Goal: Task Accomplishment & Management: Manage account settings

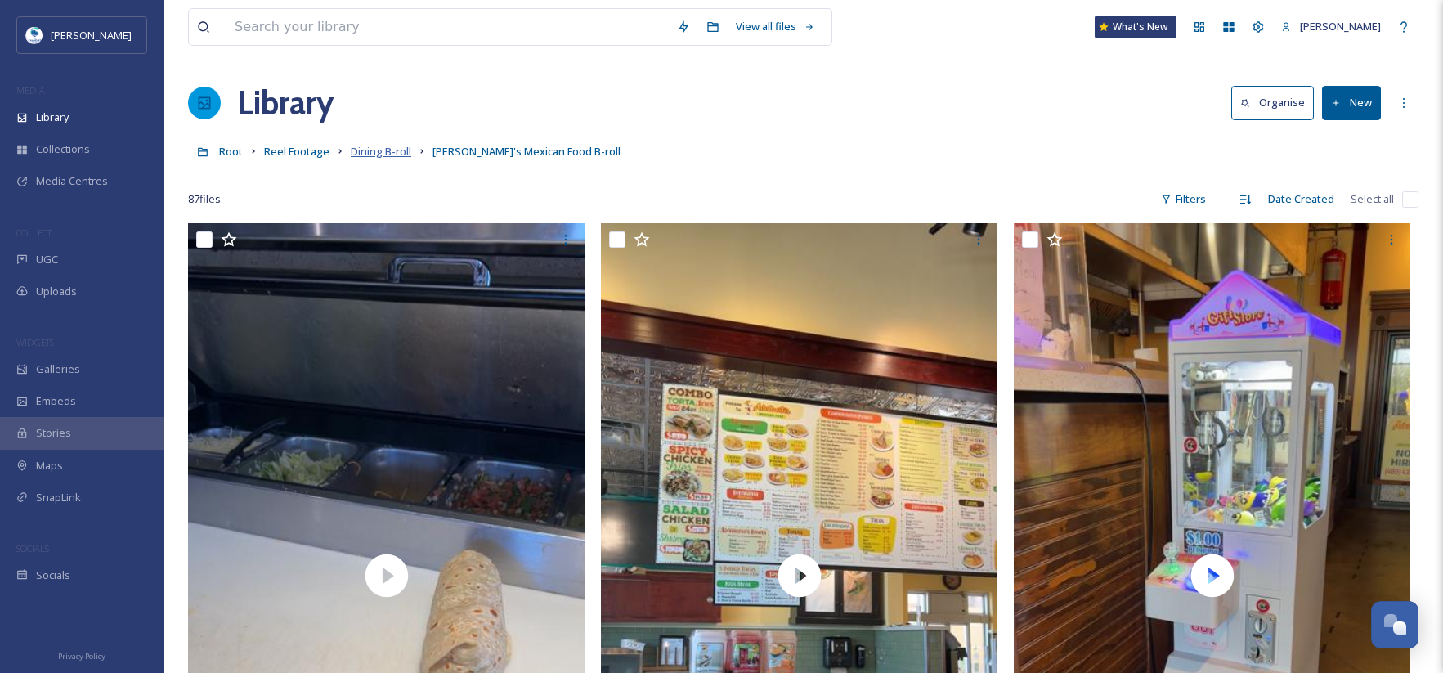
click at [387, 155] on span "Dining B-roll" at bounding box center [381, 151] width 60 height 15
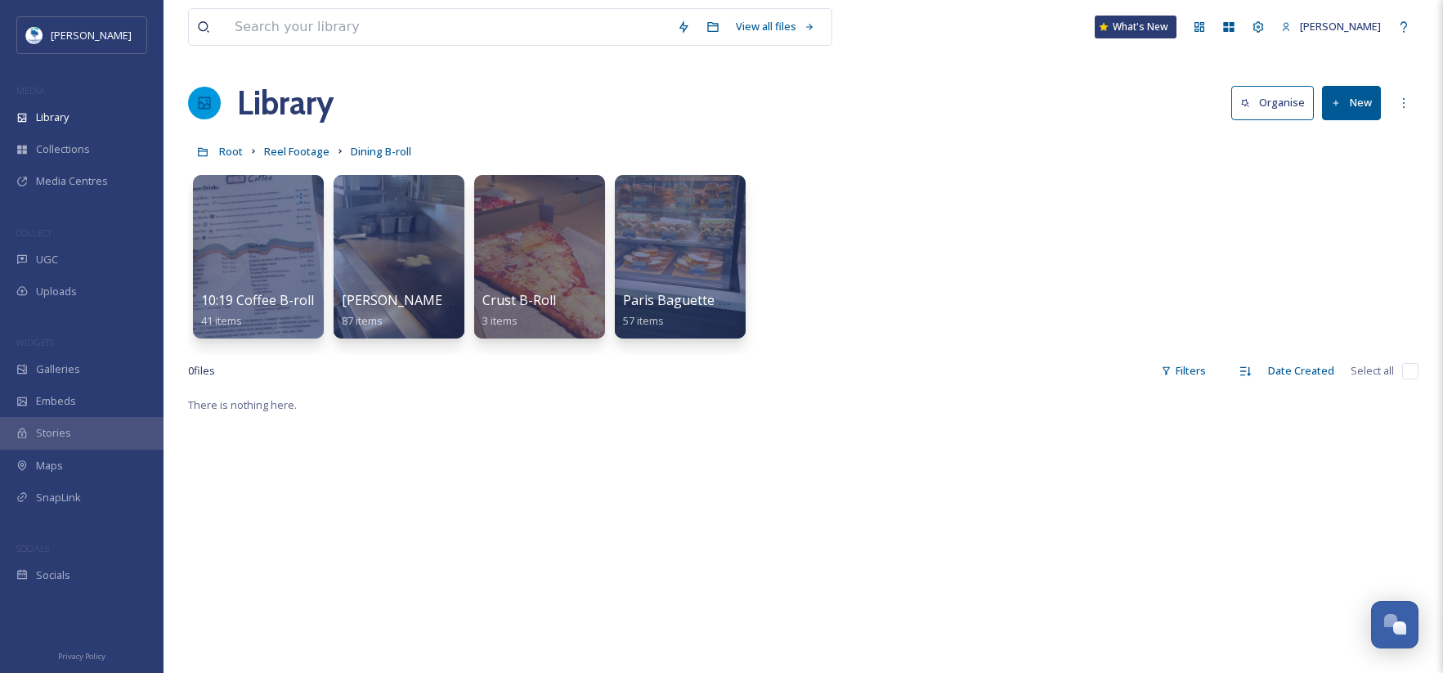
drag, startPoint x: 844, startPoint y: 254, endPoint x: 1367, endPoint y: 101, distance: 545.1
click at [1367, 101] on button "New" at bounding box center [1351, 103] width 59 height 34
click at [1349, 203] on div "Folder" at bounding box center [1334, 205] width 92 height 32
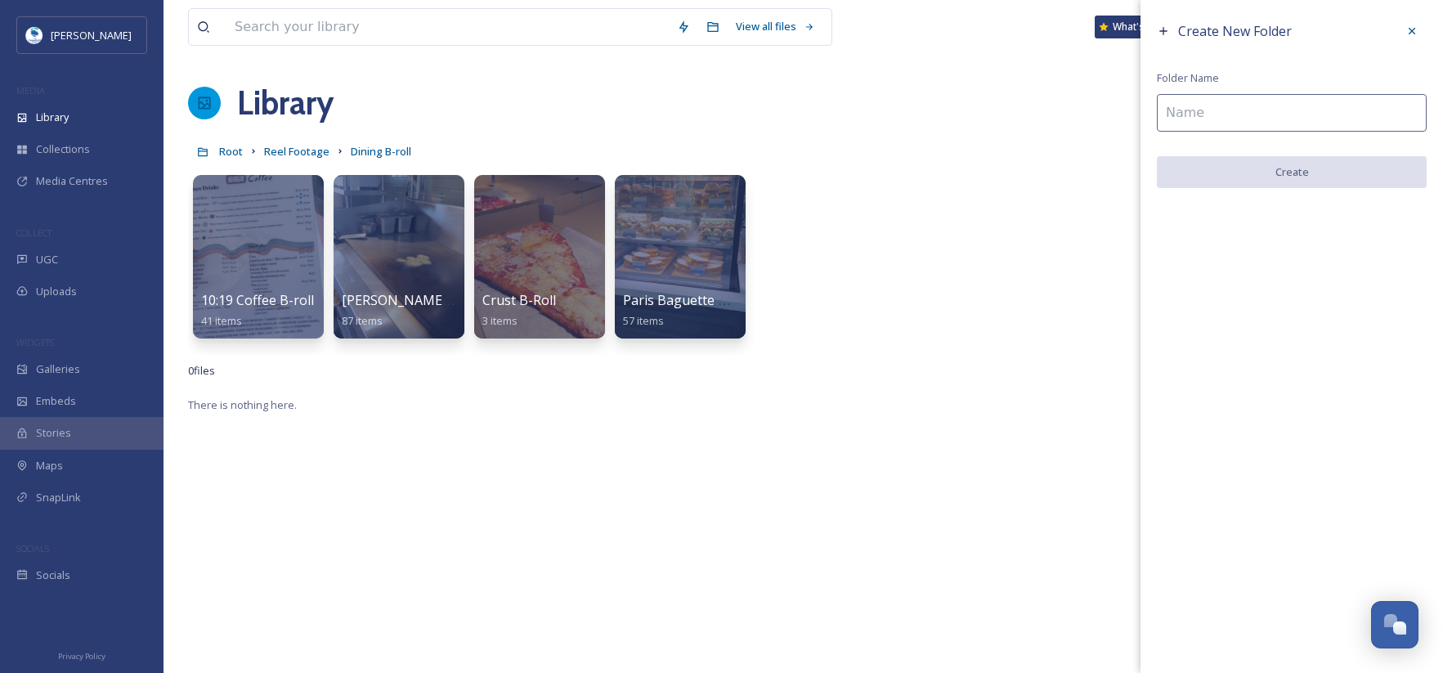
click at [1310, 119] on input at bounding box center [1292, 113] width 270 height 38
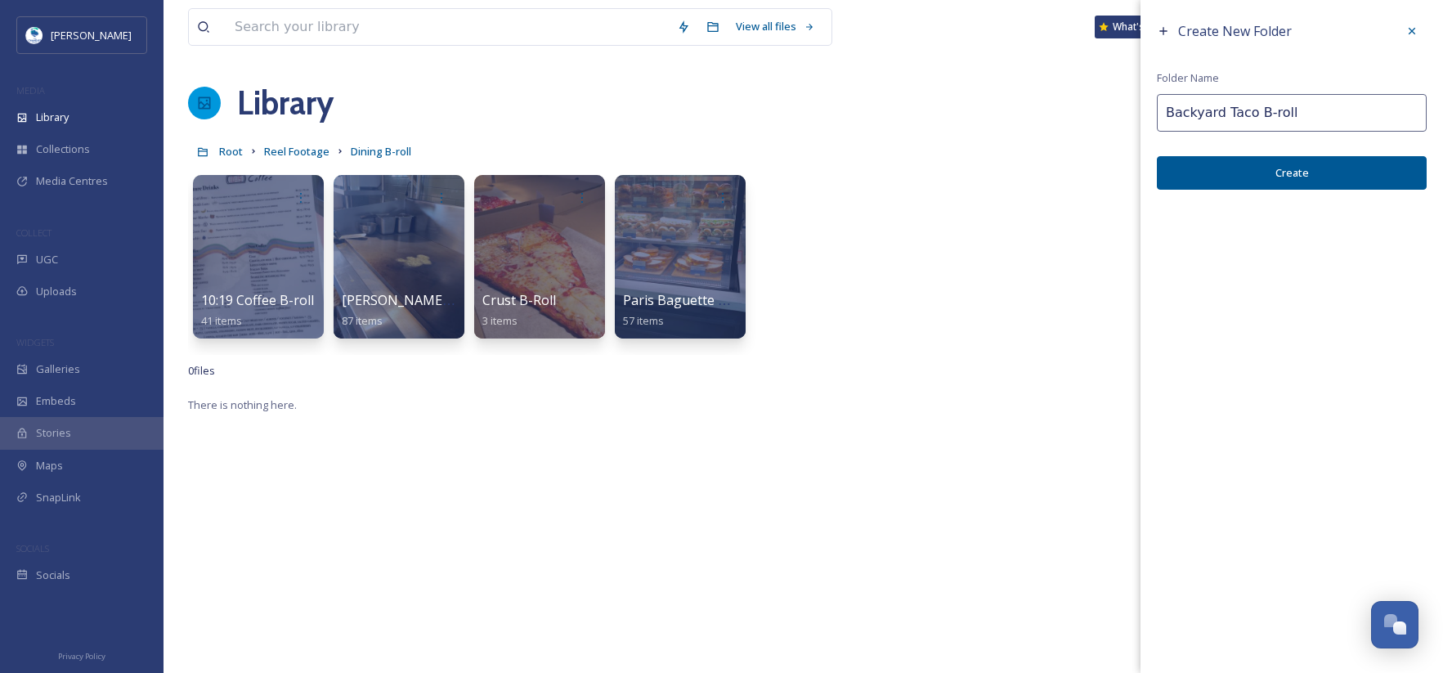
type input "Backyard Taco B-roll"
click at [1320, 170] on button "Create" at bounding box center [1292, 173] width 270 height 34
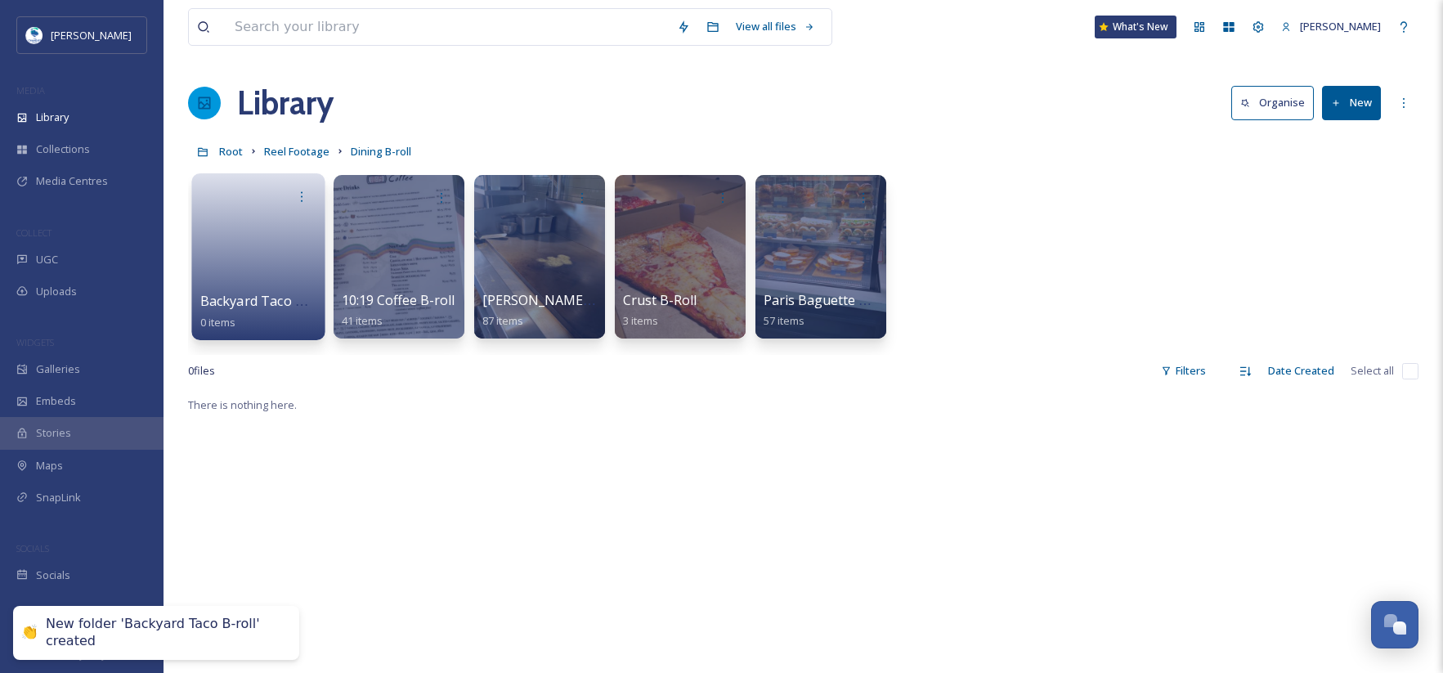
click at [302, 263] on link at bounding box center [258, 251] width 117 height 79
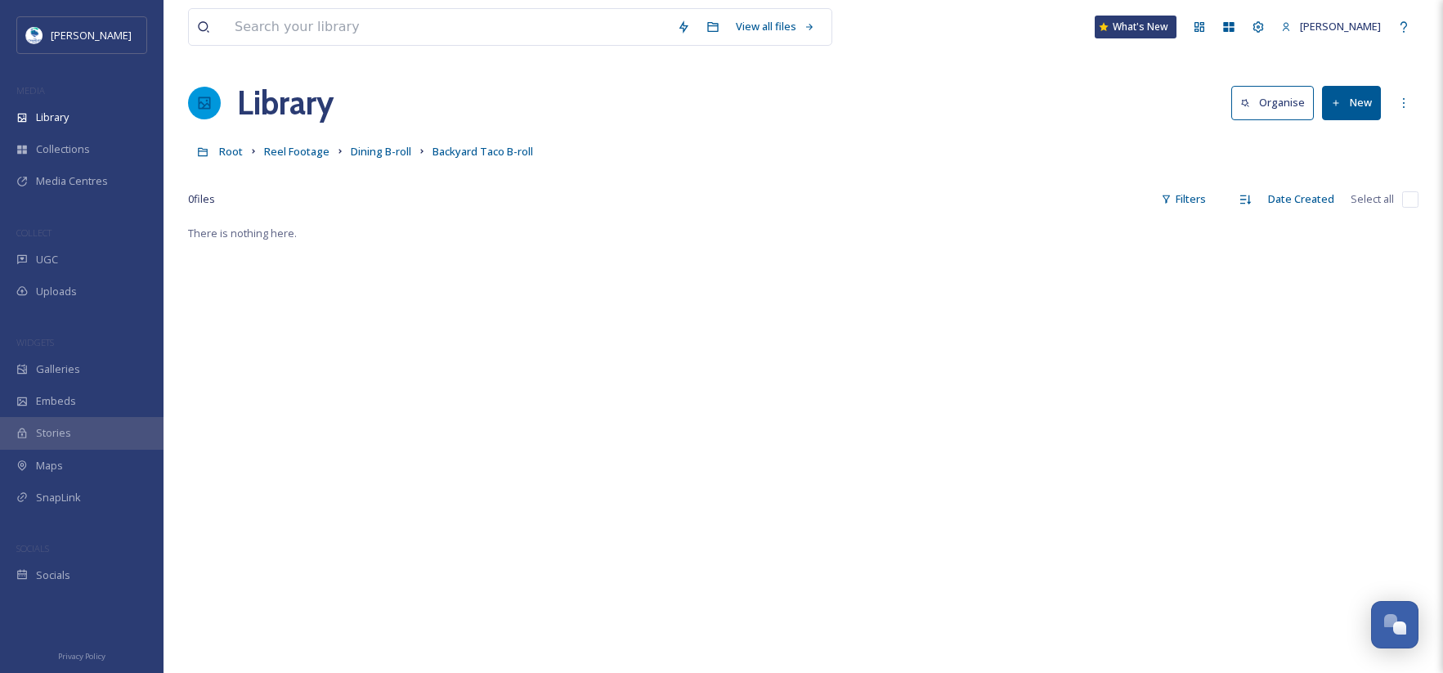
click at [1356, 100] on button "New" at bounding box center [1351, 103] width 59 height 34
click at [1352, 140] on span "File Upload" at bounding box center [1344, 141] width 54 height 16
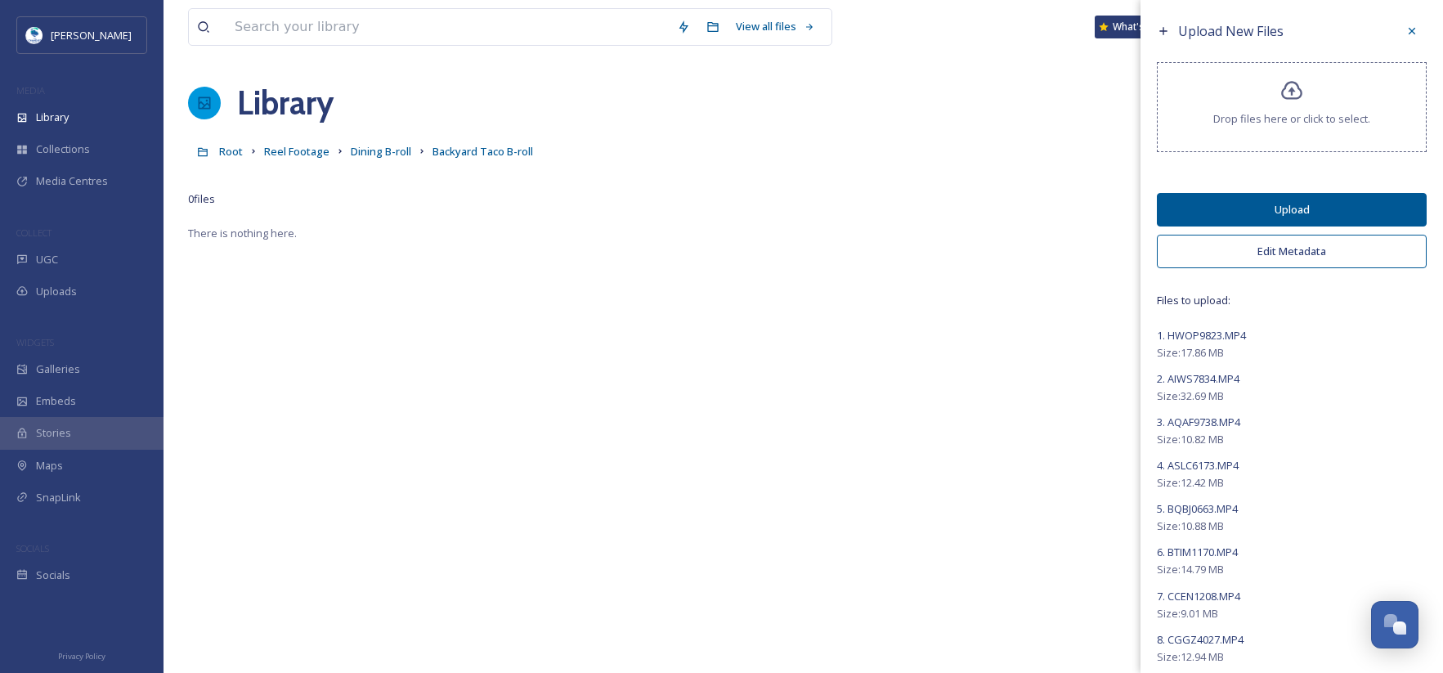
click at [1297, 255] on button "Edit Metadata" at bounding box center [1292, 252] width 270 height 34
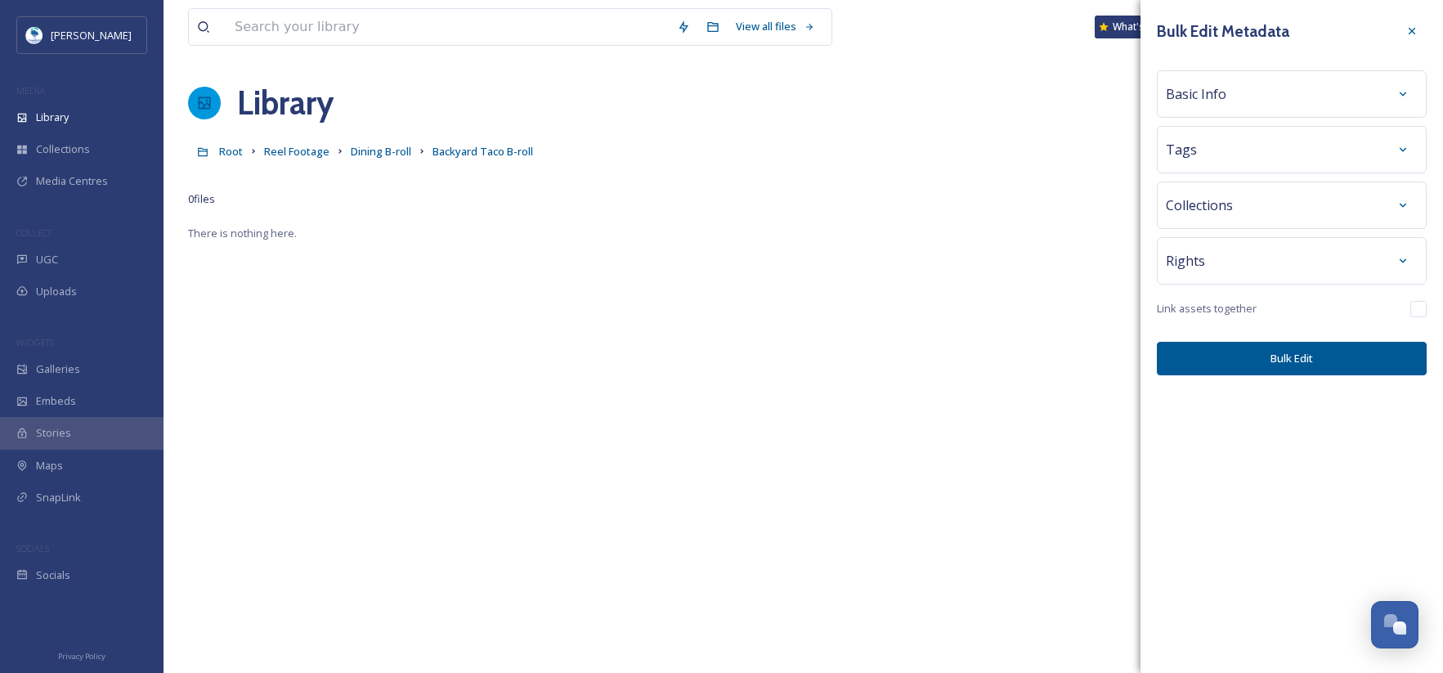
click at [1213, 108] on div "Basic Info" at bounding box center [1292, 93] width 252 height 29
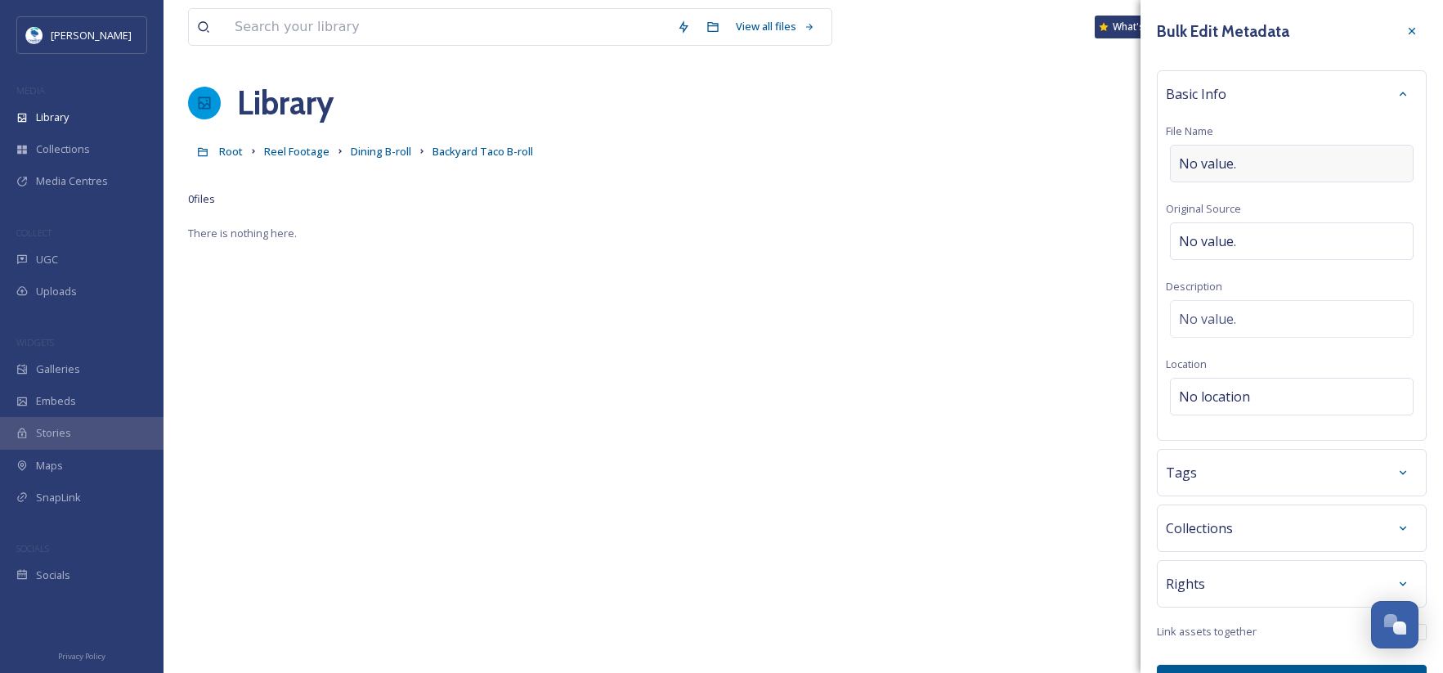
click at [1223, 166] on span "No value." at bounding box center [1207, 164] width 57 height 20
type input "Backyard Taco"
click at [1256, 477] on div "Tags" at bounding box center [1292, 472] width 252 height 29
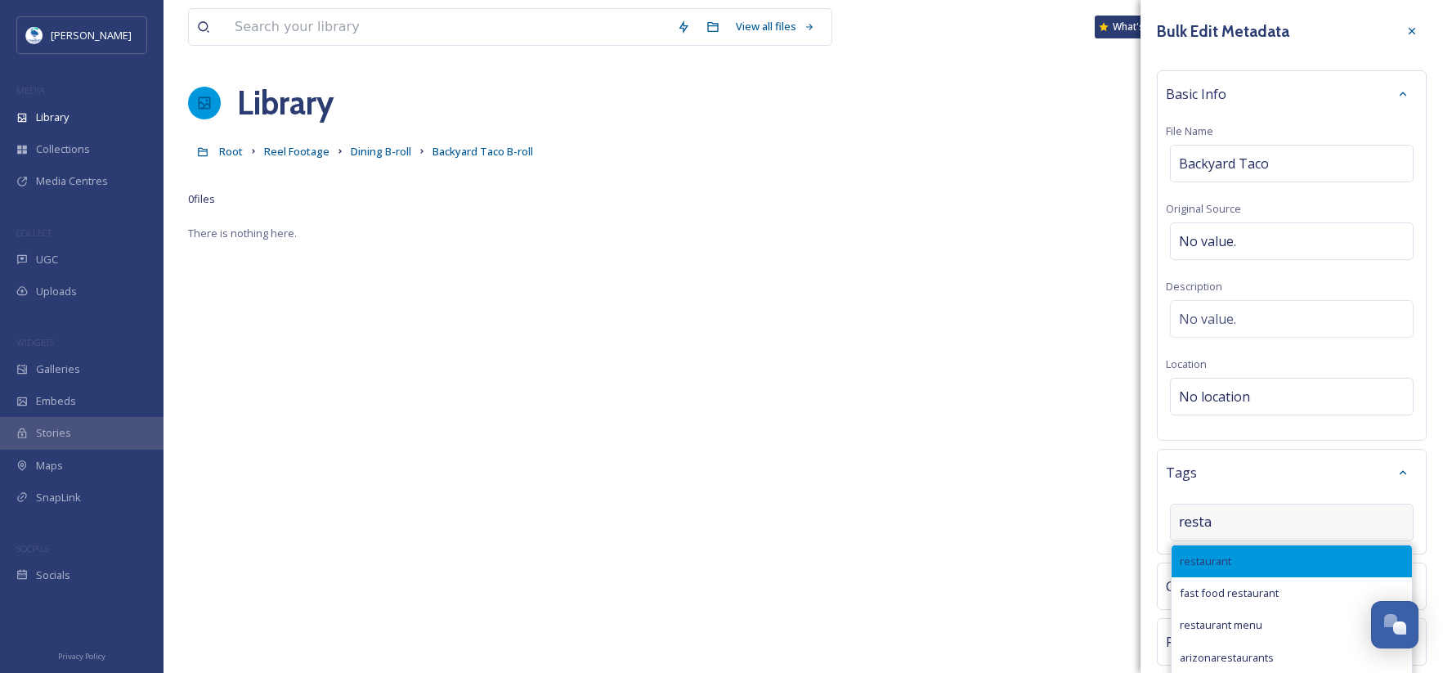
type input "resta"
click at [1256, 553] on div "restaurant" at bounding box center [1292, 561] width 240 height 32
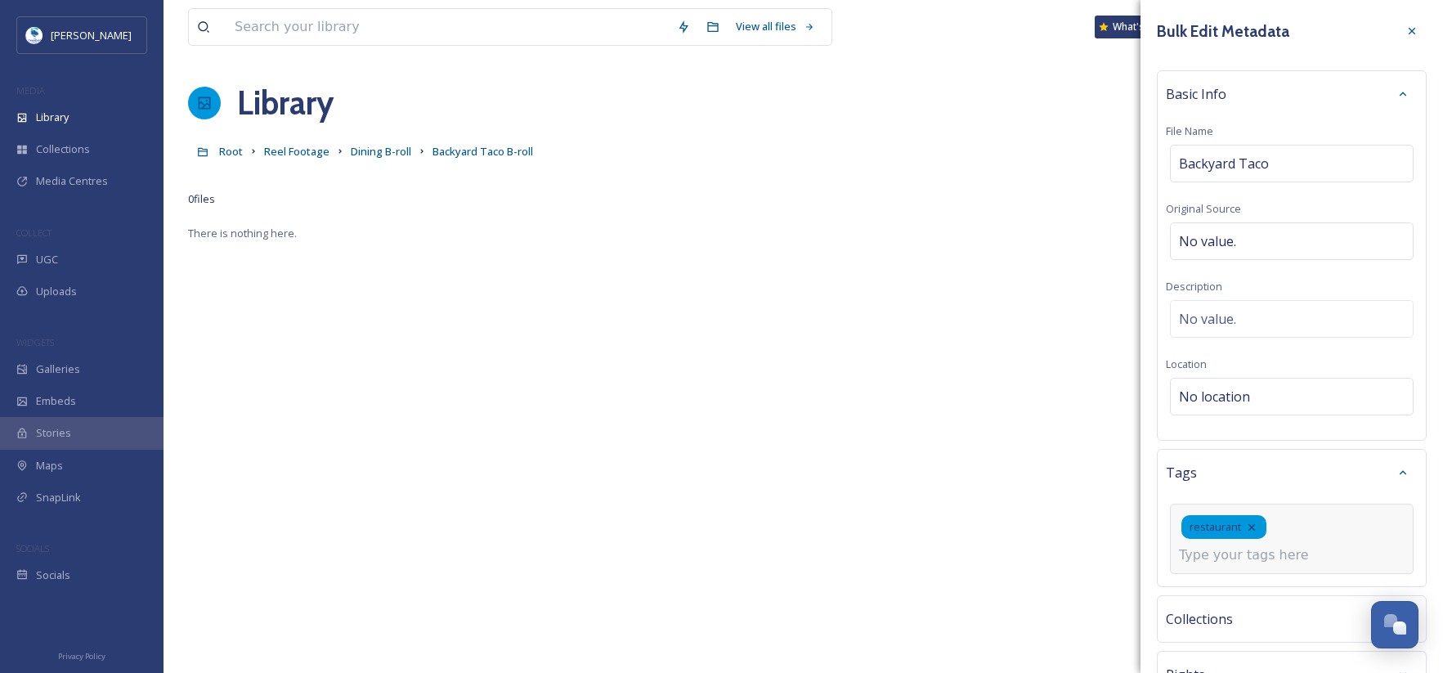
click at [1257, 548] on input at bounding box center [1261, 555] width 164 height 20
type input "m"
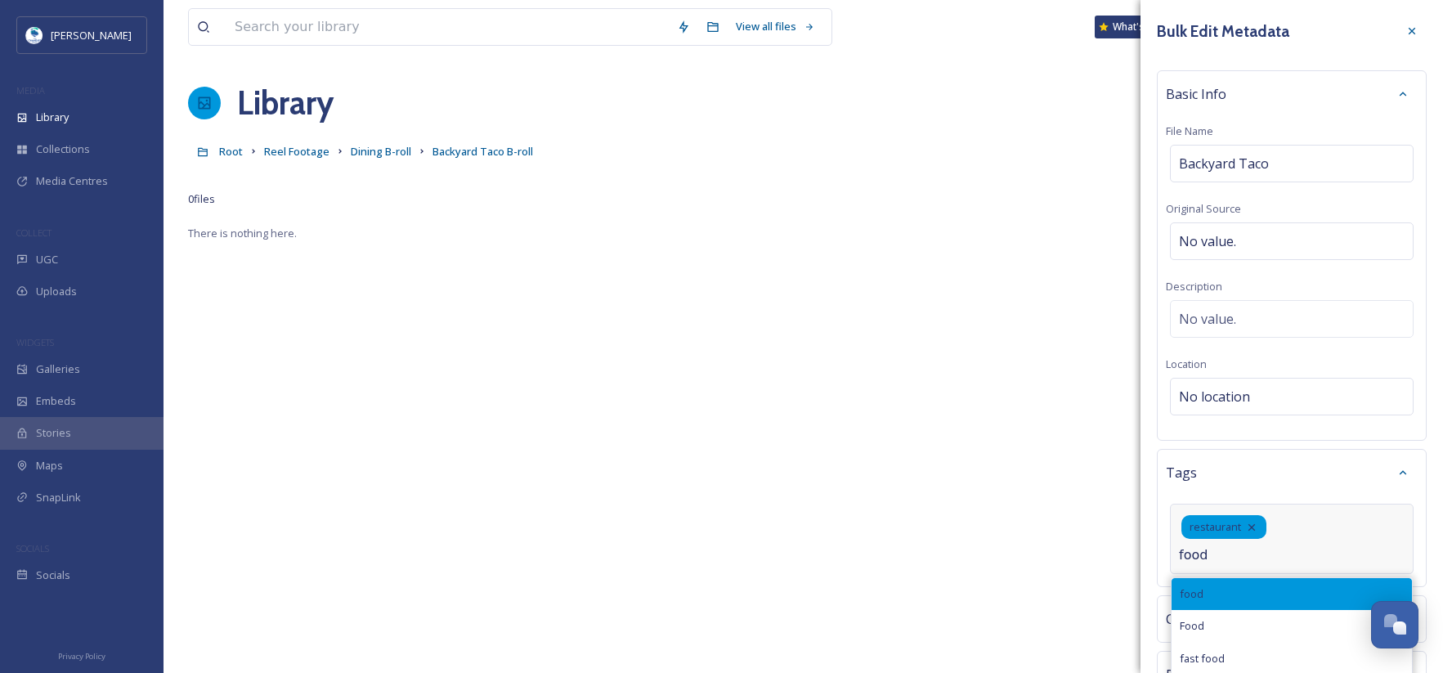
type input "food"
click at [1213, 601] on div "food" at bounding box center [1292, 594] width 240 height 32
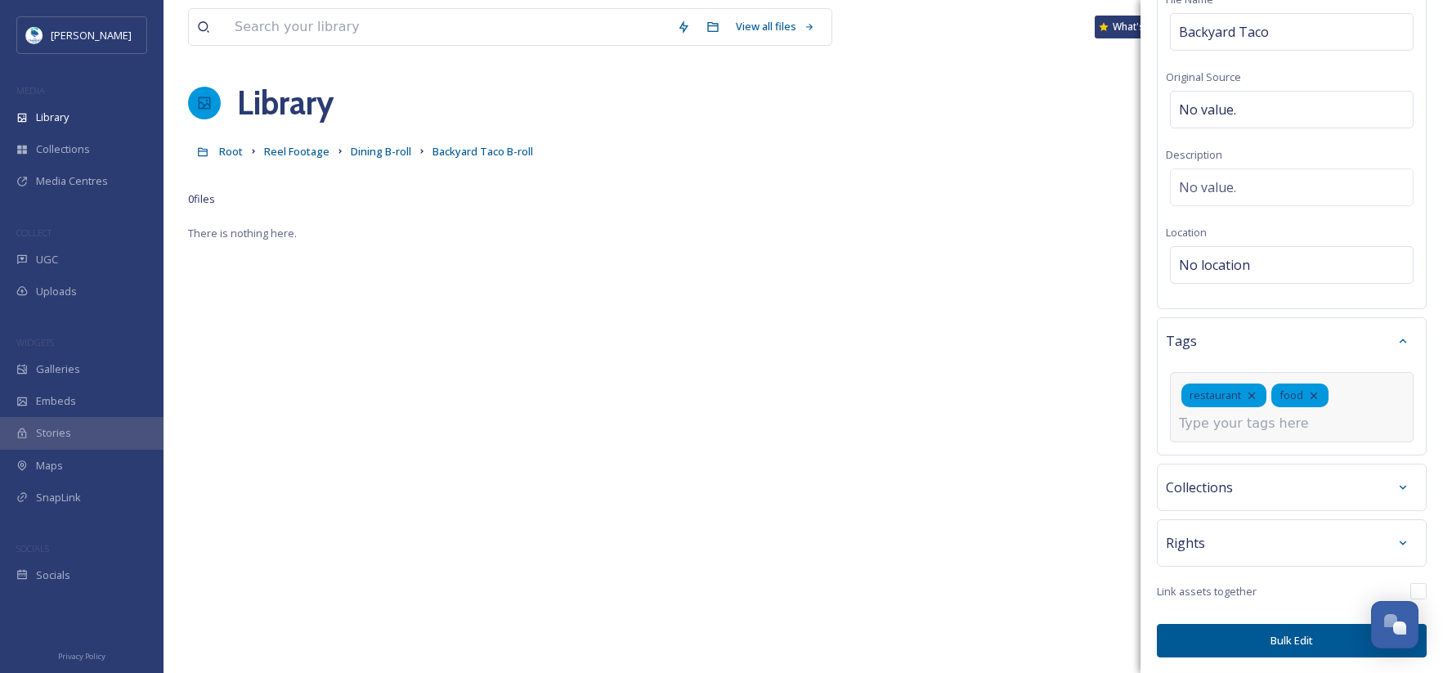
scroll to position [132, 0]
click at [1314, 647] on button "Bulk Edit" at bounding box center [1292, 640] width 270 height 34
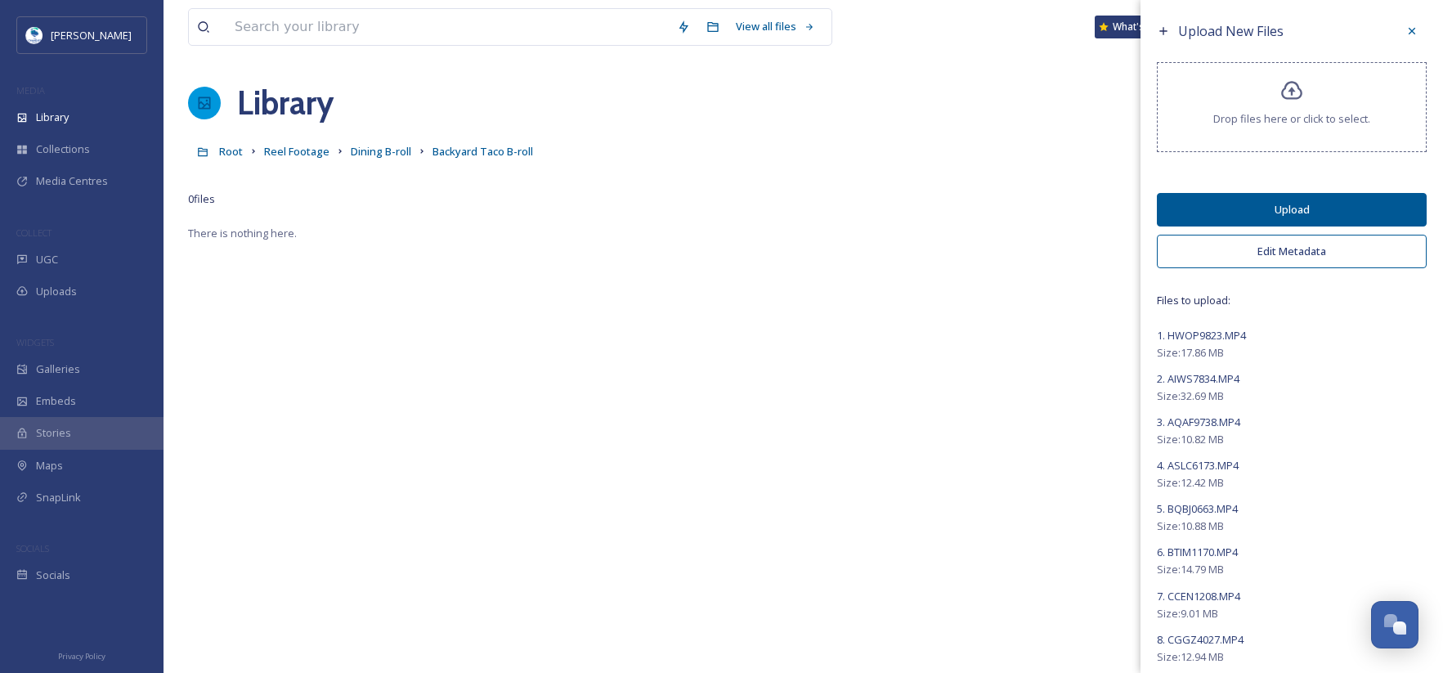
click at [1315, 213] on button "Upload" at bounding box center [1292, 210] width 270 height 34
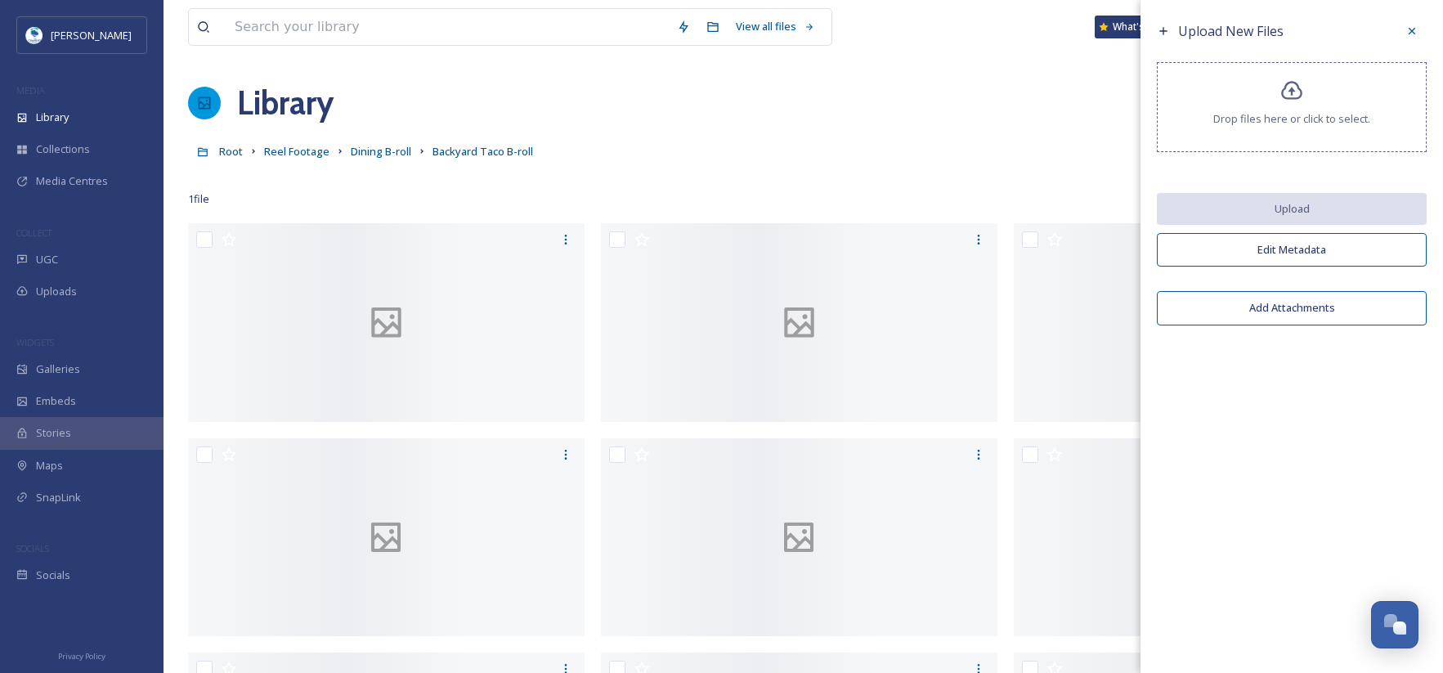
click at [1398, 419] on div "Upload New Files Drop files here or click to select. Upload Edit Metadata Add A…" at bounding box center [1292, 336] width 302 height 673
click at [314, 153] on span "Reel Footage" at bounding box center [296, 151] width 65 height 15
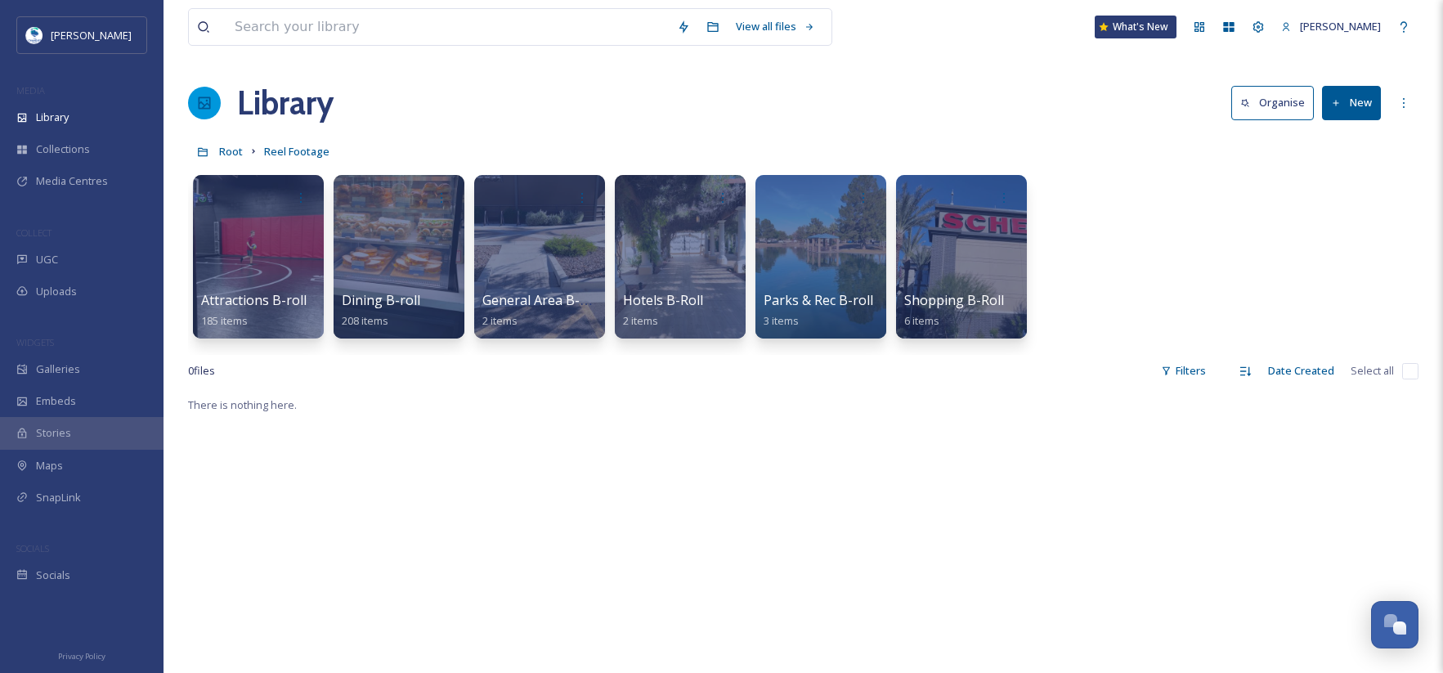
click at [1357, 93] on button "New" at bounding box center [1351, 103] width 59 height 34
click at [1333, 213] on span "Folder" at bounding box center [1332, 205] width 31 height 16
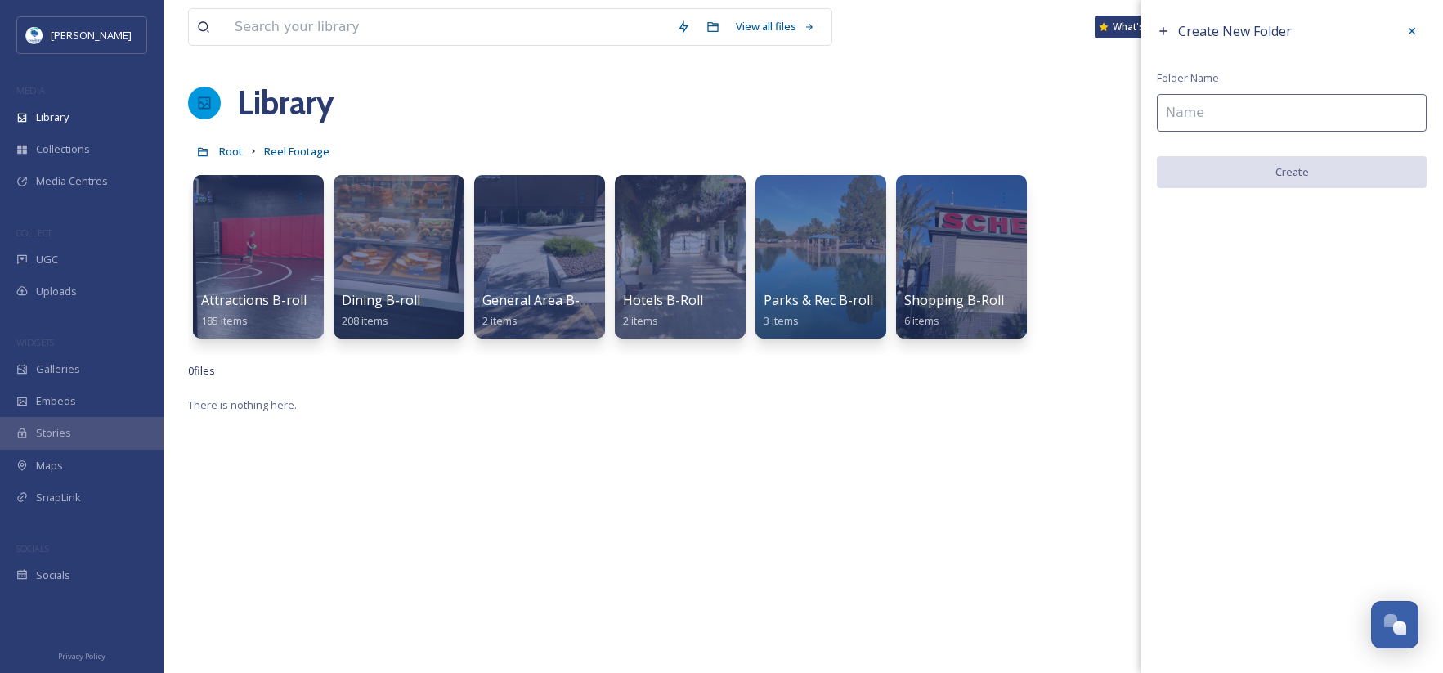
click at [1289, 113] on input at bounding box center [1292, 113] width 270 height 38
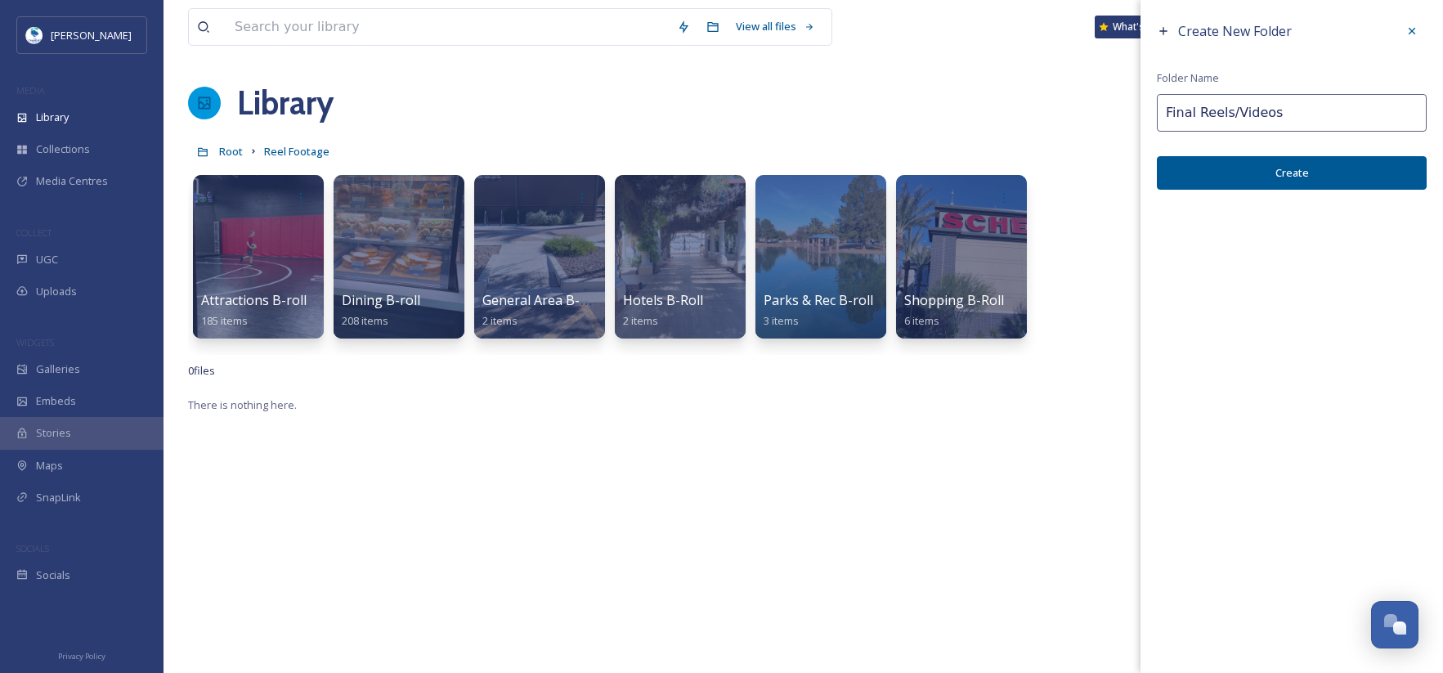
type input "Final Reels/Videos"
click at [1266, 166] on button "Create" at bounding box center [1292, 173] width 270 height 34
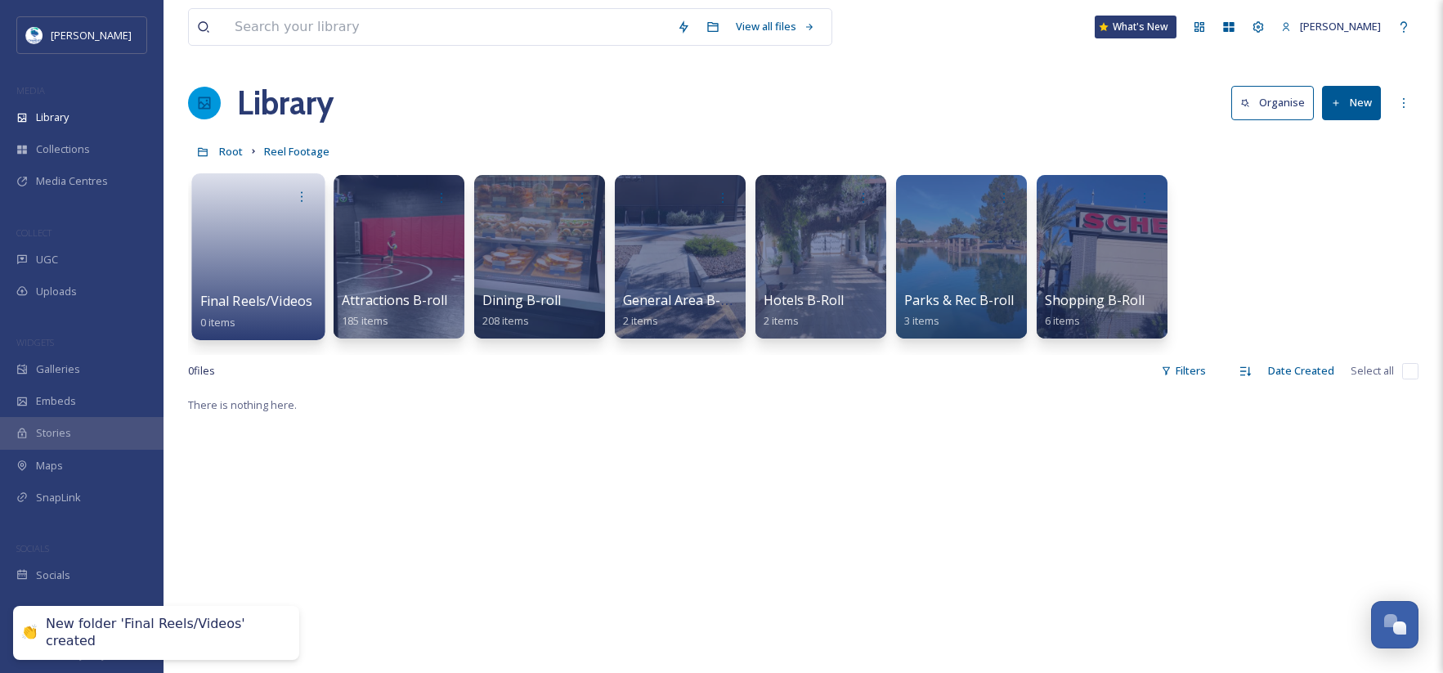
click at [271, 267] on link at bounding box center [258, 251] width 117 height 79
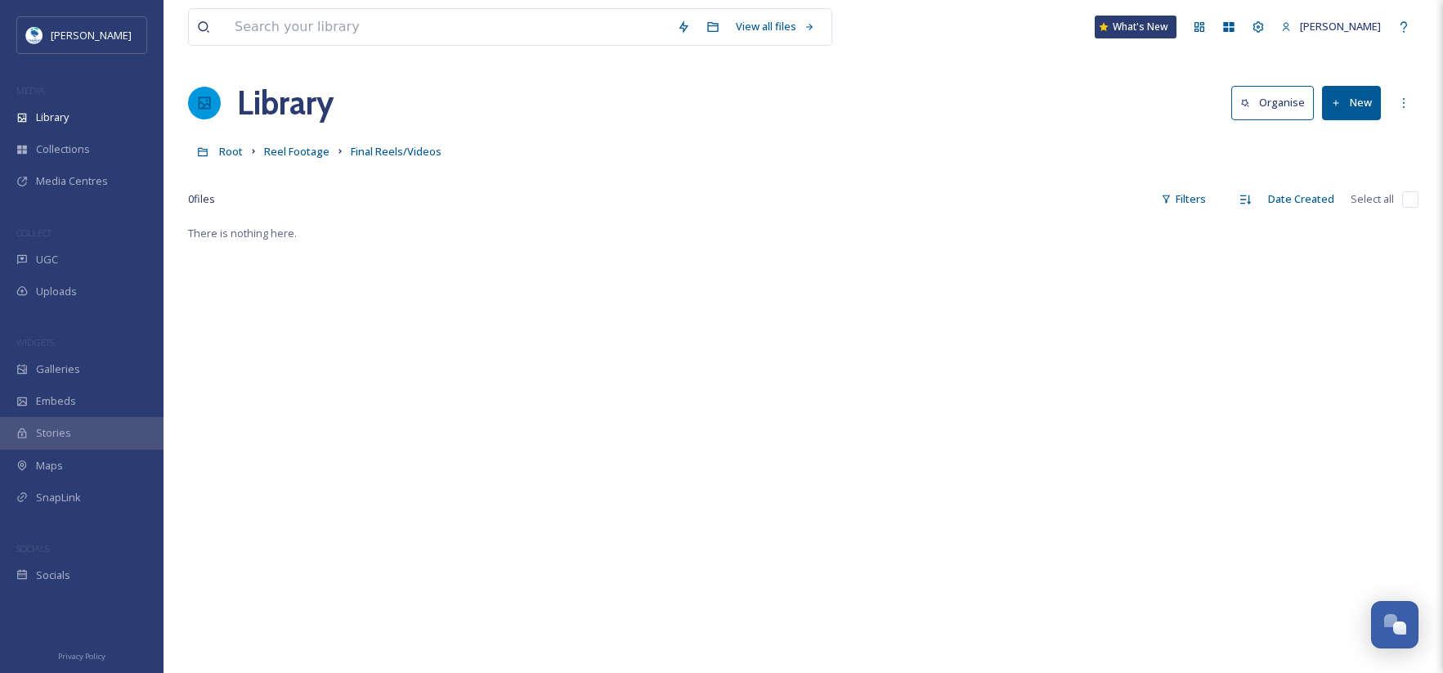
click at [1346, 105] on button "New" at bounding box center [1351, 103] width 59 height 34
click at [1351, 145] on span "File Upload" at bounding box center [1344, 141] width 54 height 16
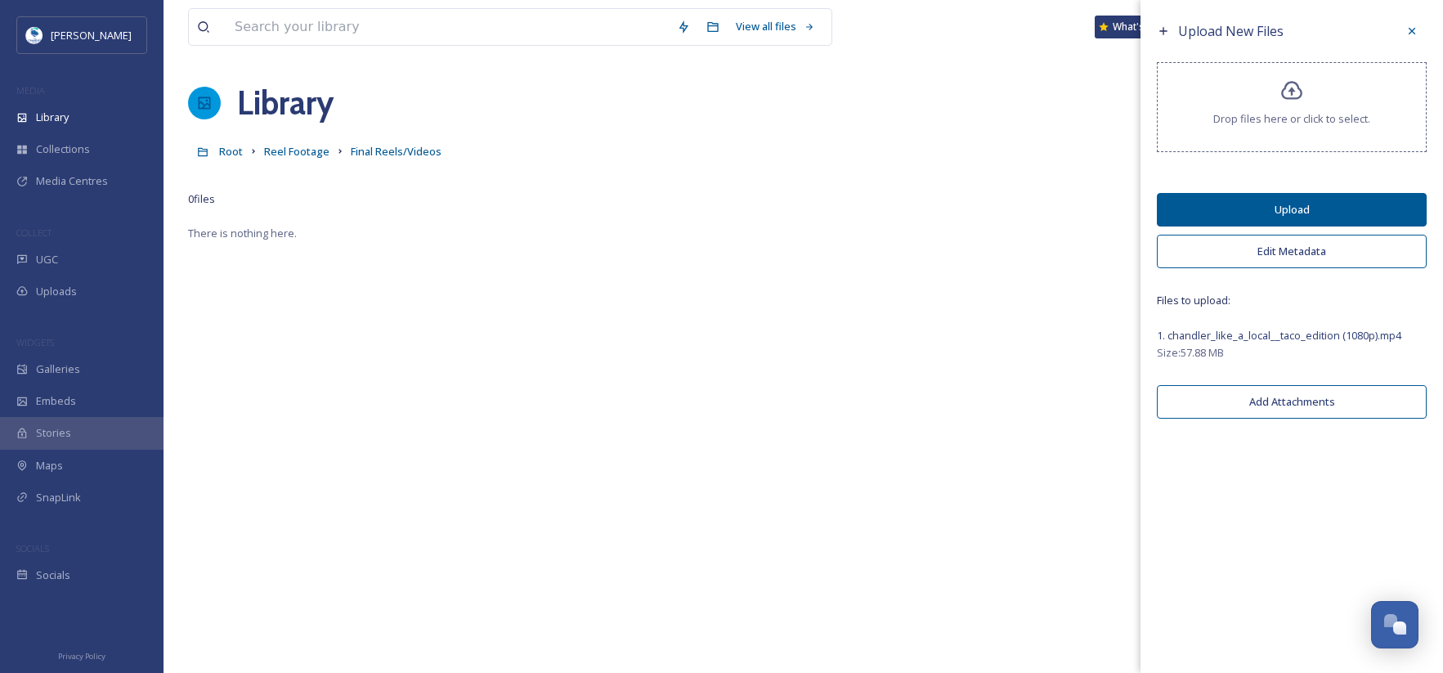
click at [1301, 514] on div "Upload New Files Drop files here or click to select. Upload Edit Metadata Files…" at bounding box center [1292, 336] width 302 height 673
click at [1306, 478] on div "Upload New Files Drop files here or click to select. Upload Edit Metadata Files…" at bounding box center [1292, 336] width 302 height 673
click at [1288, 245] on button "Edit Metadata" at bounding box center [1292, 252] width 270 height 34
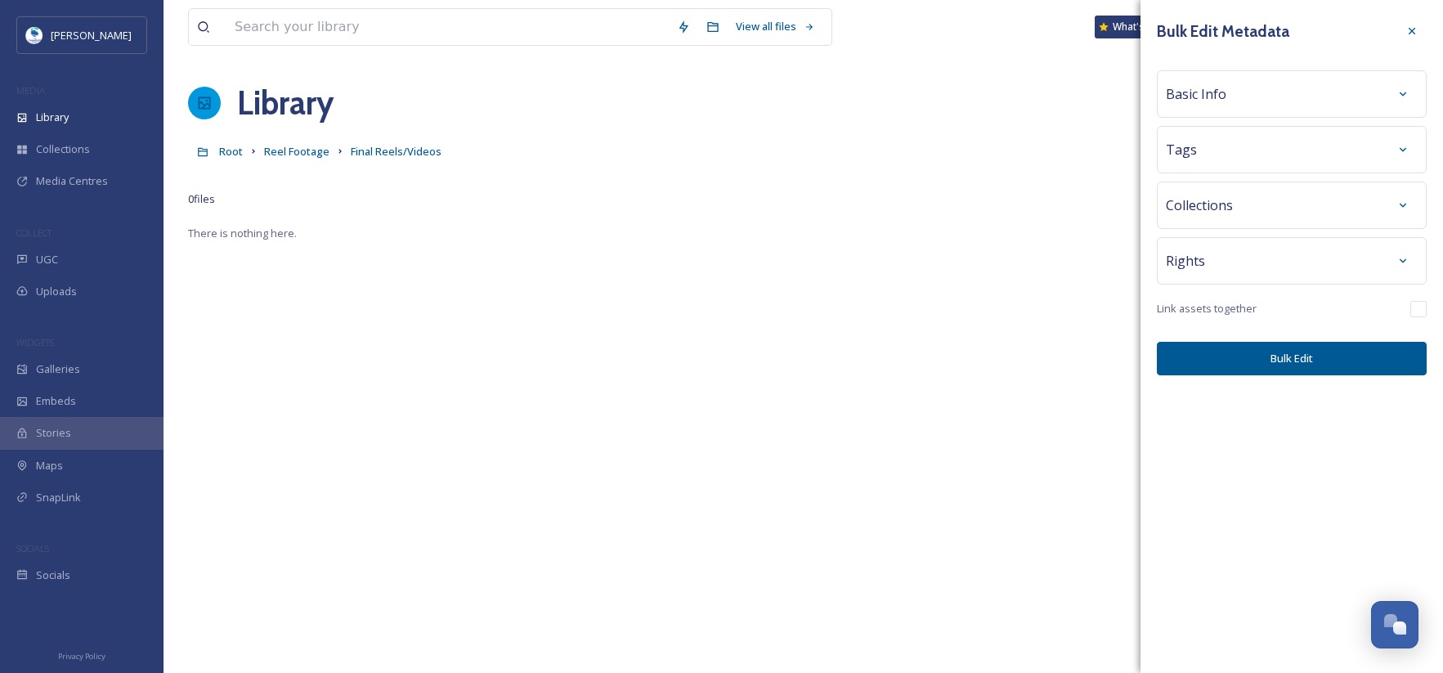
click at [1233, 89] on div "Basic Info" at bounding box center [1292, 93] width 252 height 29
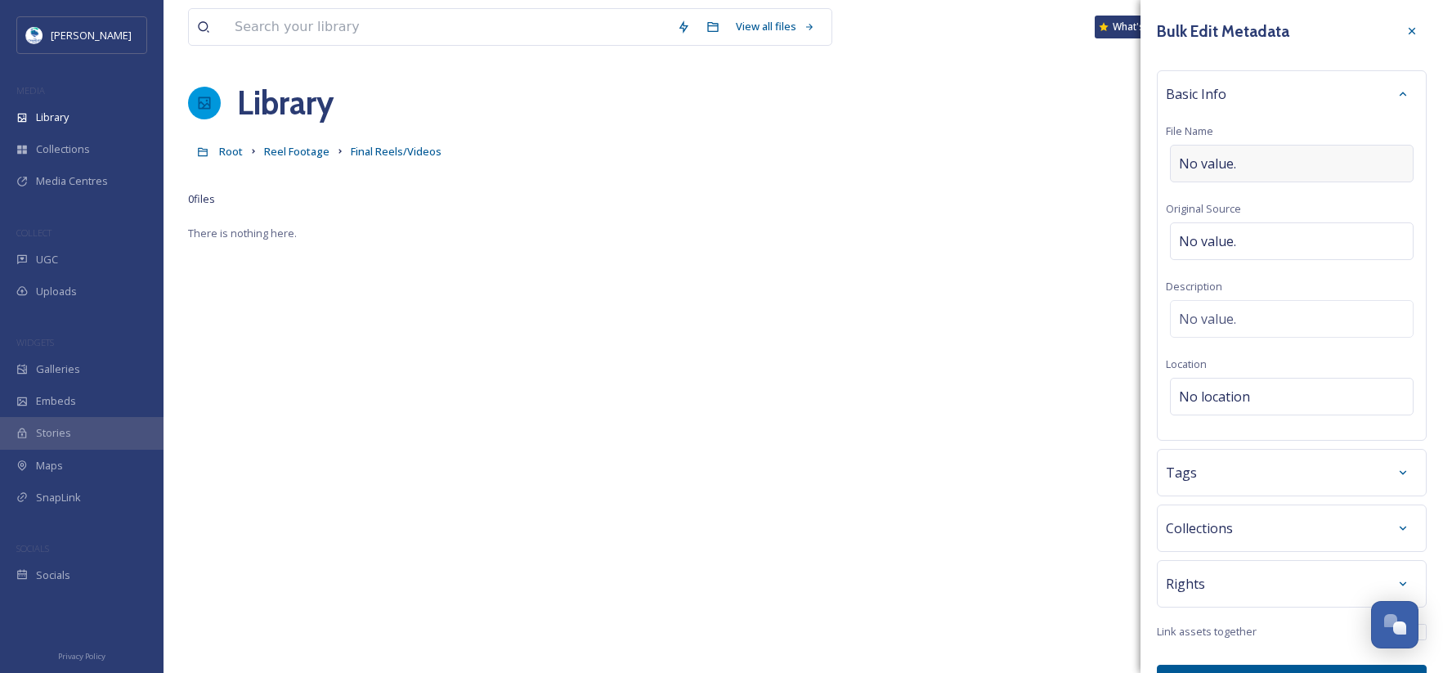
click at [1245, 164] on div "No value." at bounding box center [1292, 164] width 244 height 38
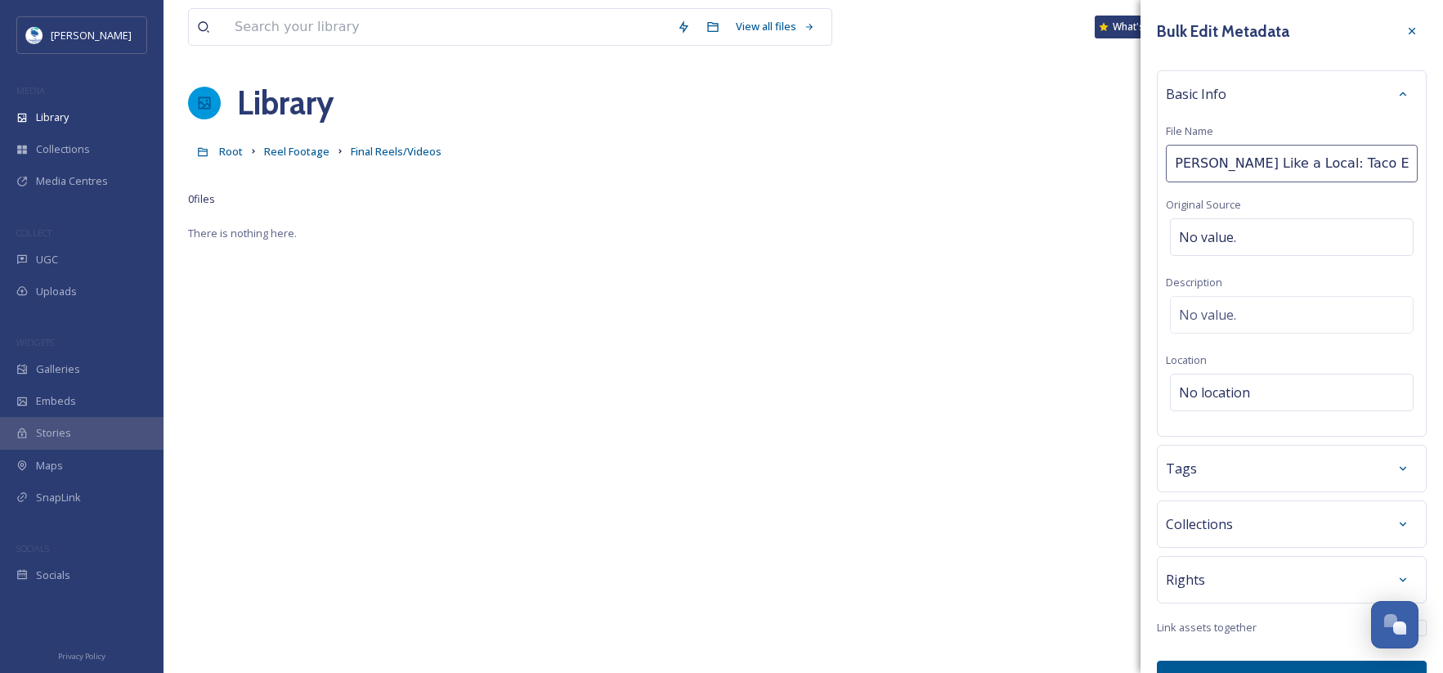
type input "[PERSON_NAME] Like a Local: Taco Edition Video"
click at [1327, 92] on div "Basic Info" at bounding box center [1292, 93] width 252 height 29
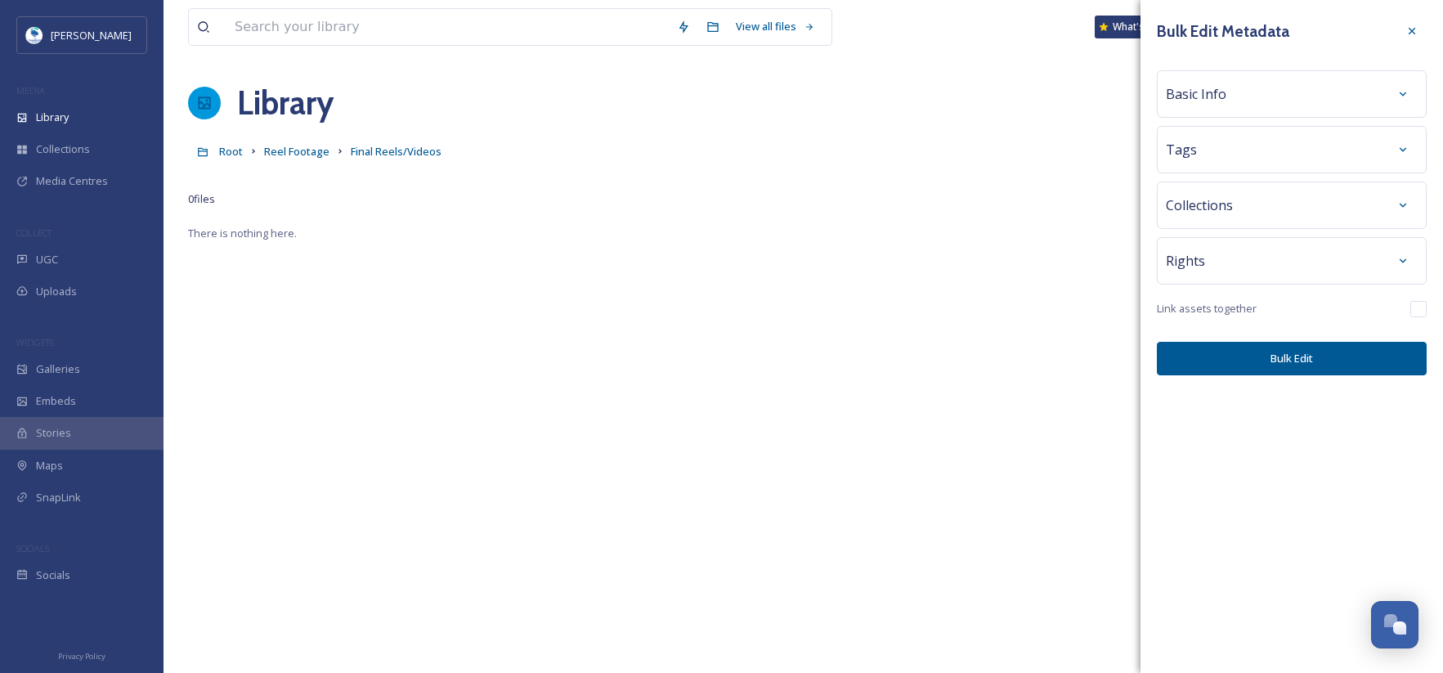
click at [1325, 97] on div "Basic Info" at bounding box center [1292, 93] width 252 height 29
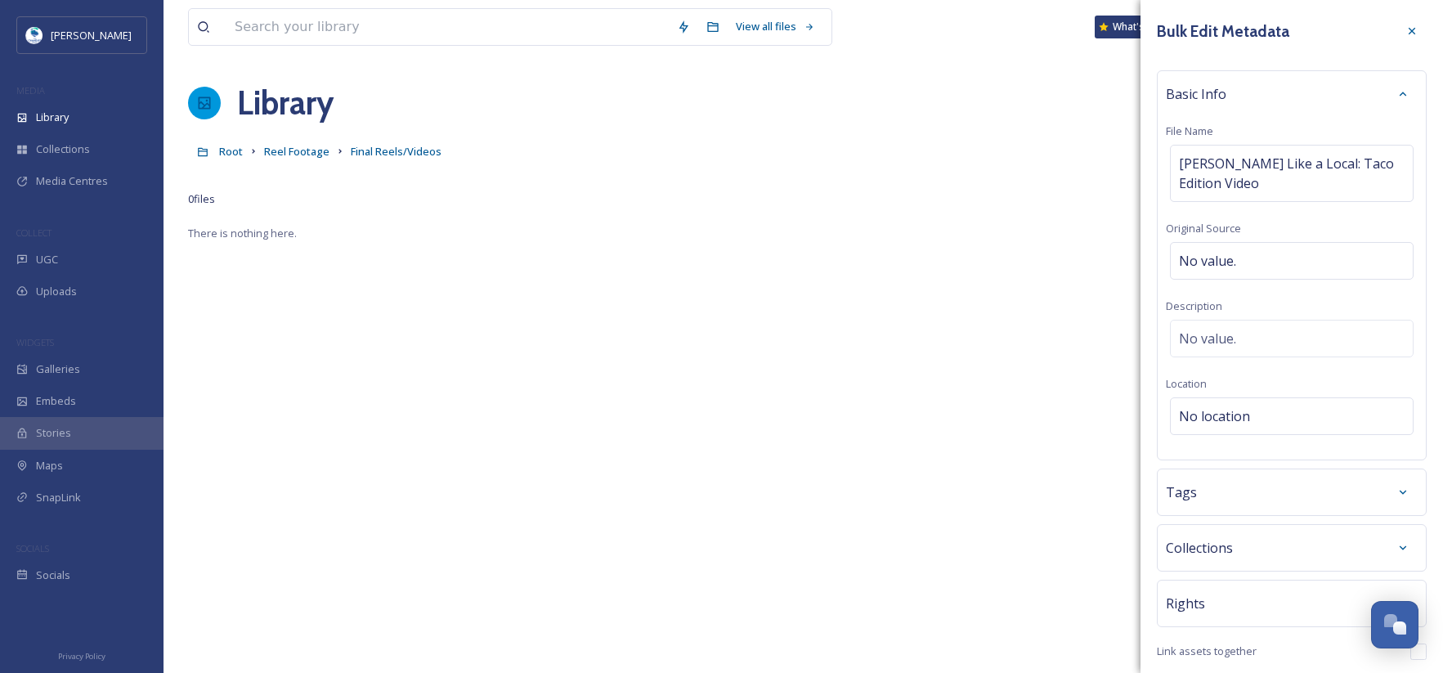
click at [1262, 494] on div "Tags" at bounding box center [1292, 491] width 252 height 29
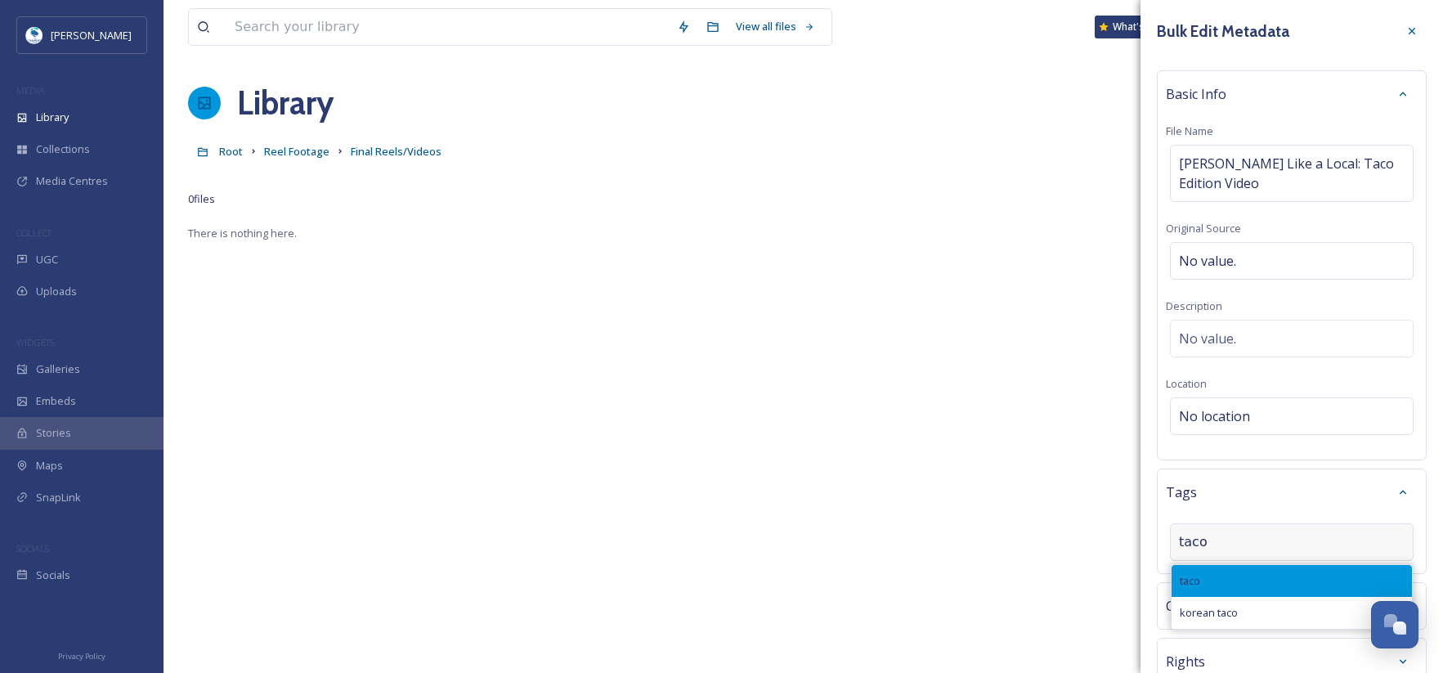
type input "taco"
click at [1230, 572] on div "taco" at bounding box center [1292, 581] width 240 height 32
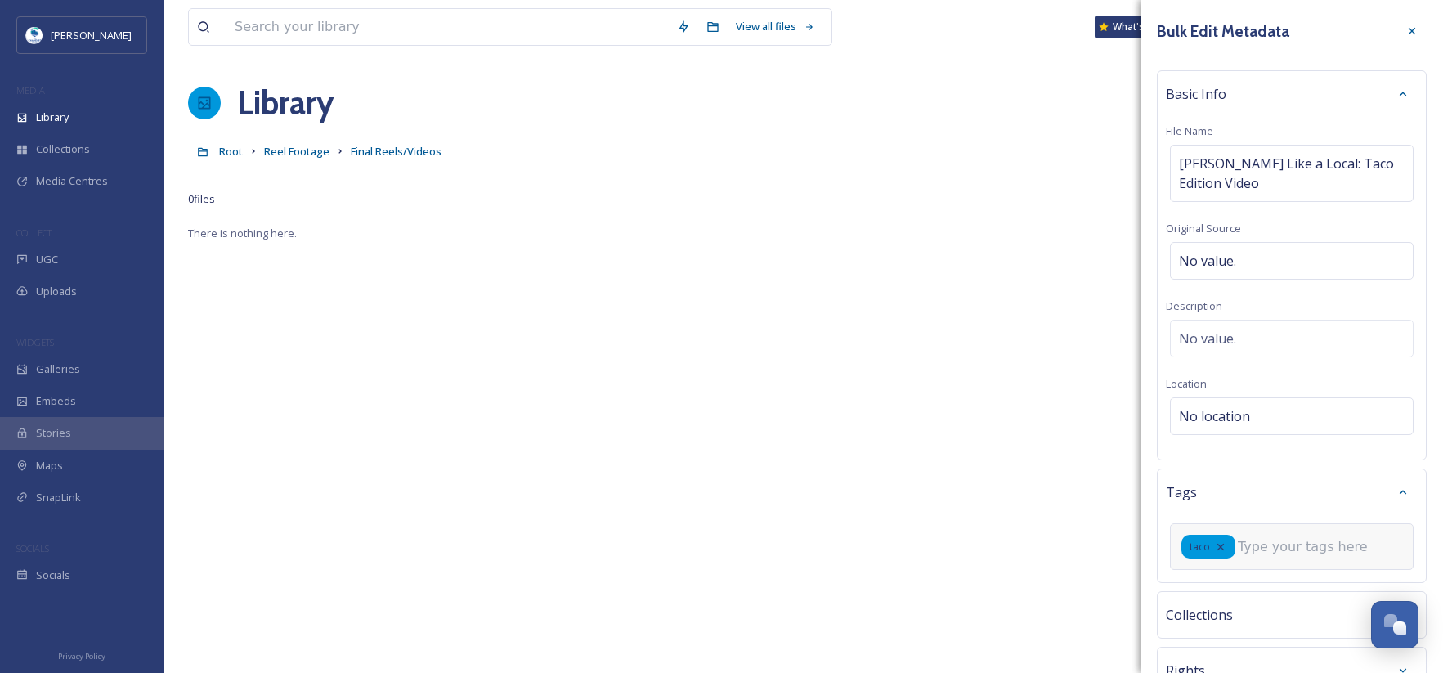
click at [1262, 548] on input at bounding box center [1320, 547] width 164 height 20
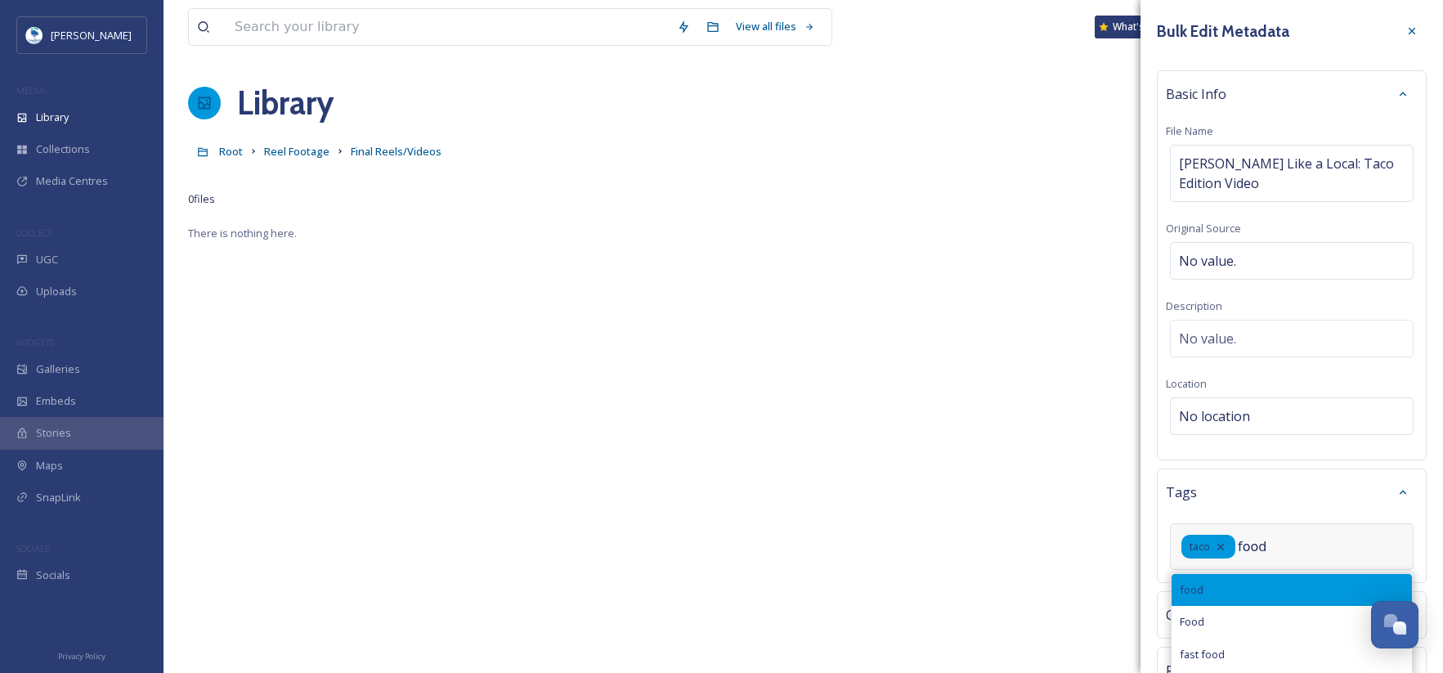
type input "food"
click at [1235, 580] on div "food" at bounding box center [1292, 590] width 240 height 32
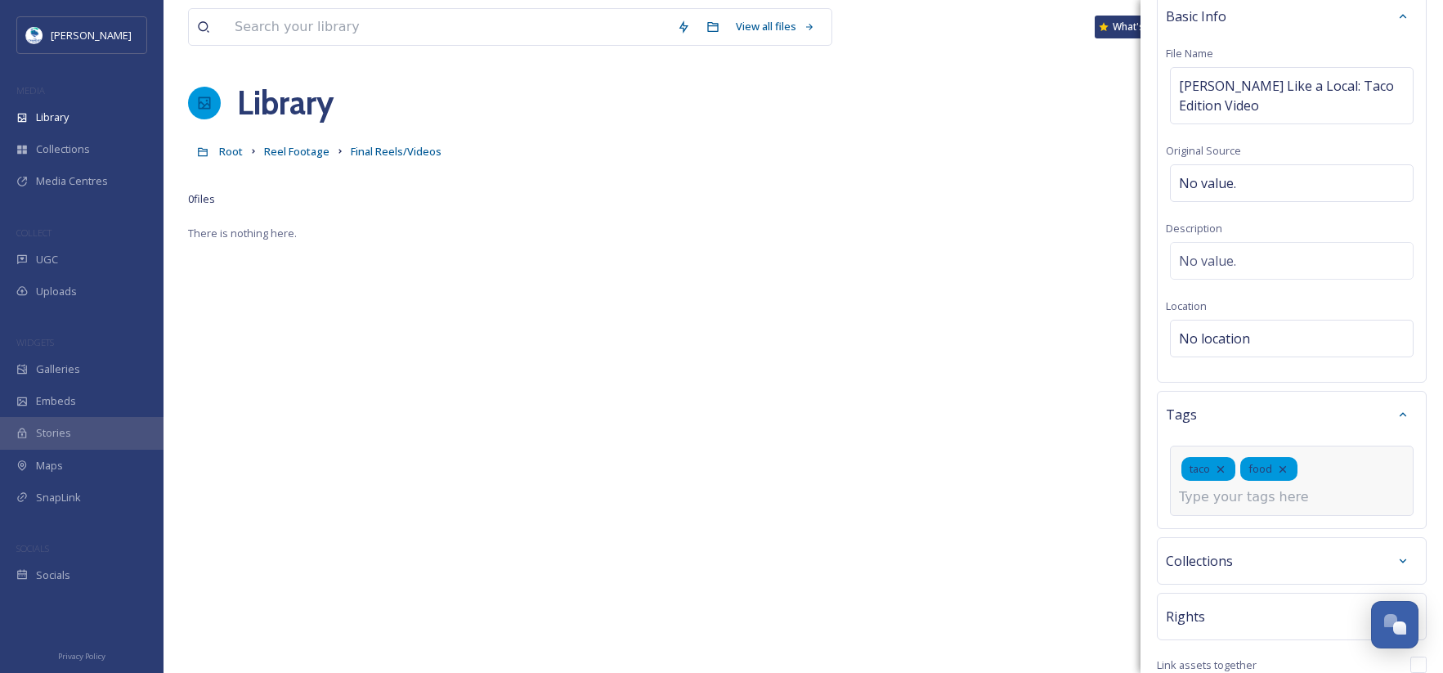
scroll to position [152, 0]
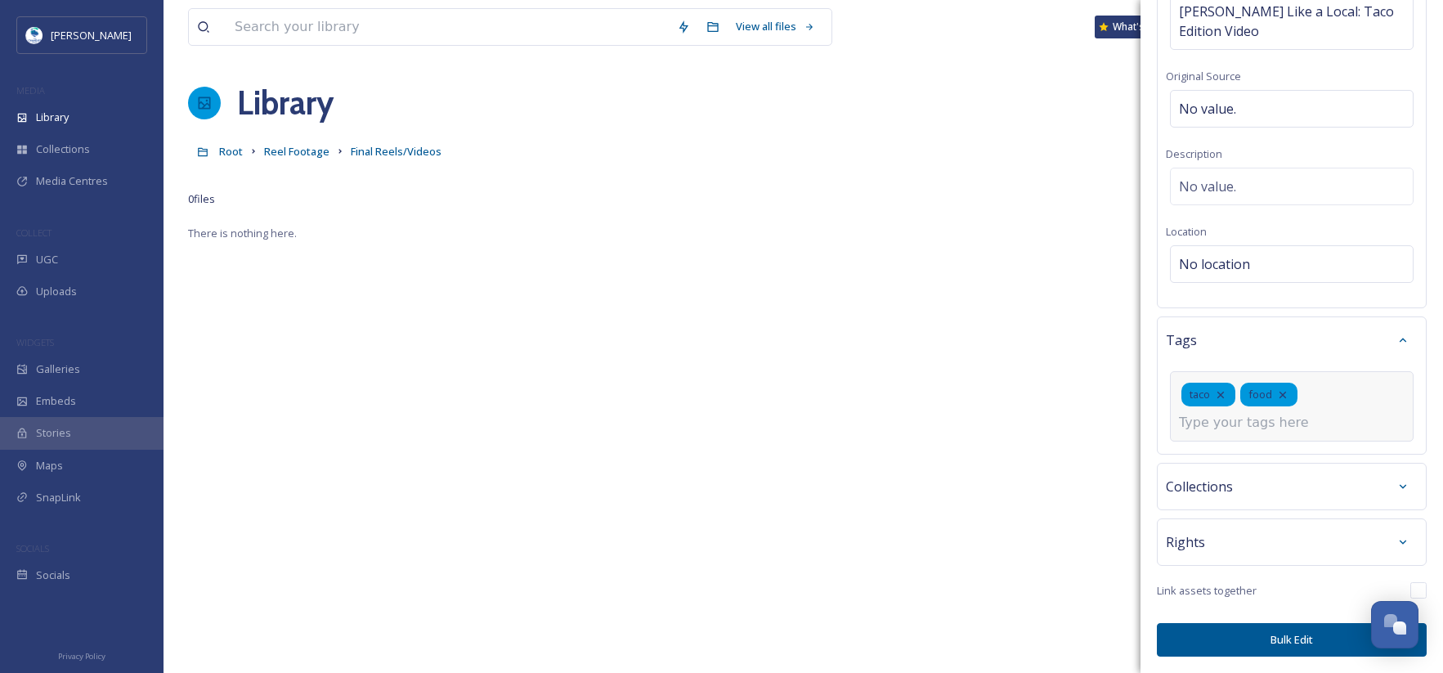
click at [1288, 639] on button "Bulk Edit" at bounding box center [1292, 640] width 270 height 34
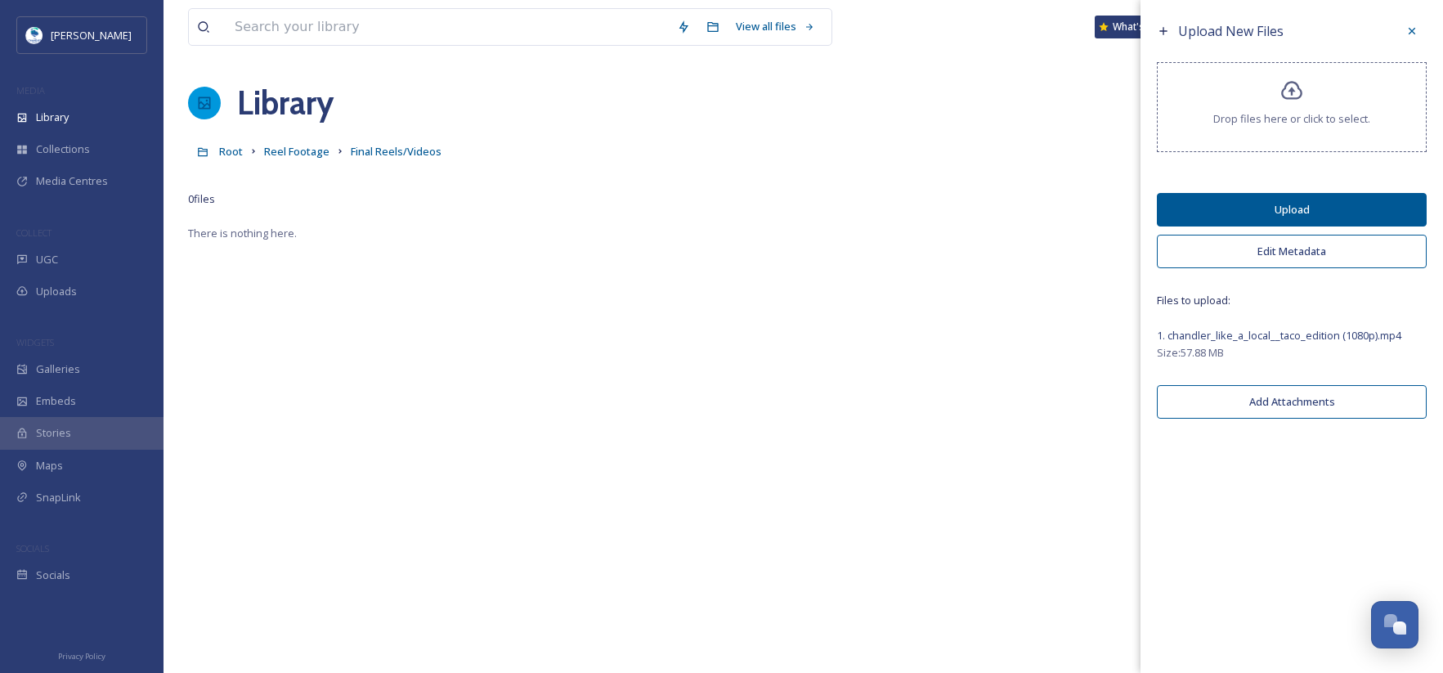
click at [1280, 204] on button "Upload" at bounding box center [1292, 210] width 270 height 34
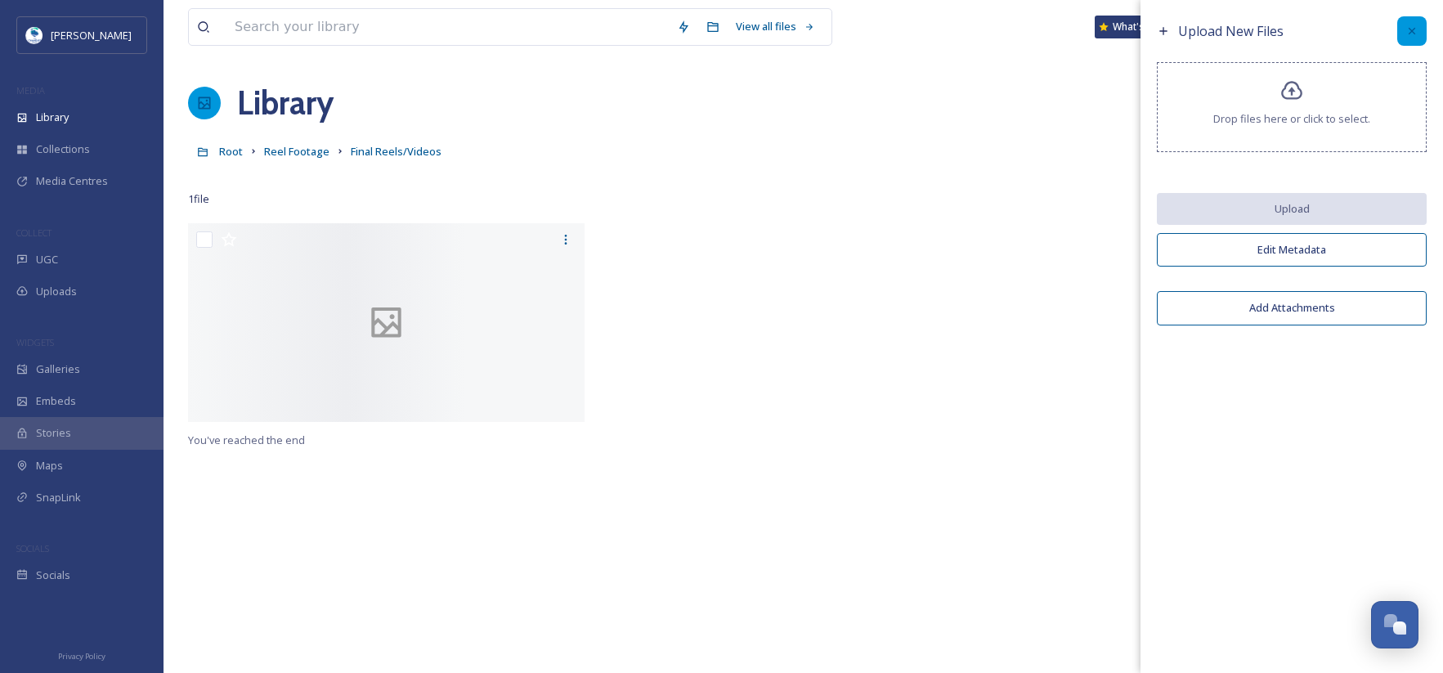
click at [1417, 33] on icon at bounding box center [1411, 31] width 13 height 13
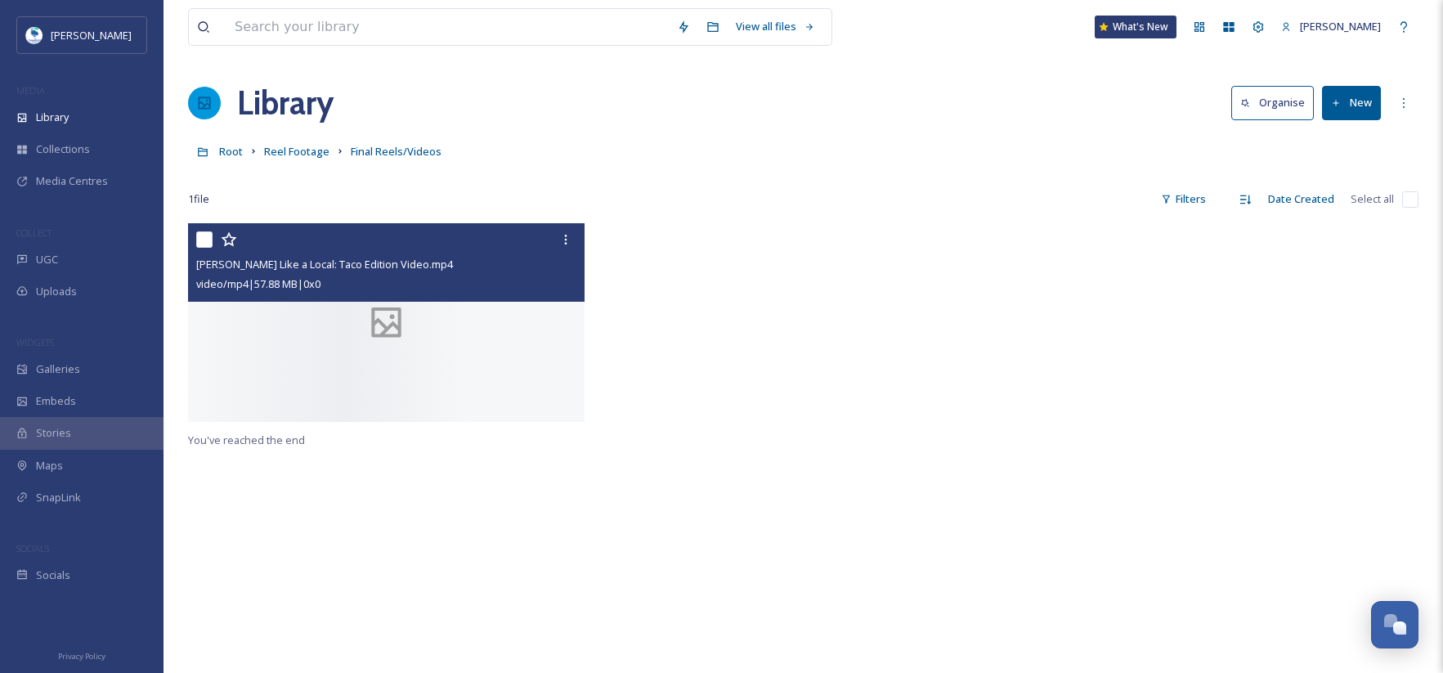
click at [368, 343] on icon at bounding box center [386, 322] width 79 height 40
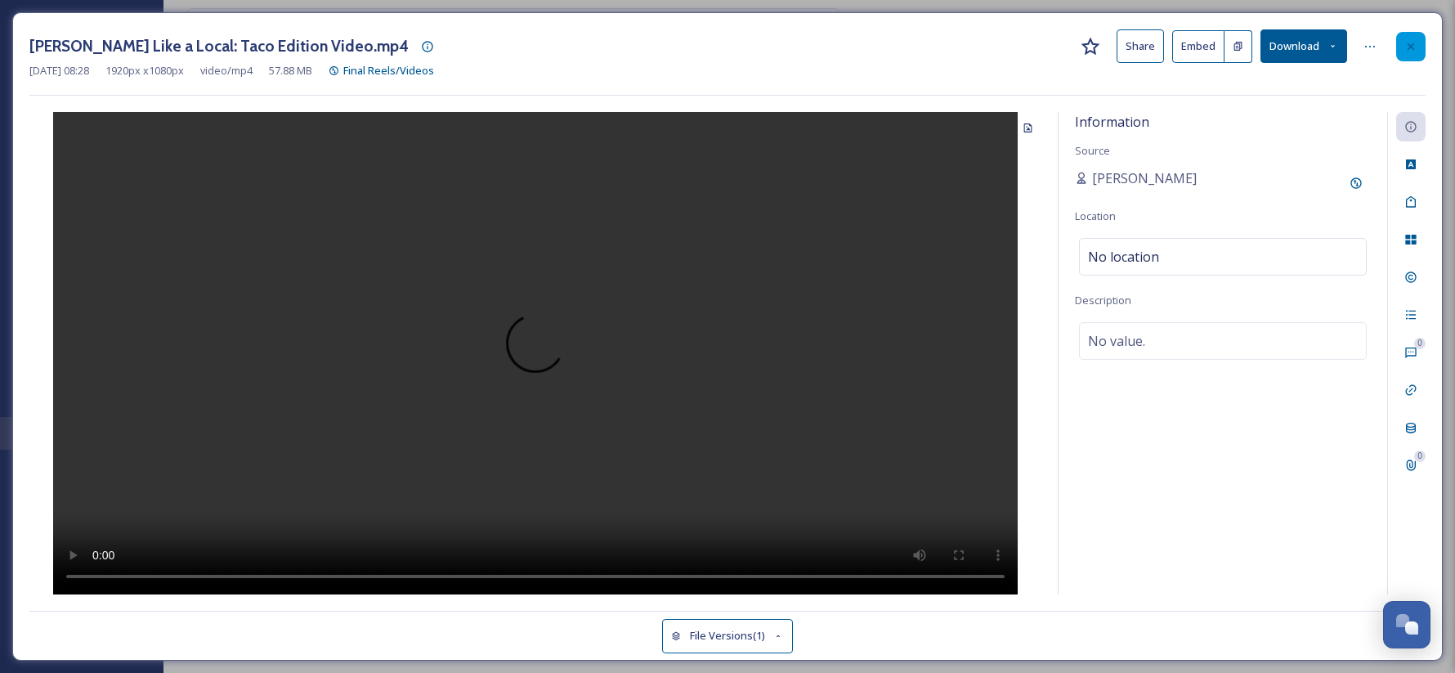
click at [1414, 44] on icon at bounding box center [1411, 46] width 7 height 7
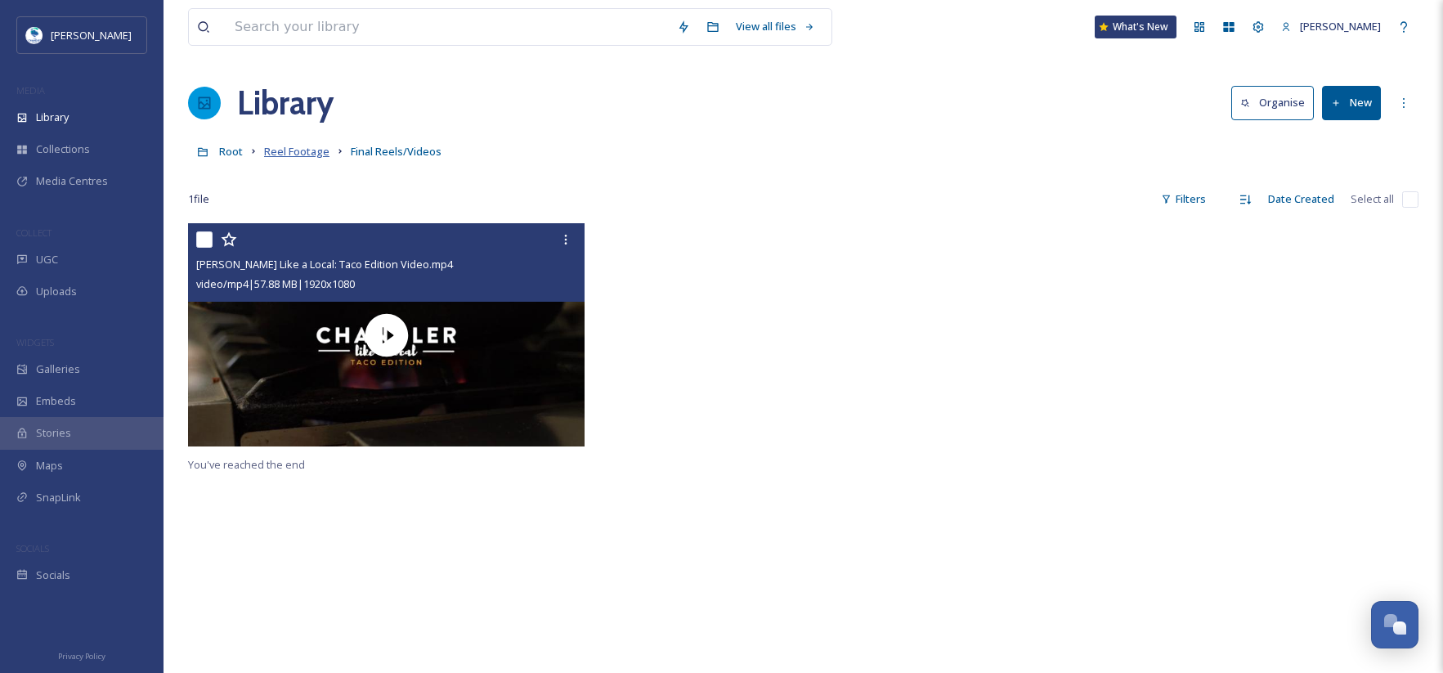
click at [298, 151] on span "Reel Footage" at bounding box center [296, 151] width 65 height 15
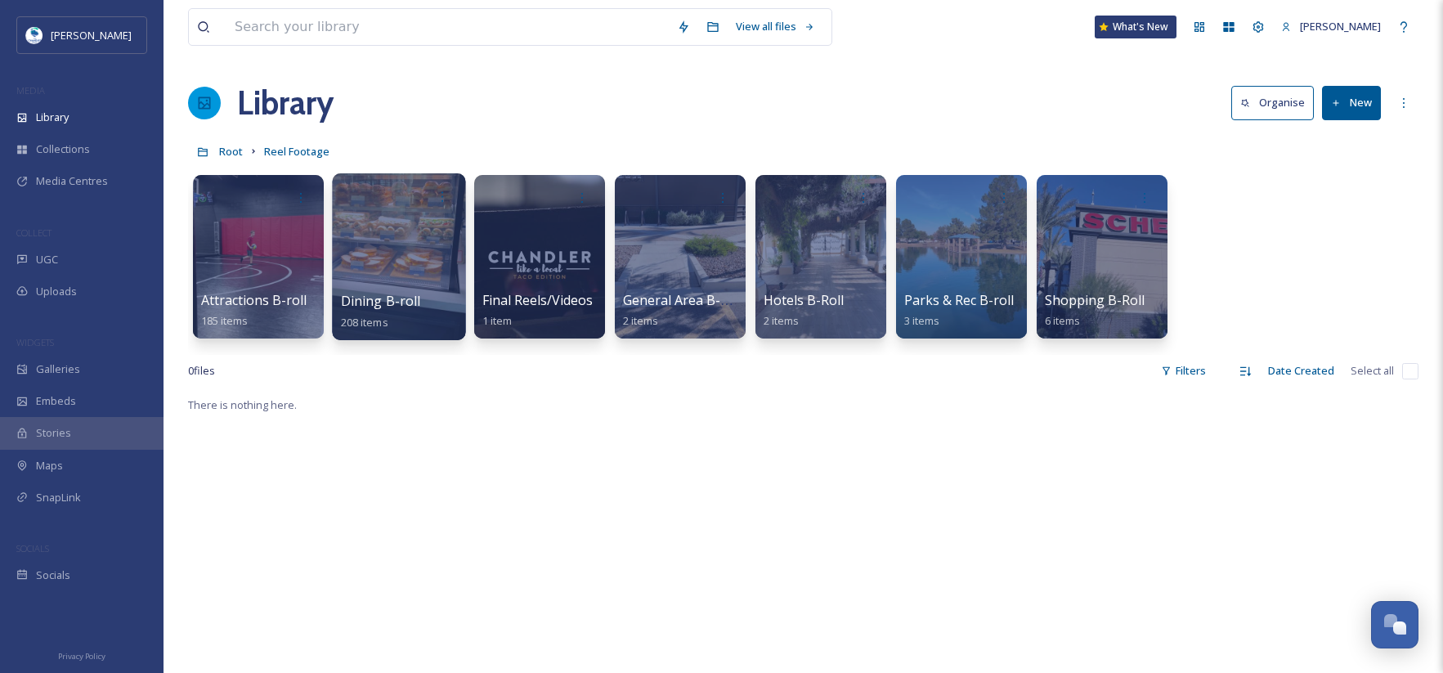
click at [376, 283] on div at bounding box center [398, 256] width 133 height 167
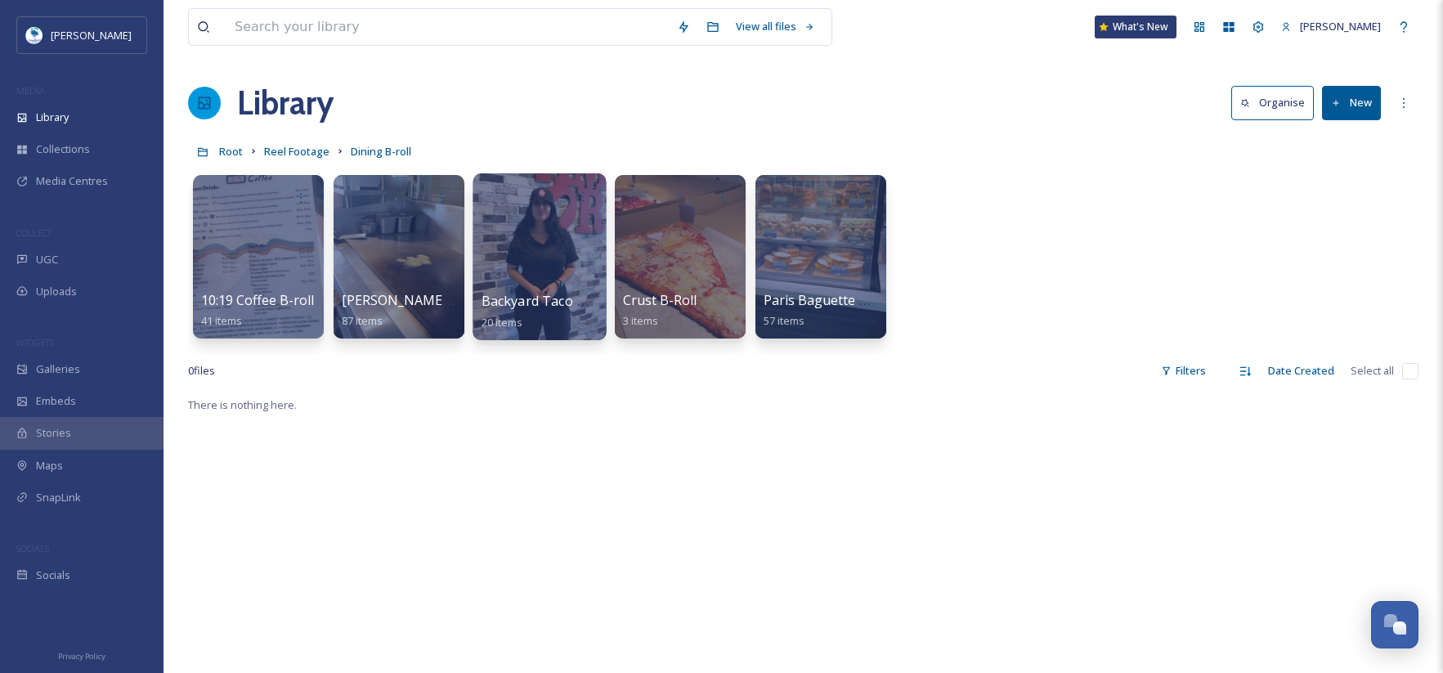
click at [549, 262] on div at bounding box center [539, 256] width 133 height 167
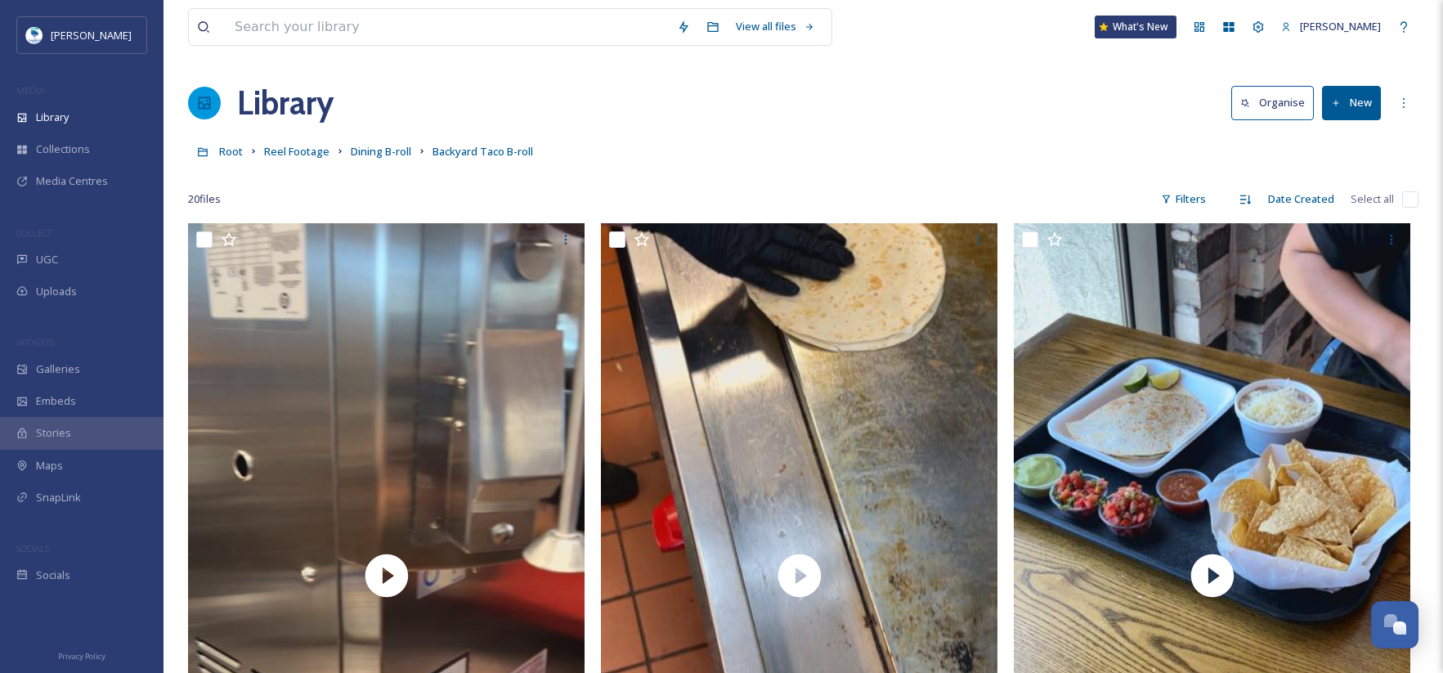
click at [1354, 96] on button "New" at bounding box center [1351, 103] width 59 height 34
click at [1349, 136] on span "File Upload" at bounding box center [1344, 141] width 54 height 16
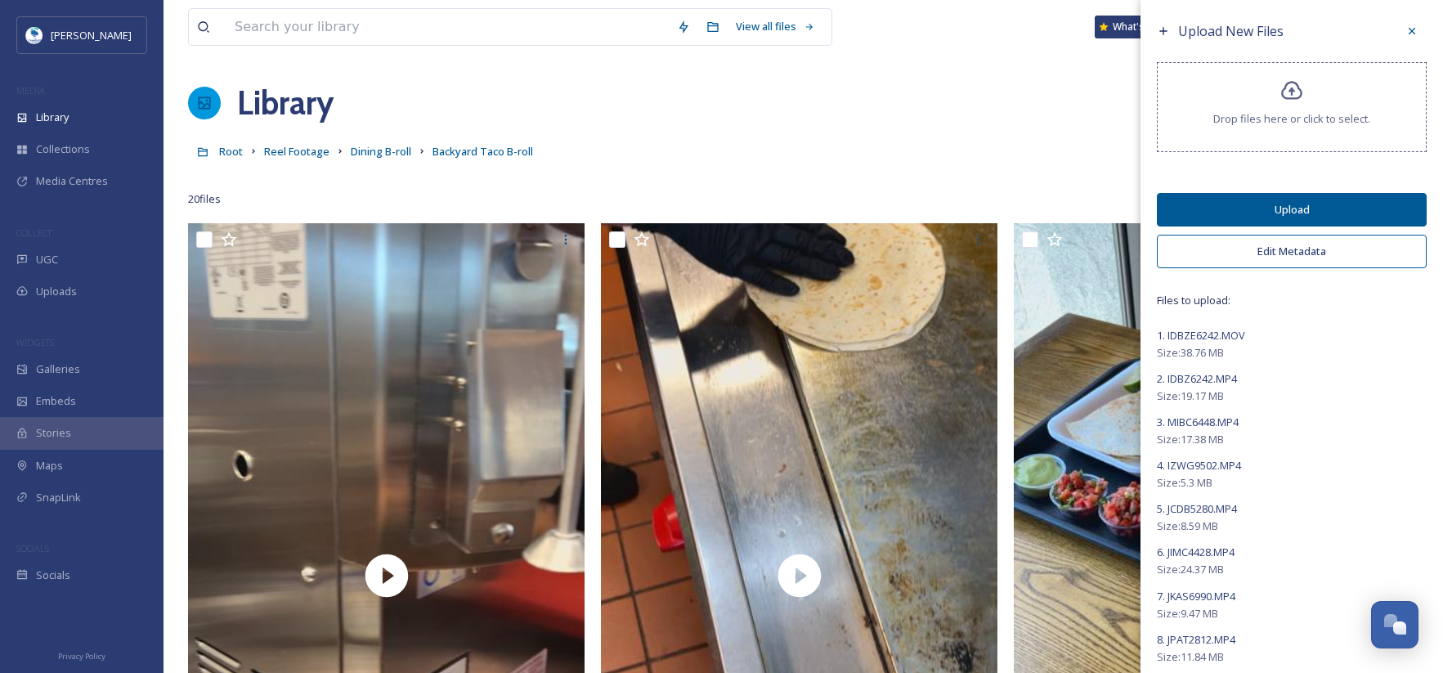
click at [1291, 255] on button "Edit Metadata" at bounding box center [1292, 252] width 270 height 34
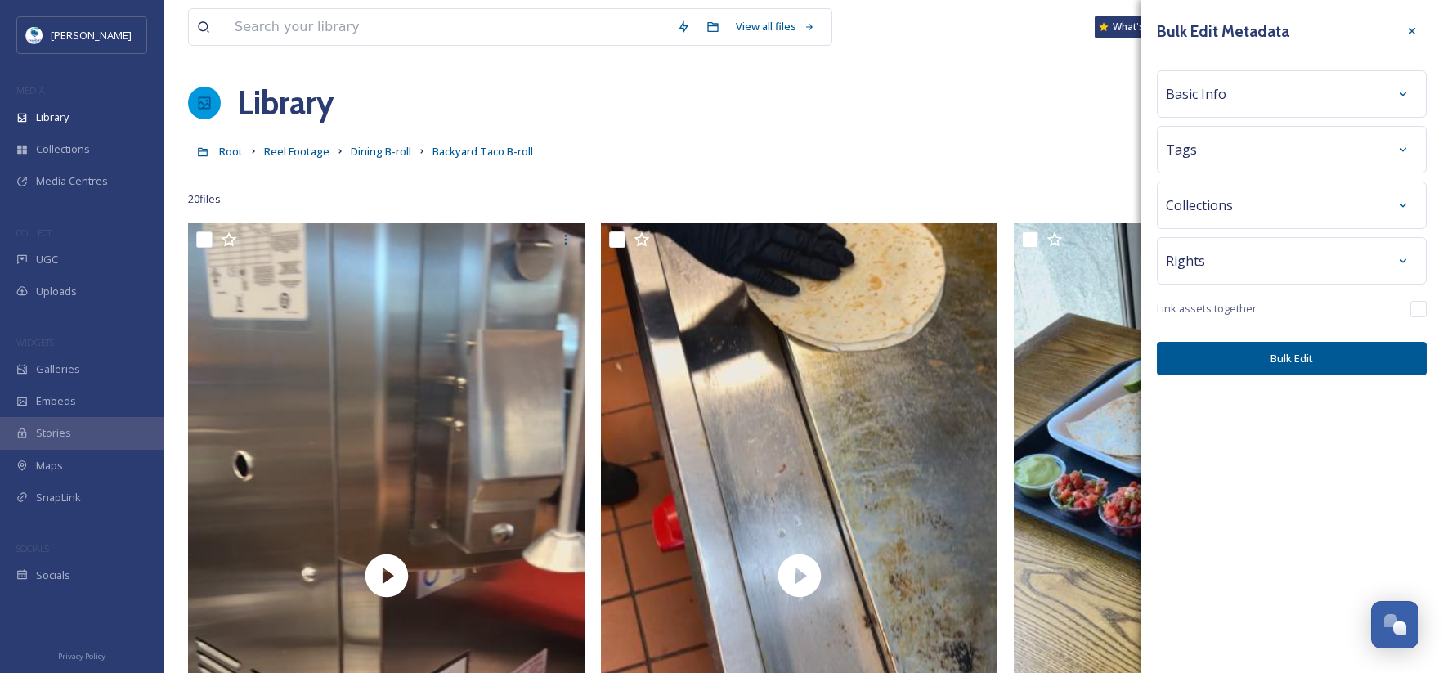
click at [1226, 101] on div "Basic Info" at bounding box center [1292, 93] width 252 height 29
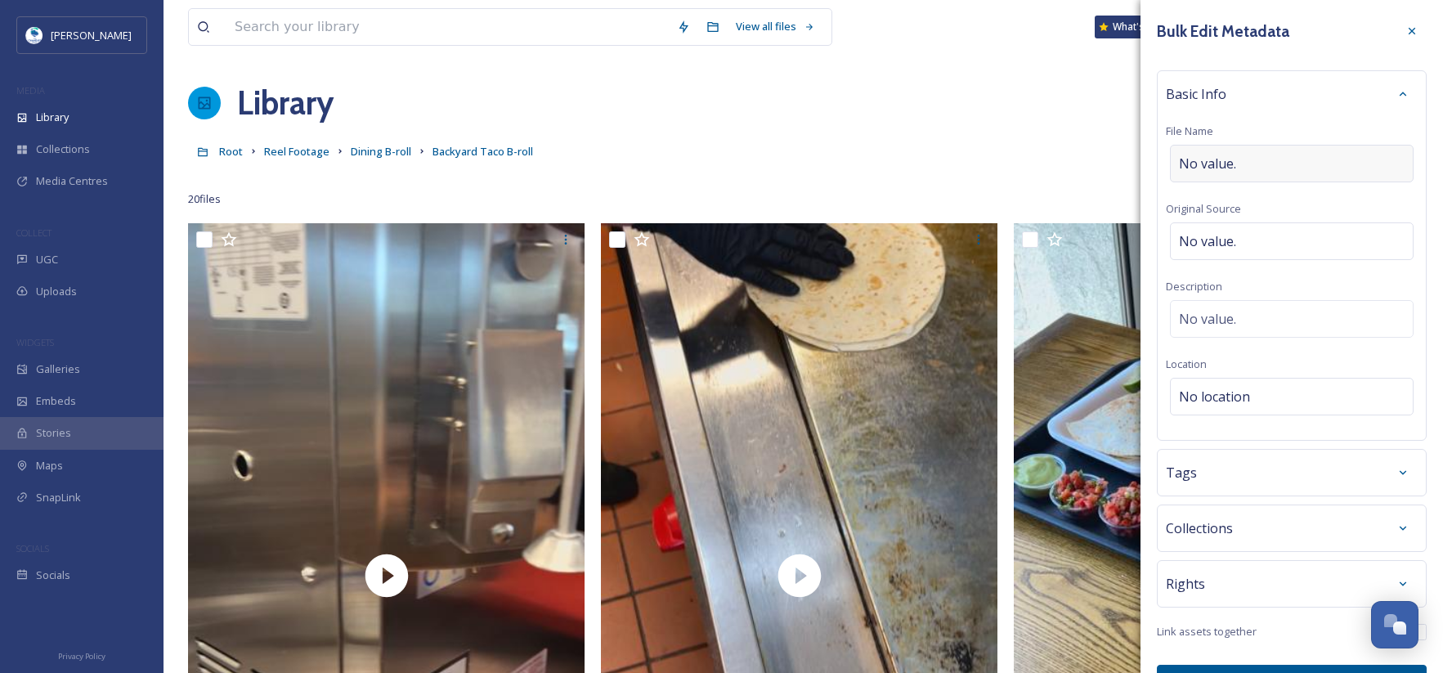
click at [1225, 164] on span "No value." at bounding box center [1207, 164] width 57 height 20
type input "Backyard Taco"
click at [1210, 486] on div "Tags" at bounding box center [1292, 468] width 270 height 47
click at [1211, 477] on div "Tags" at bounding box center [1292, 472] width 252 height 29
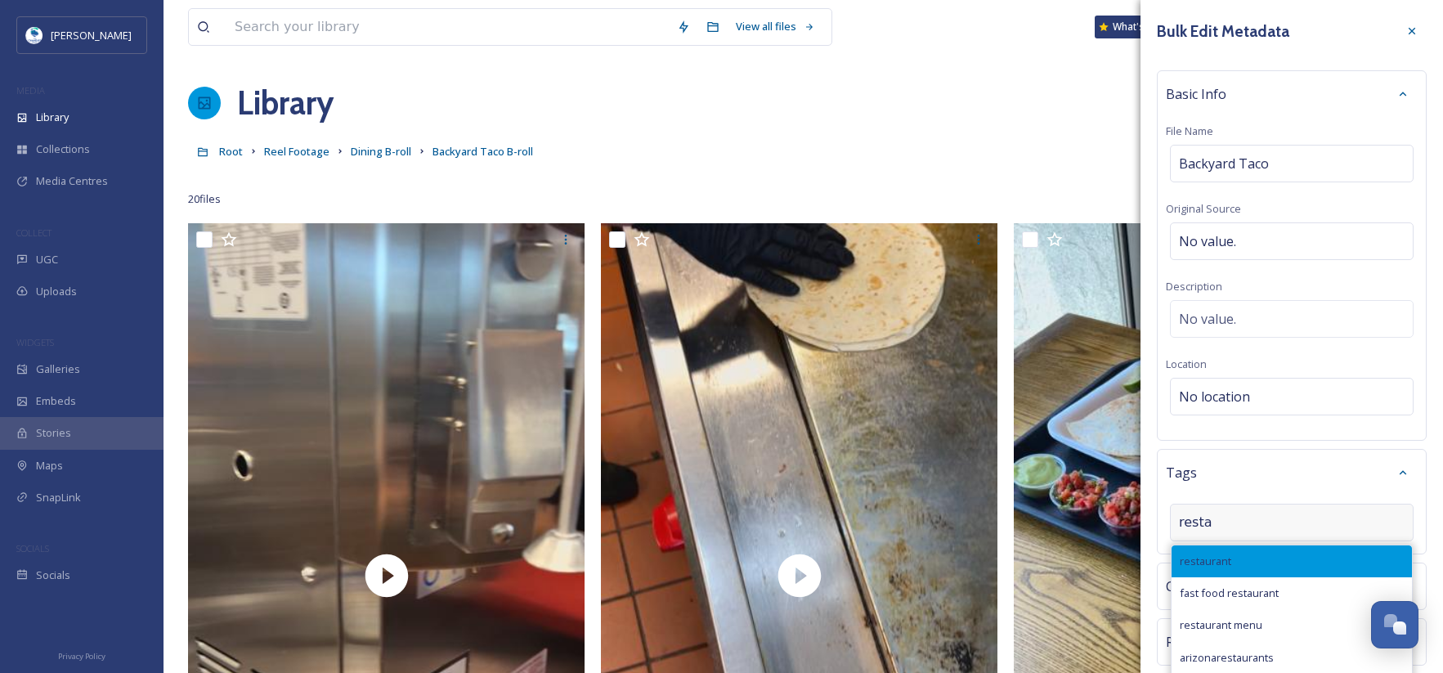
type input "resta"
click at [1244, 561] on div "restaurant" at bounding box center [1292, 561] width 240 height 32
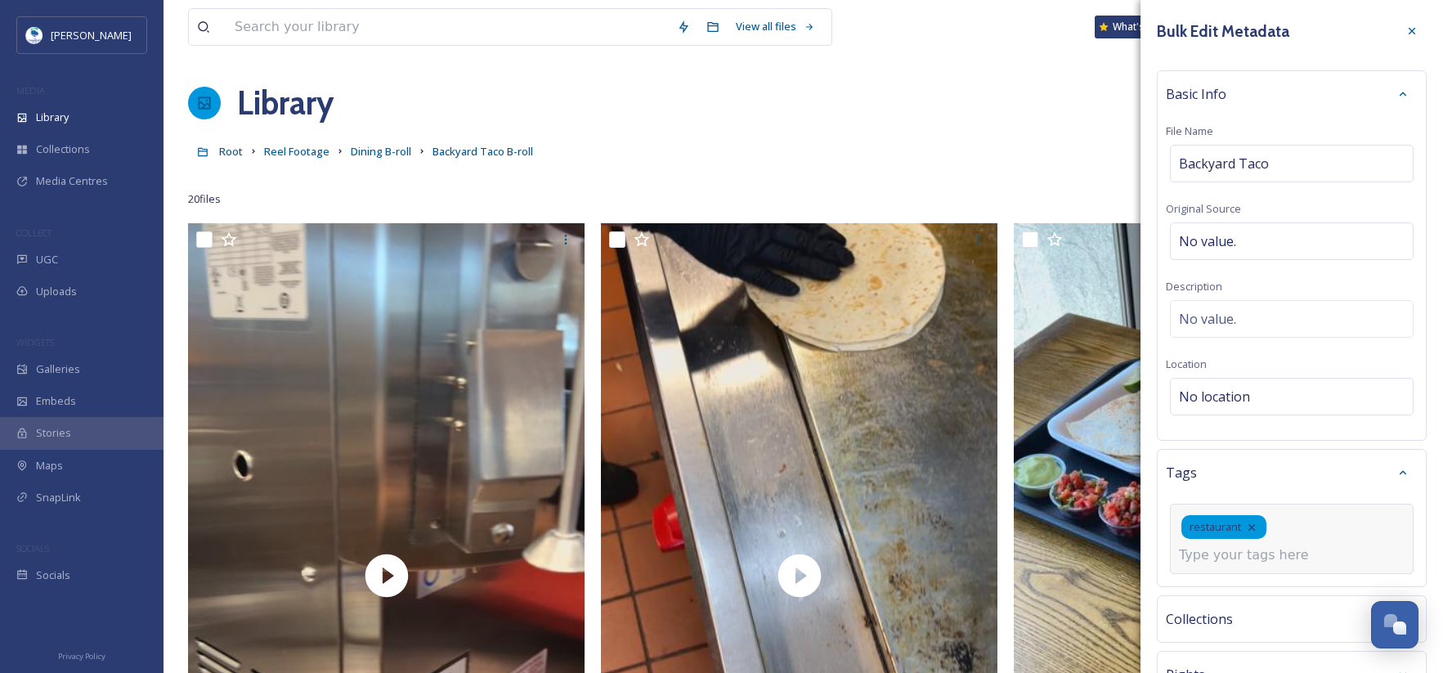
click at [1249, 552] on input at bounding box center [1261, 555] width 164 height 20
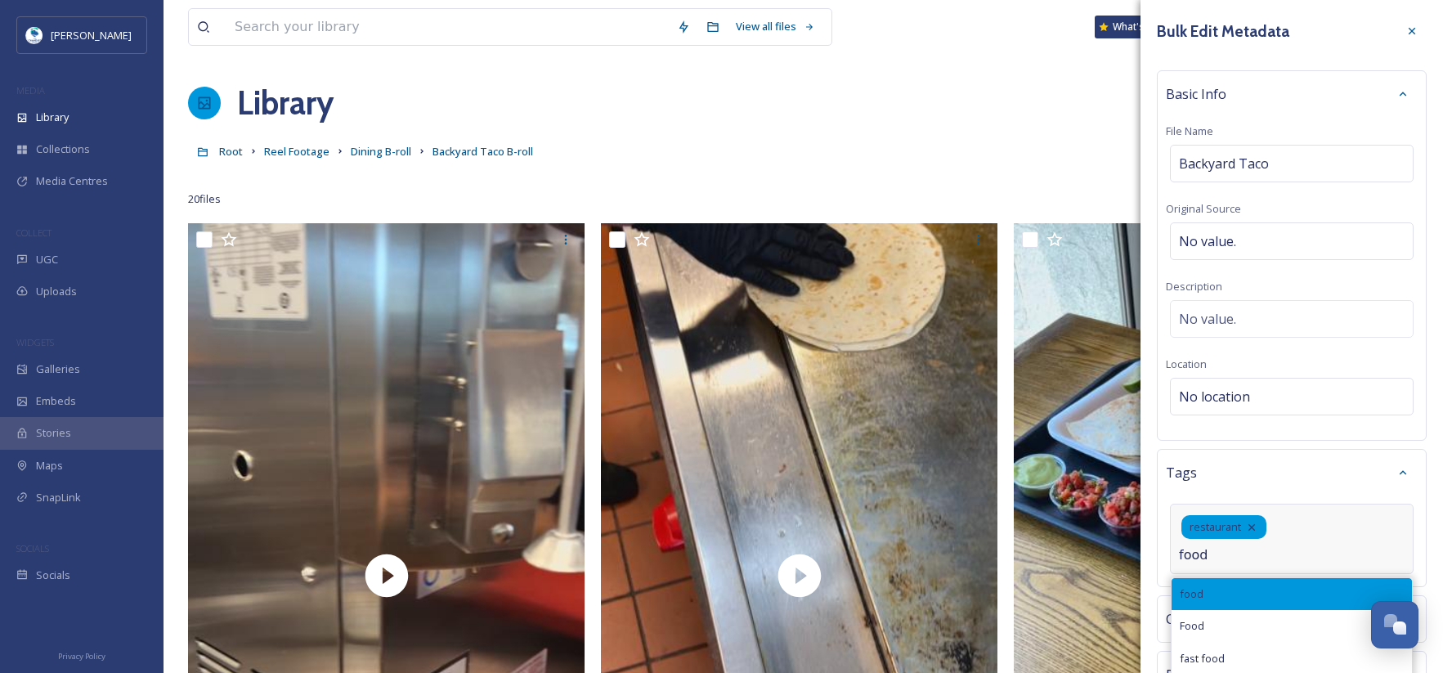
type input "food"
click at [1226, 586] on div "food" at bounding box center [1292, 594] width 240 height 32
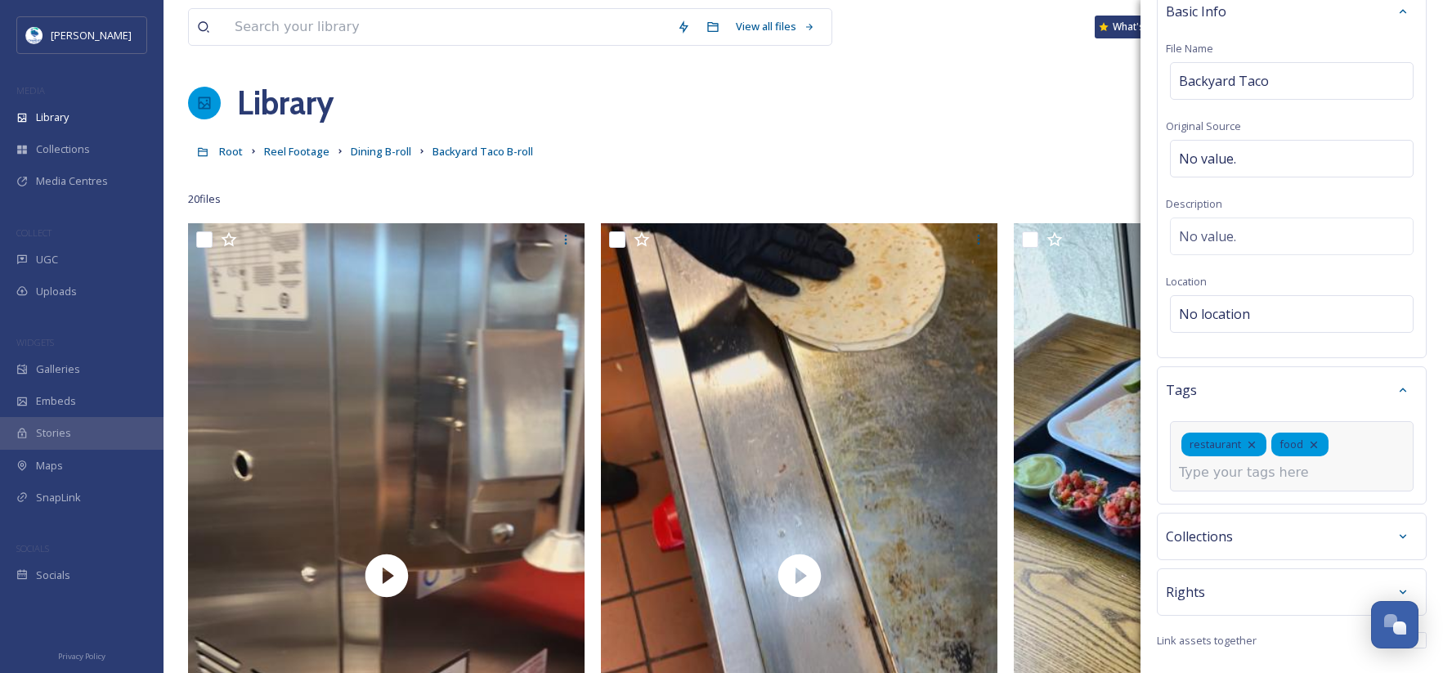
scroll to position [132, 0]
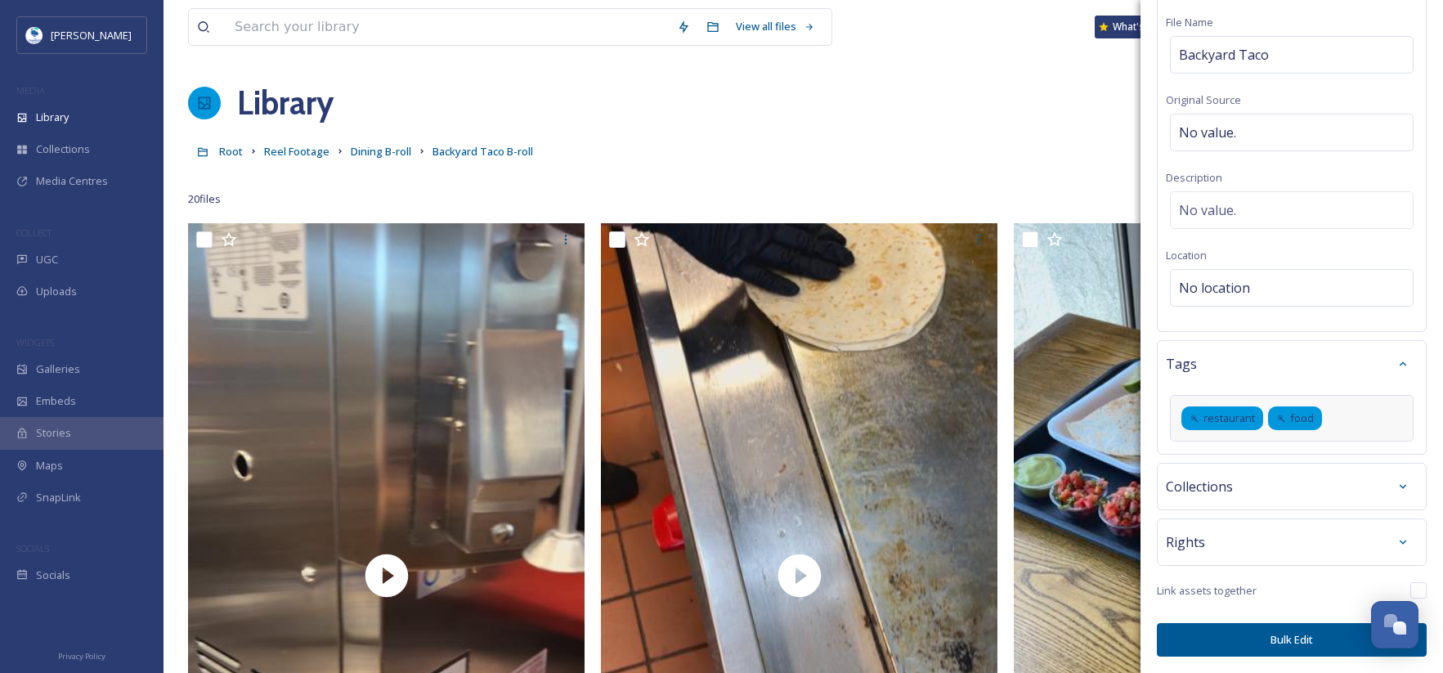
click at [1303, 643] on button "Bulk Edit" at bounding box center [1292, 640] width 270 height 34
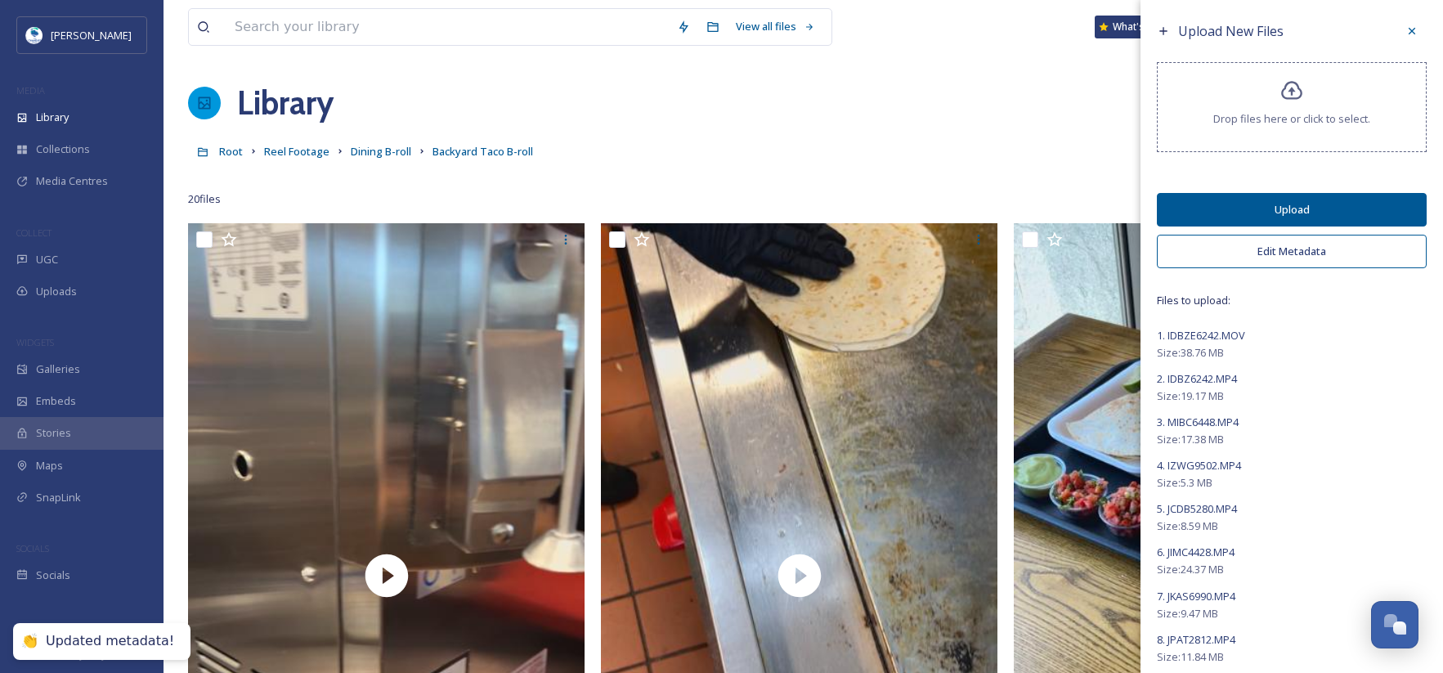
click at [1315, 206] on button "Upload" at bounding box center [1292, 210] width 270 height 34
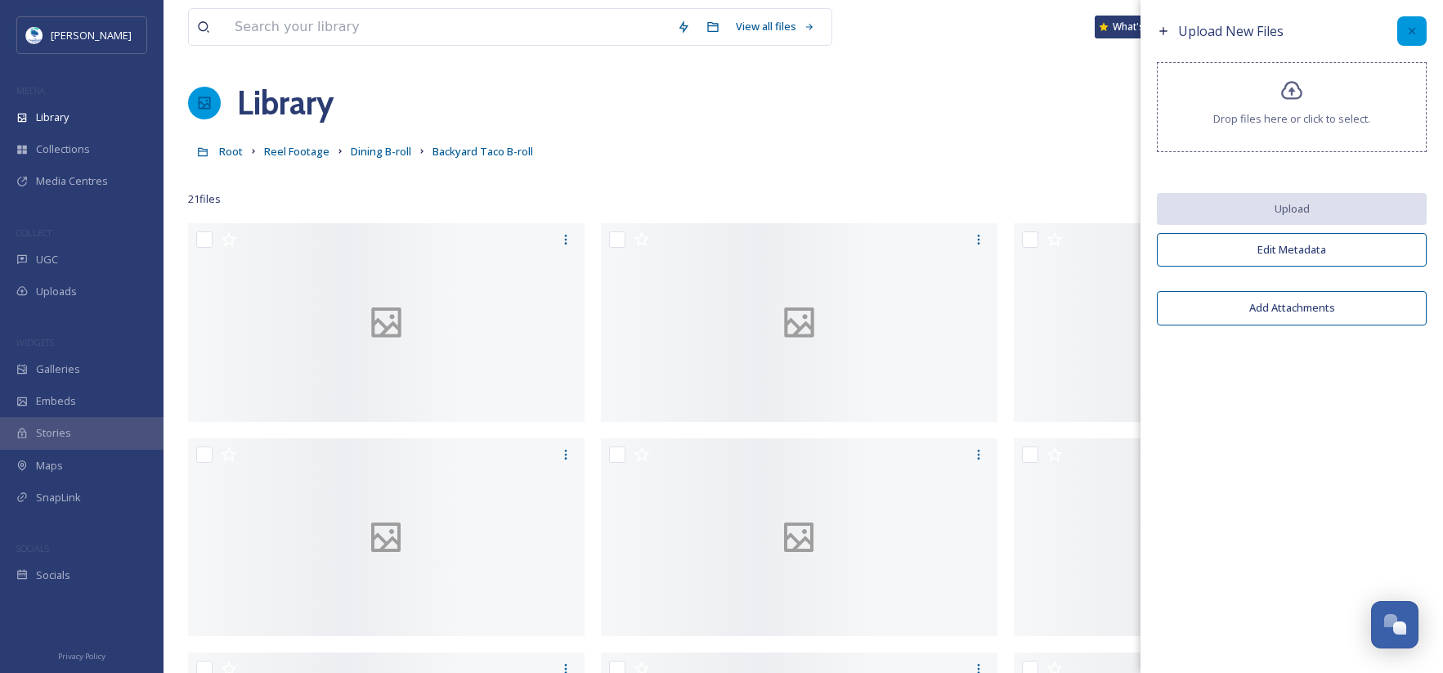
click at [1413, 25] on icon at bounding box center [1411, 31] width 13 height 13
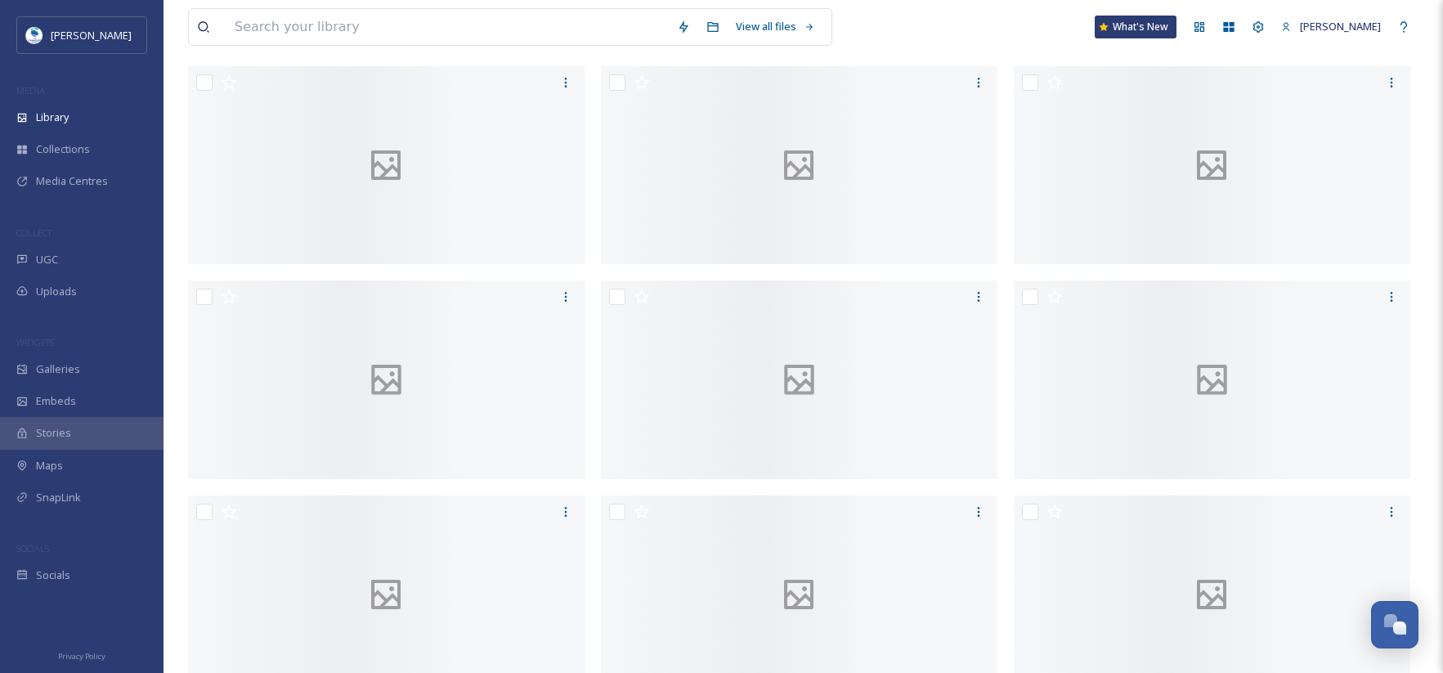
scroll to position [409, 0]
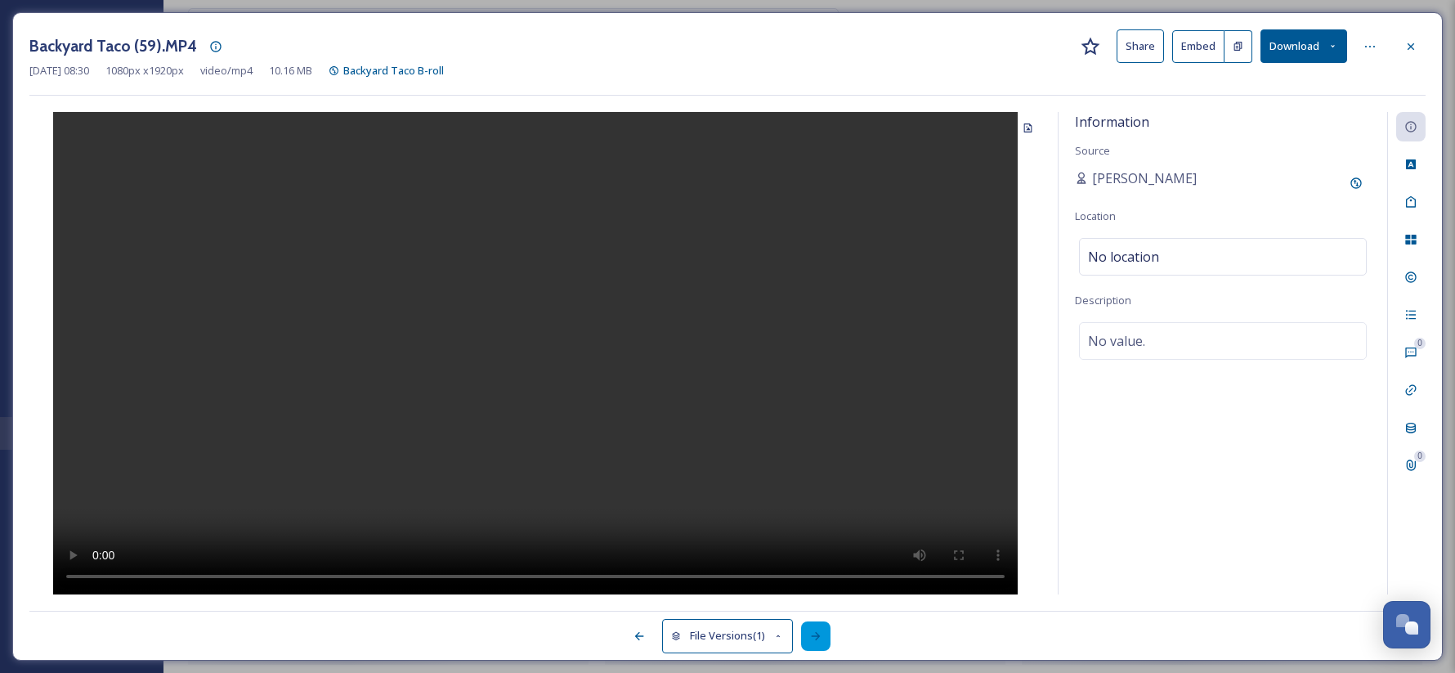
click at [827, 636] on div at bounding box center [815, 635] width 29 height 29
click at [636, 634] on icon at bounding box center [639, 636] width 9 height 8
click at [822, 635] on icon at bounding box center [815, 636] width 13 height 13
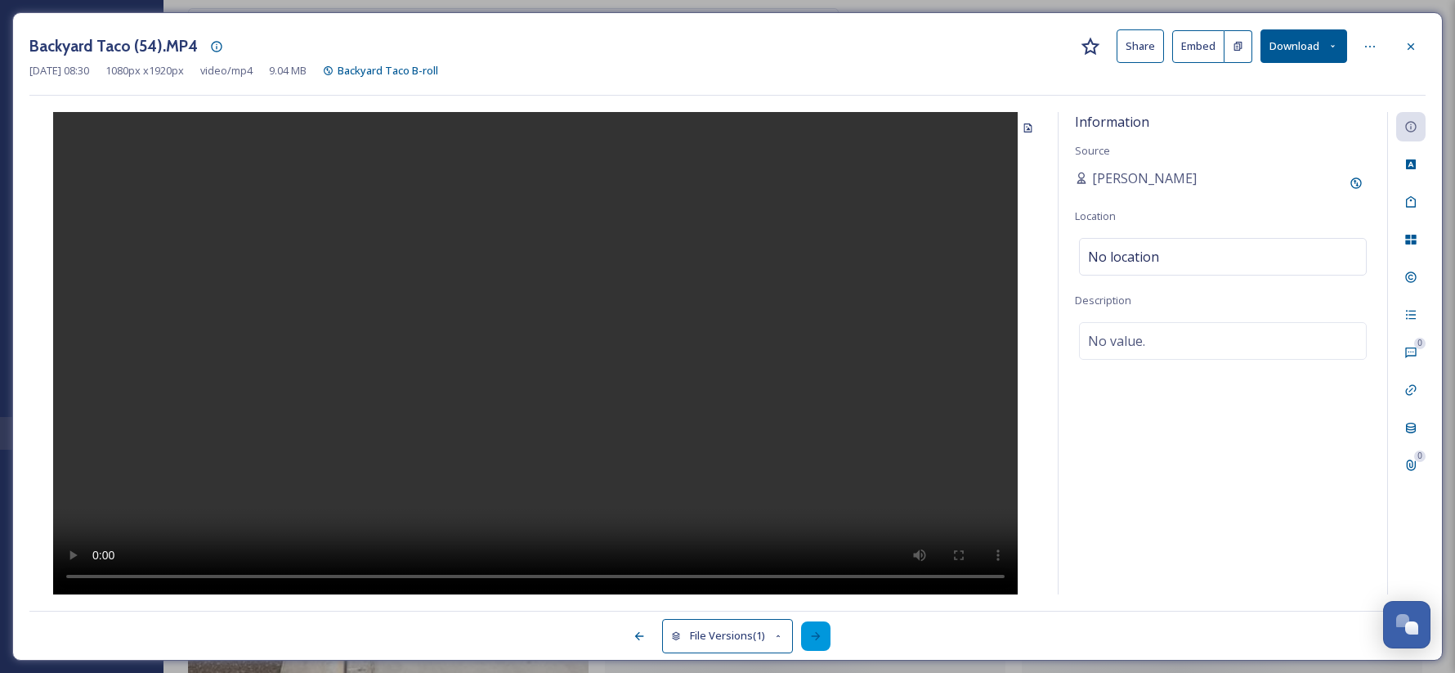
click at [822, 635] on icon at bounding box center [815, 636] width 13 height 13
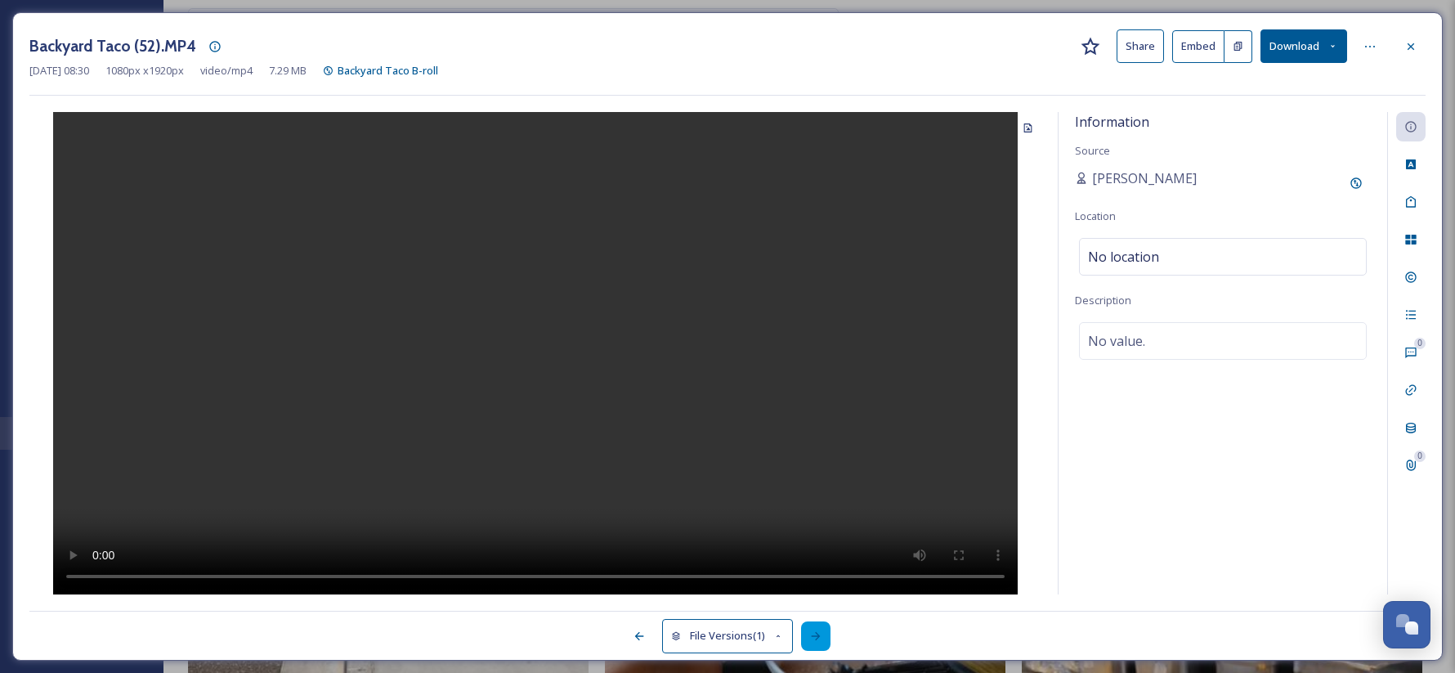
click at [822, 635] on icon at bounding box center [815, 636] width 13 height 13
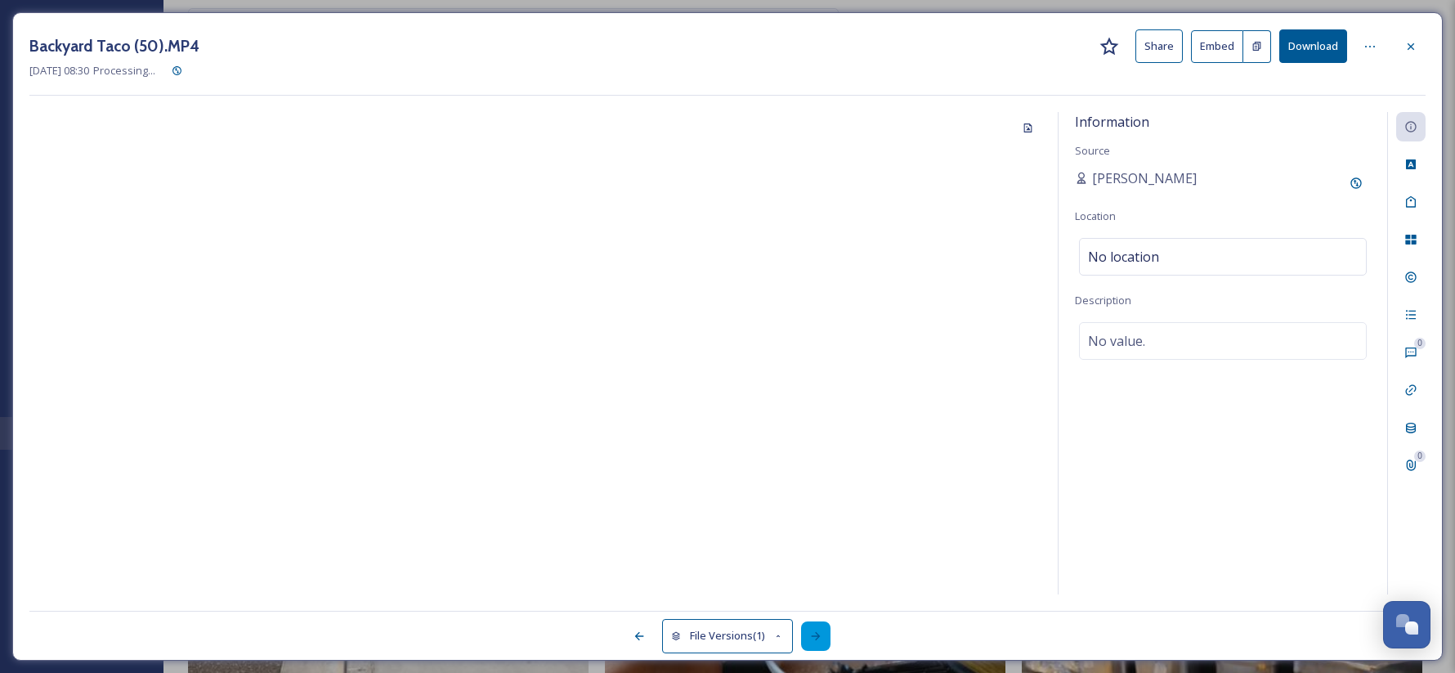
click at [822, 635] on icon at bounding box center [815, 636] width 13 height 13
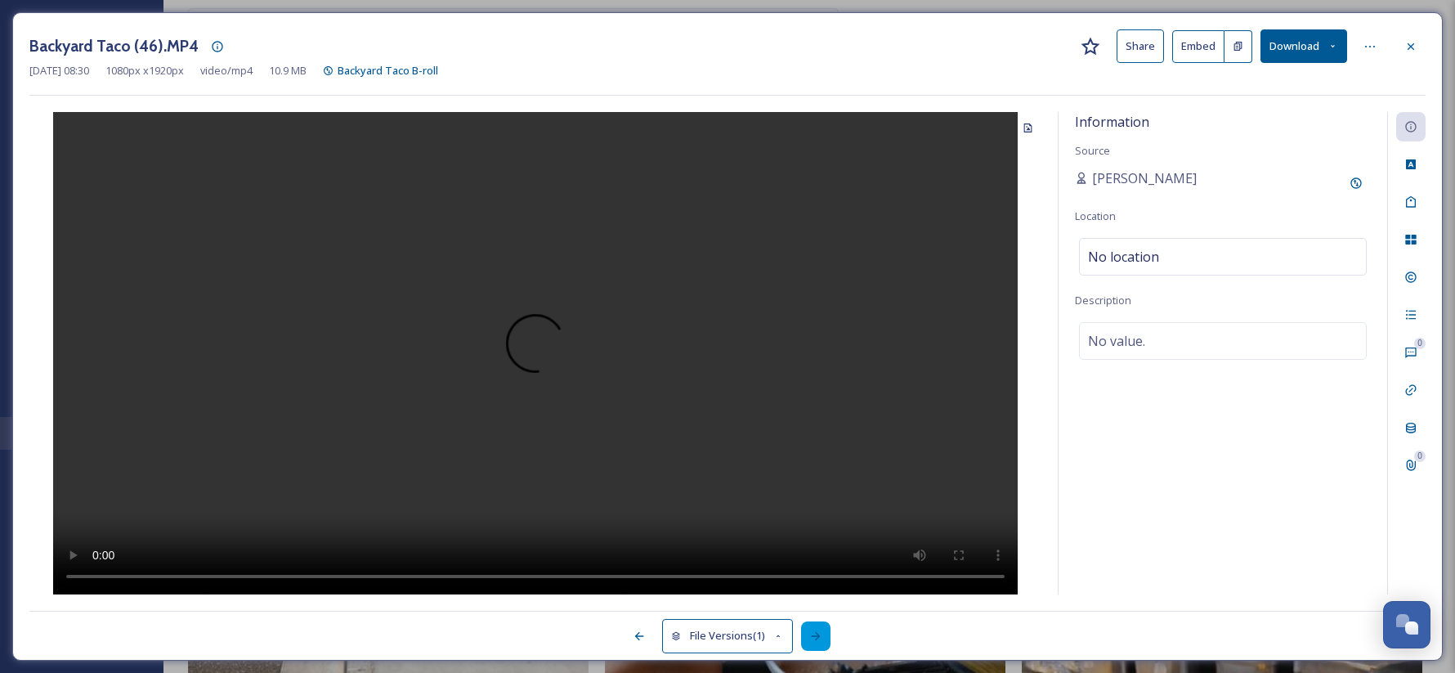
click at [822, 635] on icon at bounding box center [815, 636] width 13 height 13
click at [825, 636] on div at bounding box center [815, 635] width 29 height 29
click at [827, 635] on div at bounding box center [815, 635] width 29 height 29
click at [828, 635] on div at bounding box center [815, 635] width 29 height 29
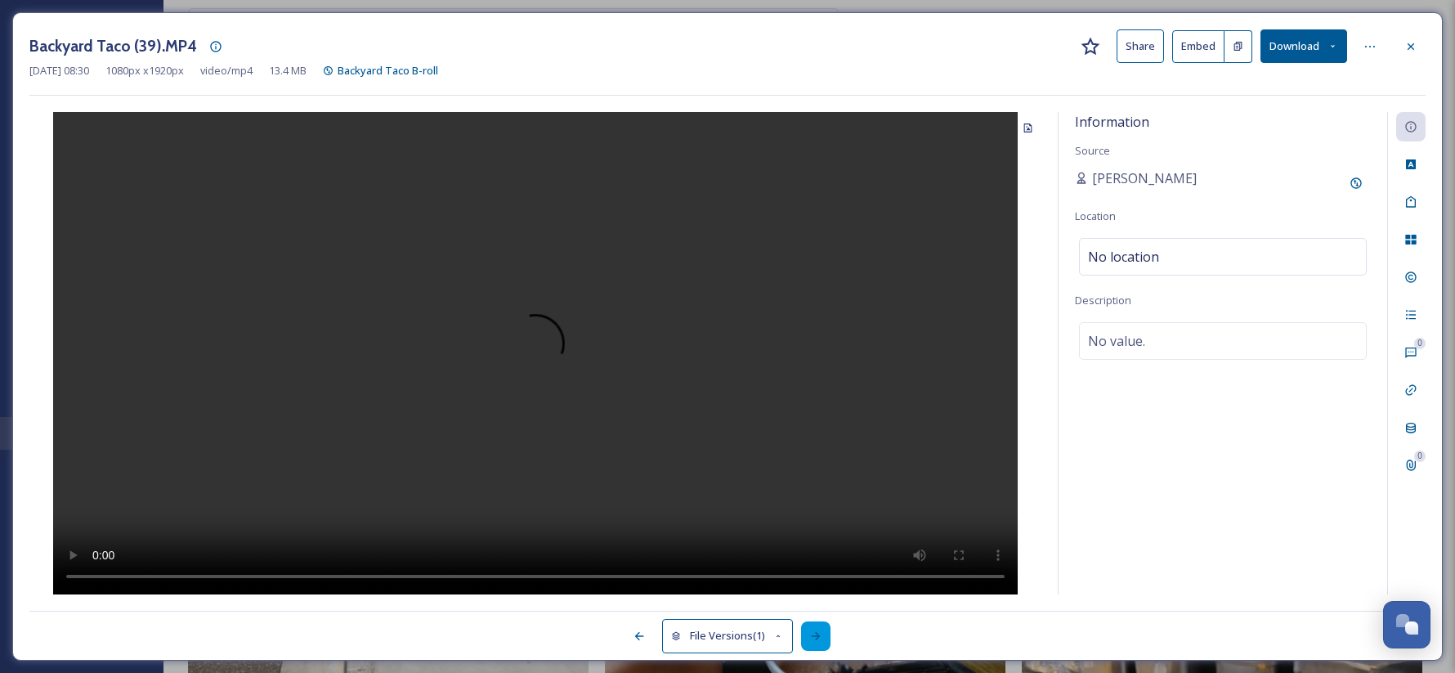
click at [828, 635] on div at bounding box center [815, 635] width 29 height 29
click at [1410, 240] on icon at bounding box center [1411, 239] width 13 height 13
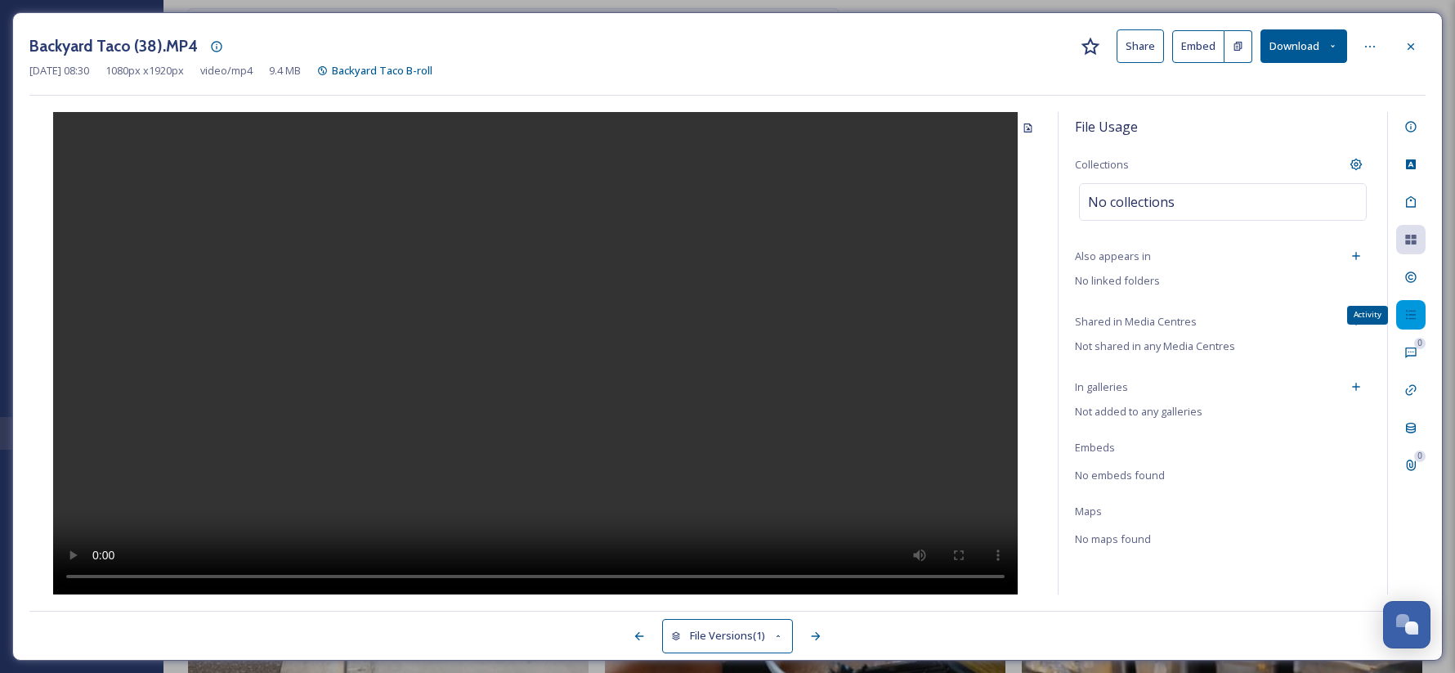
click at [1401, 316] on div "Activity" at bounding box center [1410, 314] width 29 height 29
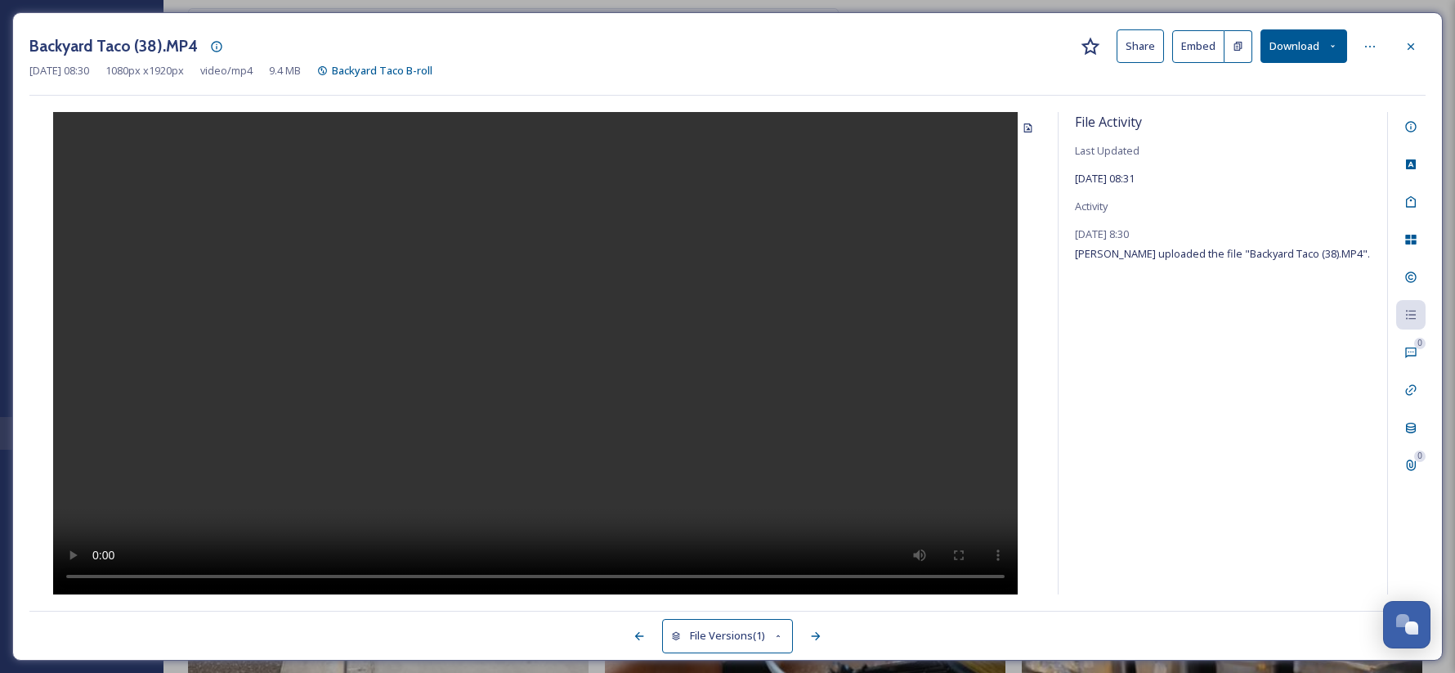
drag, startPoint x: 1407, startPoint y: 45, endPoint x: 1417, endPoint y: 60, distance: 17.7
click at [1409, 46] on icon at bounding box center [1411, 46] width 13 height 13
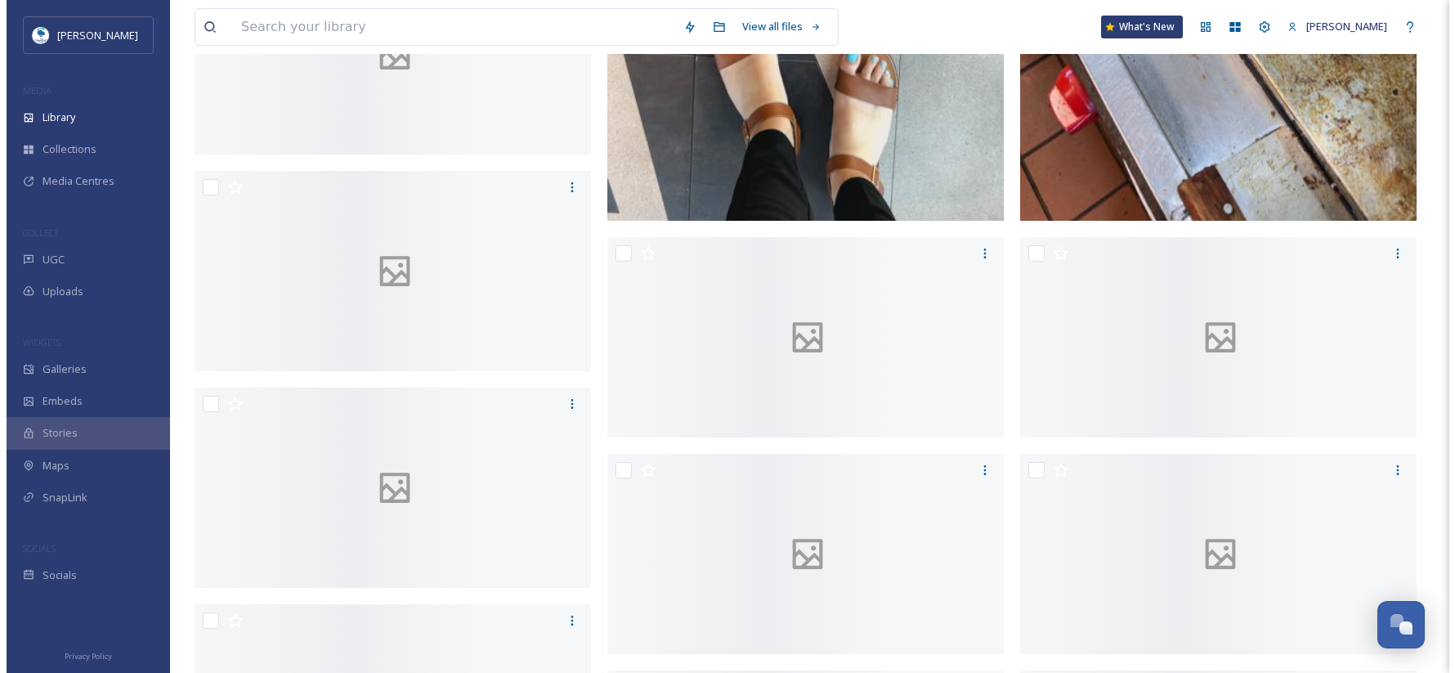
scroll to position [5879, 0]
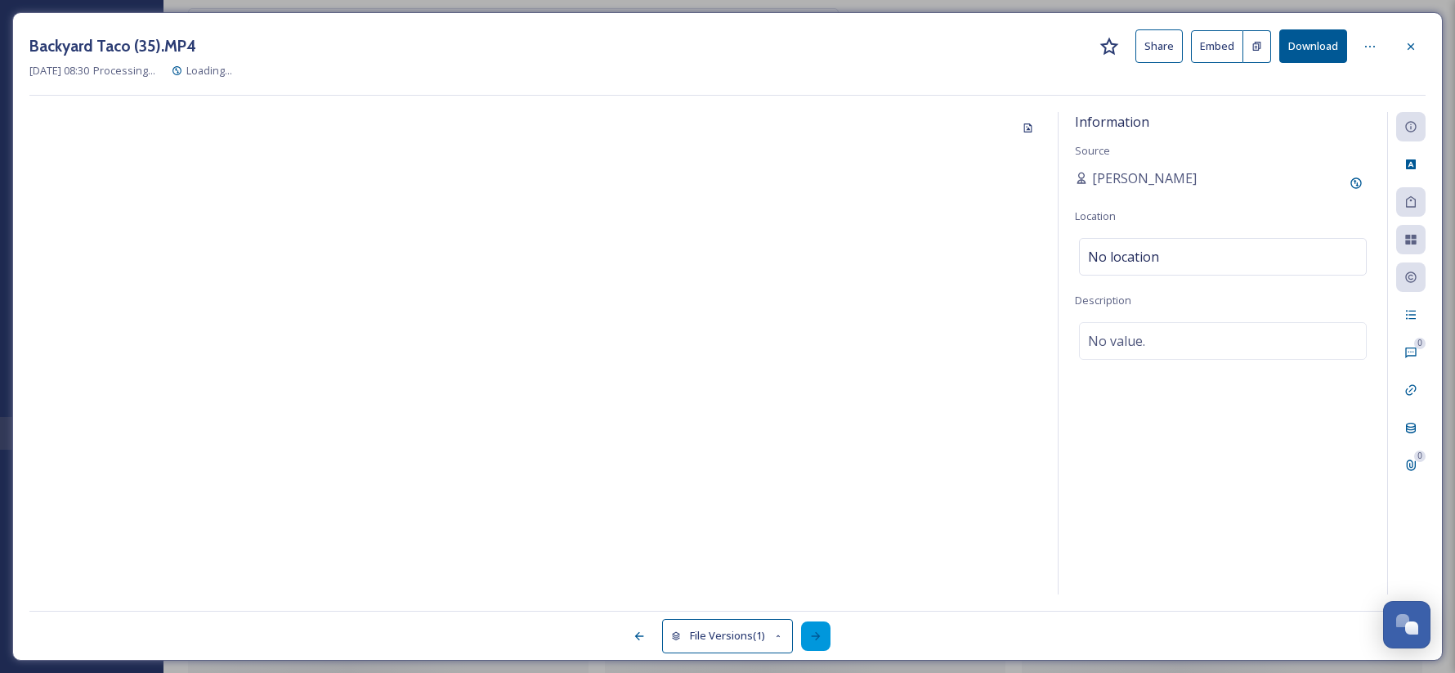
click at [813, 640] on icon at bounding box center [815, 636] width 13 height 13
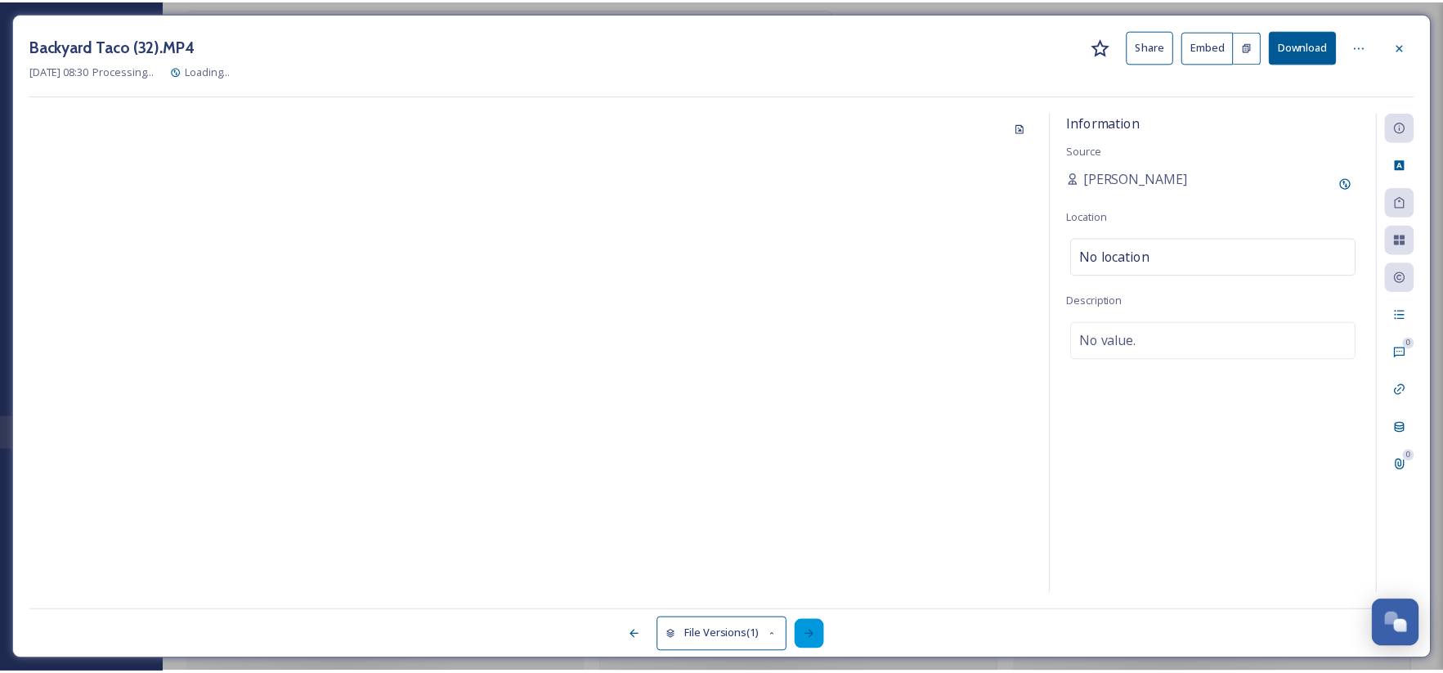
scroll to position [5886, 0]
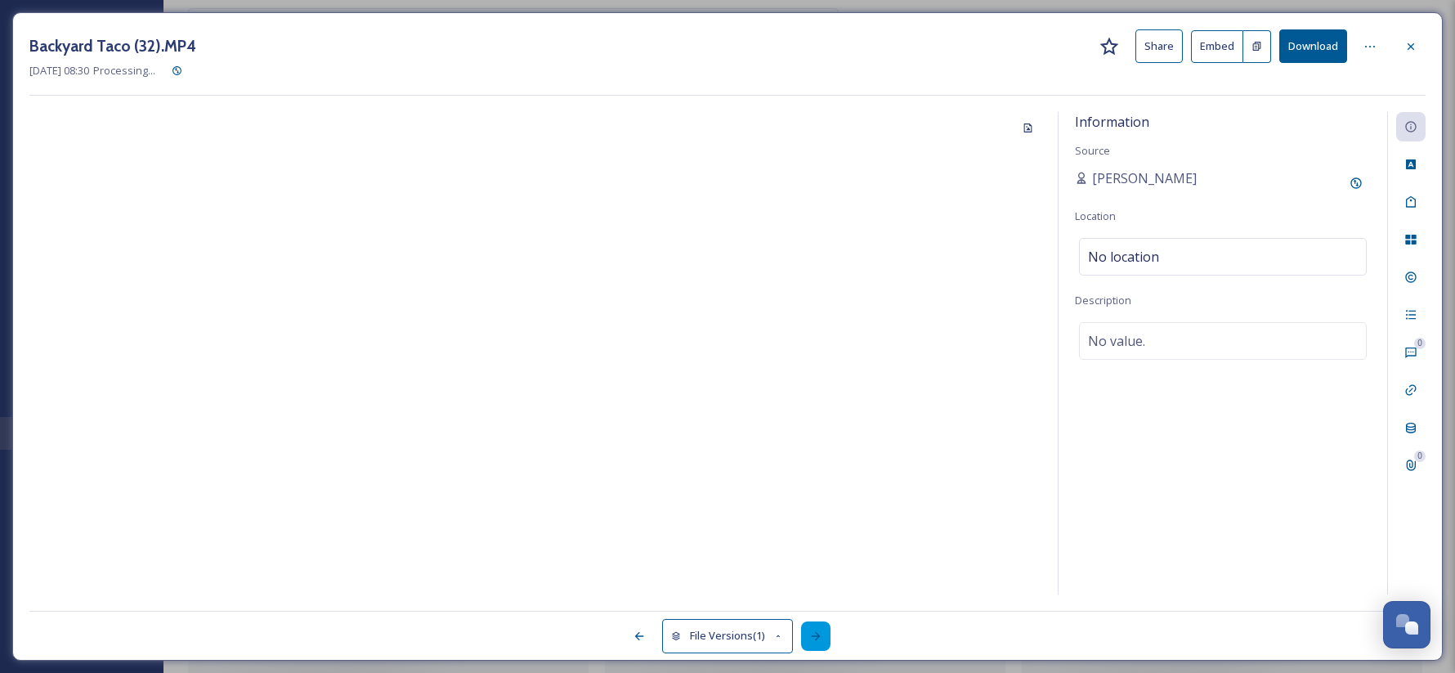
click at [813, 640] on icon at bounding box center [815, 636] width 13 height 13
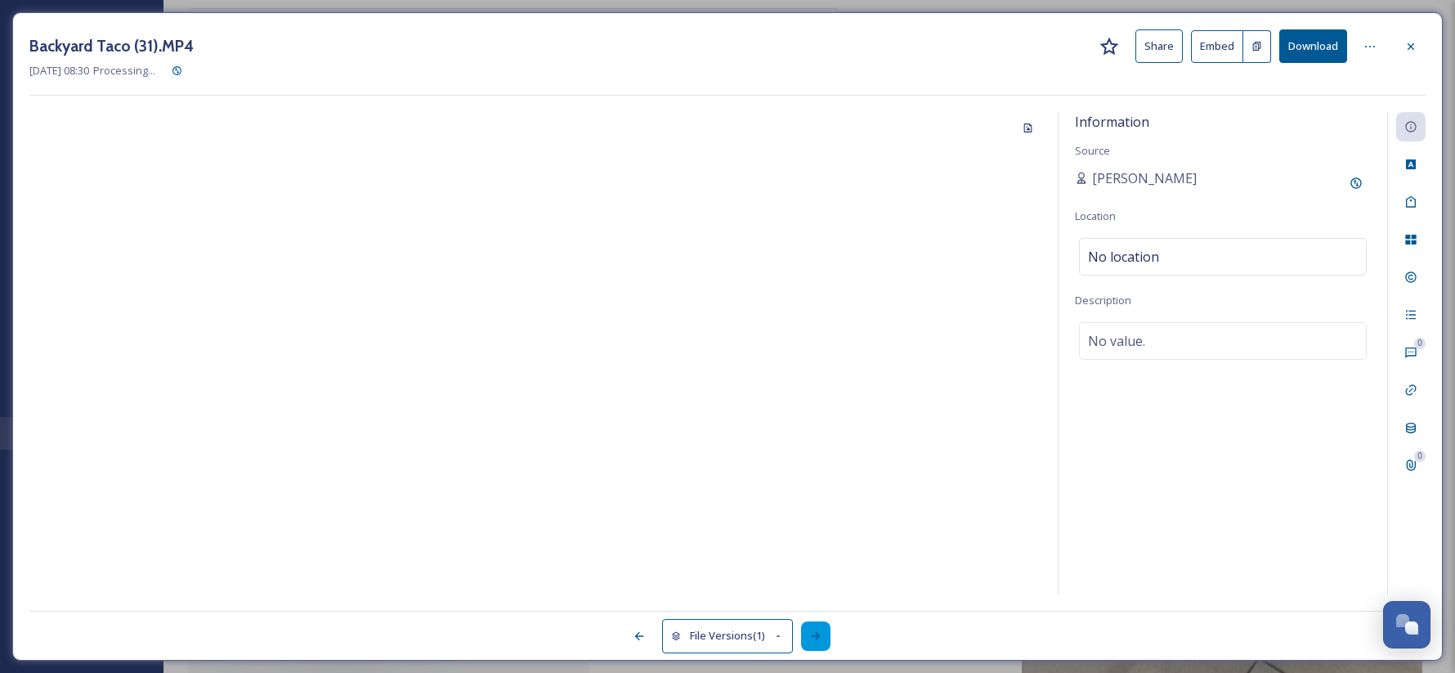
click at [813, 640] on icon at bounding box center [815, 636] width 13 height 13
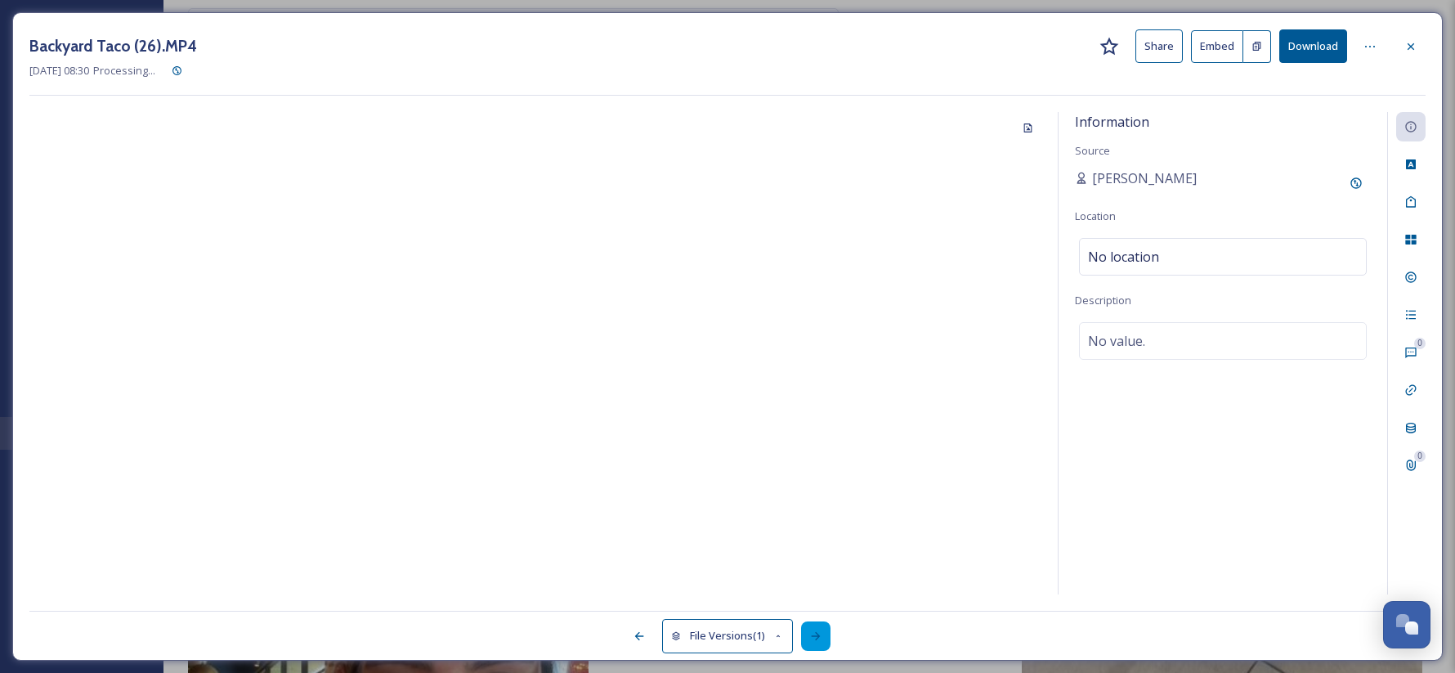
click at [813, 640] on icon at bounding box center [815, 636] width 13 height 13
click at [1418, 49] on div at bounding box center [1410, 46] width 29 height 29
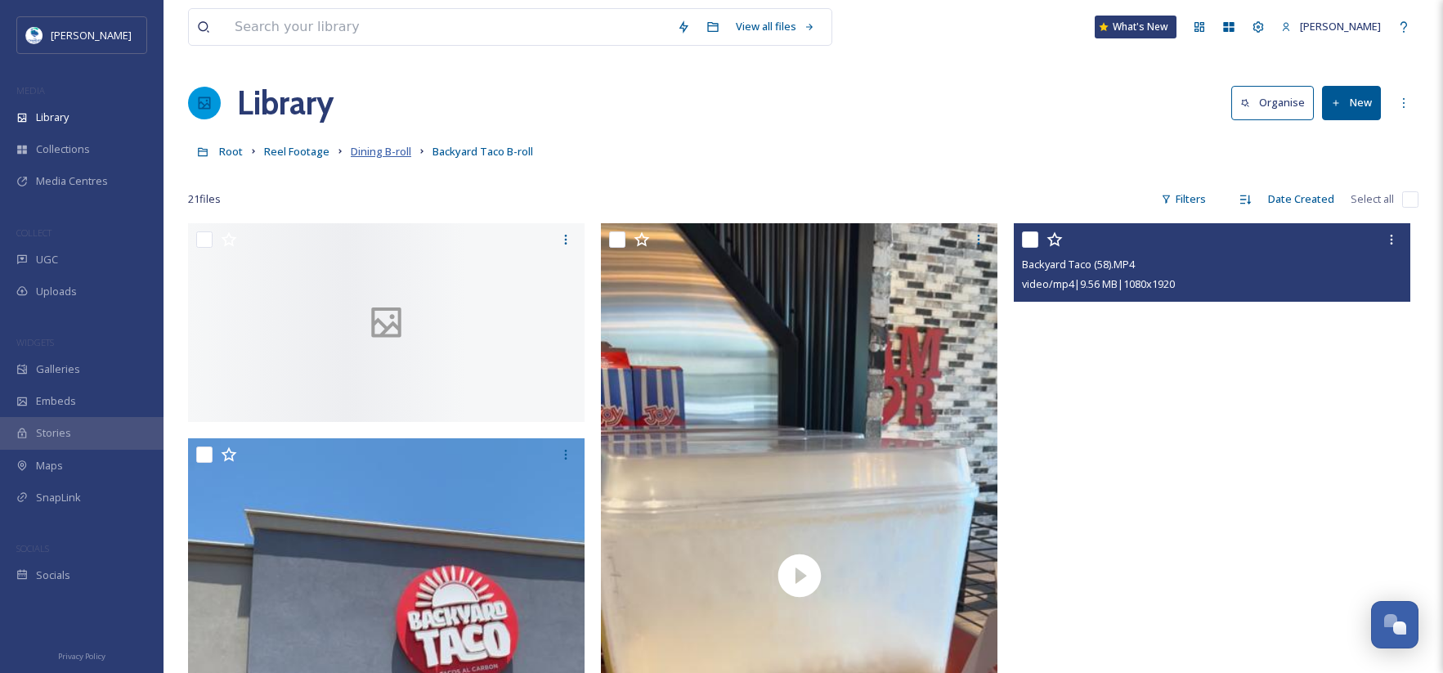
click at [384, 152] on span "Dining B-roll" at bounding box center [381, 151] width 60 height 15
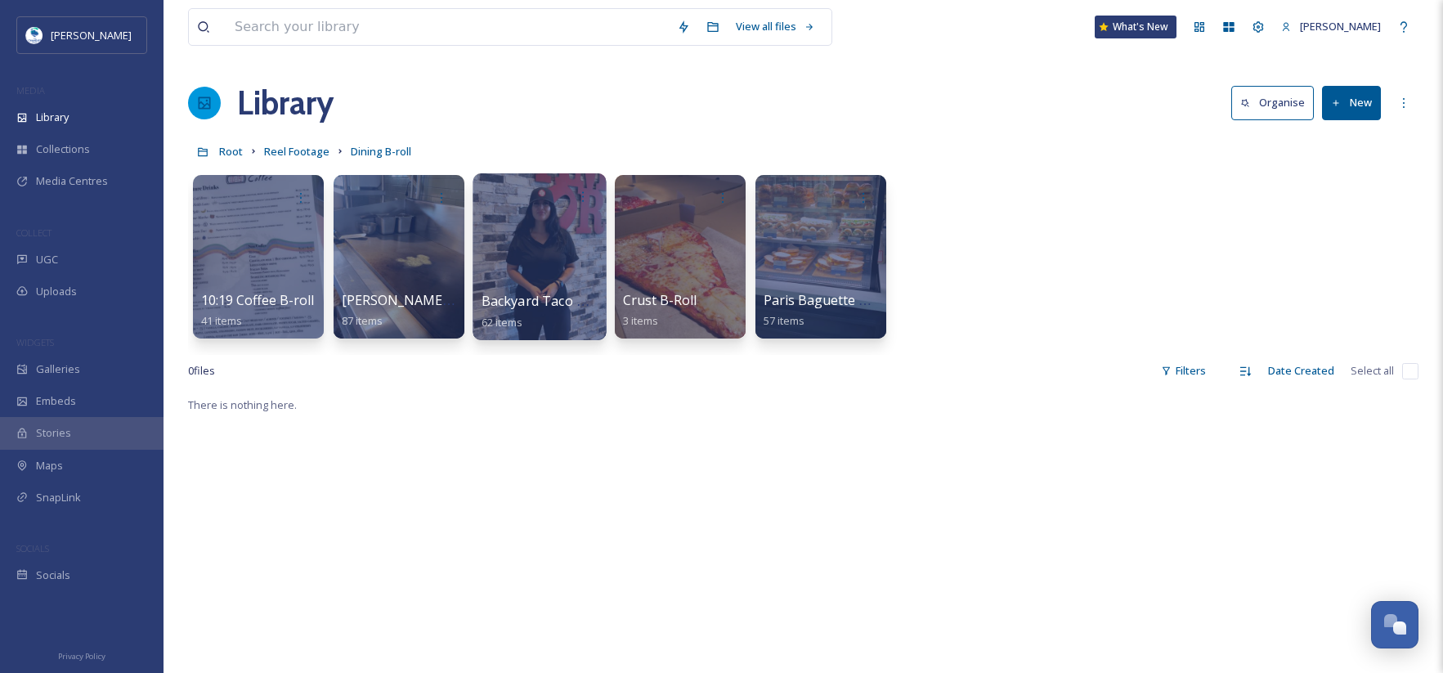
click at [550, 300] on span "Backyard Taco B-roll" at bounding box center [547, 301] width 130 height 18
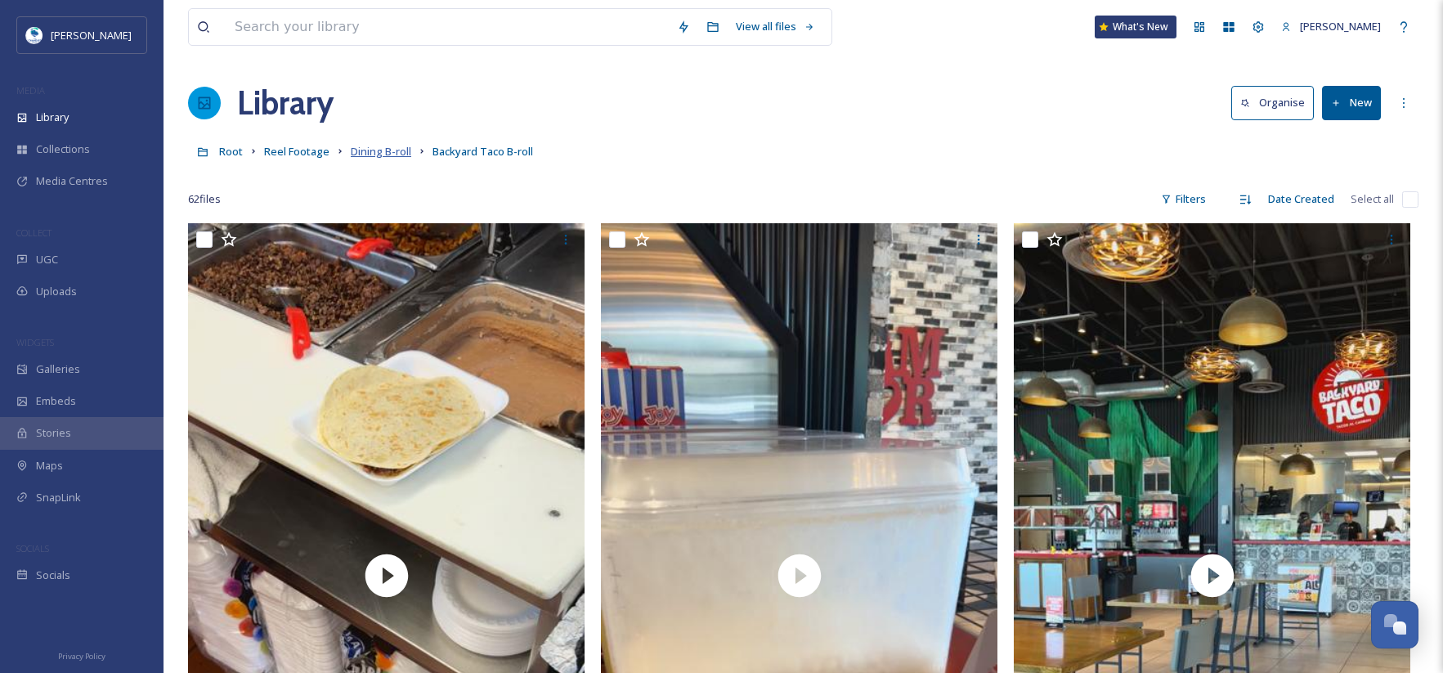
click at [392, 148] on span "Dining B-roll" at bounding box center [381, 151] width 60 height 15
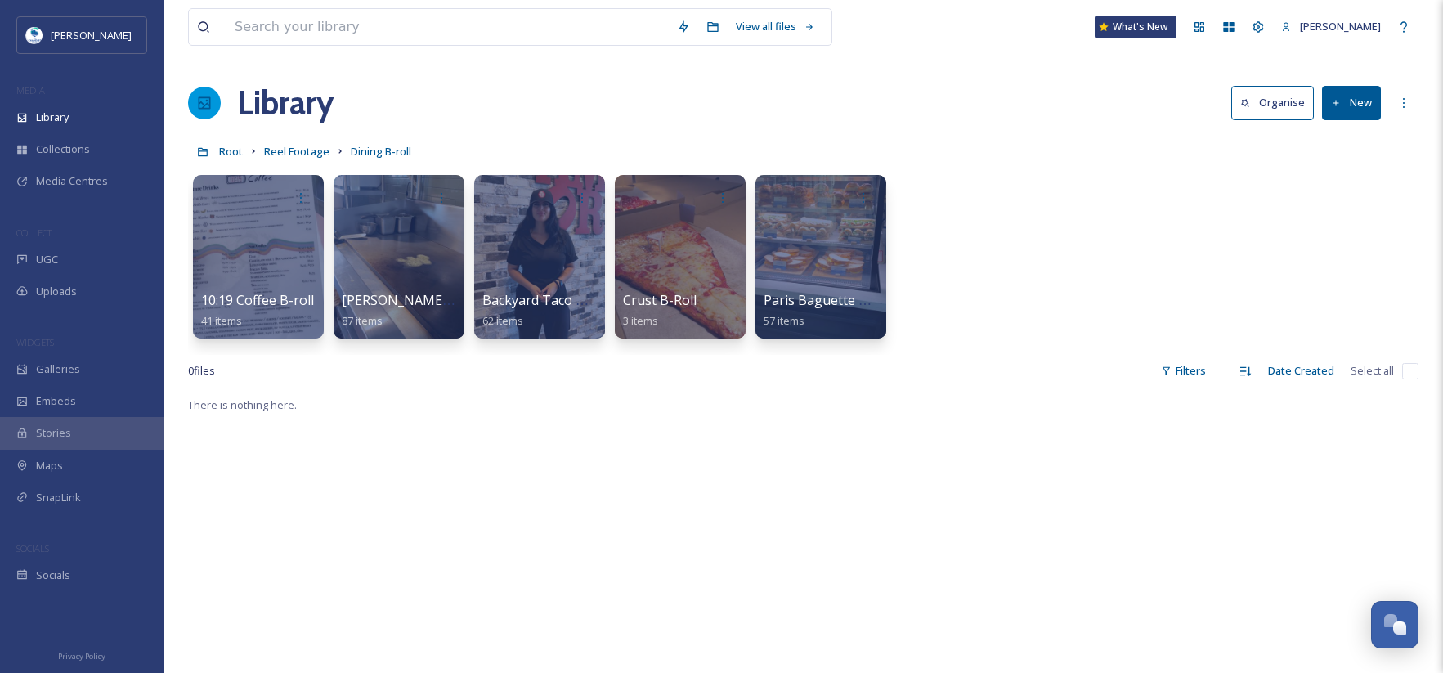
click at [1367, 102] on button "New" at bounding box center [1351, 103] width 59 height 34
click at [1348, 207] on div "Folder" at bounding box center [1334, 205] width 92 height 32
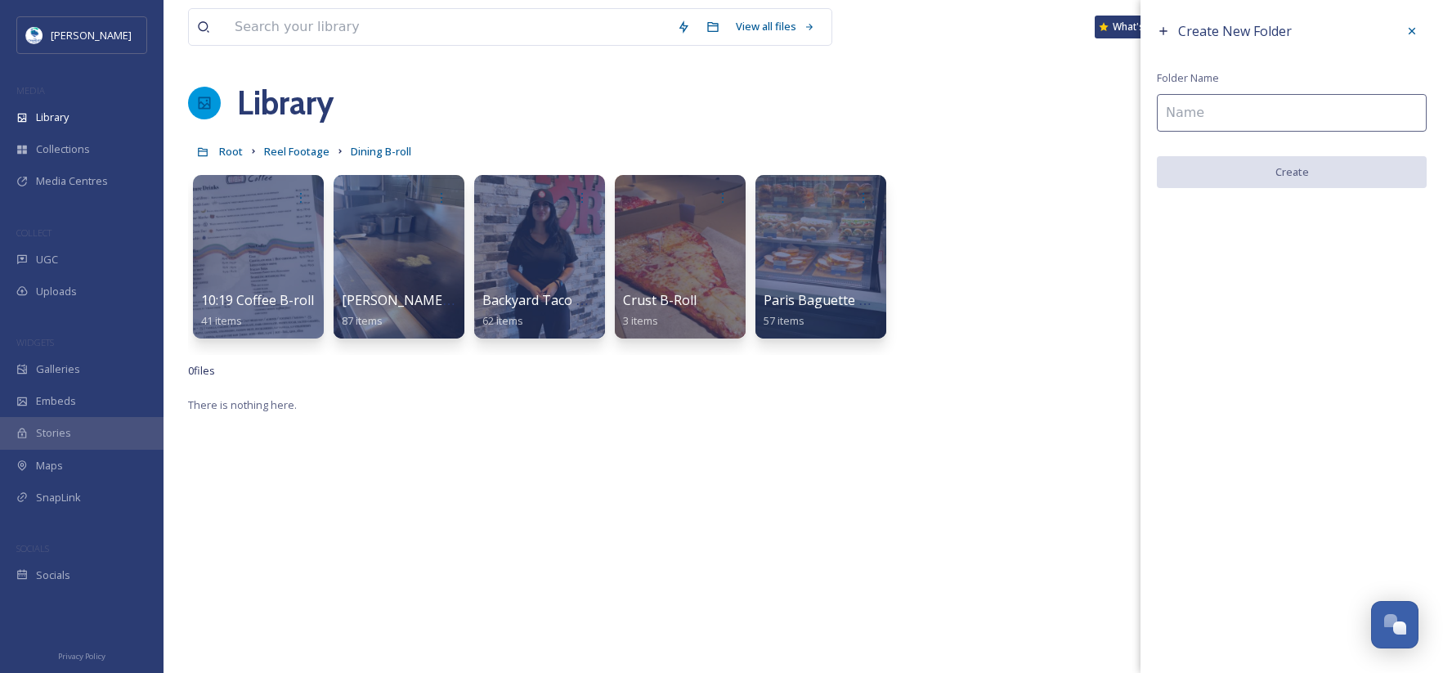
click at [1189, 123] on input at bounding box center [1292, 113] width 270 height 38
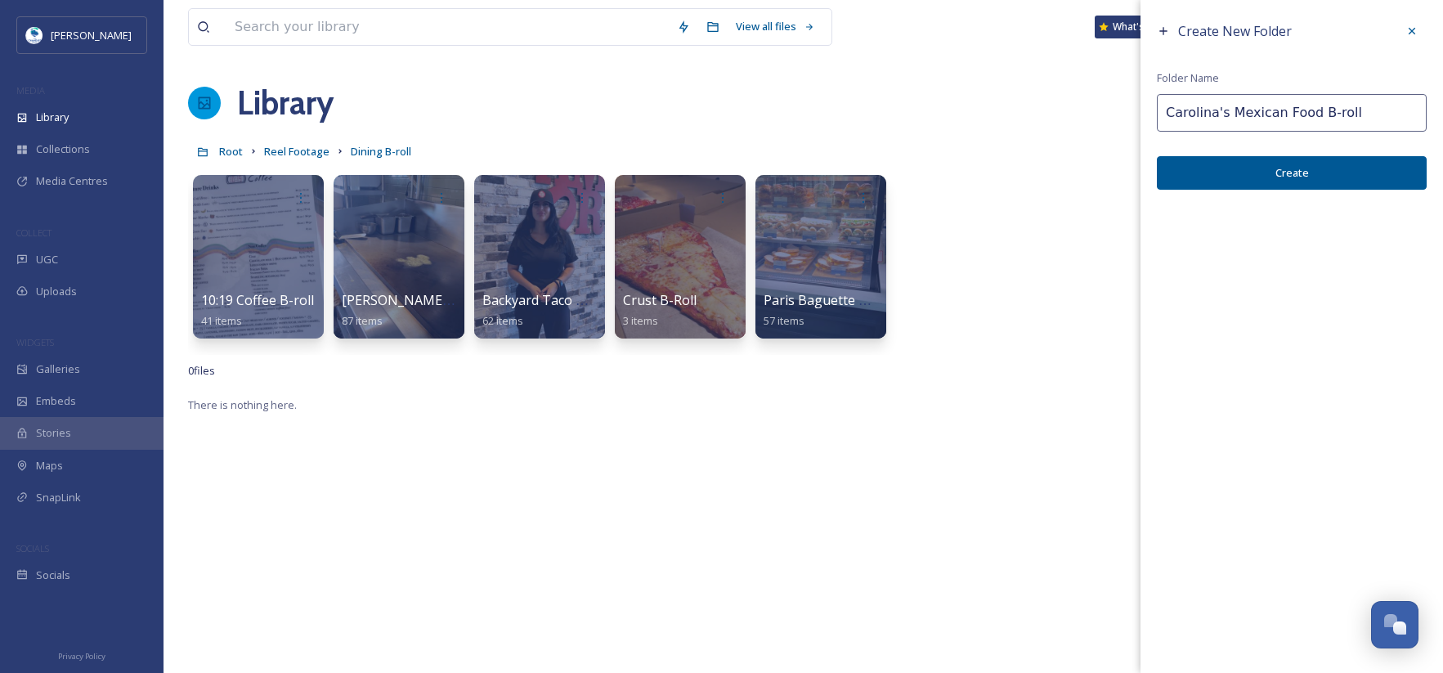
type input "Carolina's Mexican Food B-roll"
click at [1266, 185] on button "Create" at bounding box center [1292, 173] width 270 height 34
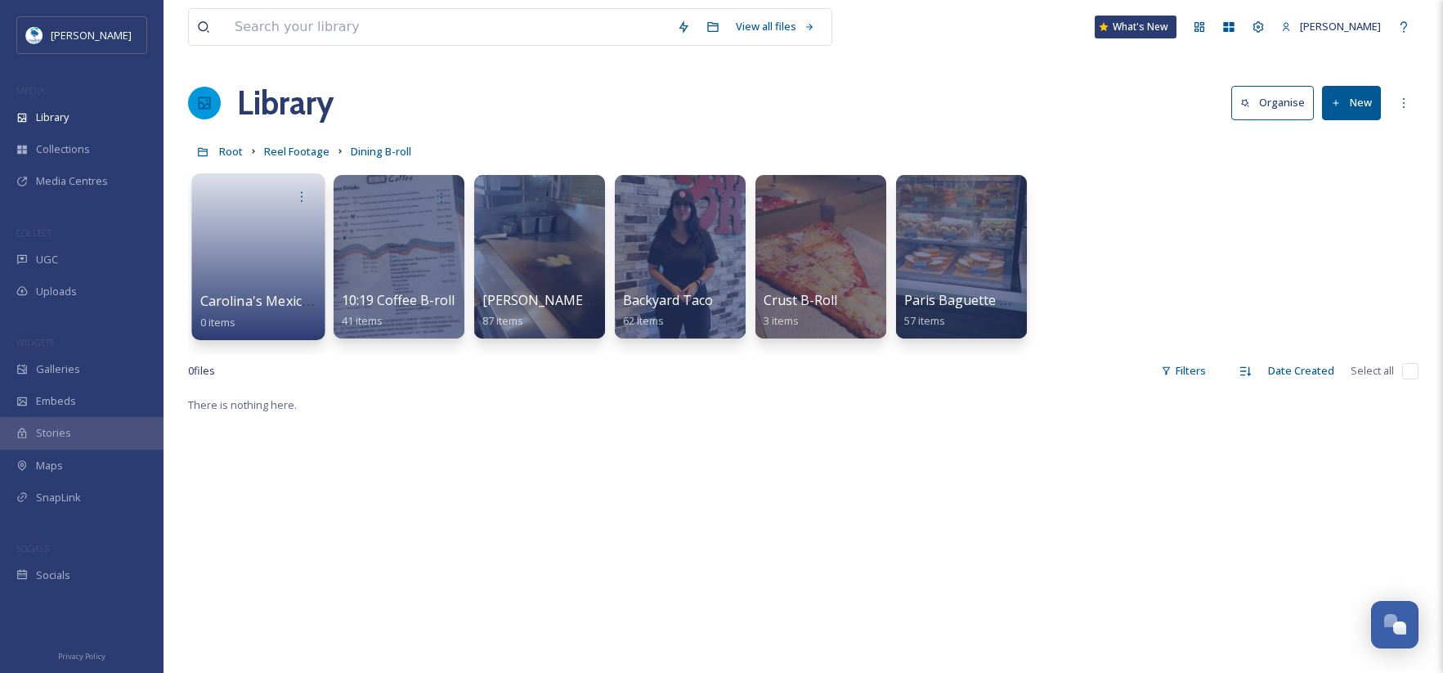
click at [254, 260] on link at bounding box center [258, 251] width 117 height 79
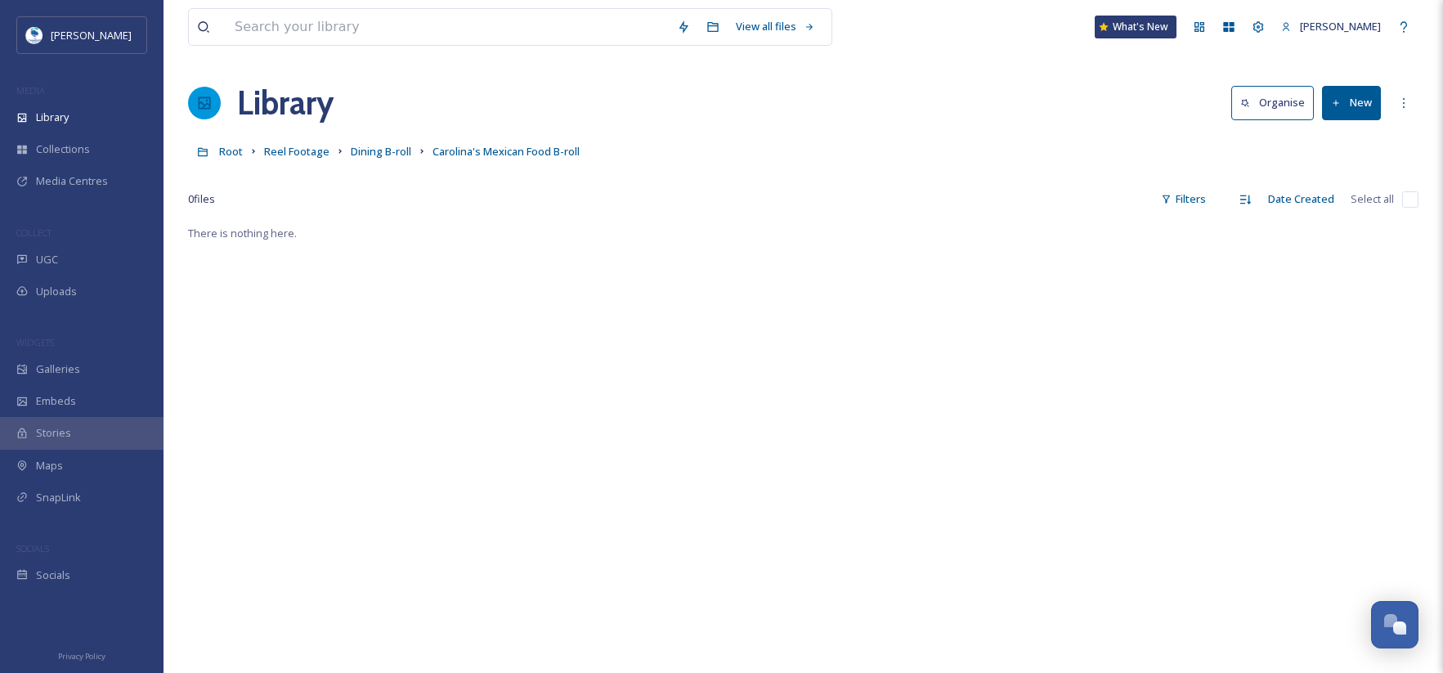
click at [1353, 110] on button "New" at bounding box center [1351, 103] width 59 height 34
click at [1343, 137] on span "File Upload" at bounding box center [1344, 141] width 54 height 16
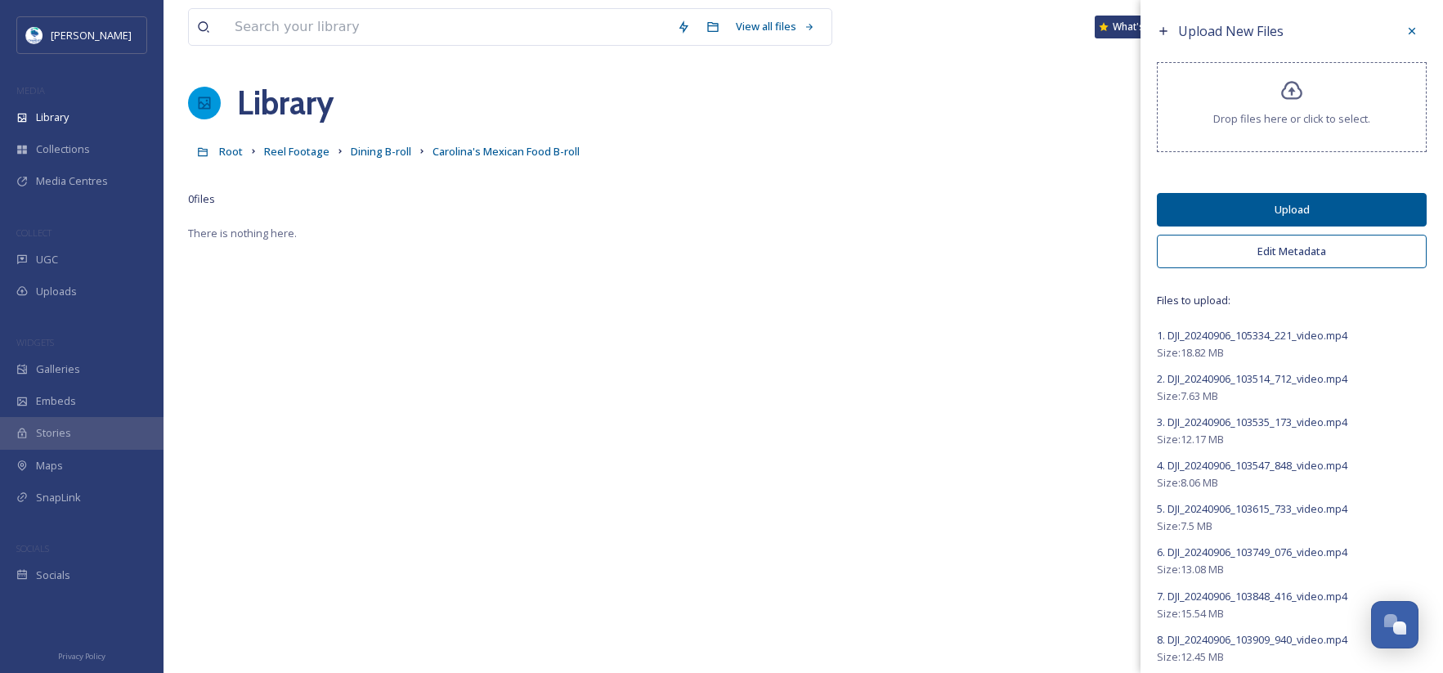
click at [1315, 253] on button "Edit Metadata" at bounding box center [1292, 252] width 270 height 34
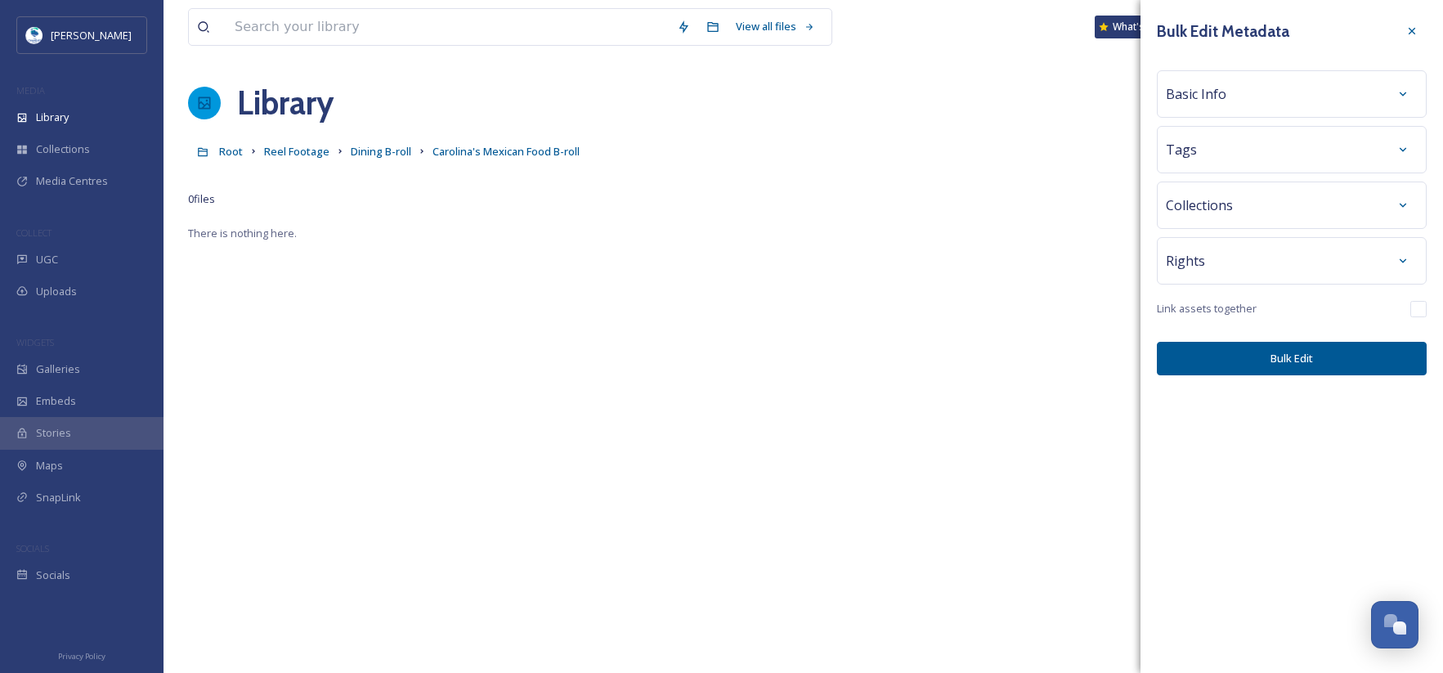
click at [1256, 87] on div "Basic Info" at bounding box center [1292, 93] width 252 height 29
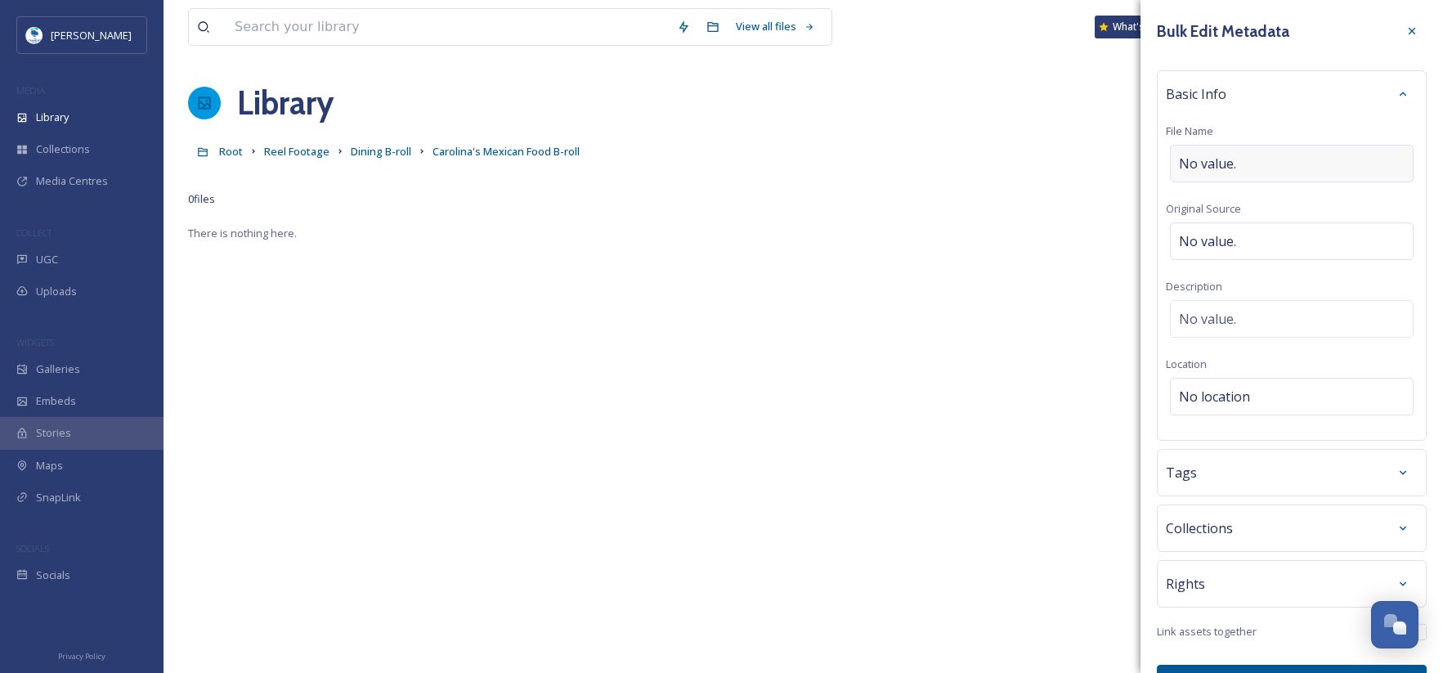
click at [1240, 159] on div "No value." at bounding box center [1292, 164] width 244 height 38
type input "Carolina's Mexic"
click at [1288, 157] on div "Carolina's Mexic" at bounding box center [1292, 164] width 244 height 38
type input "Carolina's Mexican Food"
click at [1257, 473] on div "Tags" at bounding box center [1292, 472] width 252 height 29
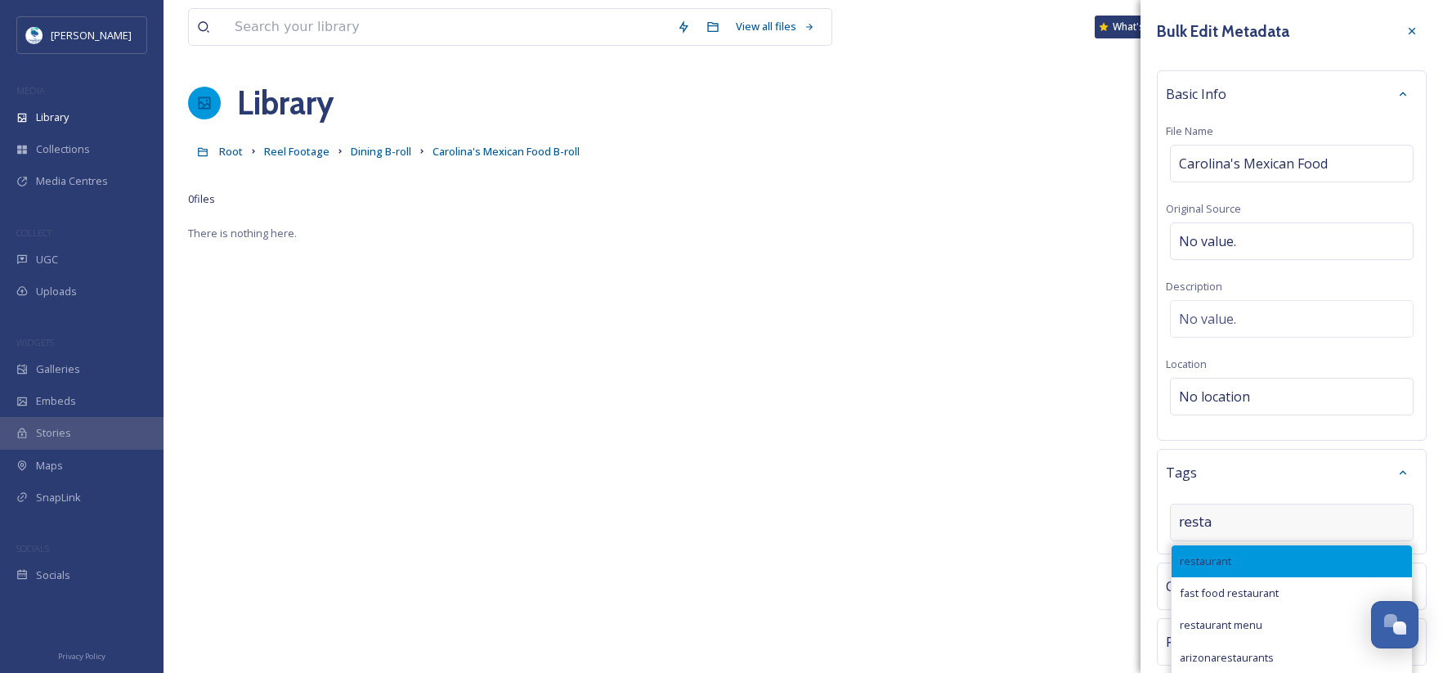
type input "resta"
click at [1224, 553] on span "restaurant" at bounding box center [1206, 561] width 52 height 16
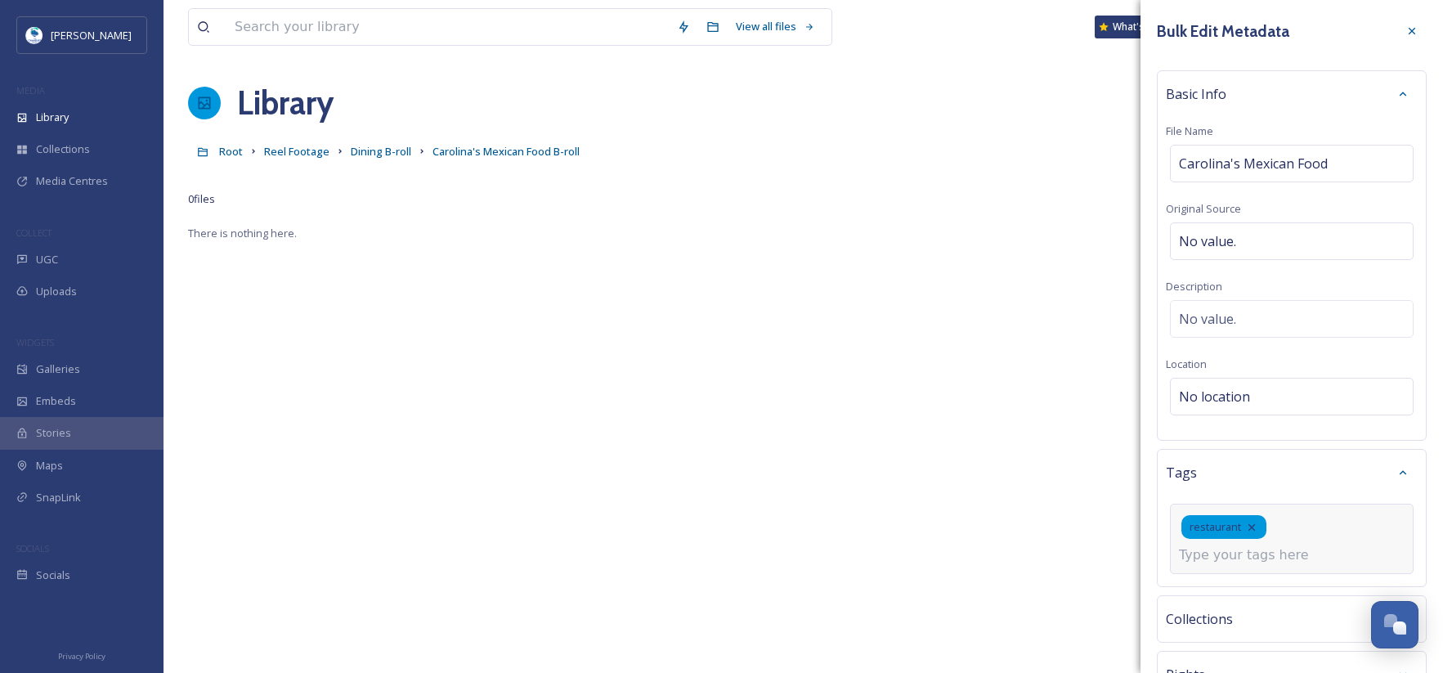
click at [1269, 553] on input at bounding box center [1261, 555] width 164 height 20
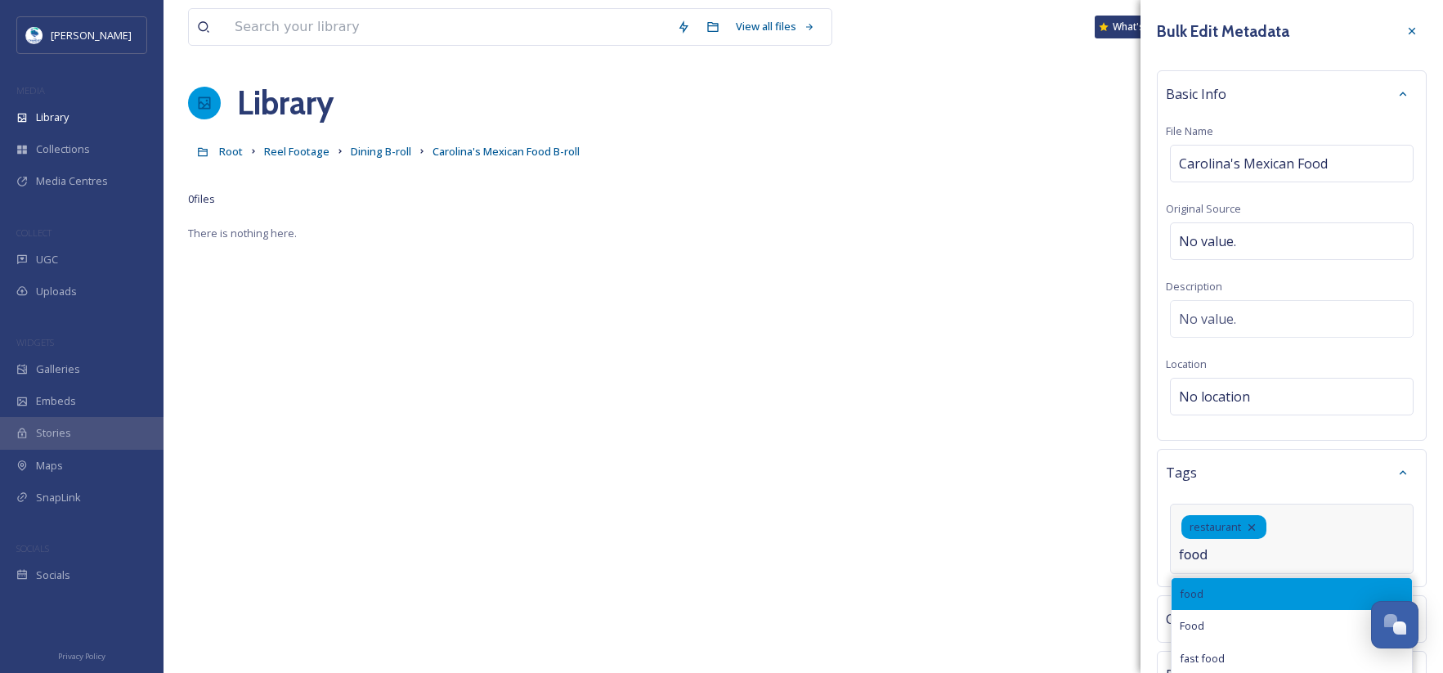
type input "food"
click at [1260, 594] on div "food" at bounding box center [1292, 594] width 240 height 32
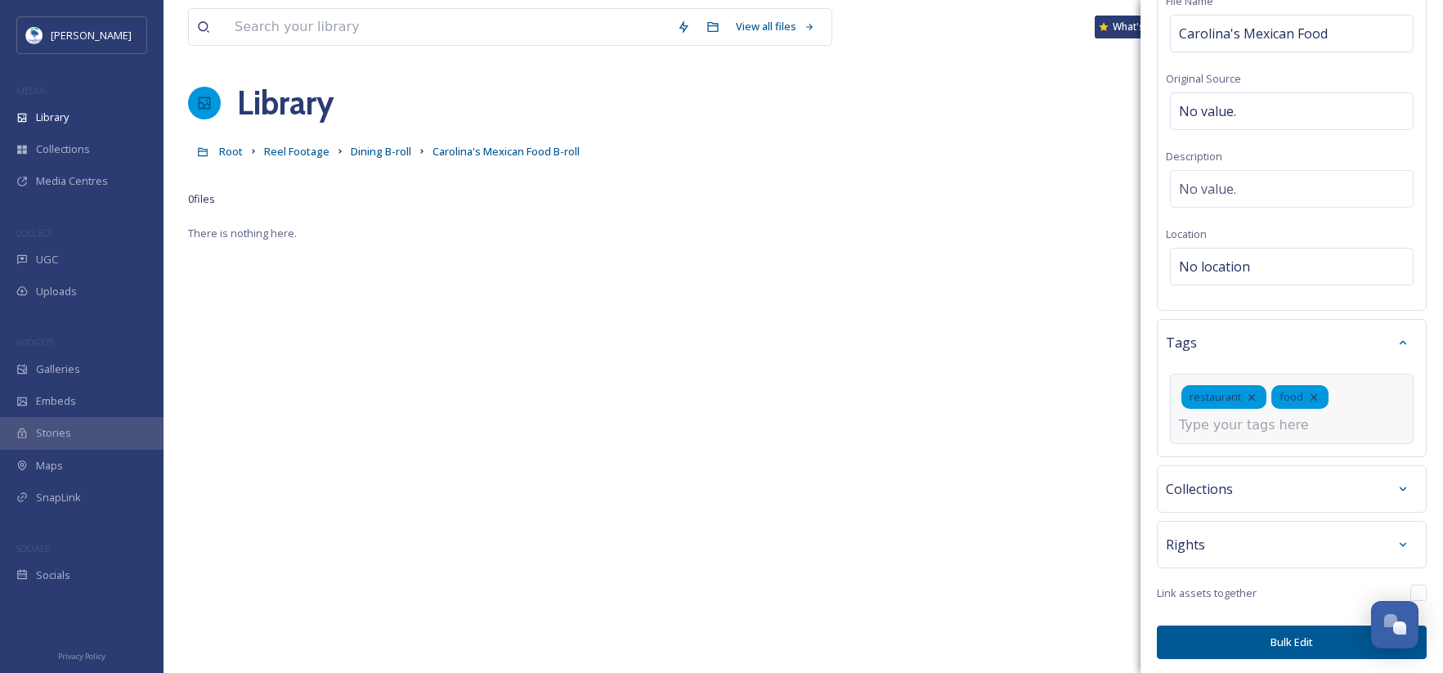
scroll to position [132, 0]
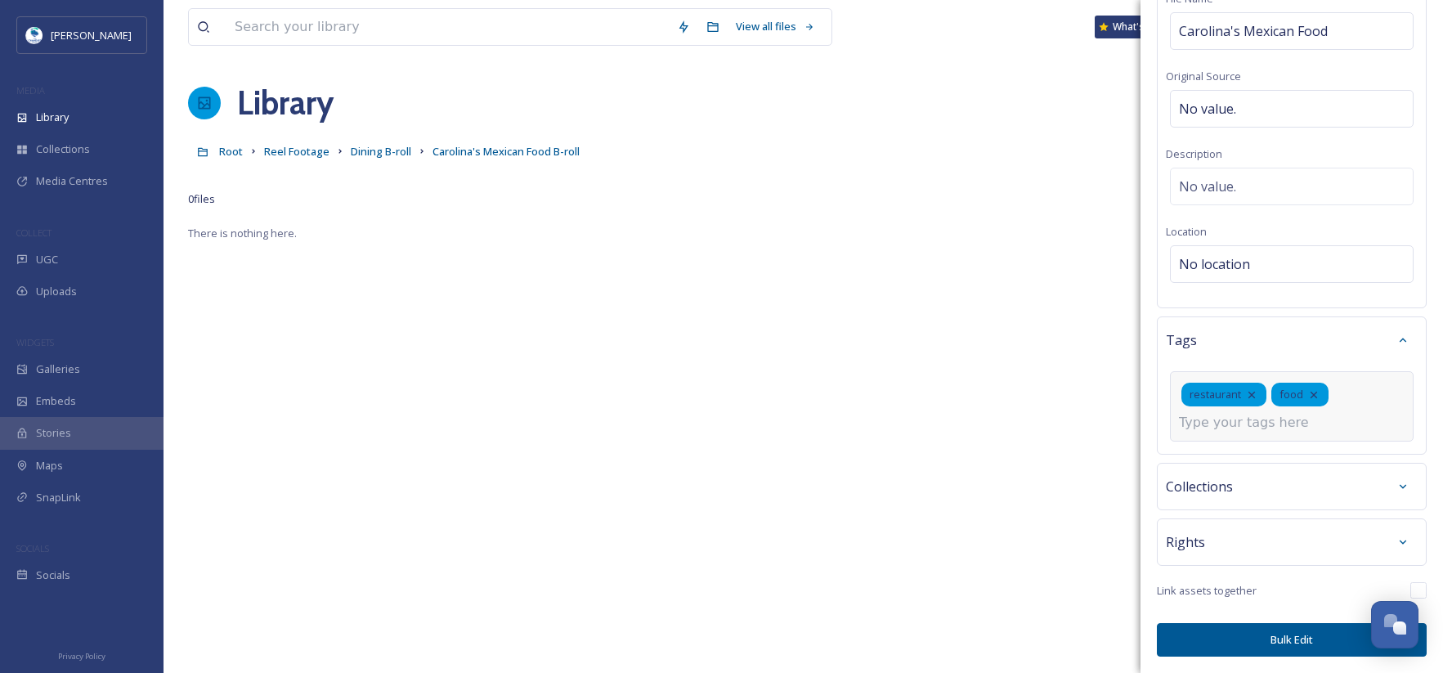
click at [1265, 643] on button "Bulk Edit" at bounding box center [1292, 640] width 270 height 34
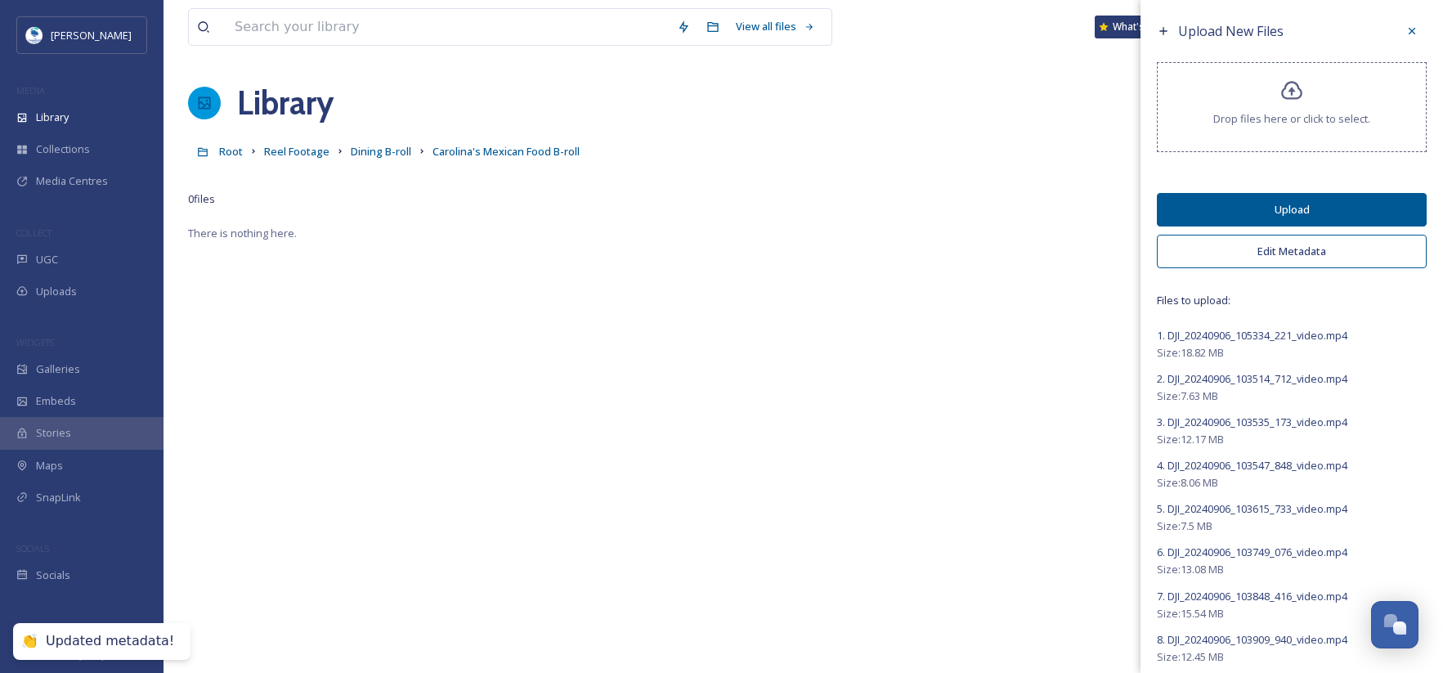
click at [1284, 208] on button "Upload" at bounding box center [1292, 210] width 270 height 34
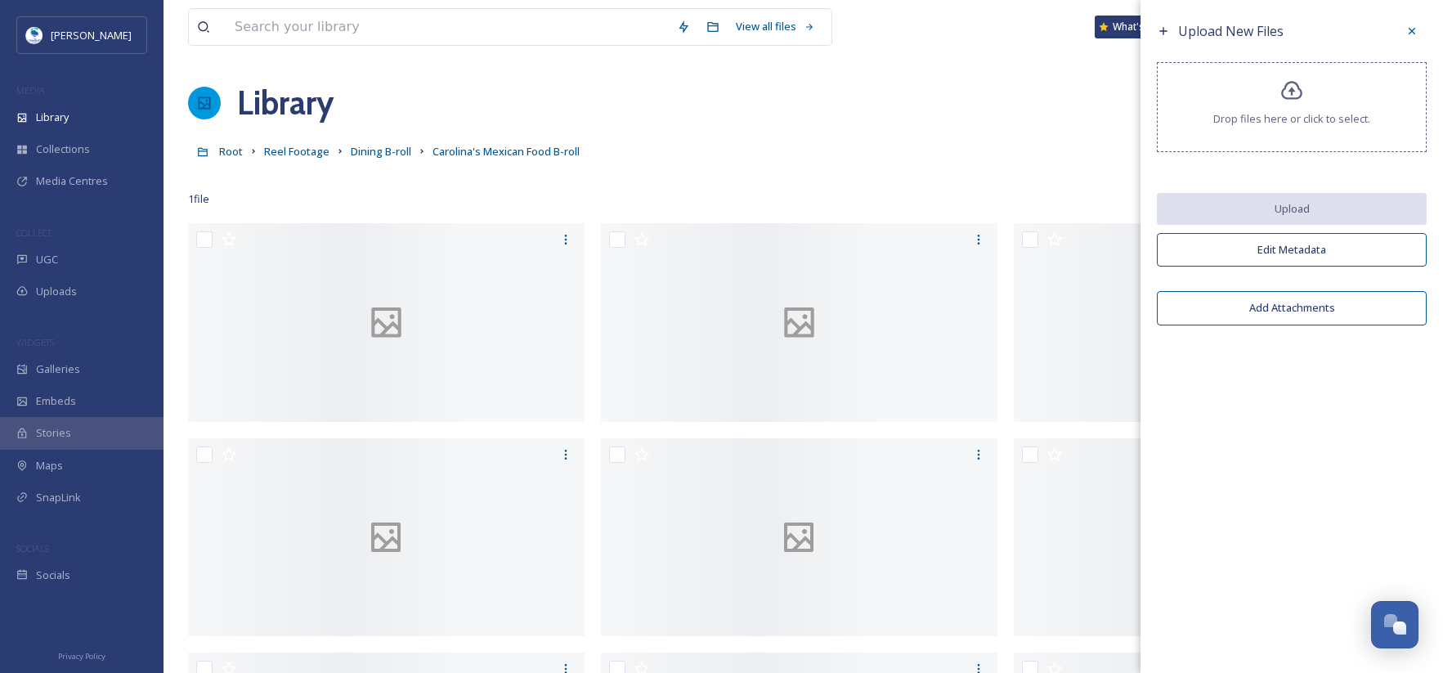
drag, startPoint x: 1416, startPoint y: 26, endPoint x: 1360, endPoint y: 96, distance: 89.5
click at [1416, 26] on icon at bounding box center [1411, 31] width 13 height 13
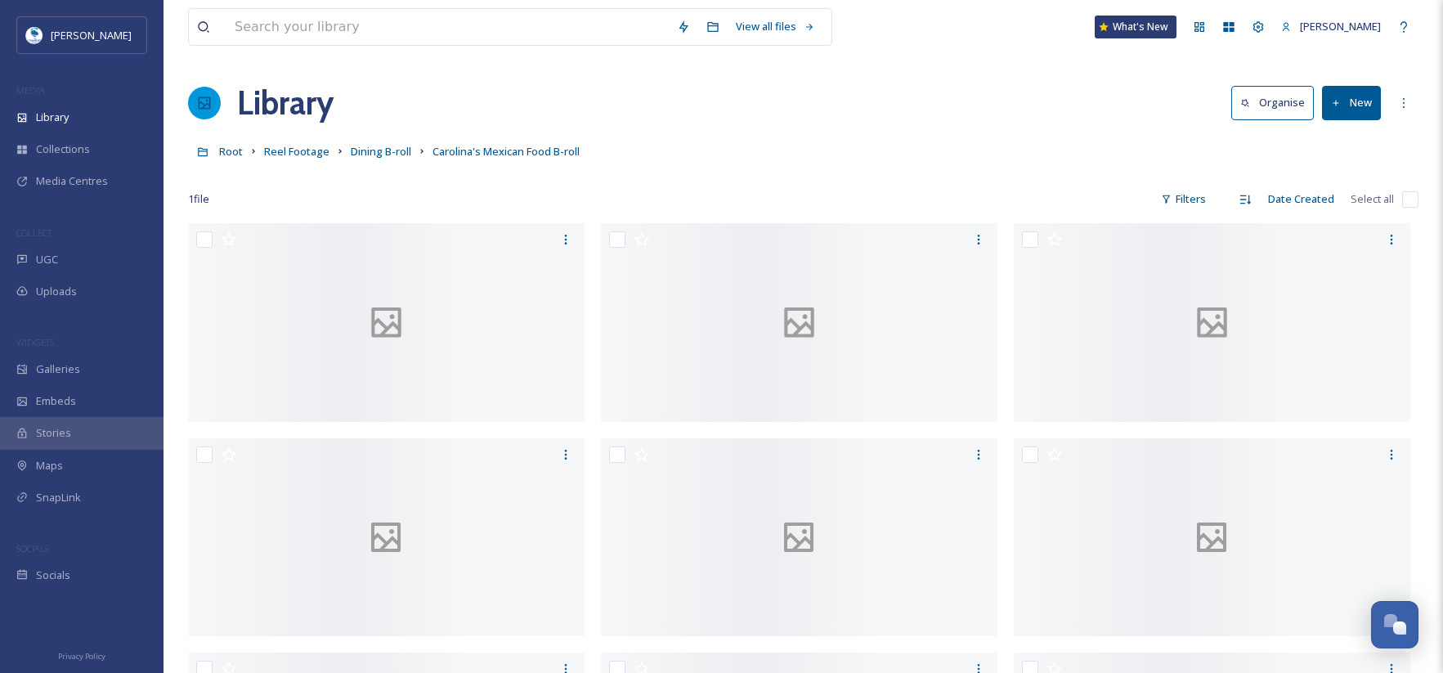
click at [1365, 104] on button "New" at bounding box center [1351, 103] width 59 height 34
click at [1358, 147] on span "File Upload" at bounding box center [1344, 141] width 54 height 16
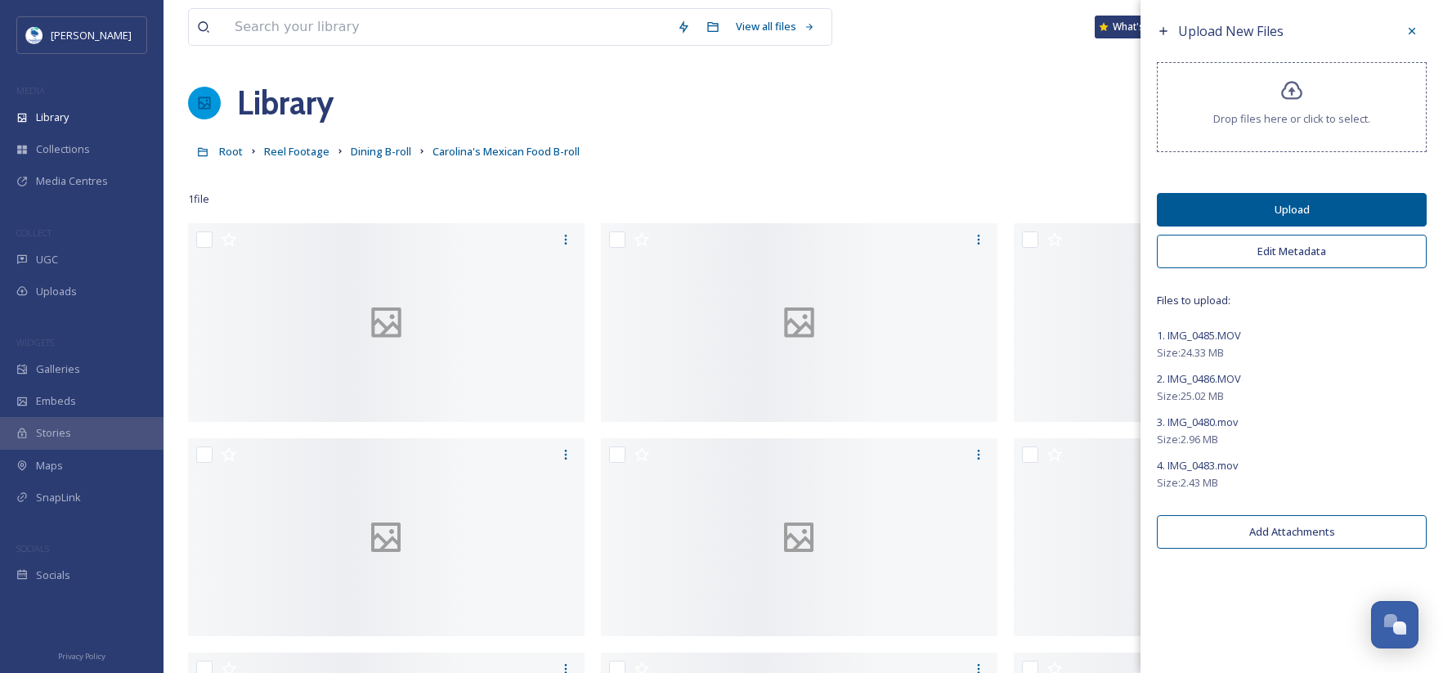
click at [1302, 250] on button "Edit Metadata" at bounding box center [1292, 252] width 270 height 34
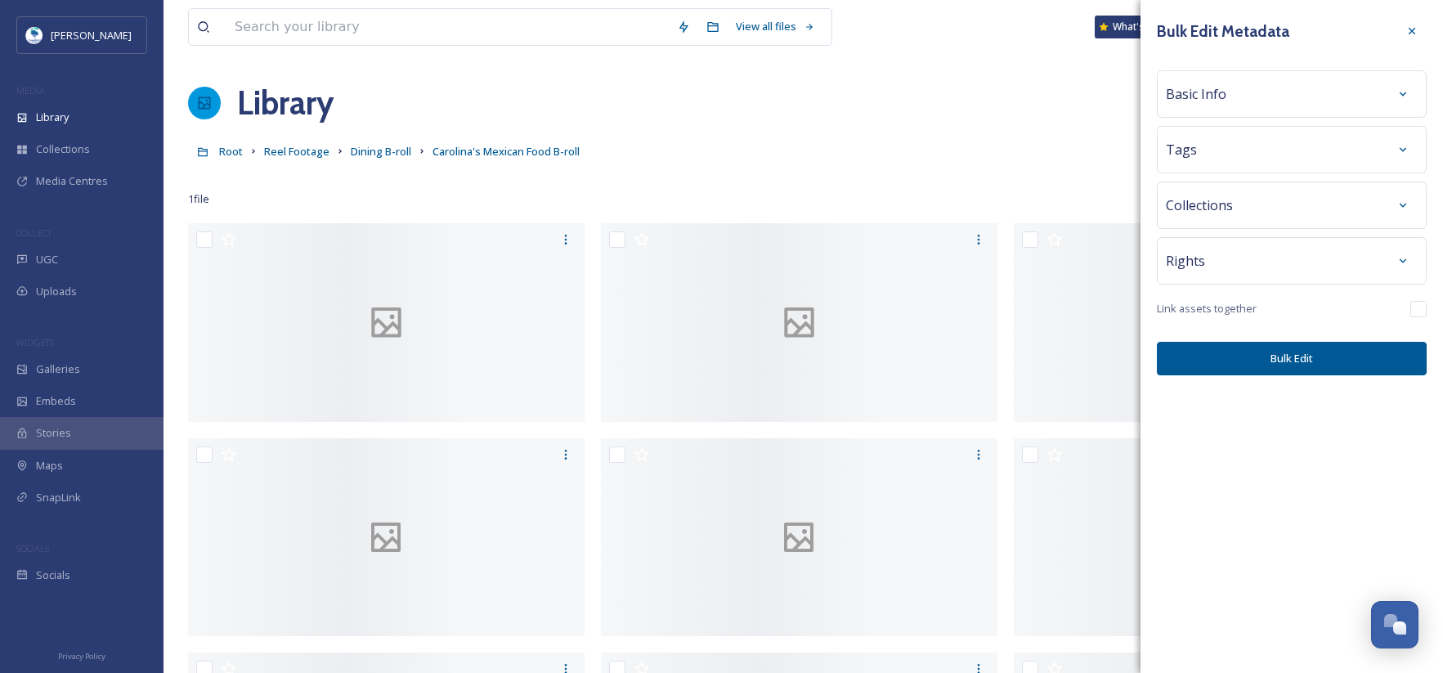
click at [1262, 101] on div "Basic Info" at bounding box center [1292, 93] width 252 height 29
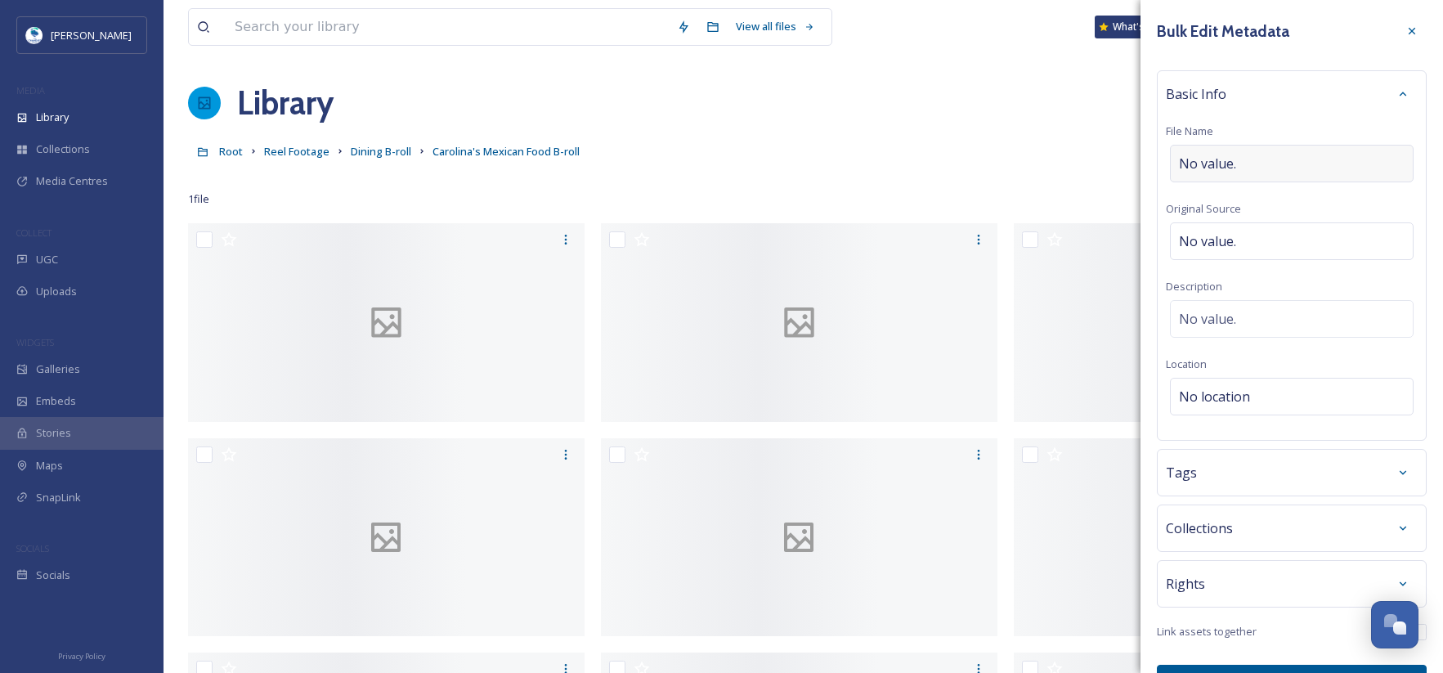
click at [1253, 174] on div "No value." at bounding box center [1292, 164] width 244 height 38
type input "Carolina"
click at [1250, 174] on div "Carolina" at bounding box center [1292, 164] width 244 height 38
type input "Carolina's Mexican Food"
click at [1235, 473] on div "Tags" at bounding box center [1292, 468] width 252 height 29
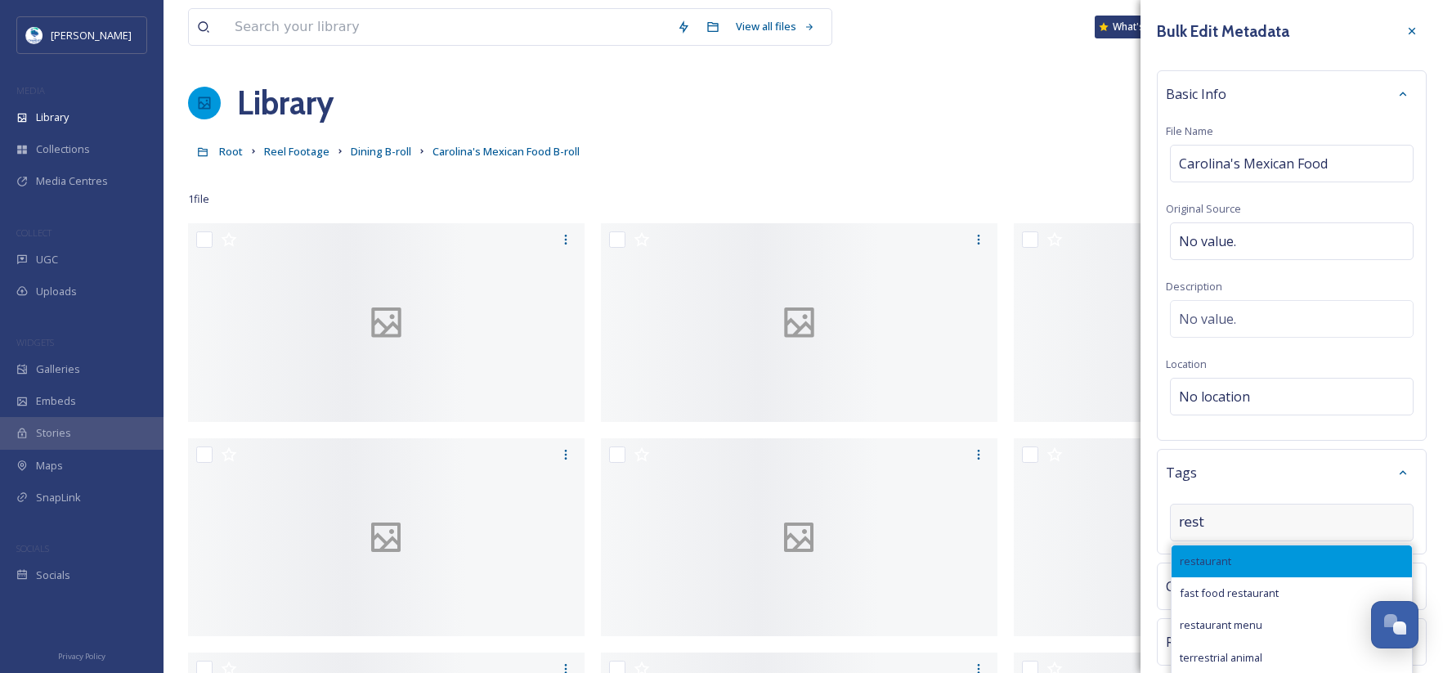
type input "rest"
click at [1243, 565] on div "restaurant" at bounding box center [1292, 561] width 240 height 32
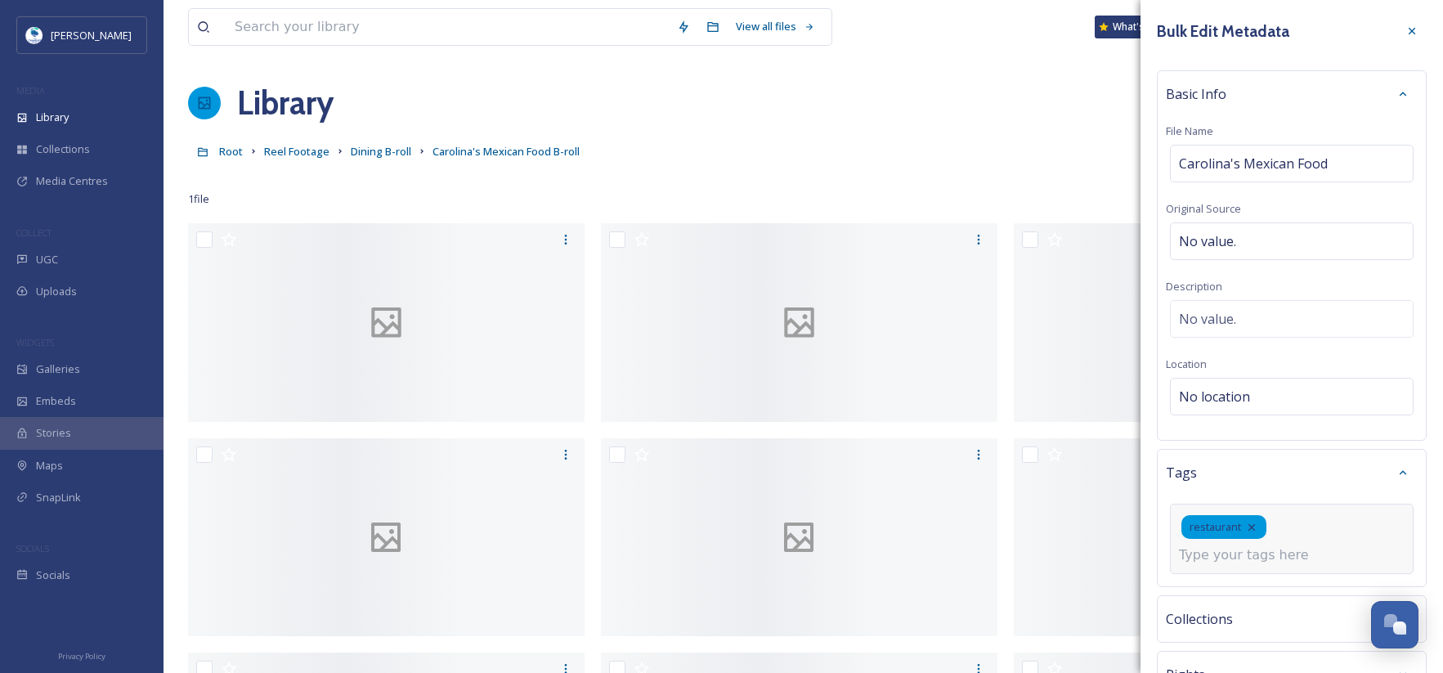
click at [1244, 558] on input at bounding box center [1261, 555] width 164 height 20
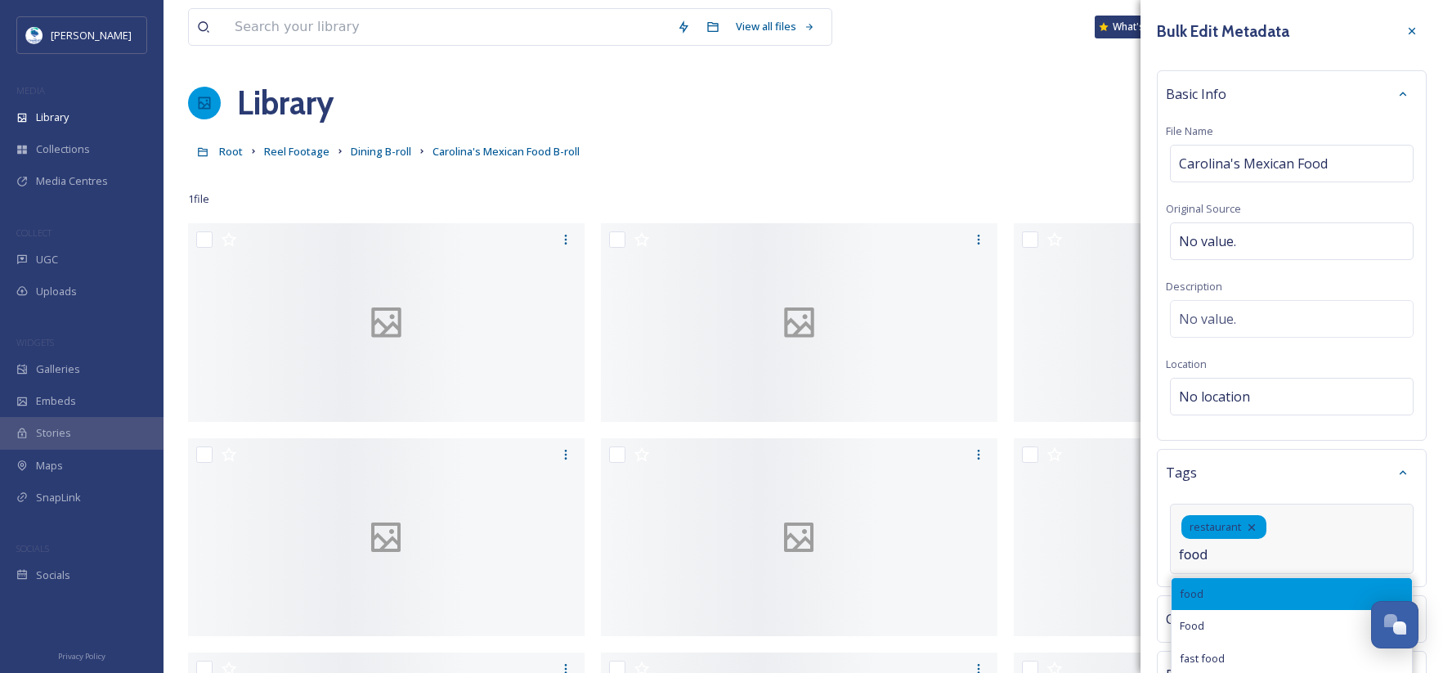
type input "food"
click at [1235, 587] on div "food" at bounding box center [1292, 594] width 240 height 32
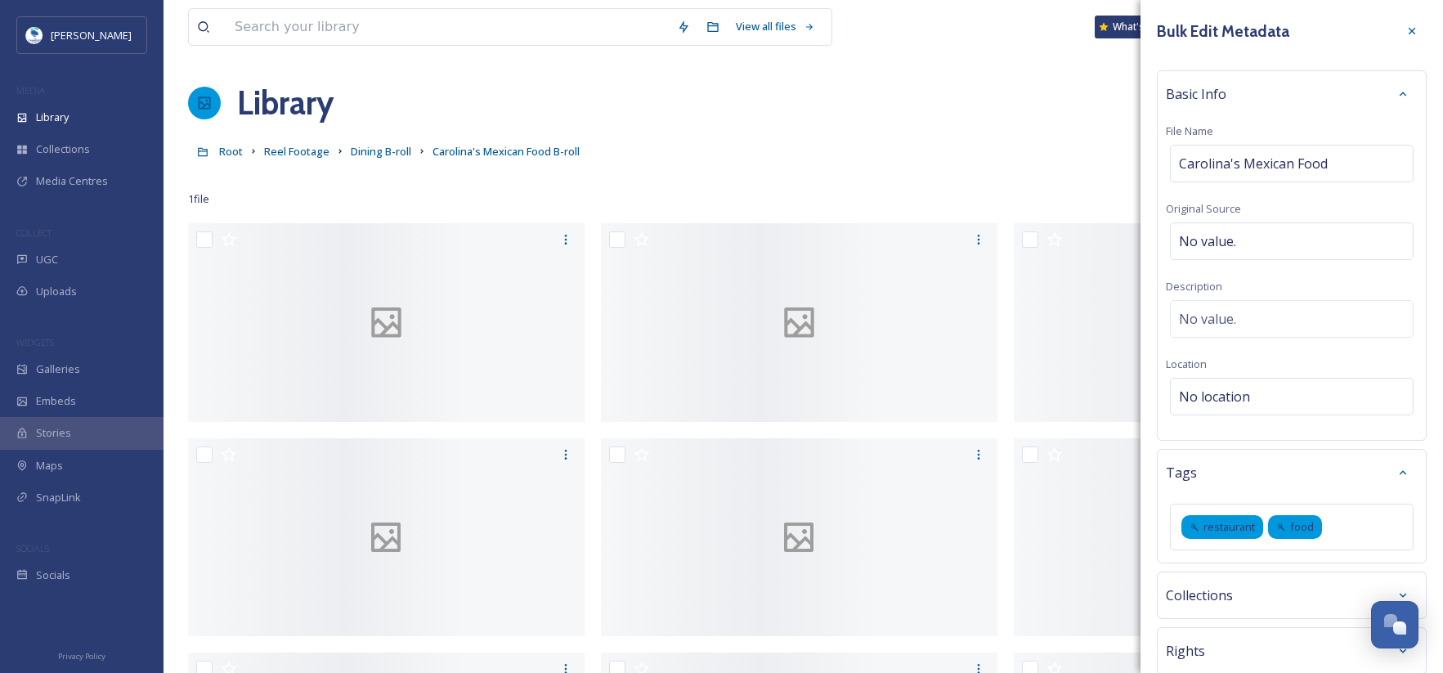
scroll to position [109, 0]
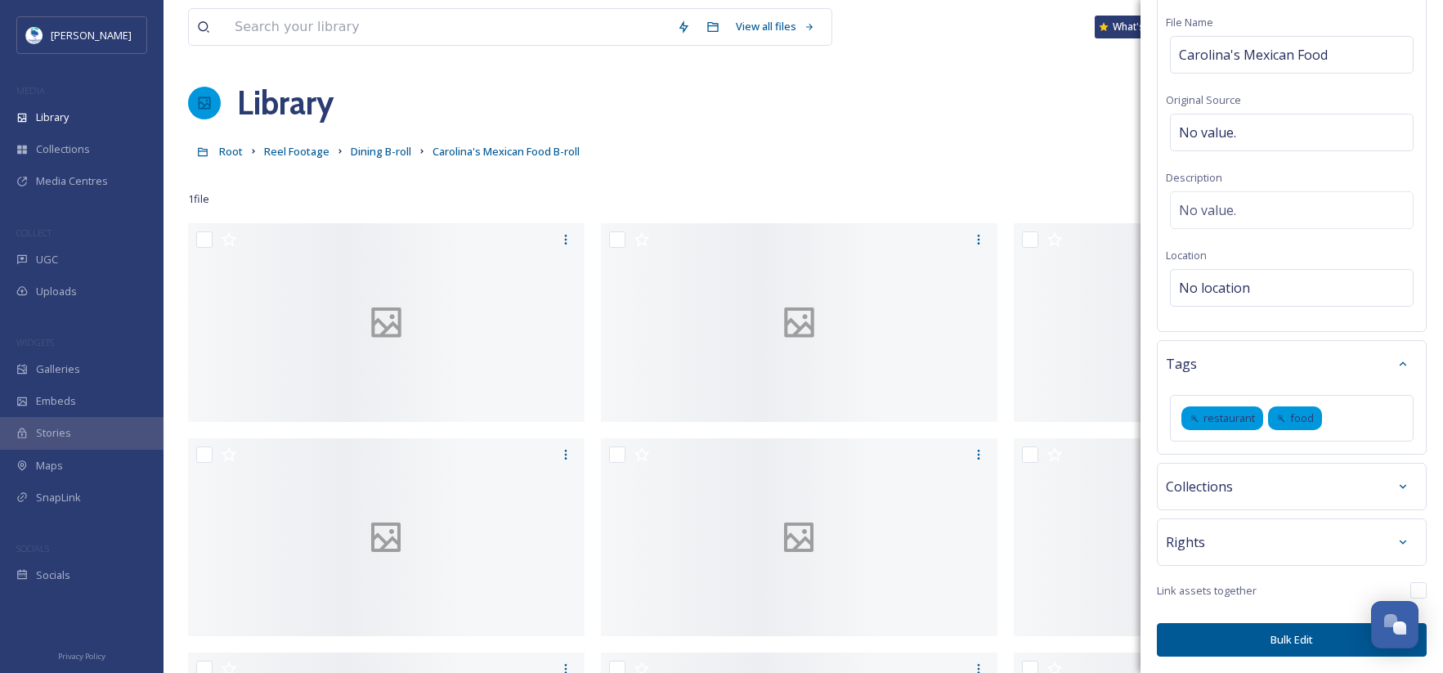
click at [1273, 643] on button "Bulk Edit" at bounding box center [1292, 640] width 270 height 34
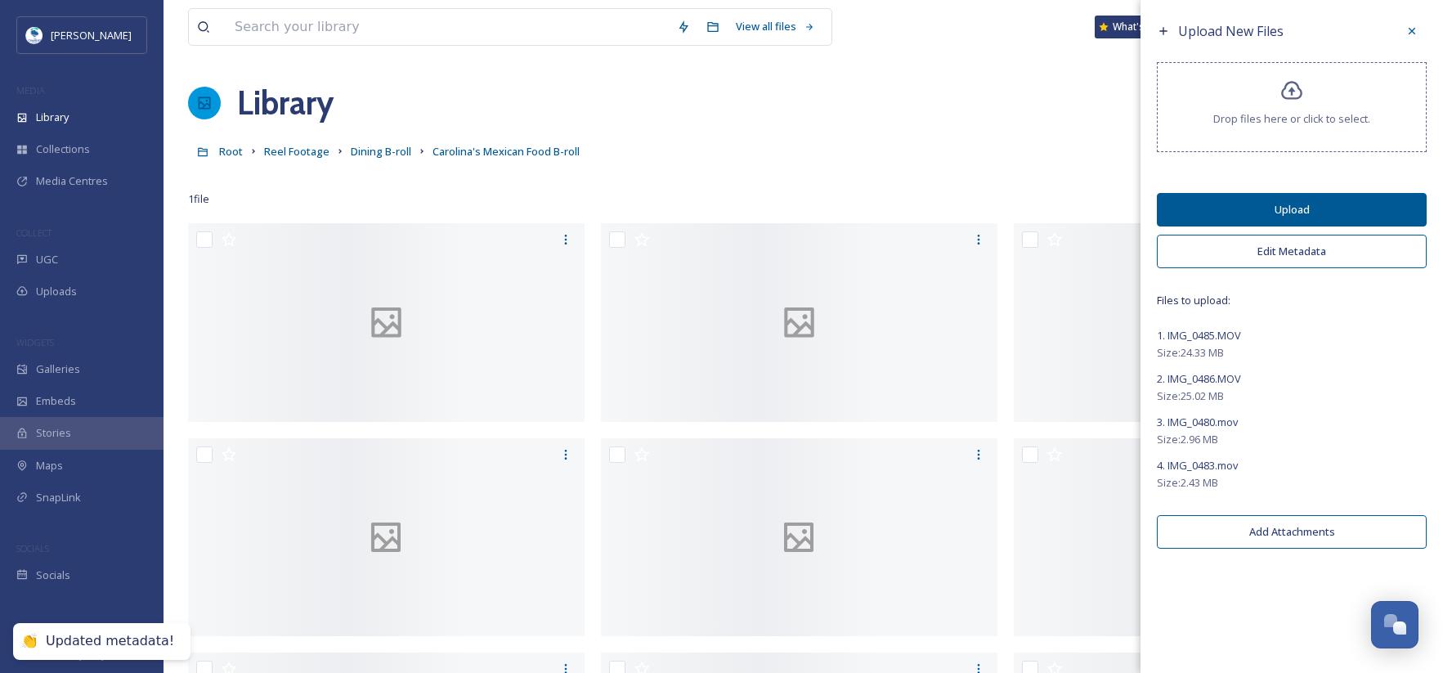
click at [1280, 211] on button "Upload" at bounding box center [1292, 210] width 270 height 34
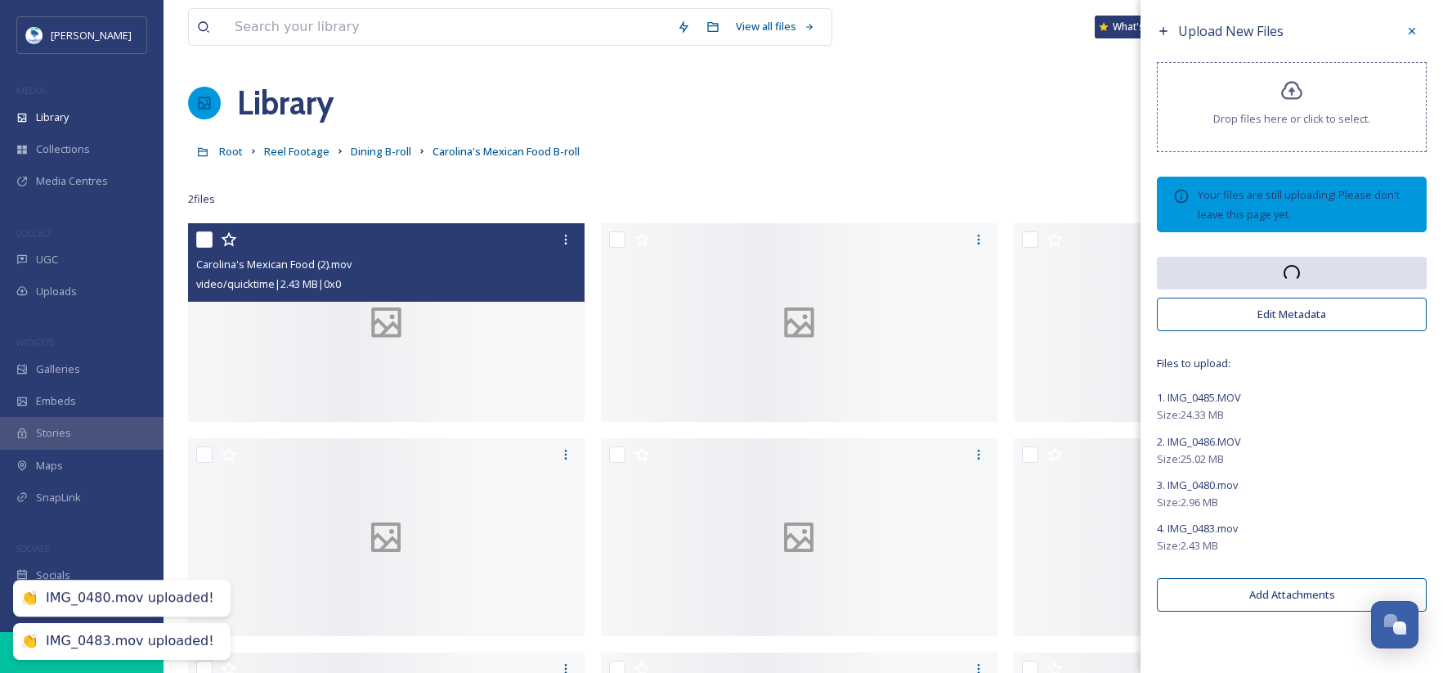
click at [320, 328] on div at bounding box center [386, 322] width 397 height 199
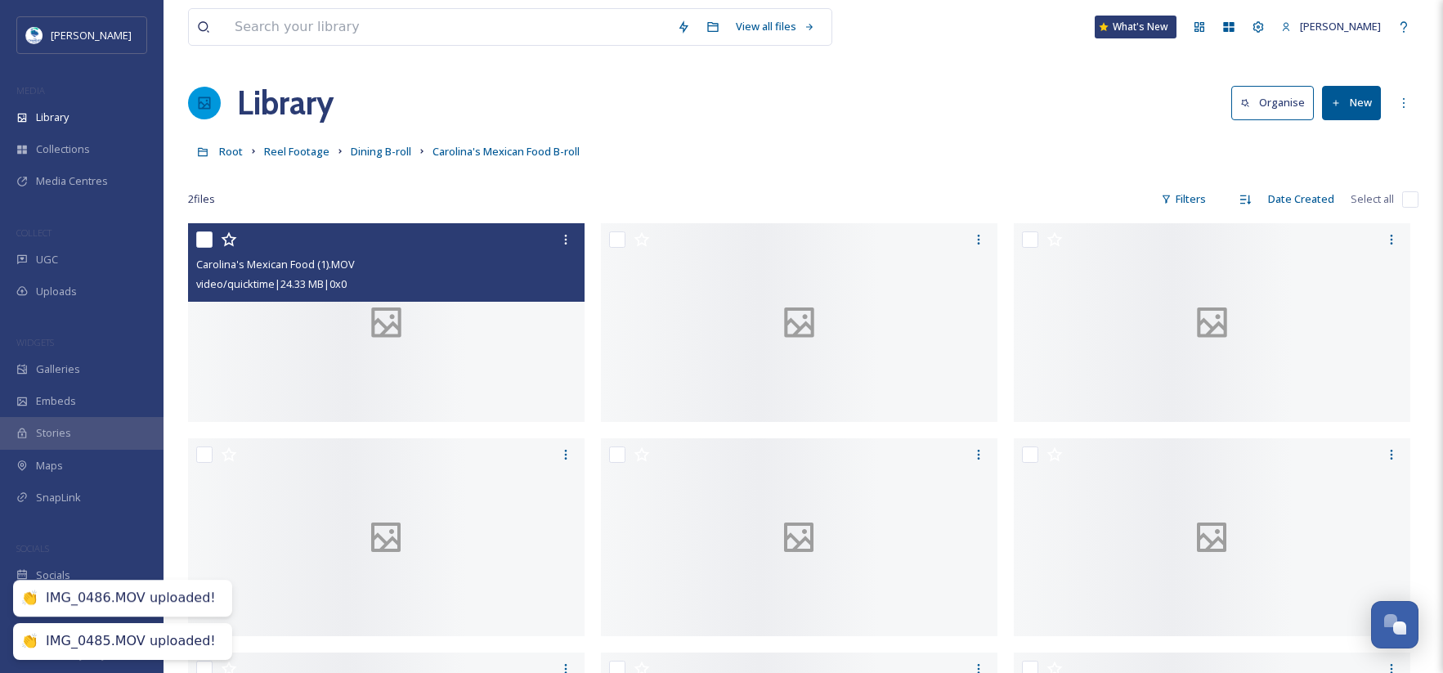
click at [381, 319] on div at bounding box center [386, 322] width 397 height 199
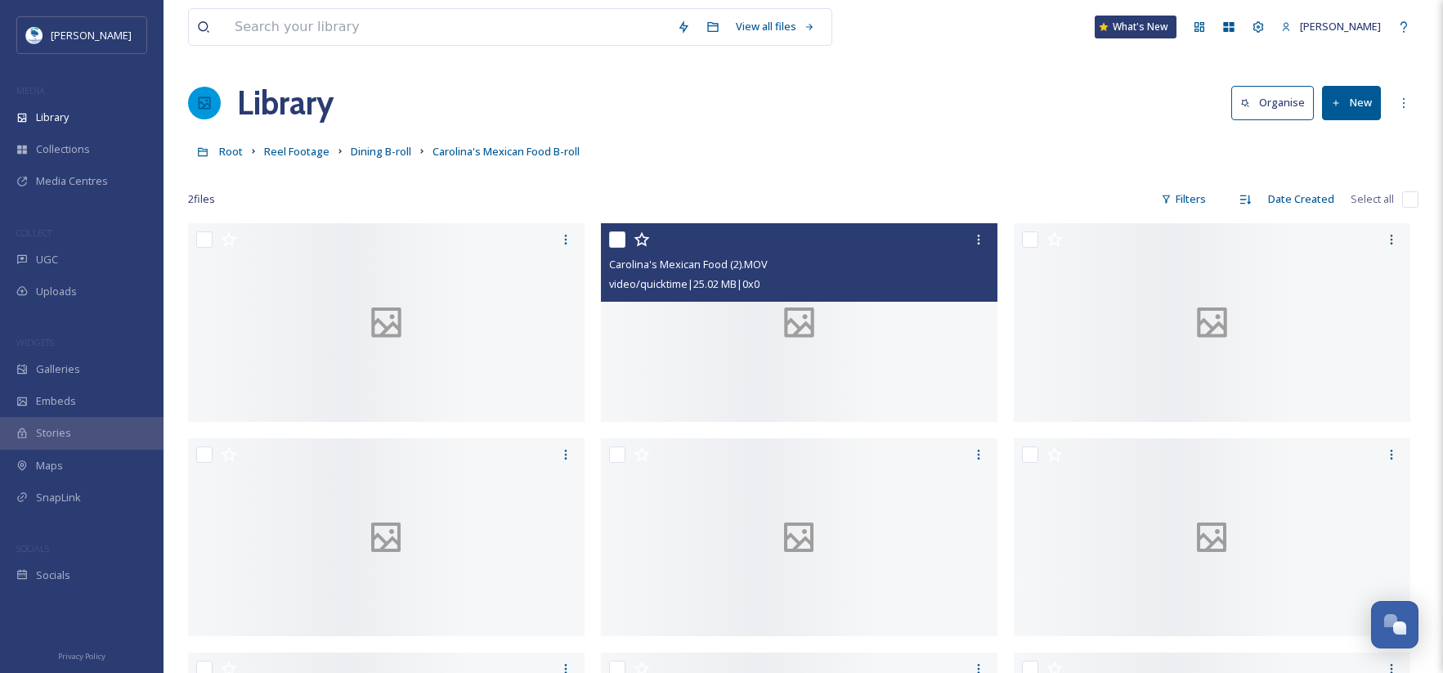
click at [868, 422] on div at bounding box center [799, 322] width 397 height 199
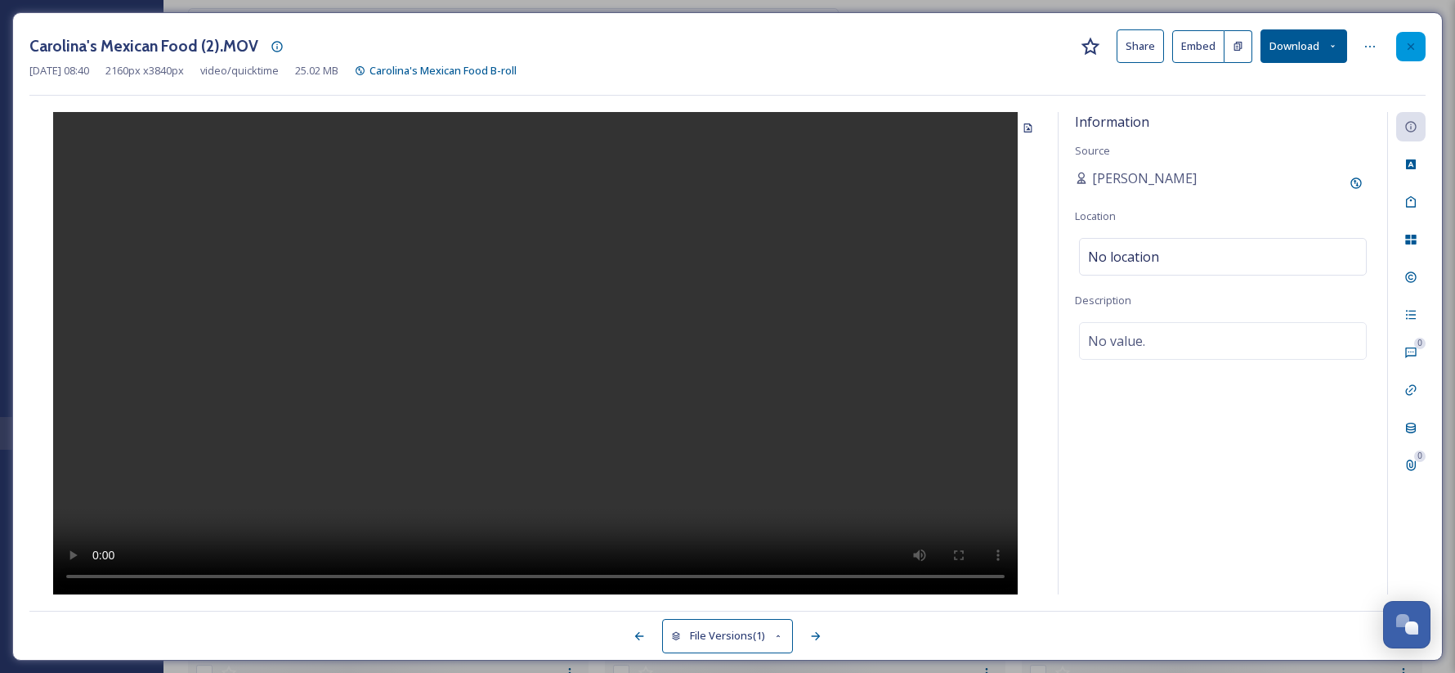
click at [1411, 52] on icon at bounding box center [1411, 46] width 13 height 13
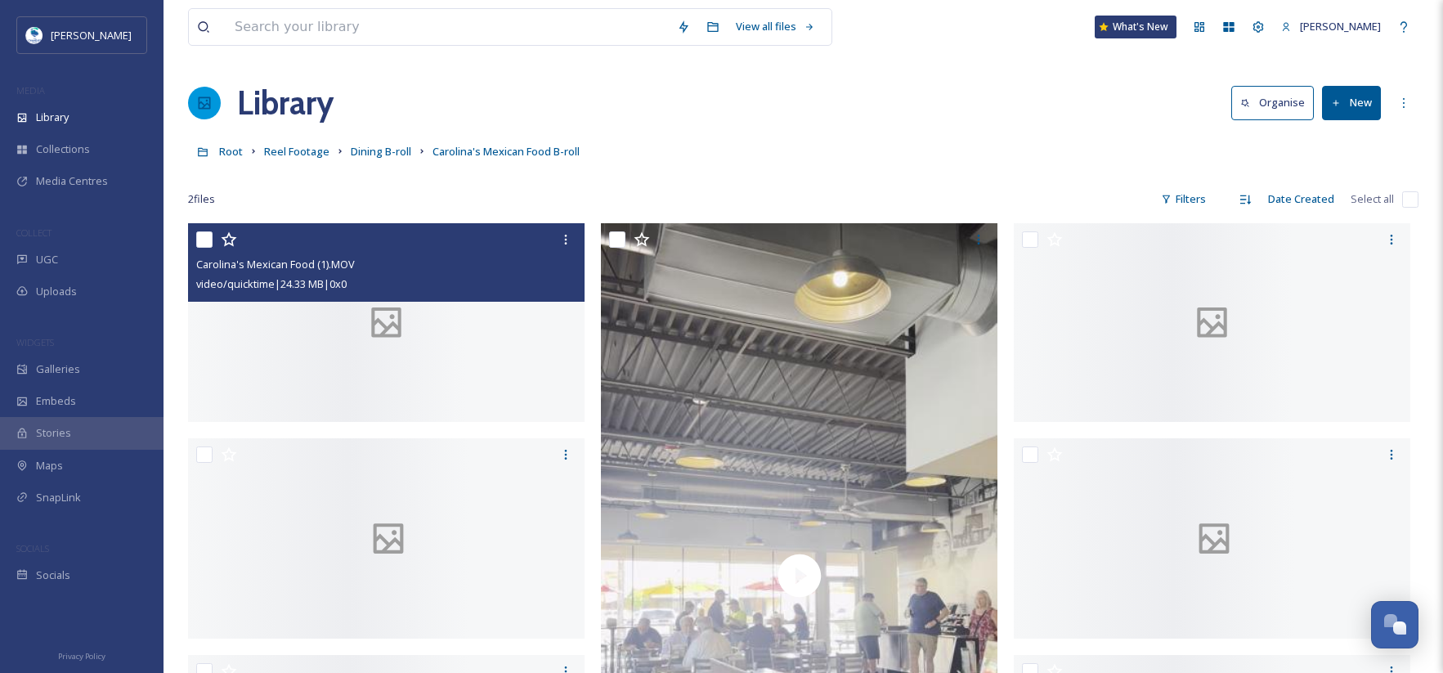
click at [441, 422] on div at bounding box center [386, 322] width 397 height 199
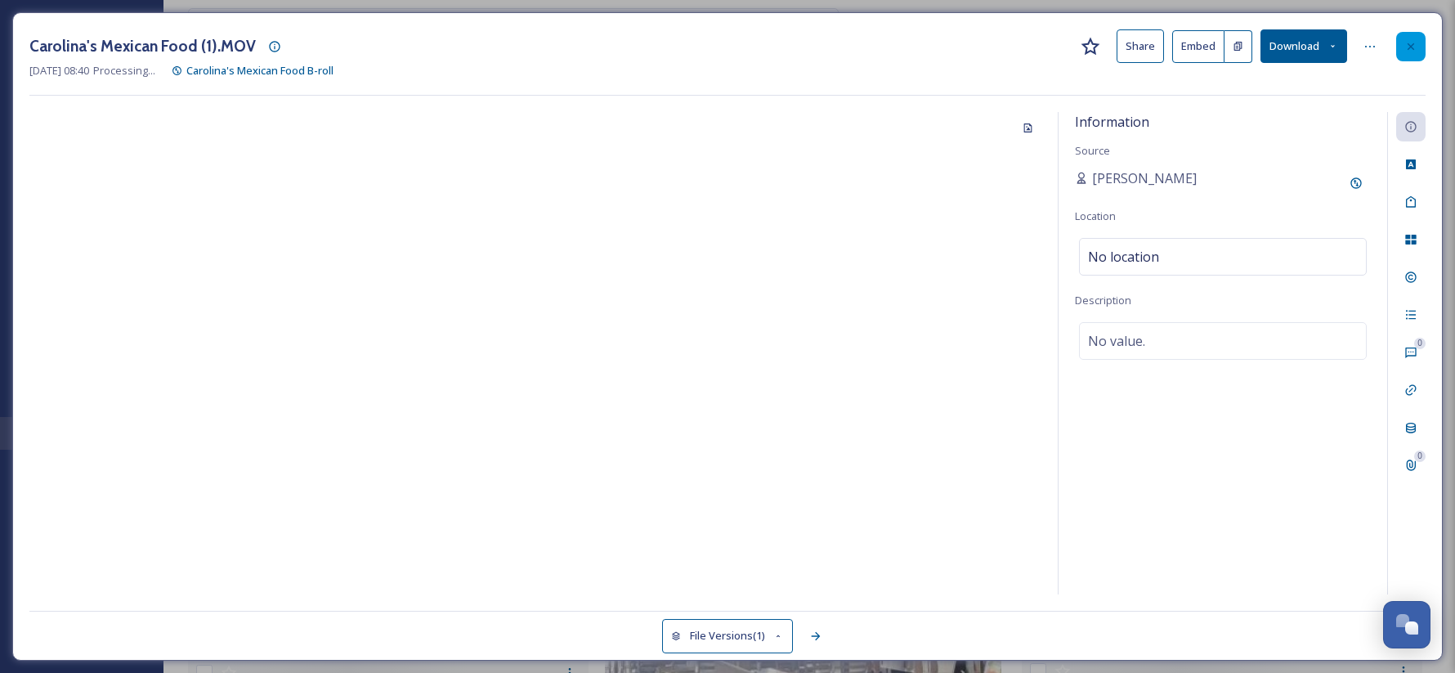
click at [1424, 52] on div at bounding box center [1410, 46] width 29 height 29
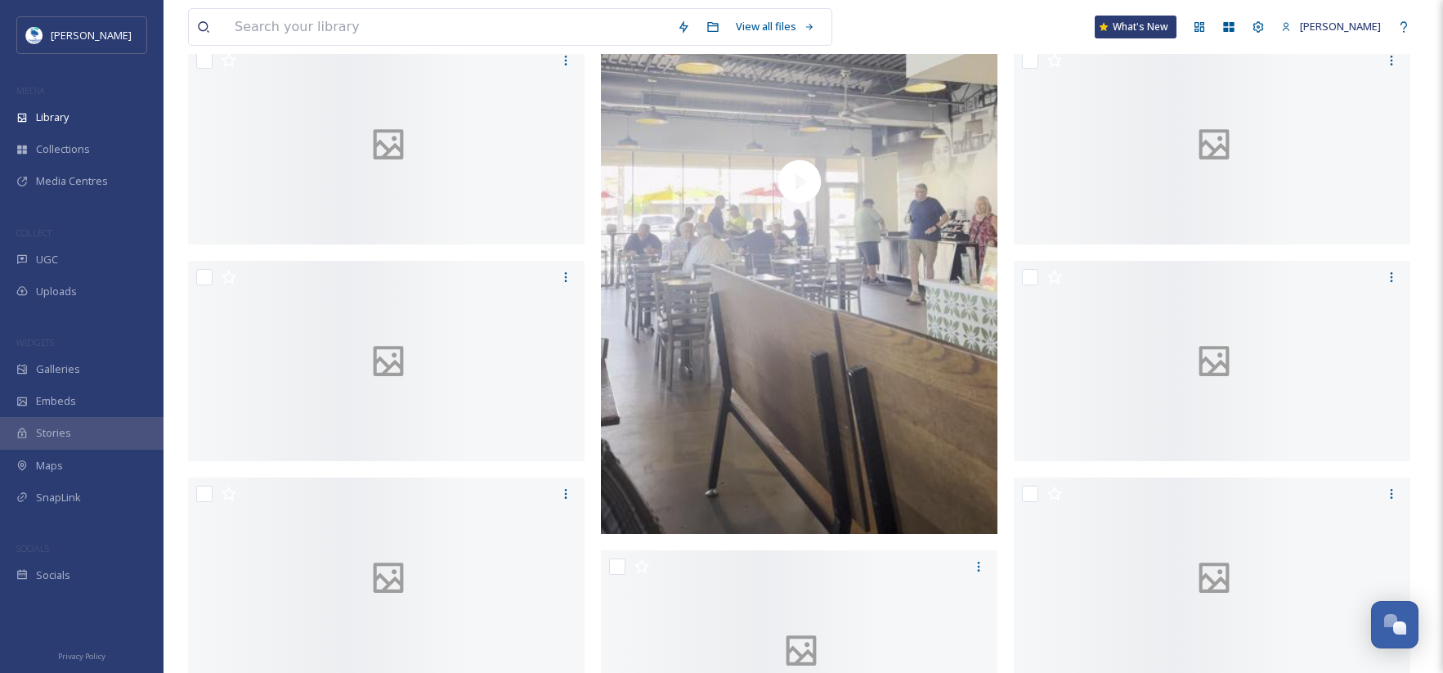
scroll to position [409, 0]
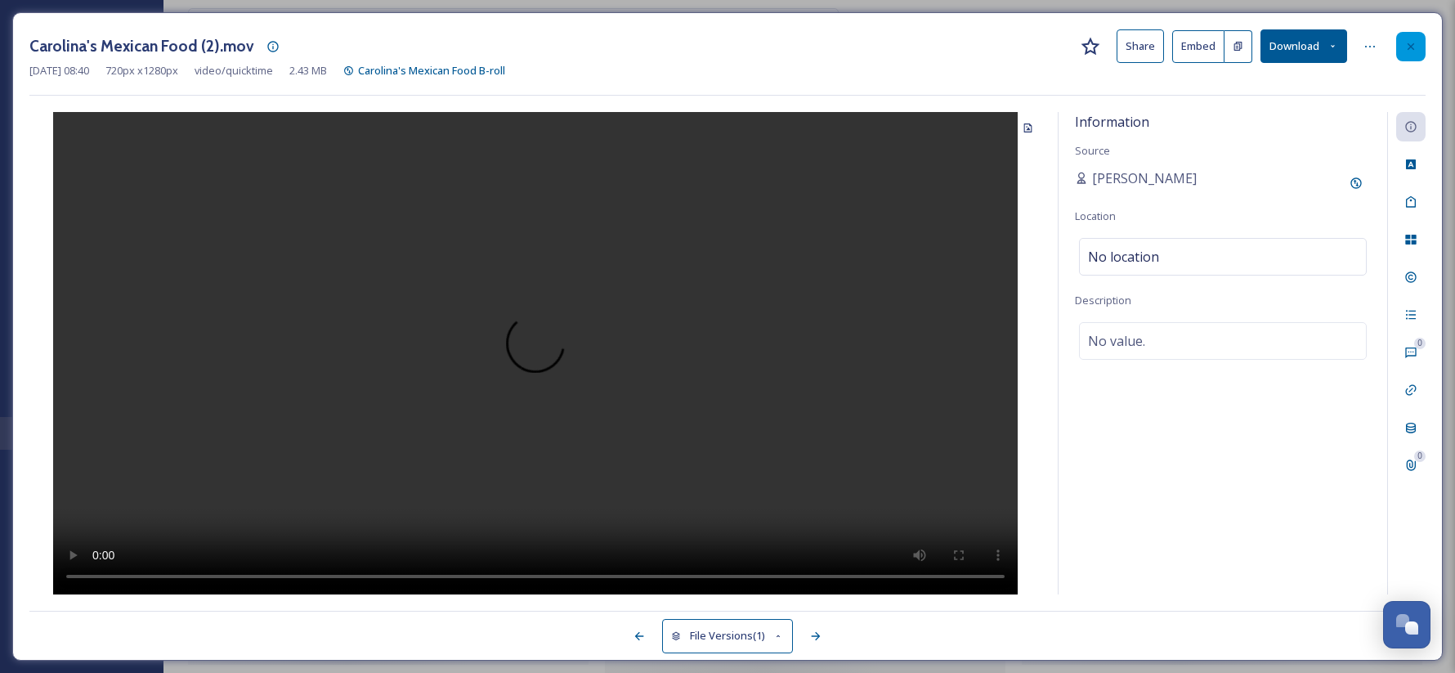
click at [1409, 43] on icon at bounding box center [1411, 46] width 13 height 13
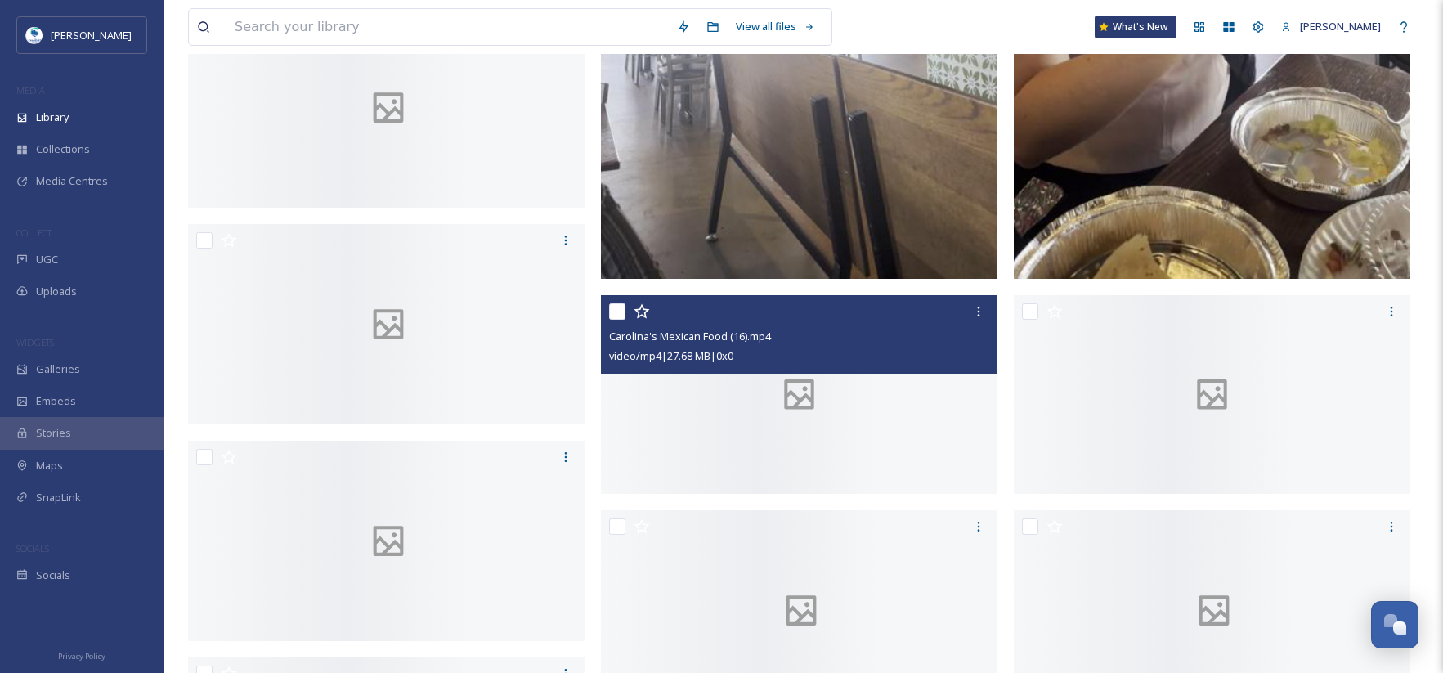
scroll to position [654, 0]
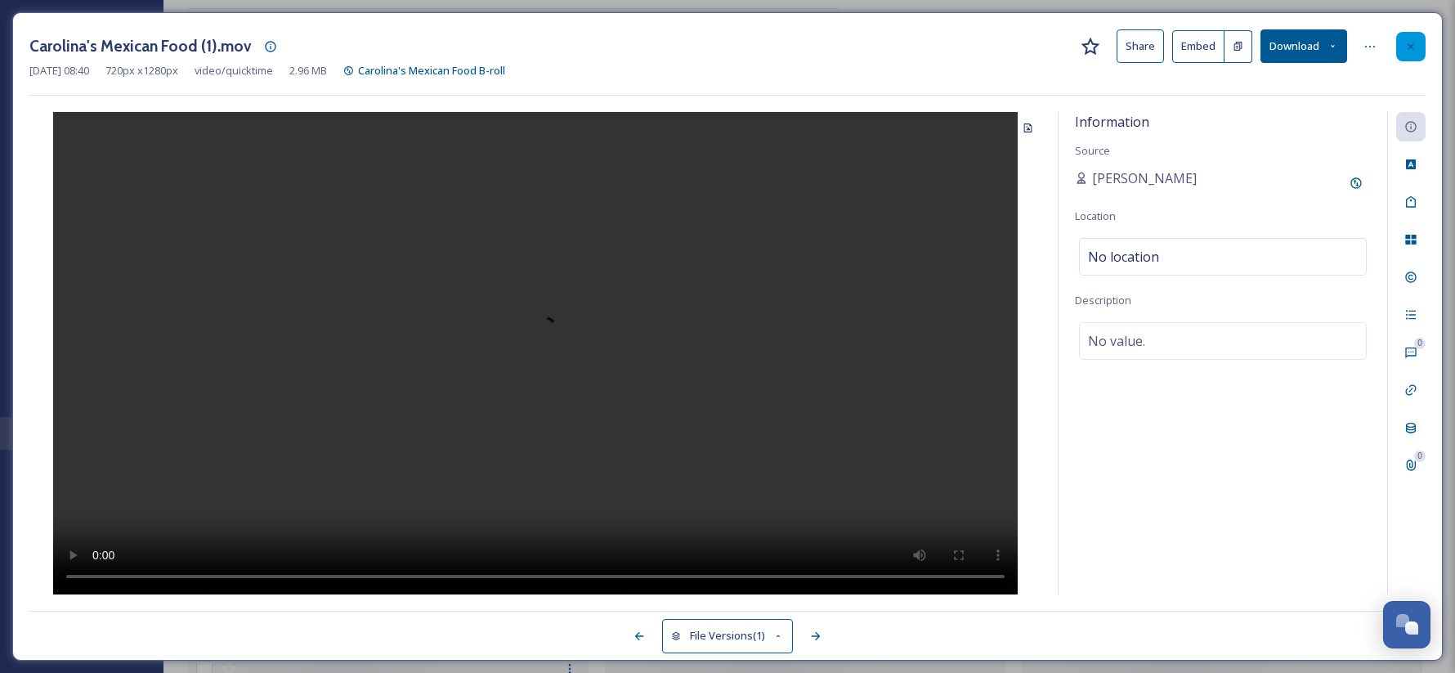
click at [1416, 43] on icon at bounding box center [1411, 46] width 13 height 13
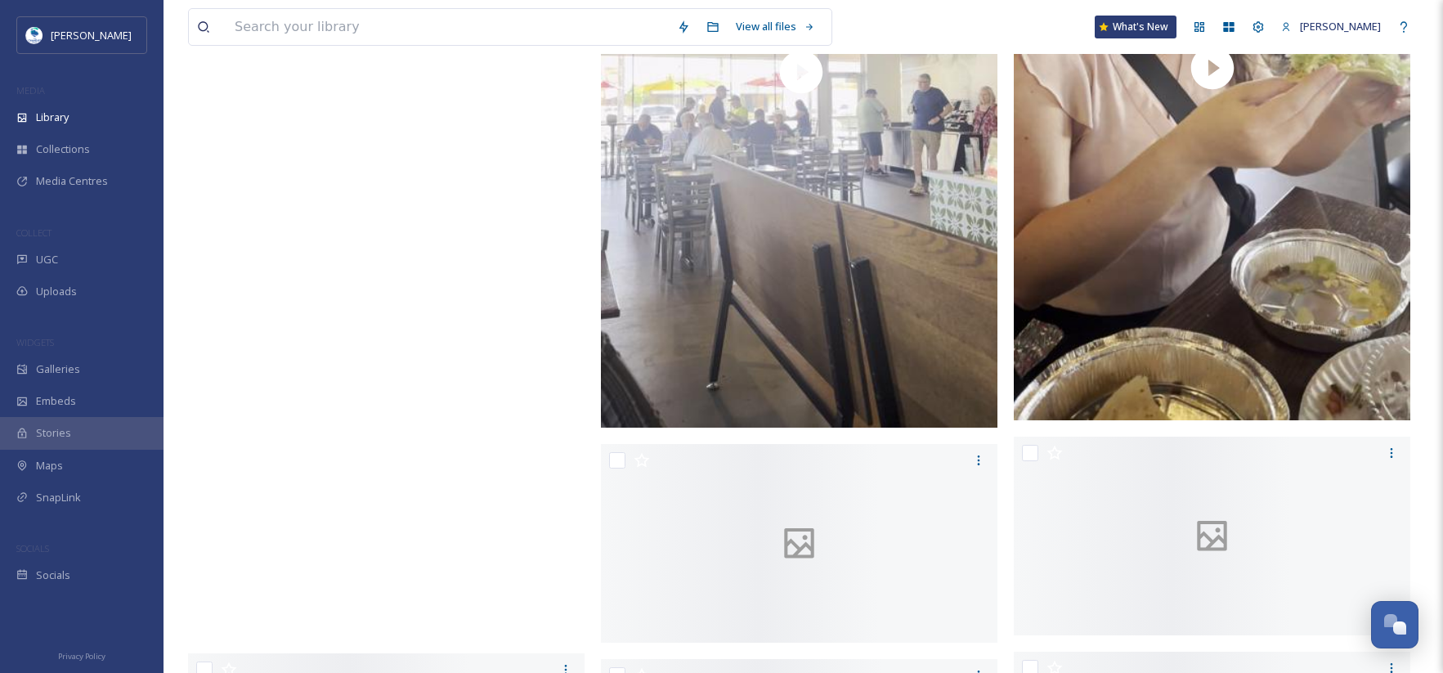
scroll to position [491, 0]
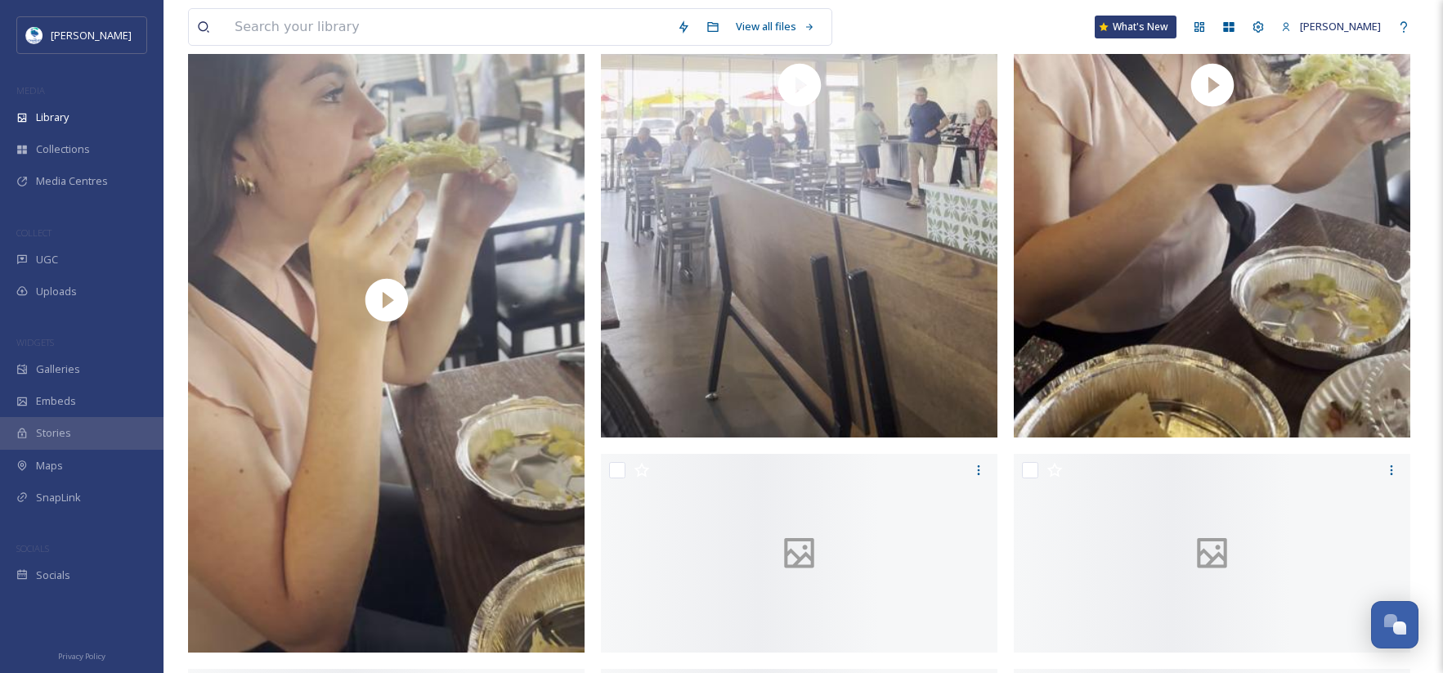
checkbox input "true"
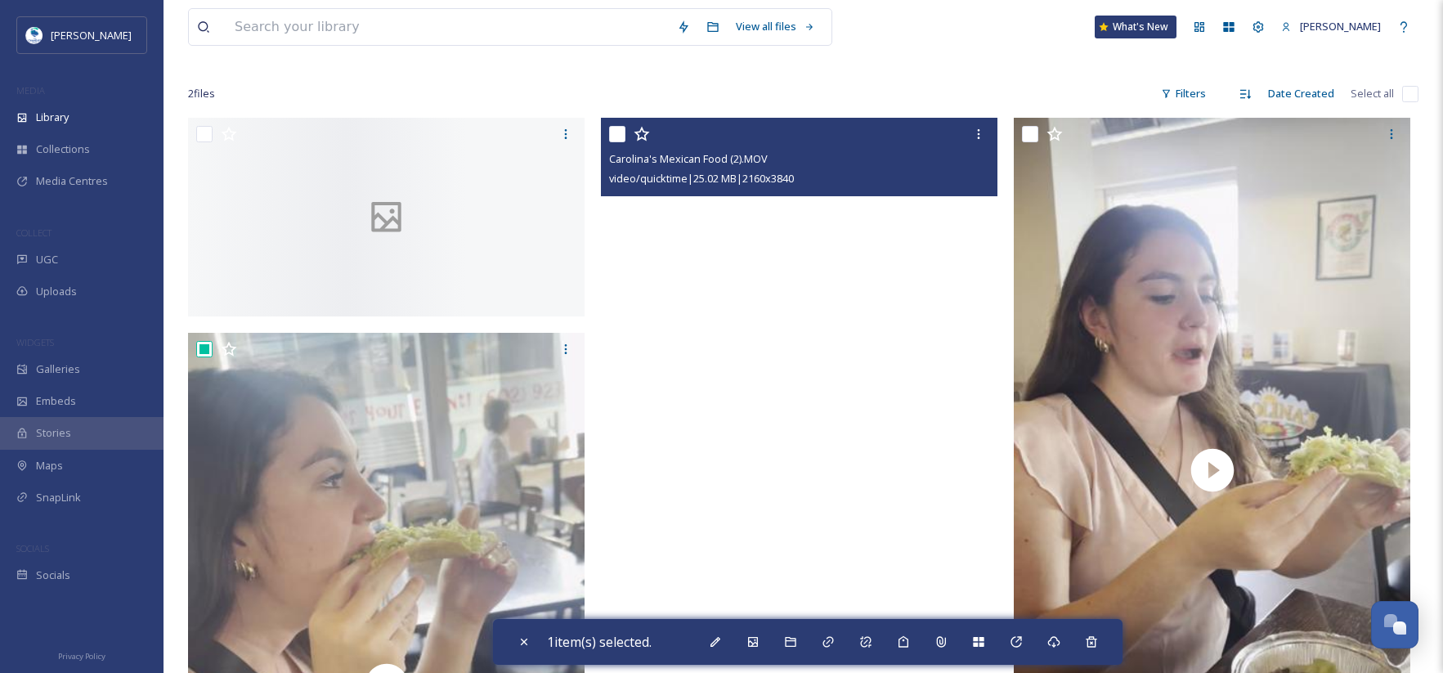
scroll to position [82, 0]
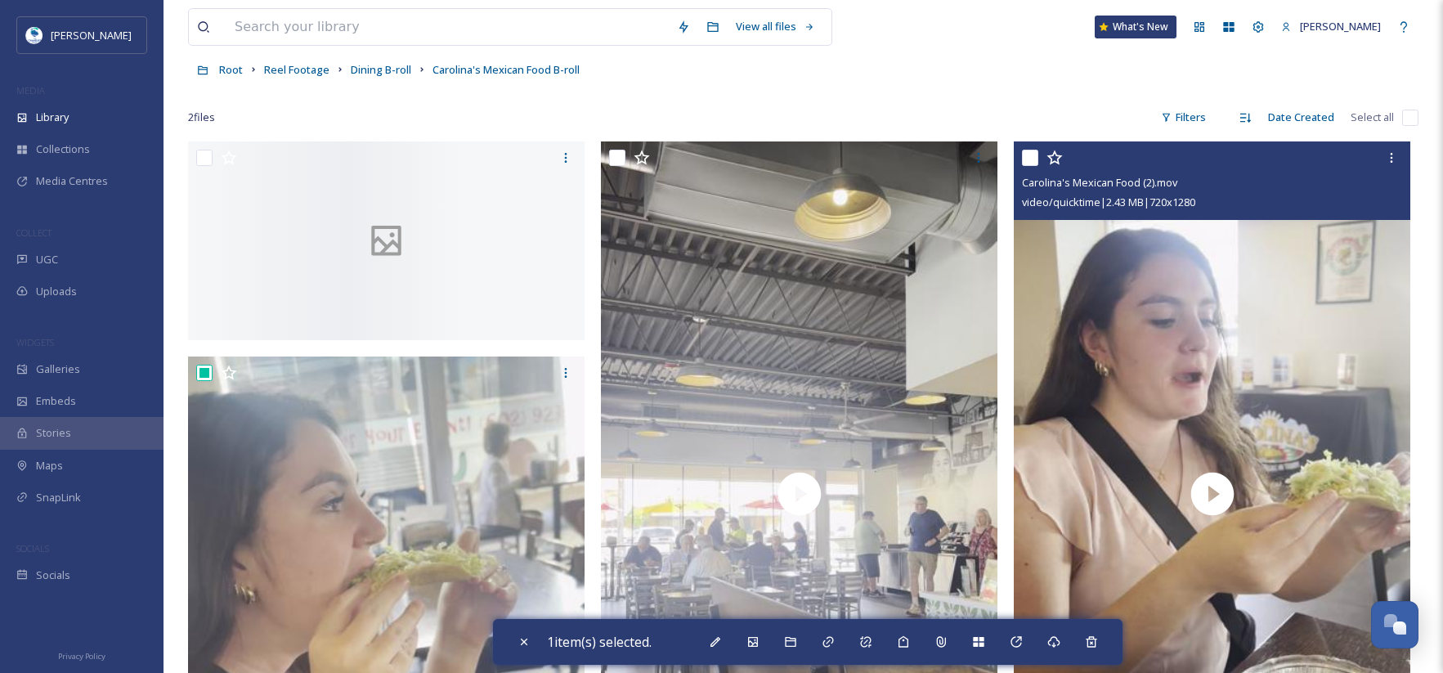
click at [1033, 161] on input "checkbox" at bounding box center [1030, 158] width 16 height 16
checkbox input "true"
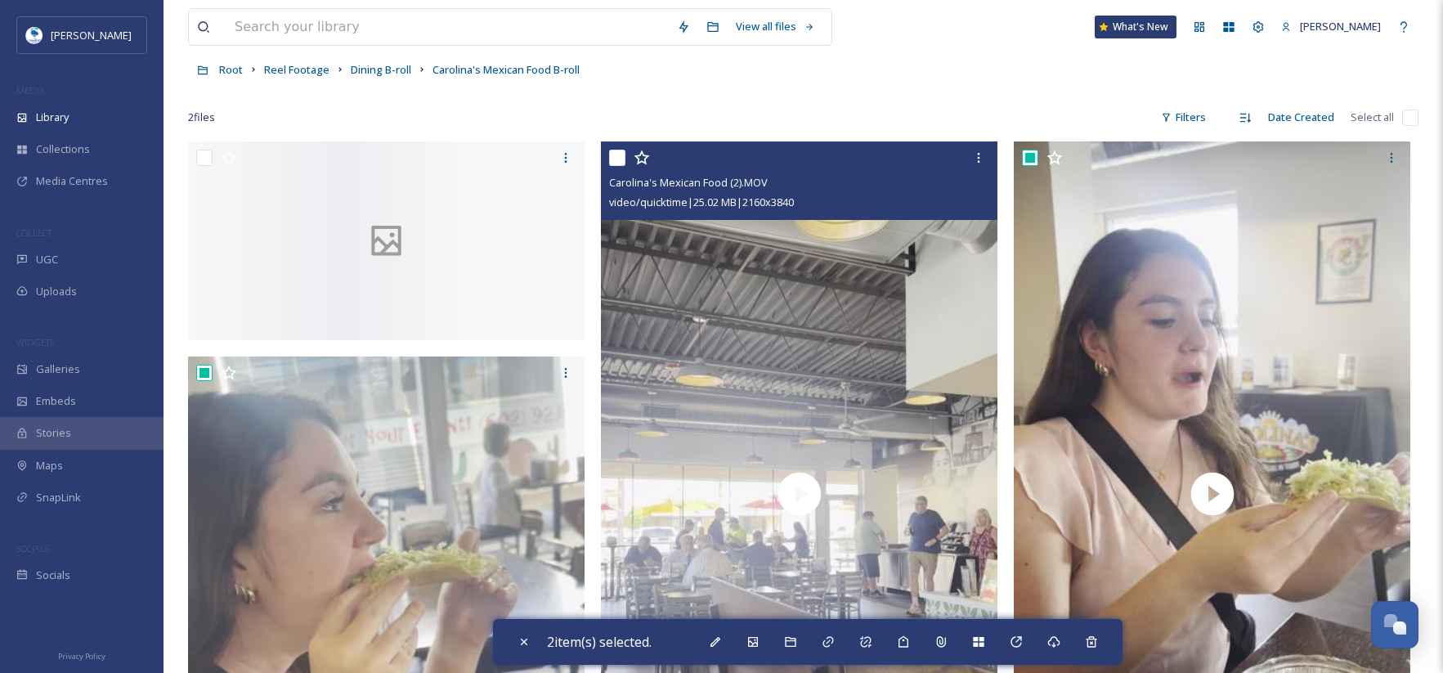
click at [616, 152] on input "checkbox" at bounding box center [617, 158] width 16 height 16
checkbox input "true"
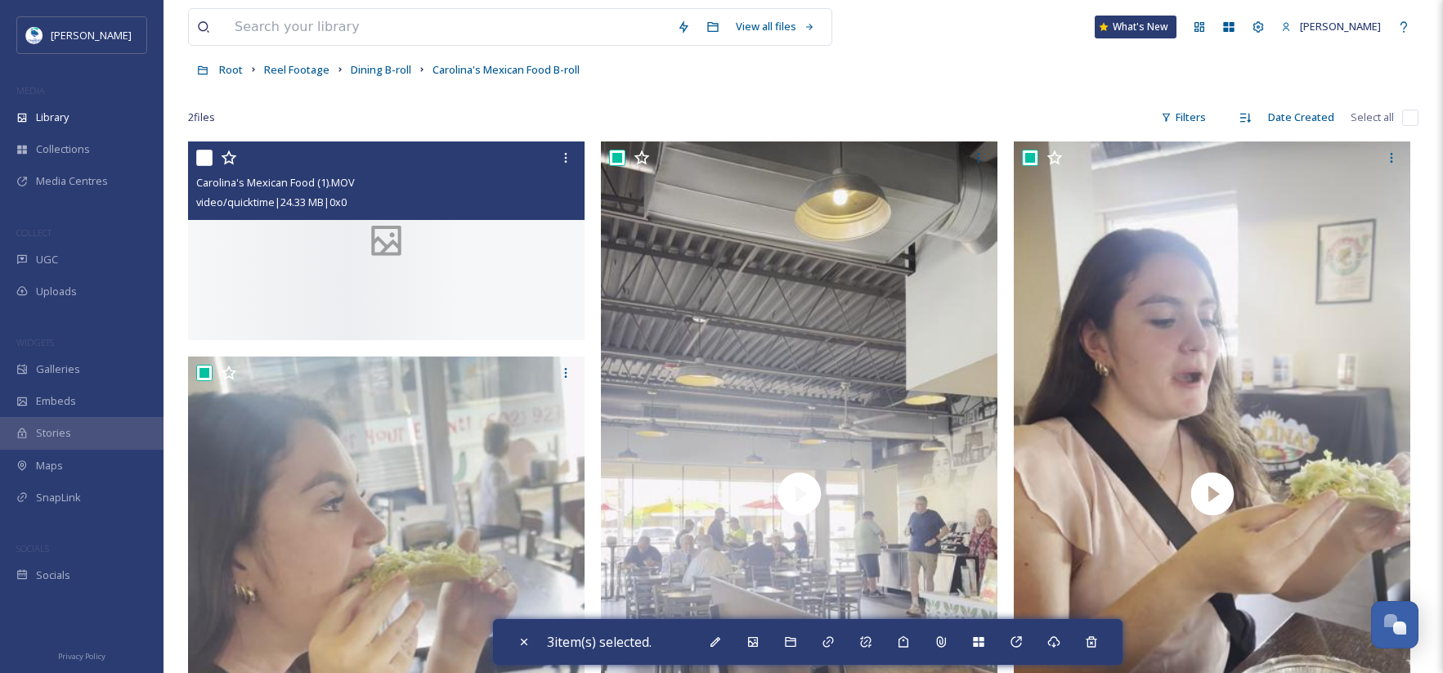
click at [200, 158] on input "checkbox" at bounding box center [204, 158] width 16 height 16
checkbox input "true"
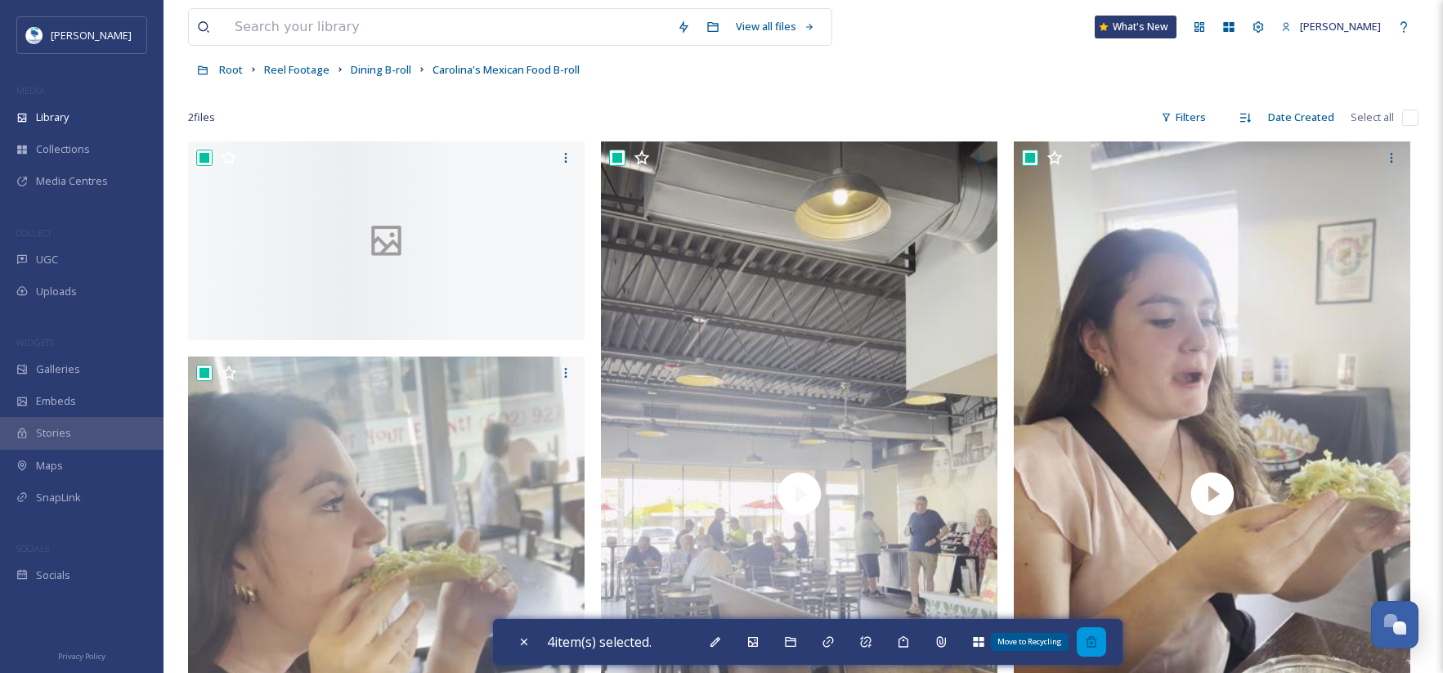
click at [1095, 643] on icon at bounding box center [1091, 641] width 11 height 11
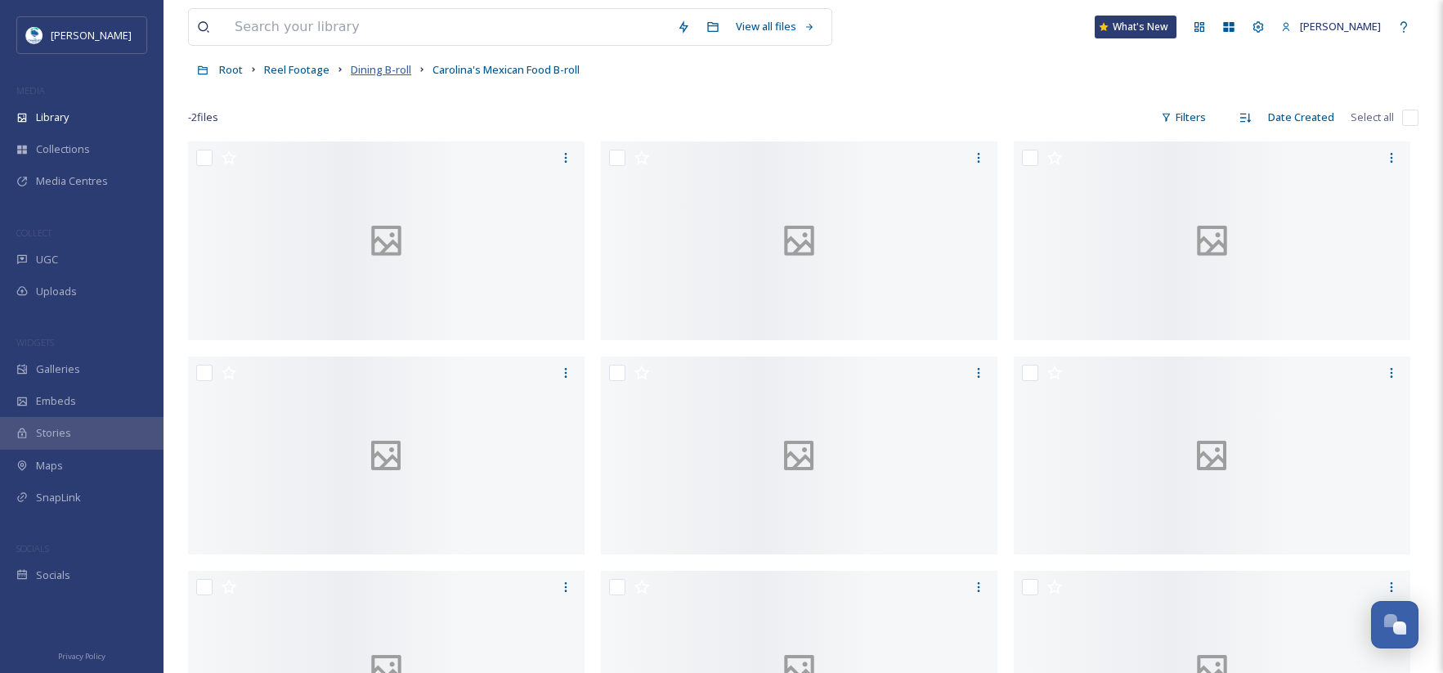
click at [379, 73] on span "Dining B-roll" at bounding box center [381, 69] width 60 height 15
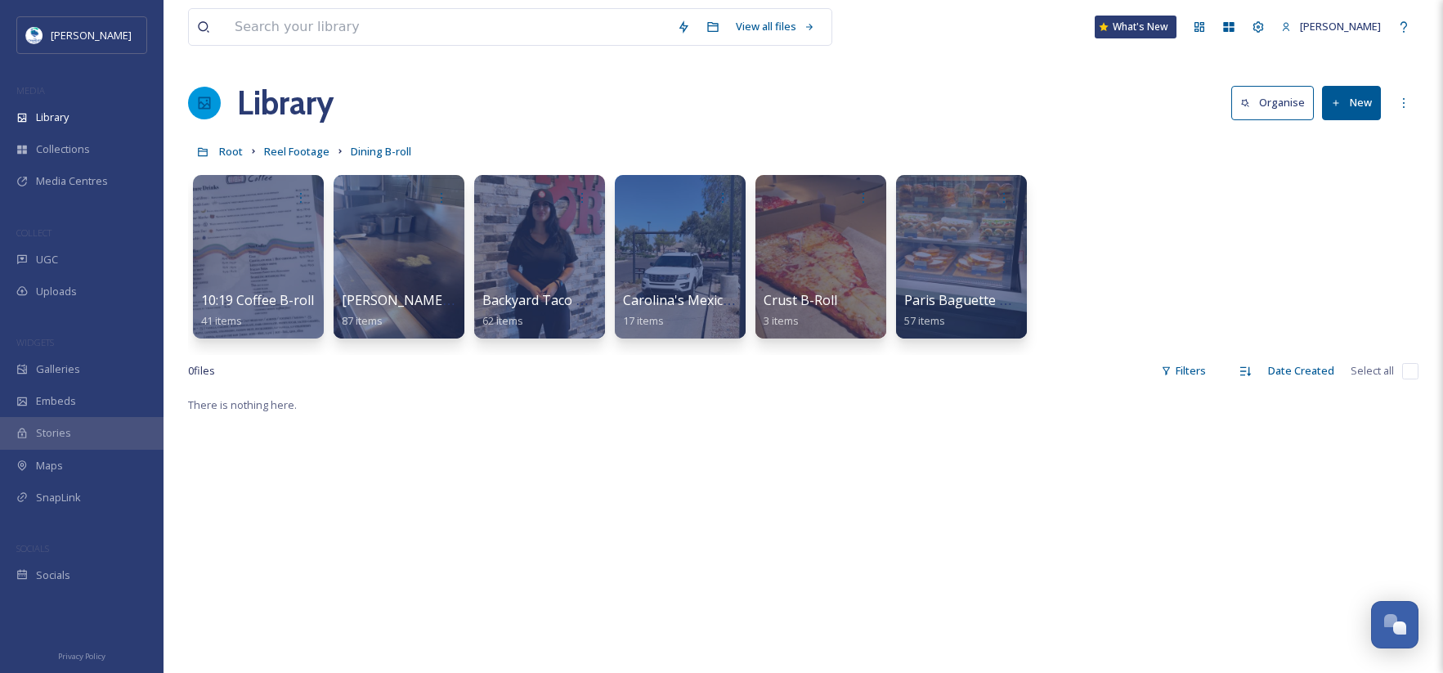
click at [1362, 110] on button "New" at bounding box center [1351, 103] width 59 height 34
click at [1324, 207] on span "Folder" at bounding box center [1332, 205] width 31 height 16
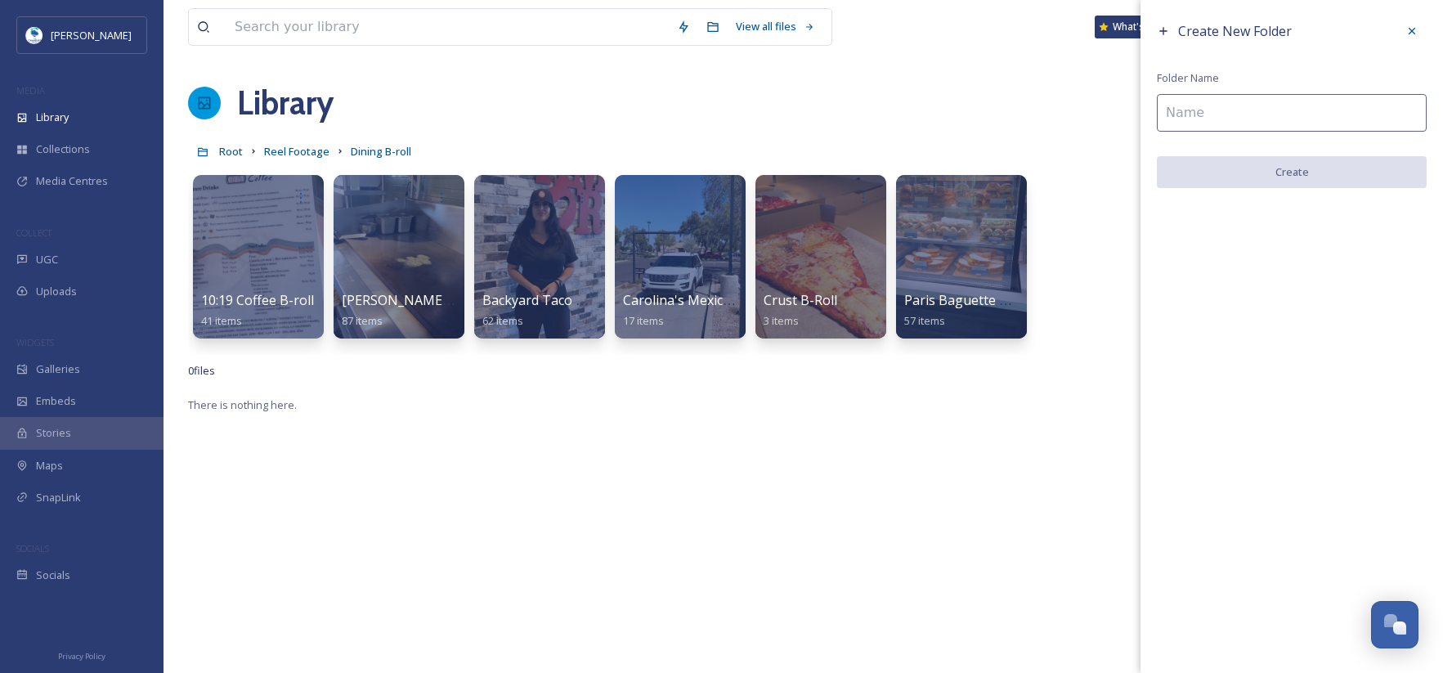
click at [1208, 98] on input at bounding box center [1292, 113] width 270 height 38
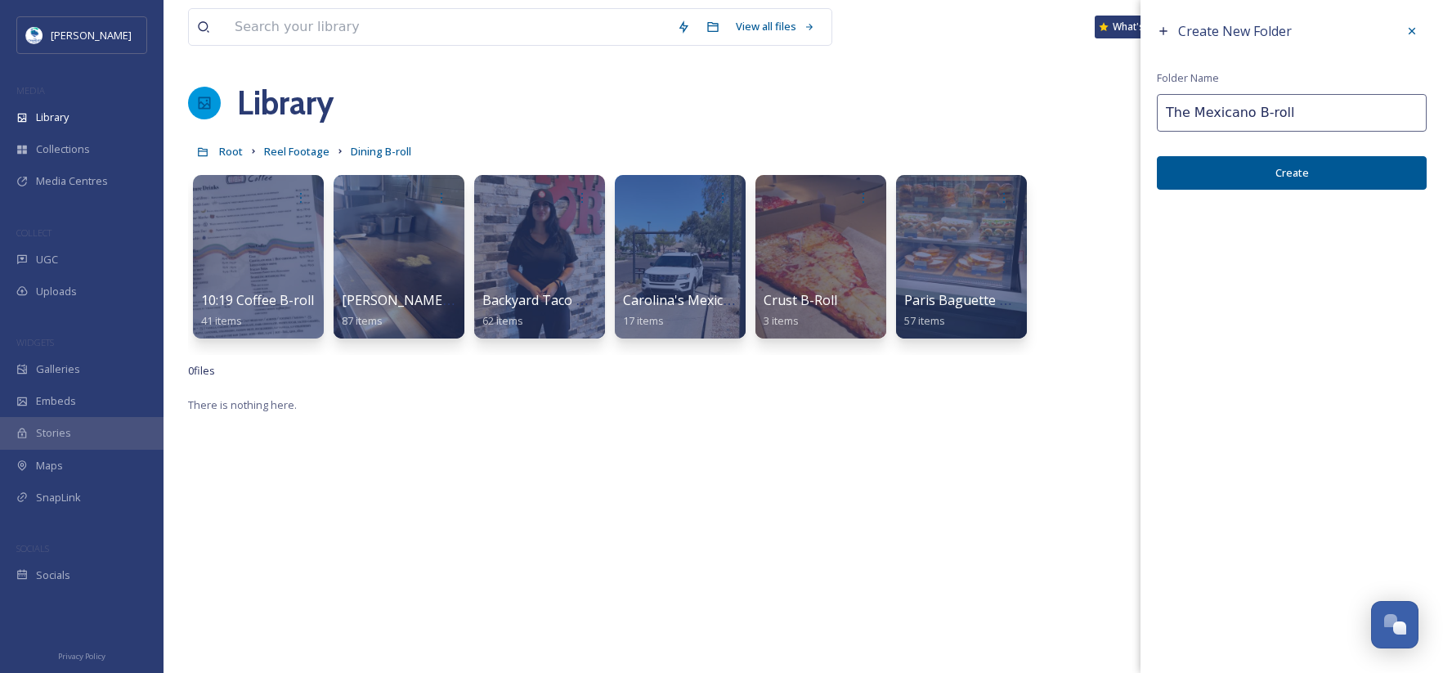
type input "The Mexicano B-roll"
click at [1283, 175] on button "Create" at bounding box center [1292, 173] width 270 height 34
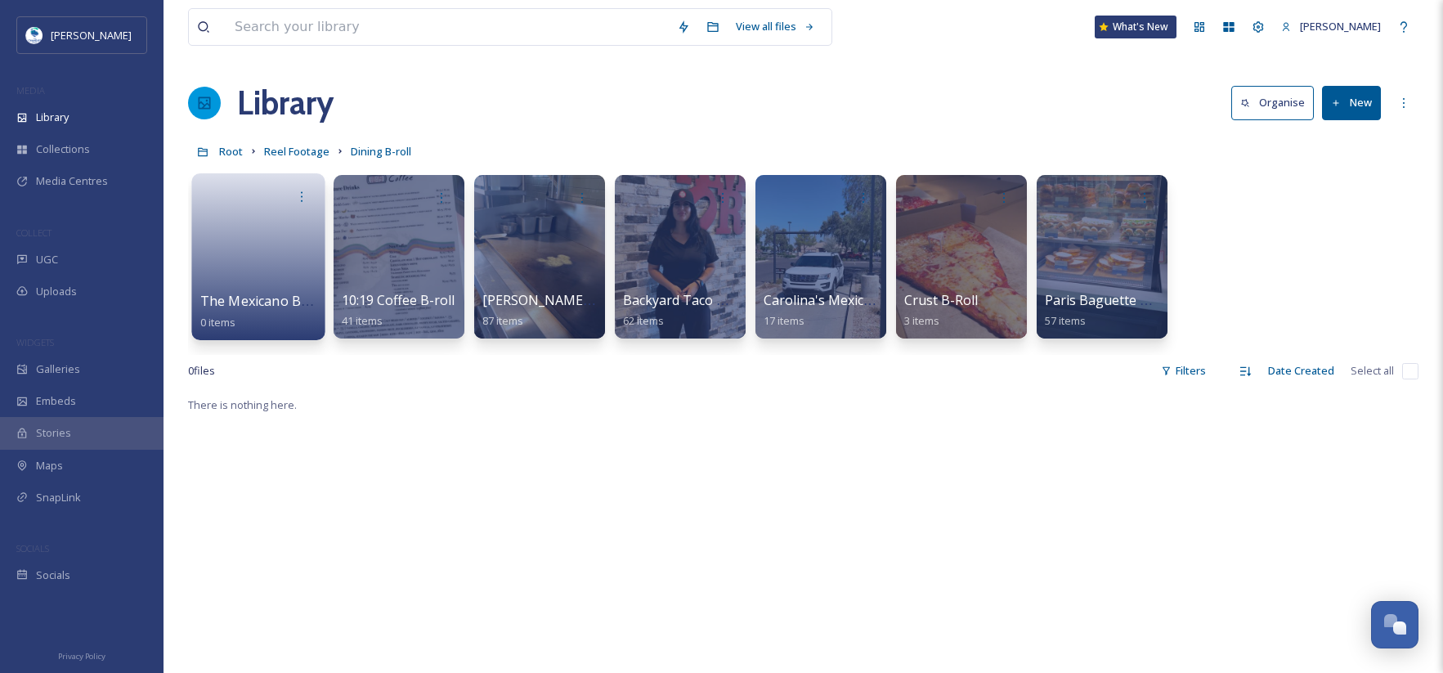
click at [236, 262] on link at bounding box center [258, 251] width 117 height 79
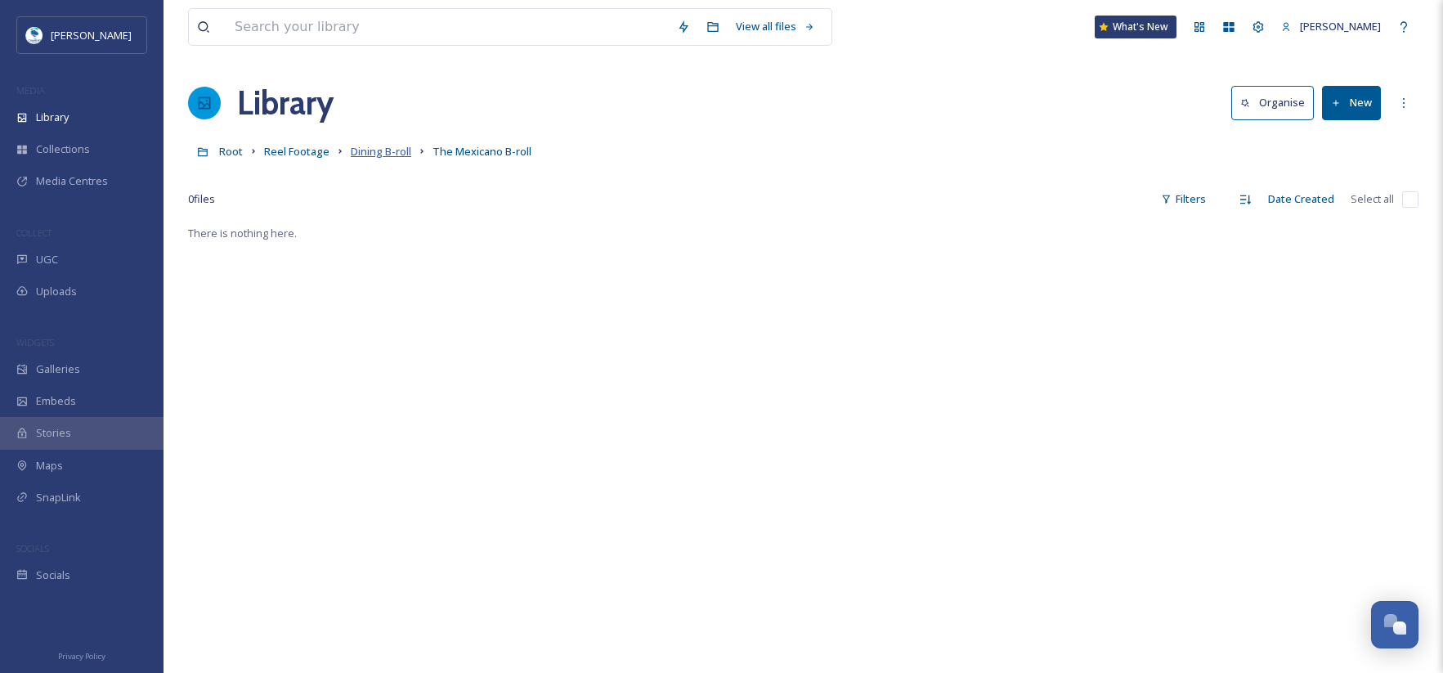
click at [401, 156] on span "Dining B-roll" at bounding box center [381, 151] width 60 height 15
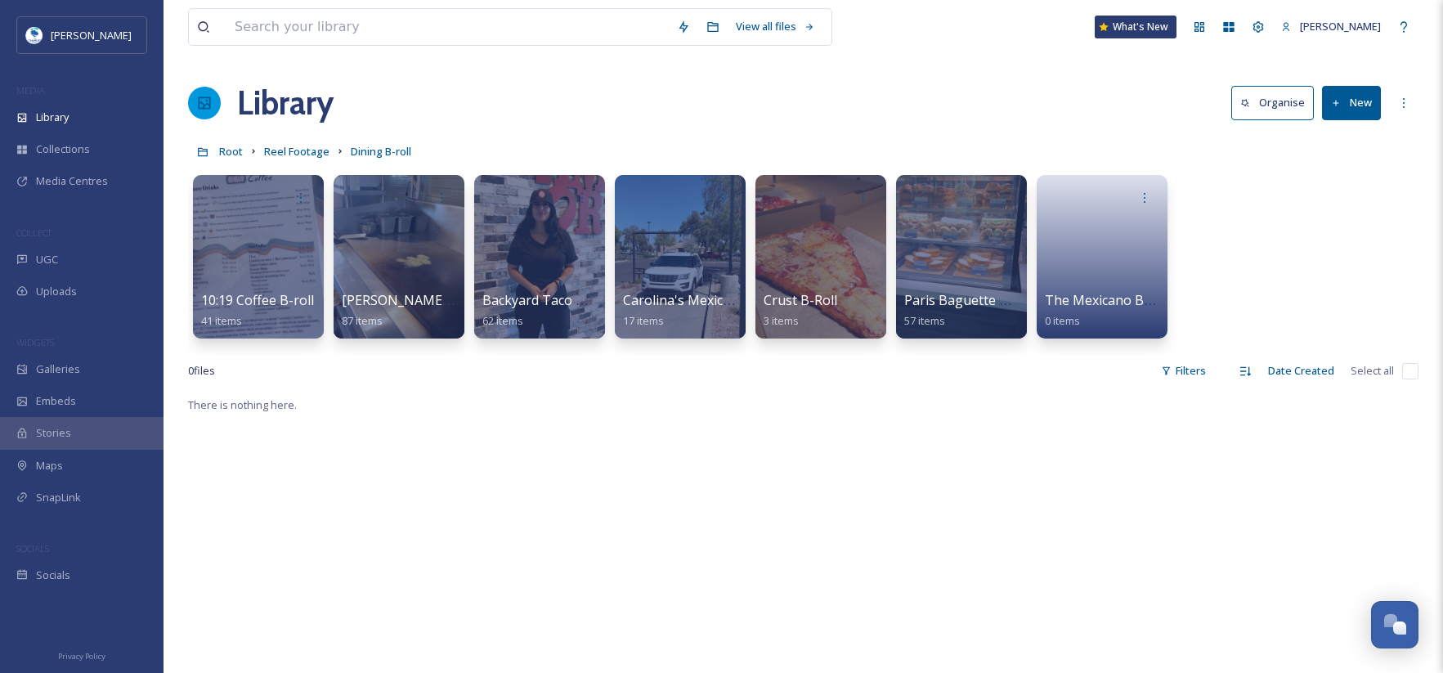
click at [1351, 105] on button "New" at bounding box center [1351, 103] width 59 height 34
click at [1367, 200] on div "Folder" at bounding box center [1334, 205] width 92 height 32
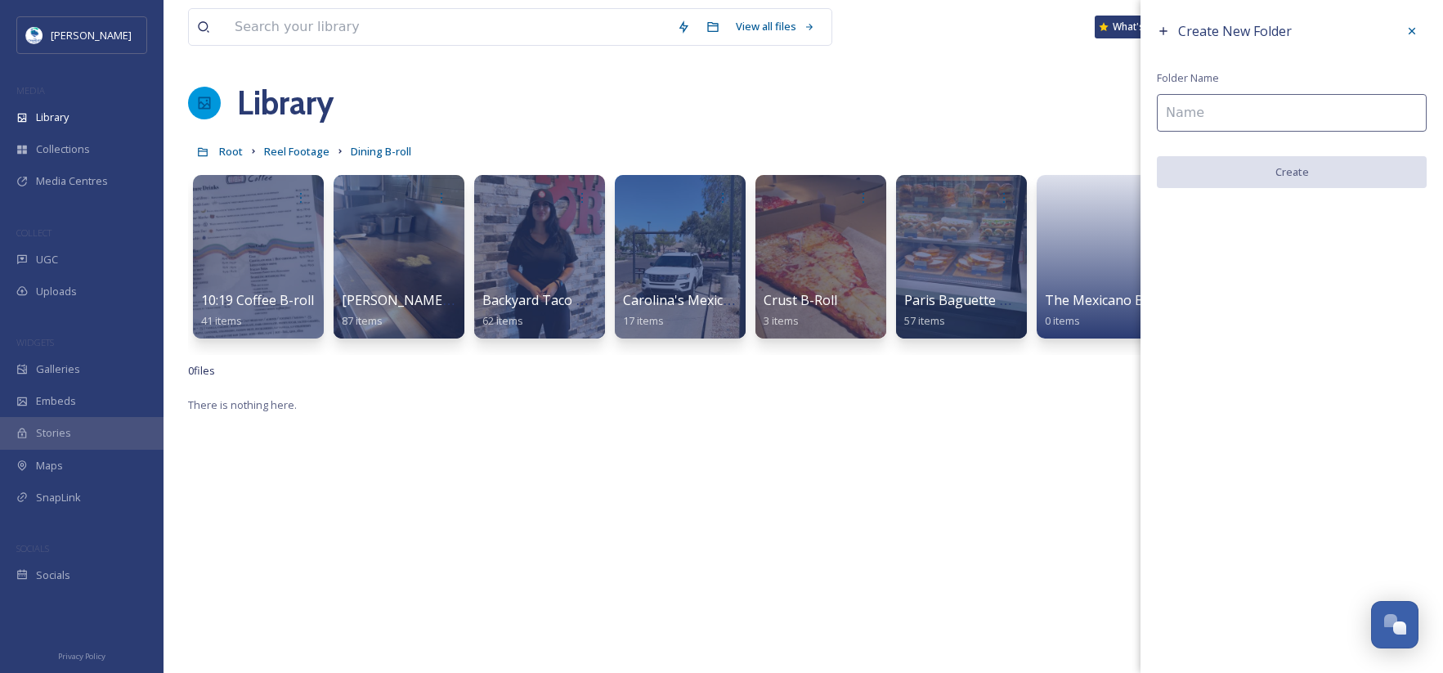
click at [1285, 118] on input at bounding box center [1292, 113] width 270 height 38
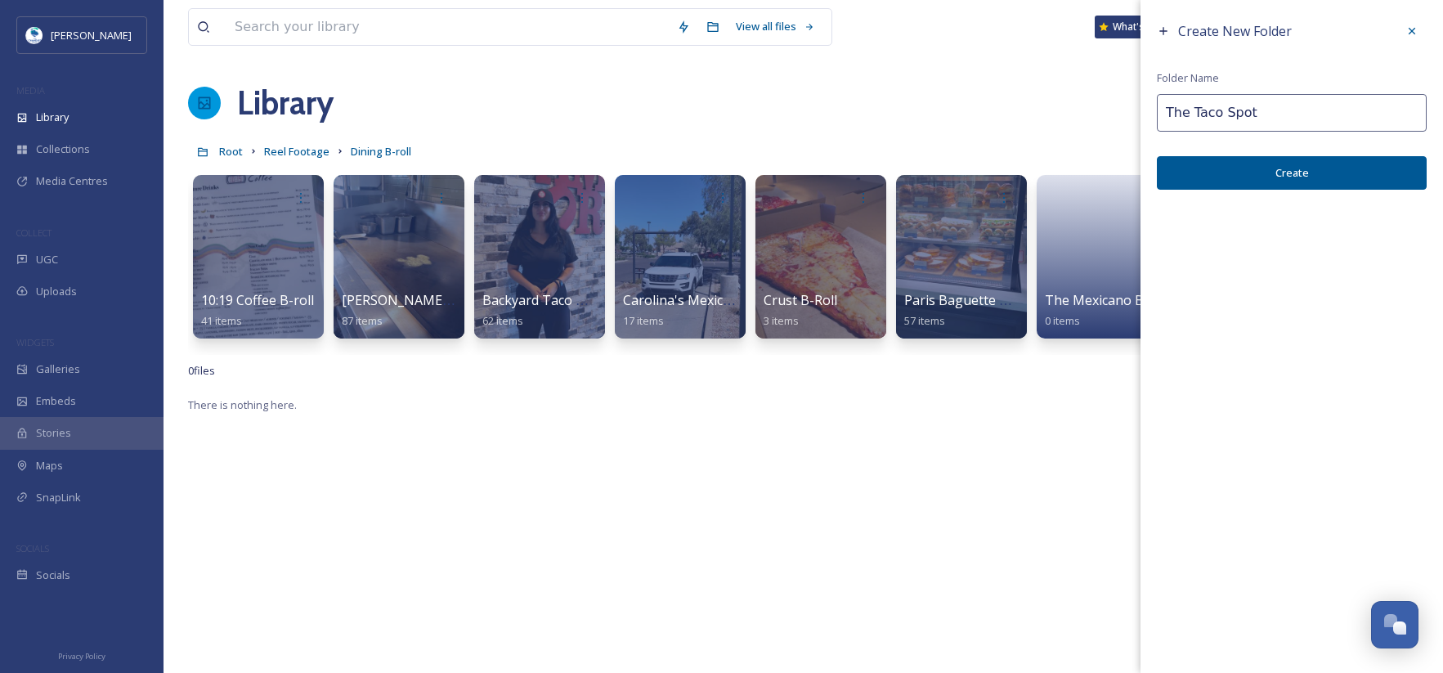
click at [1258, 114] on input "The Taco Spot" at bounding box center [1292, 113] width 270 height 38
type input "The Taco Spot B-roll"
click at [1332, 177] on button "Create" at bounding box center [1292, 173] width 270 height 34
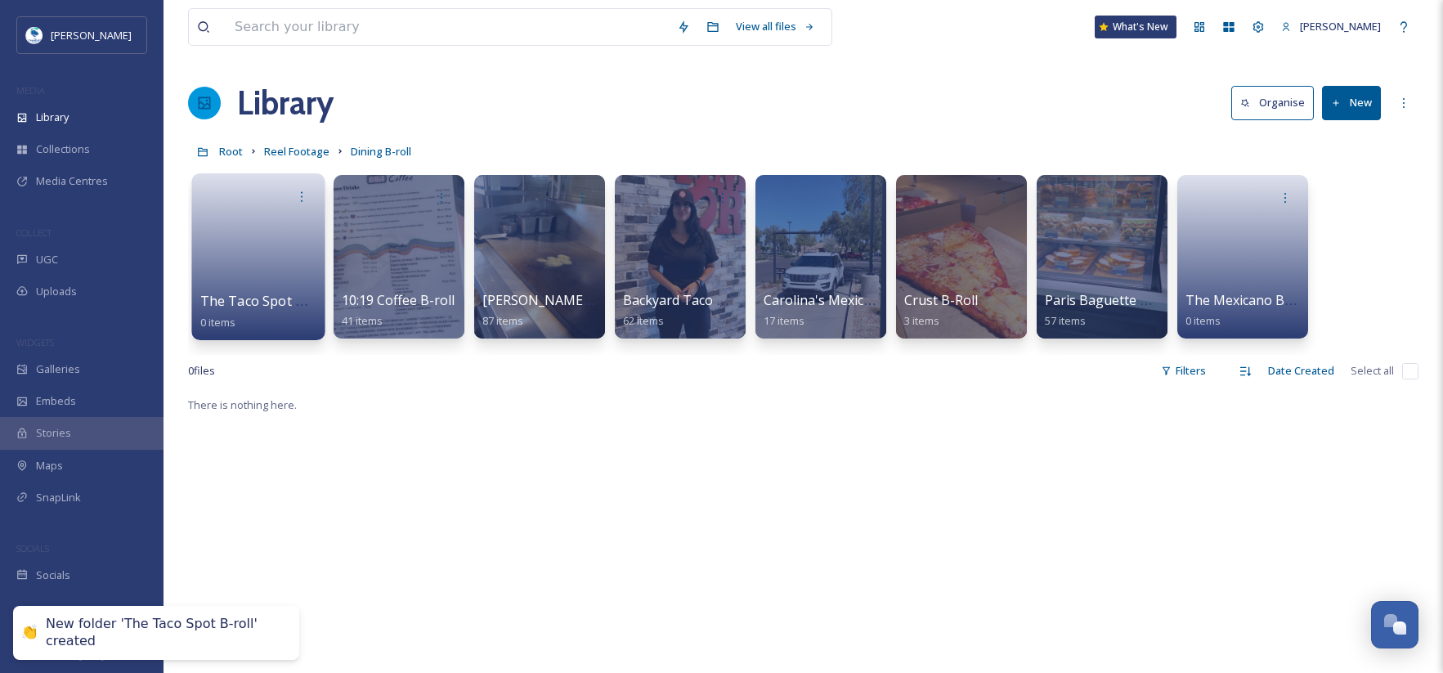
click at [279, 279] on link at bounding box center [258, 251] width 117 height 79
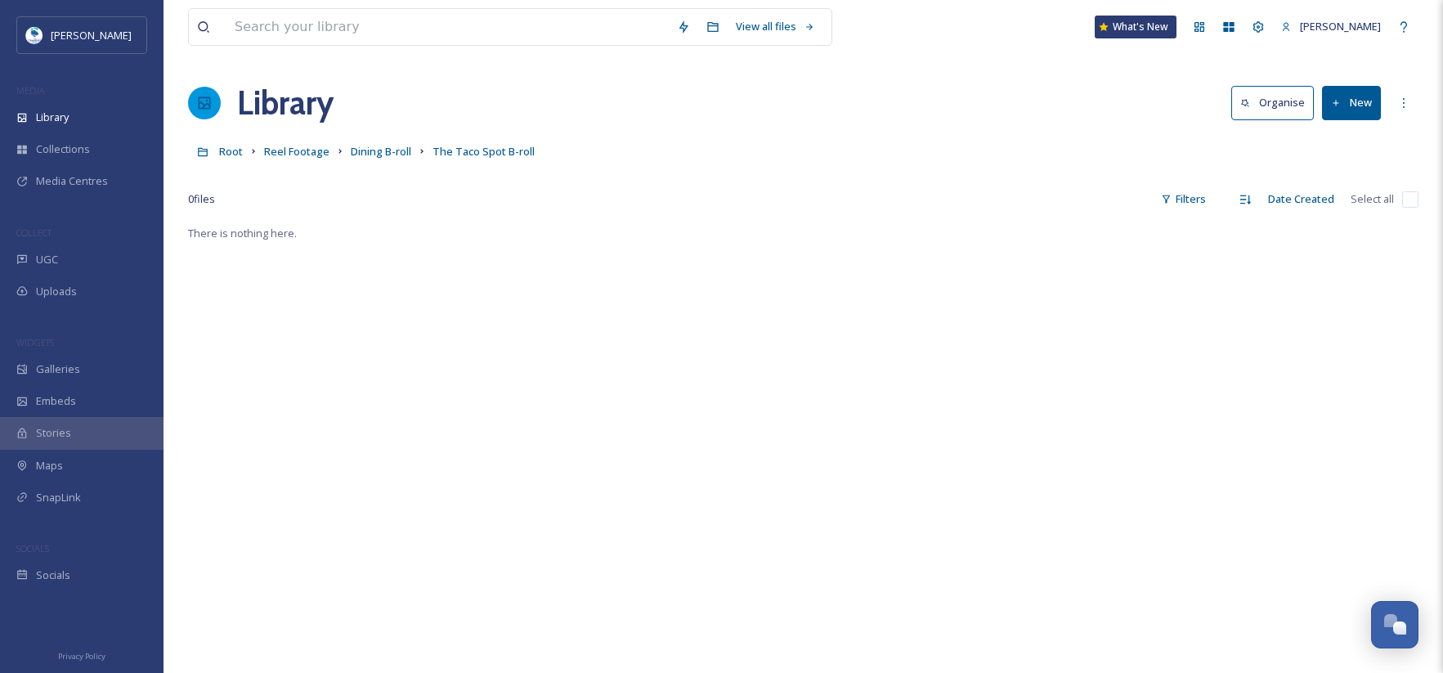
click at [1363, 96] on button "New" at bounding box center [1351, 103] width 59 height 34
click at [1347, 137] on span "File Upload" at bounding box center [1344, 141] width 54 height 16
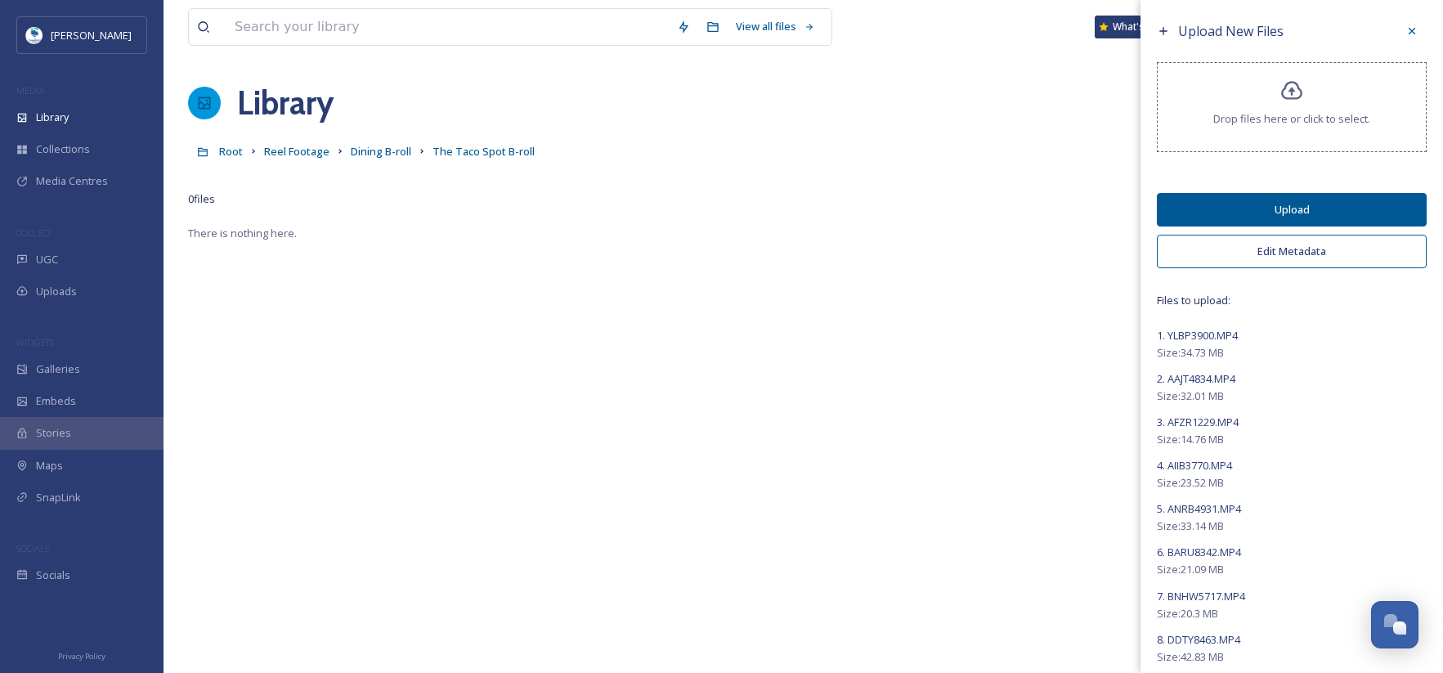
click at [1323, 251] on button "Edit Metadata" at bounding box center [1292, 252] width 270 height 34
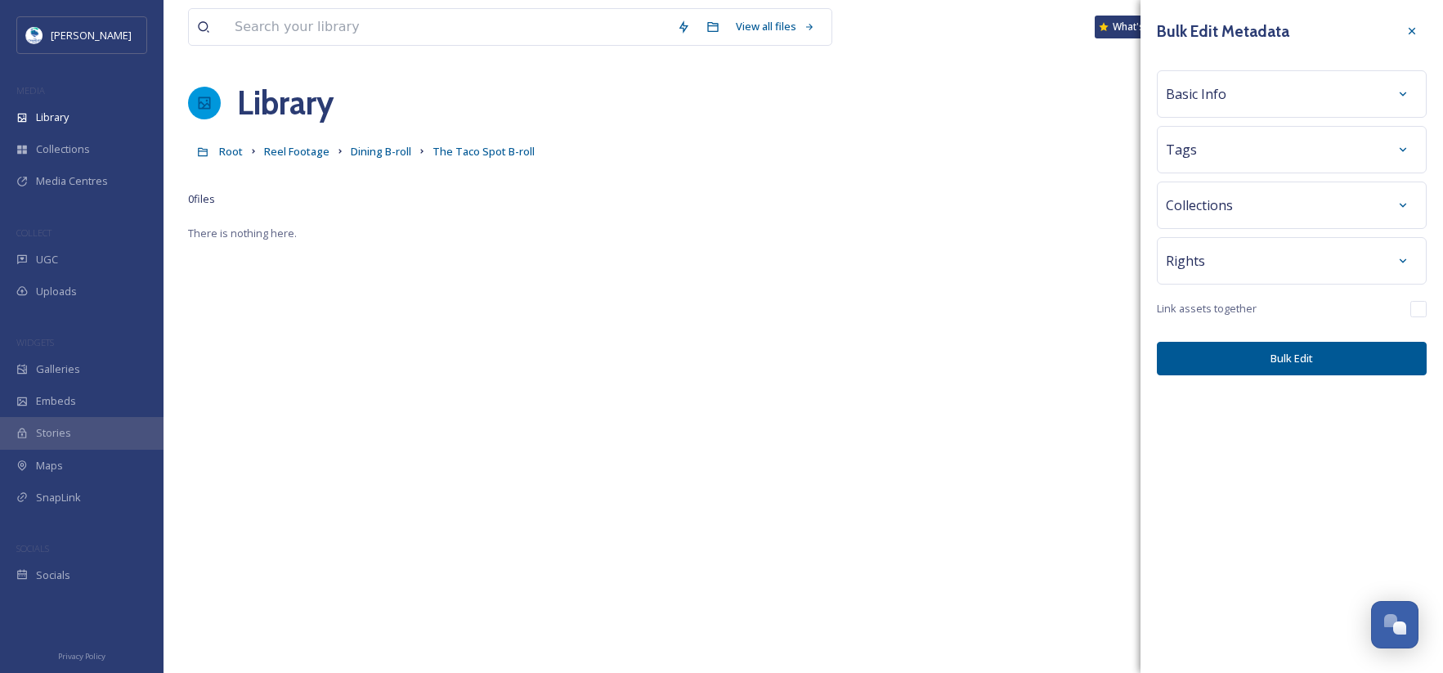
click at [1232, 97] on div "Basic Info" at bounding box center [1292, 93] width 252 height 29
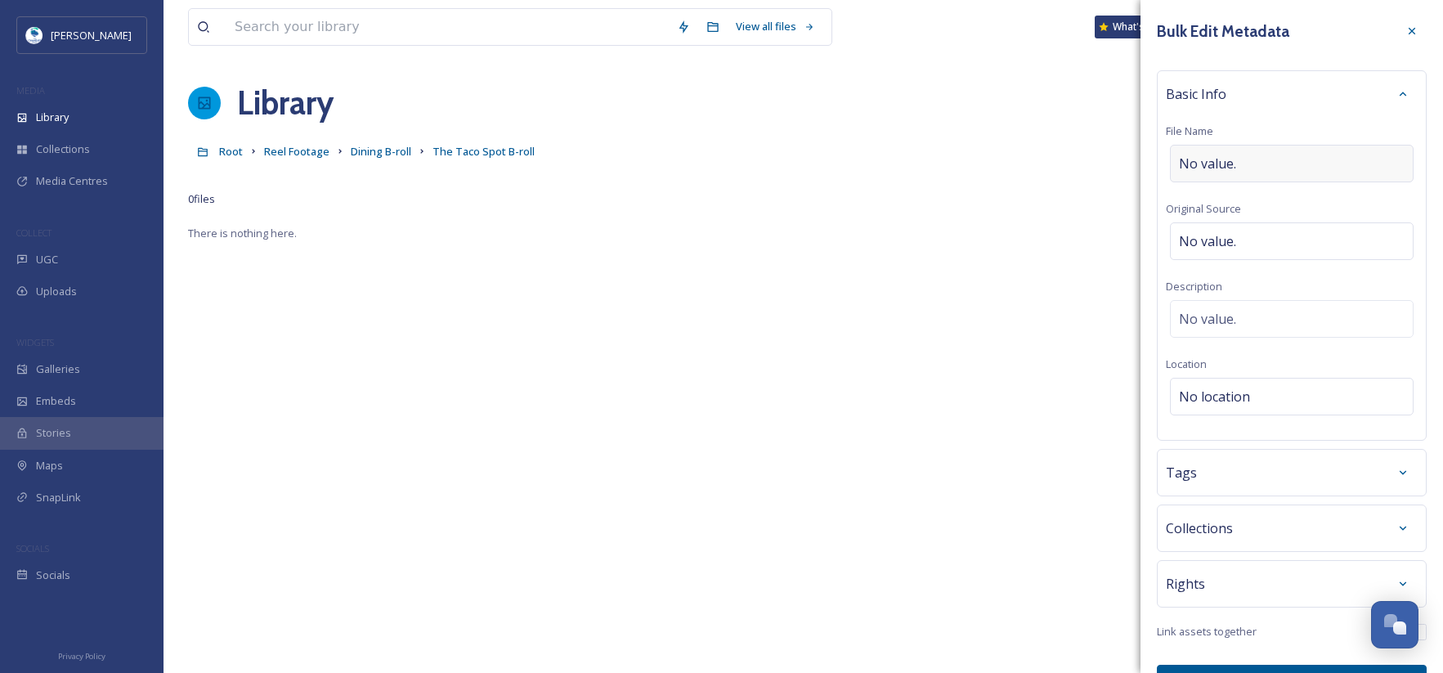
click at [1230, 151] on div "No value." at bounding box center [1292, 164] width 244 height 38
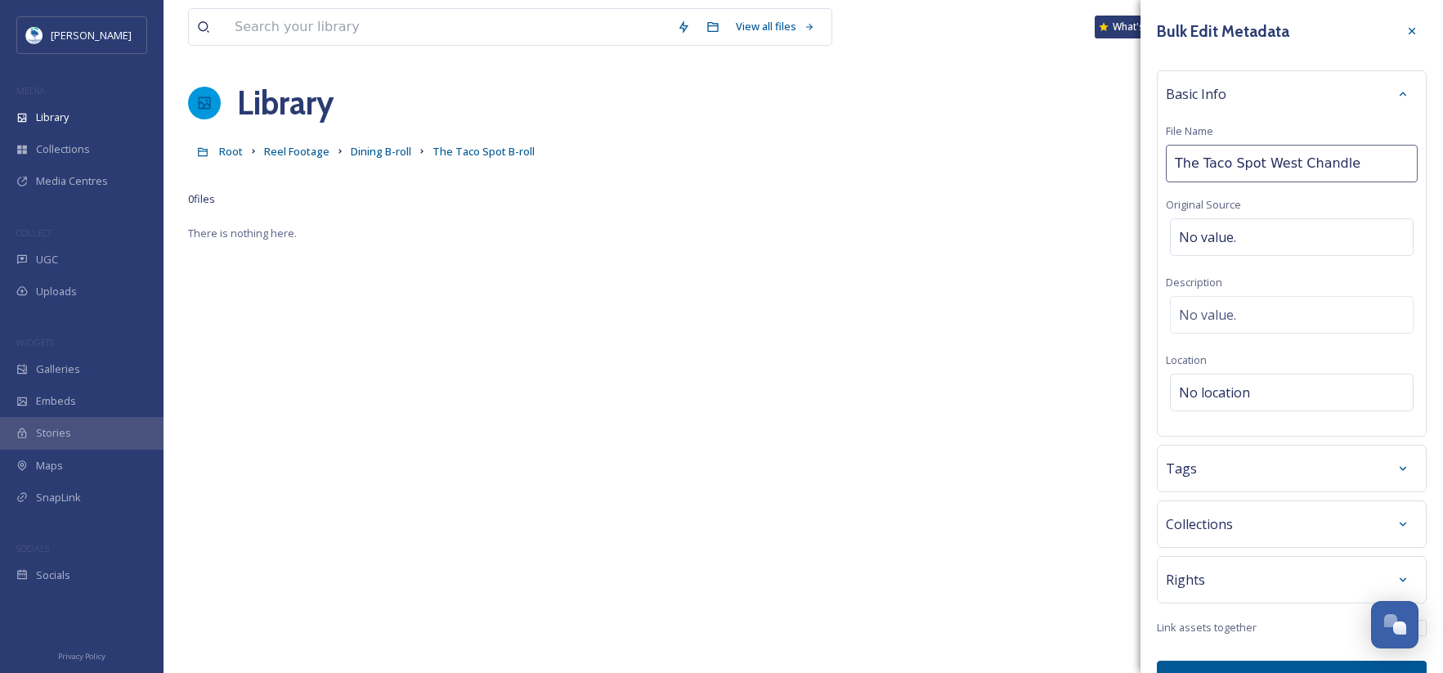
type input "The Taco Spot West [PERSON_NAME]"
click at [1244, 475] on div "Tags" at bounding box center [1292, 468] width 252 height 29
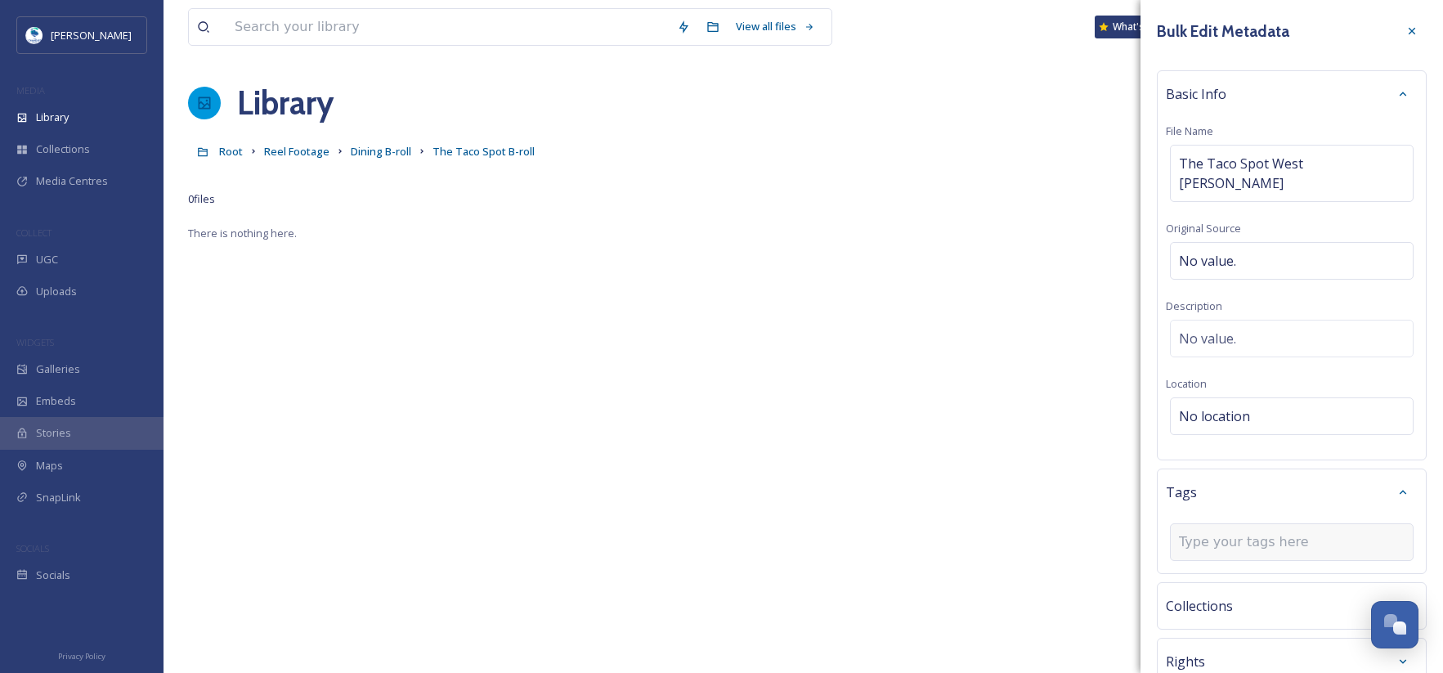
click at [1248, 532] on input at bounding box center [1261, 542] width 164 height 20
drag, startPoint x: 1223, startPoint y: 521, endPoint x: 1157, endPoint y: 521, distance: 66.2
click at [1157, 521] on div "Tags taco taco korean taco" at bounding box center [1292, 520] width 270 height 105
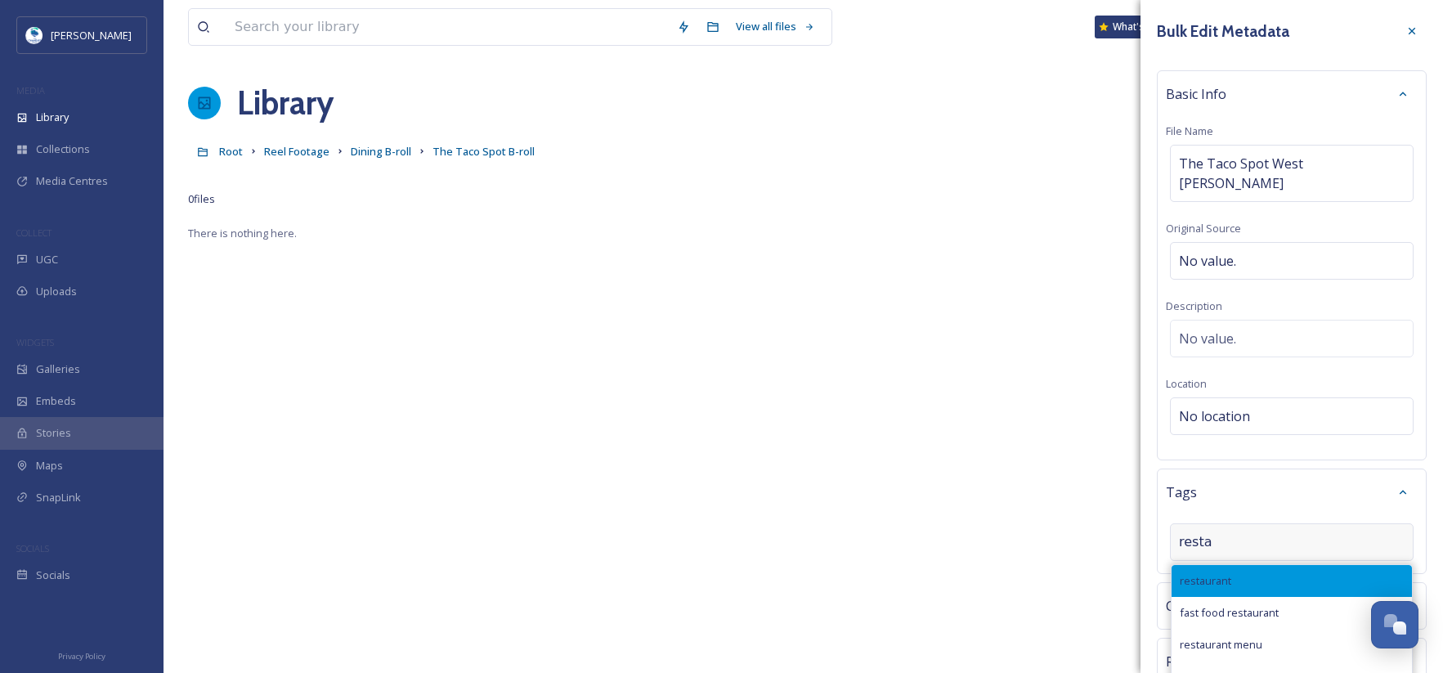
type input "resta"
click at [1199, 573] on span "restaurant" at bounding box center [1206, 581] width 52 height 16
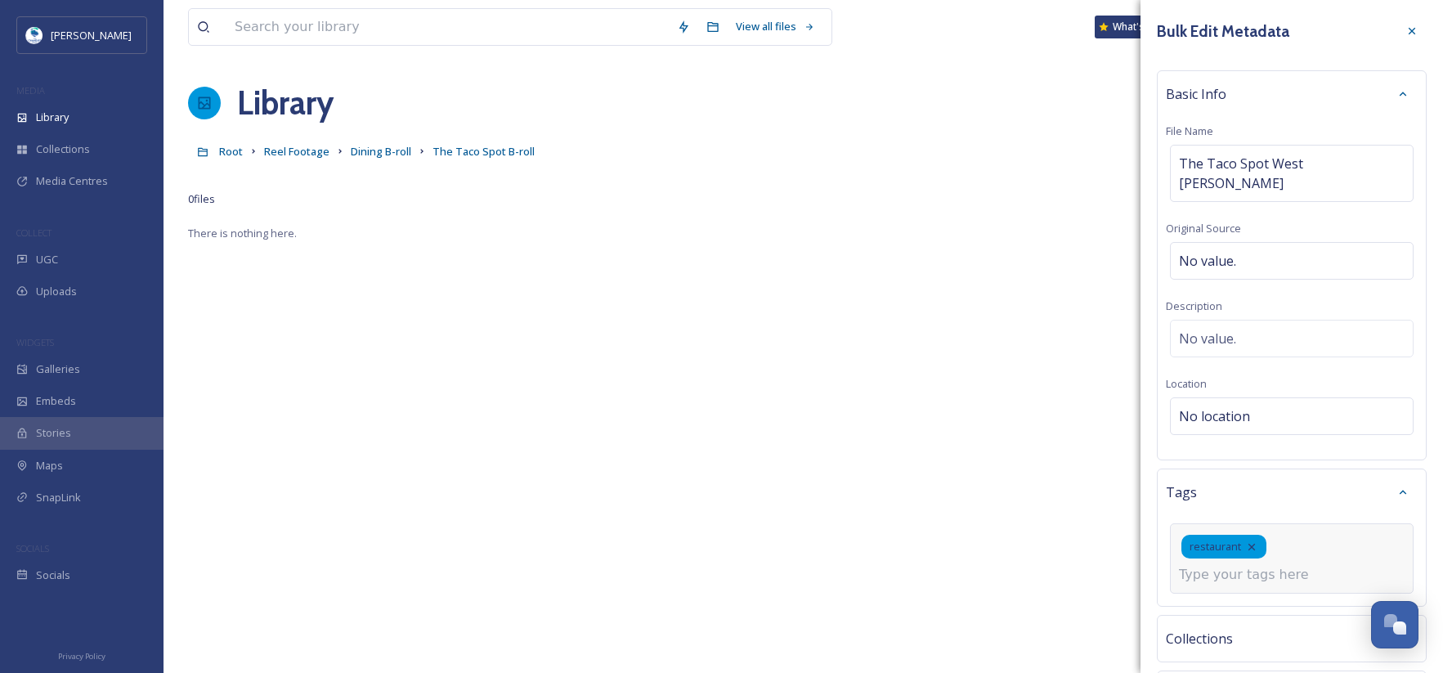
click at [1208, 565] on input at bounding box center [1261, 575] width 164 height 20
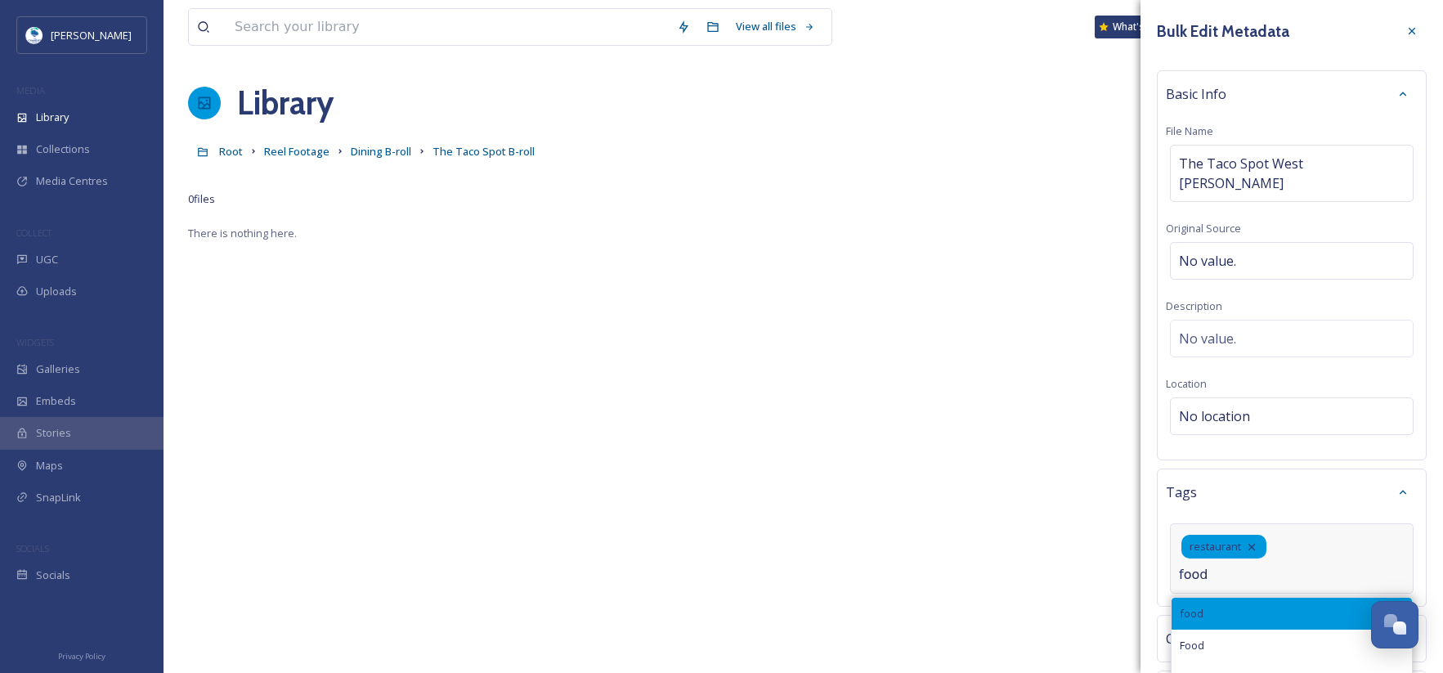
type input "food"
click at [1212, 598] on div "food" at bounding box center [1292, 614] width 240 height 32
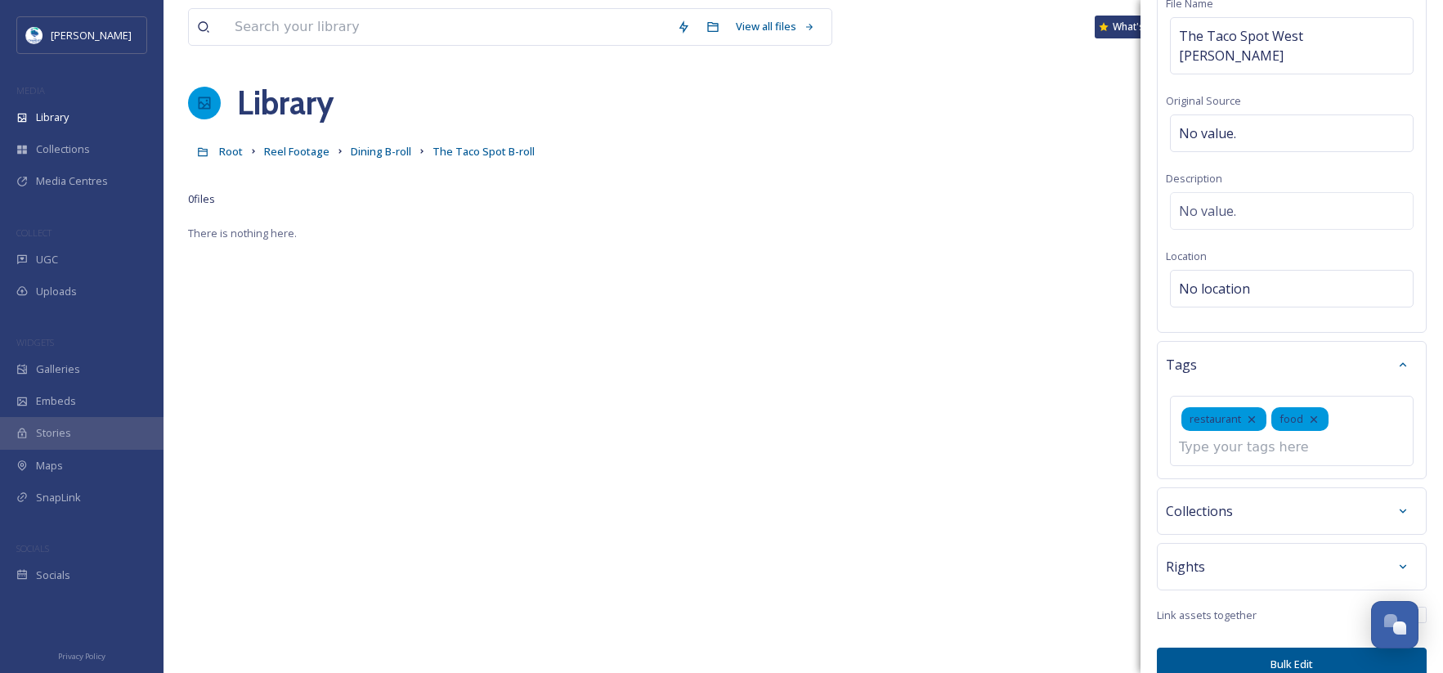
scroll to position [132, 0]
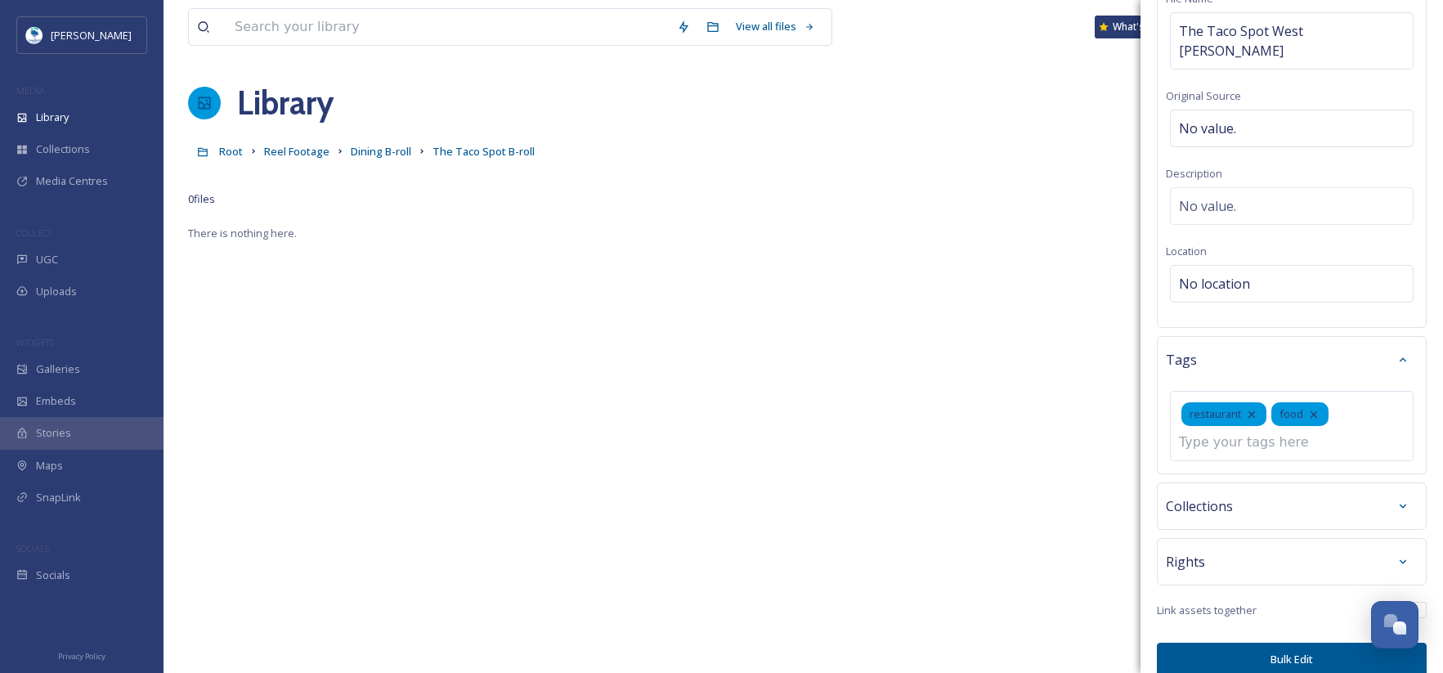
click at [1306, 643] on button "Bulk Edit" at bounding box center [1292, 660] width 270 height 34
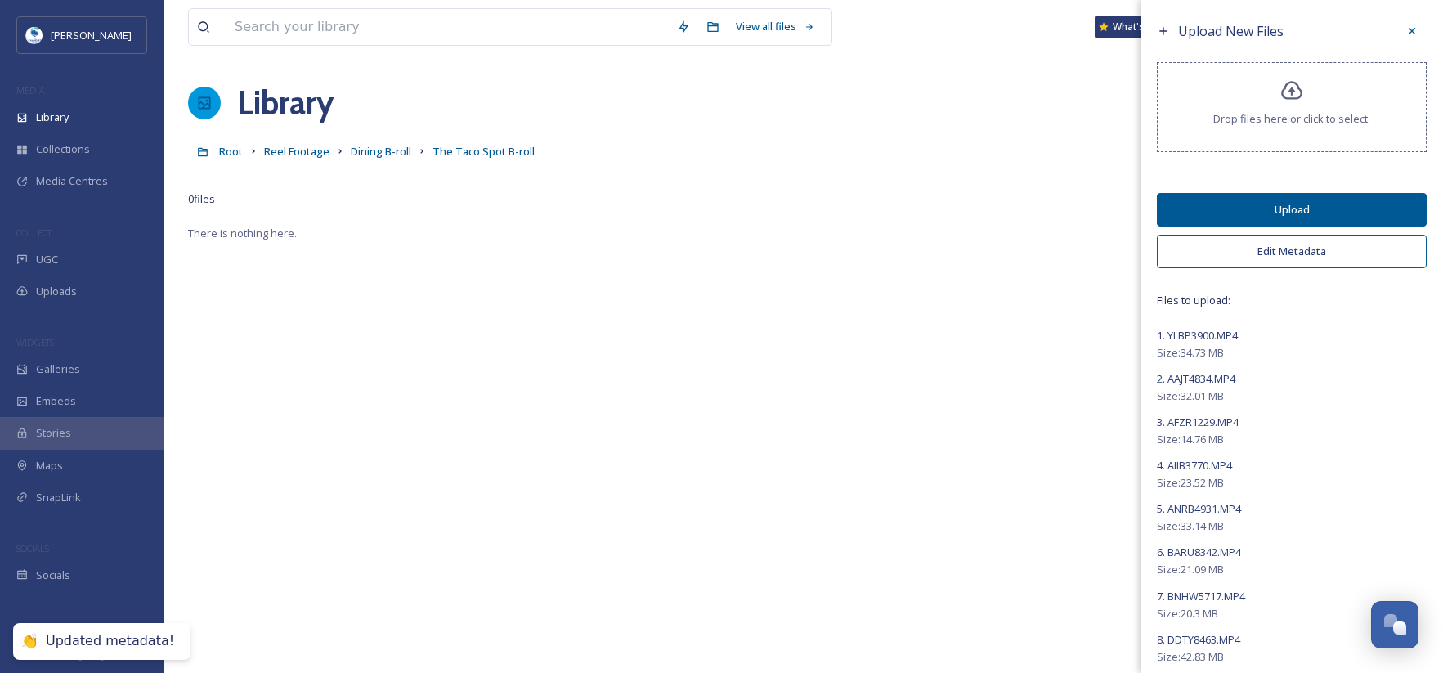
click at [1303, 201] on button "Upload" at bounding box center [1292, 210] width 270 height 34
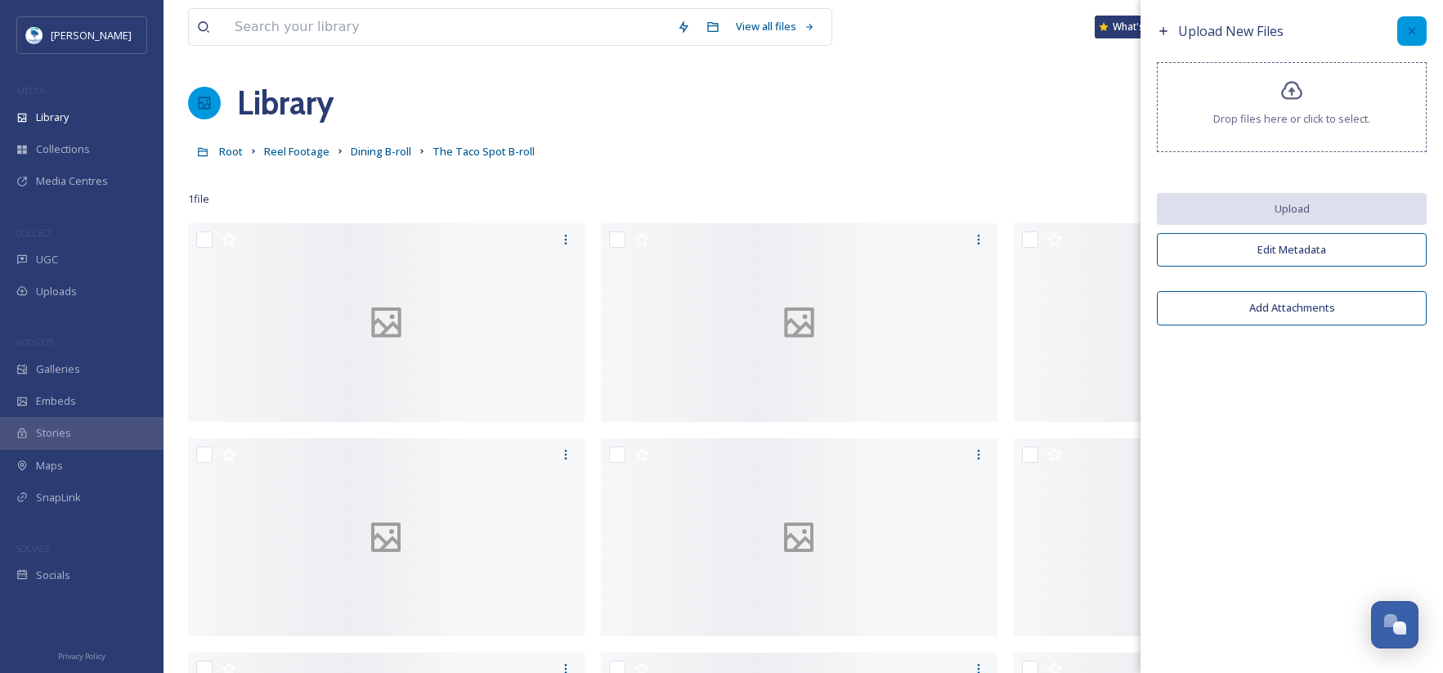
click at [1409, 25] on icon at bounding box center [1411, 31] width 13 height 13
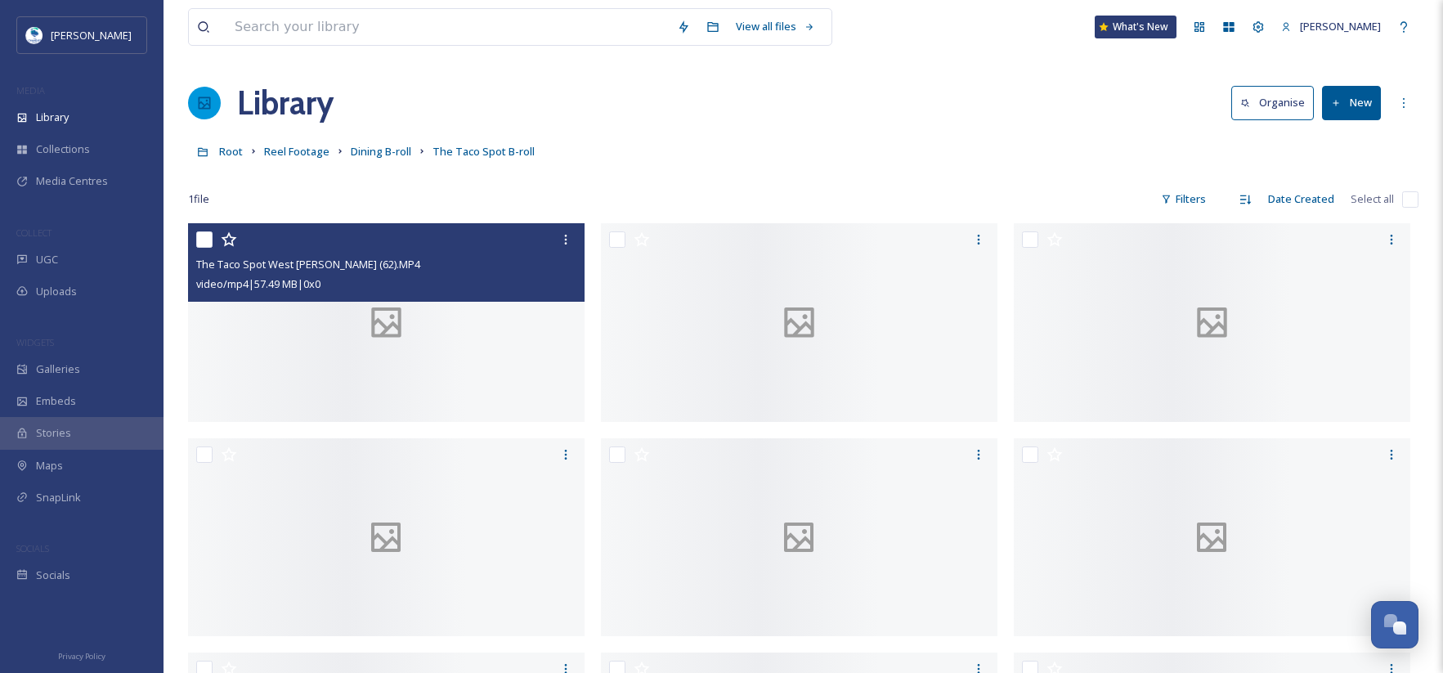
click at [347, 343] on icon at bounding box center [386, 322] width 79 height 40
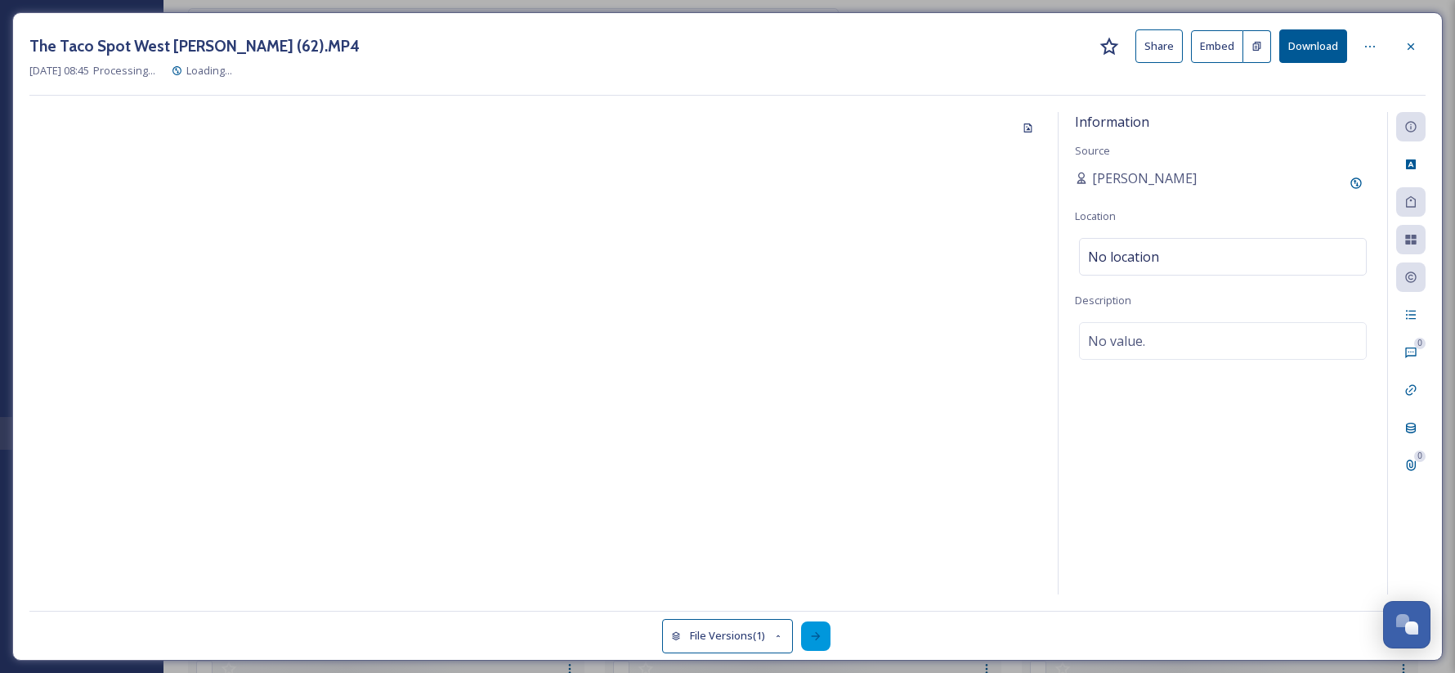
click at [822, 639] on icon at bounding box center [815, 636] width 13 height 13
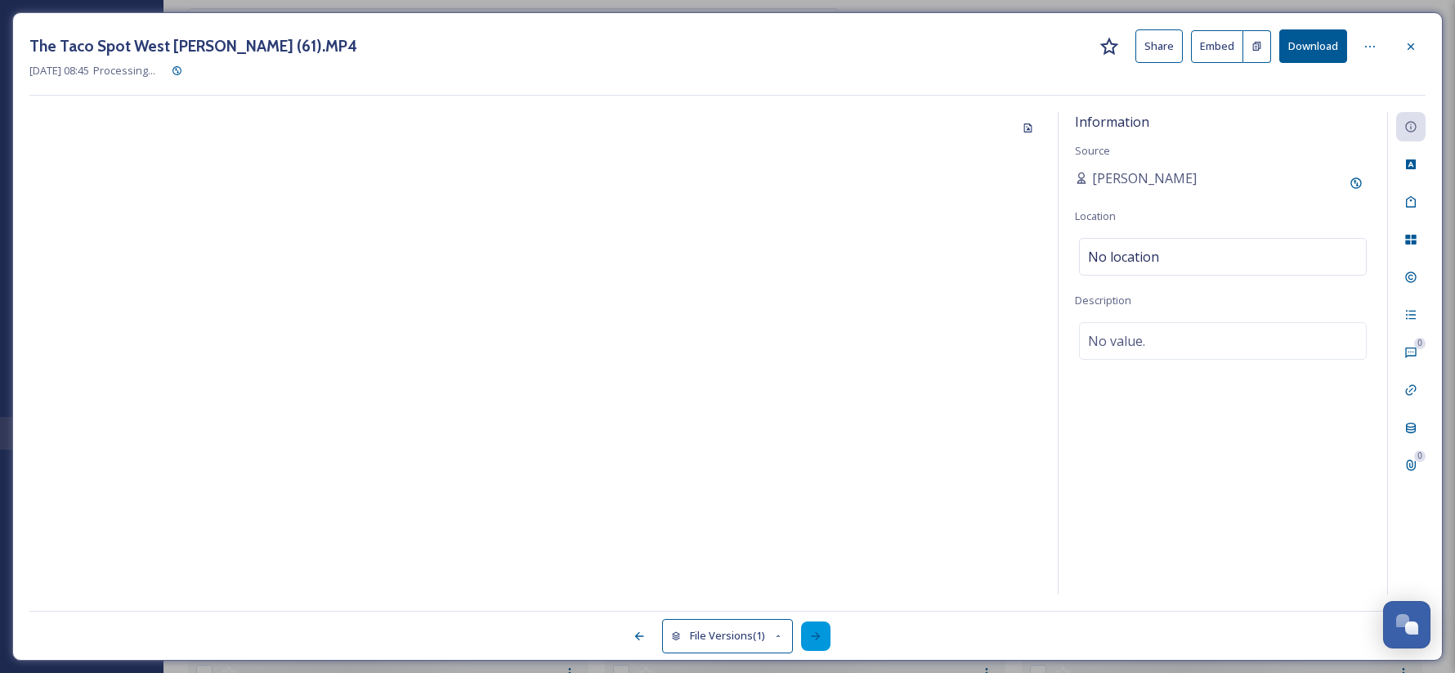
click at [822, 639] on icon at bounding box center [815, 636] width 13 height 13
click at [822, 638] on icon at bounding box center [815, 636] width 13 height 13
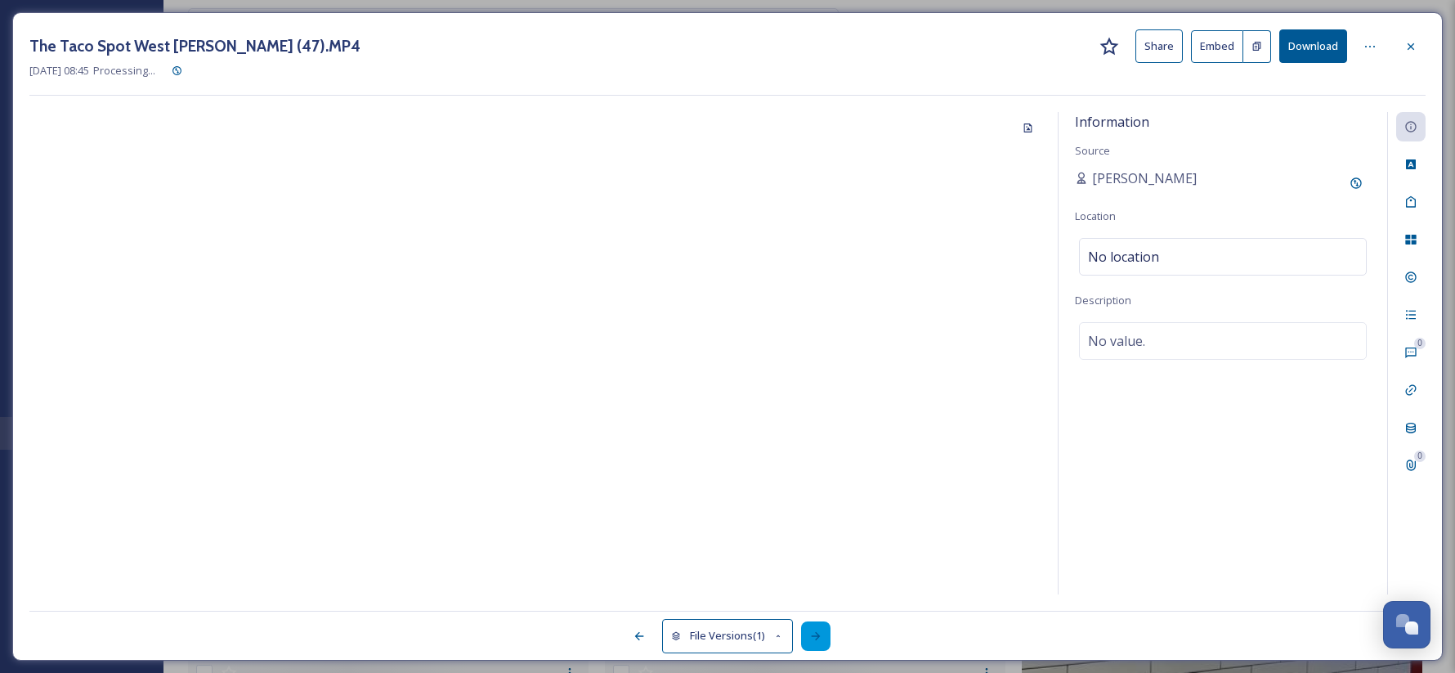
click at [822, 638] on icon at bounding box center [815, 636] width 13 height 13
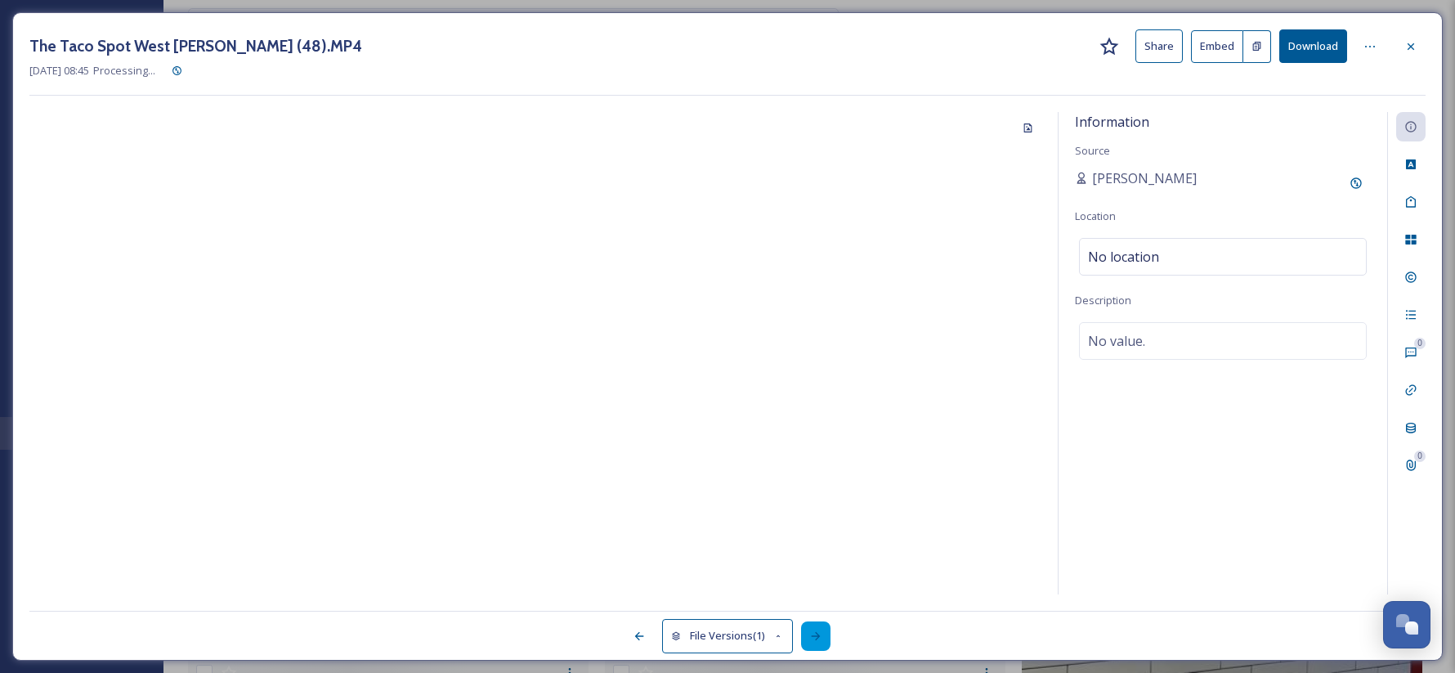
click at [822, 638] on icon at bounding box center [815, 636] width 13 height 13
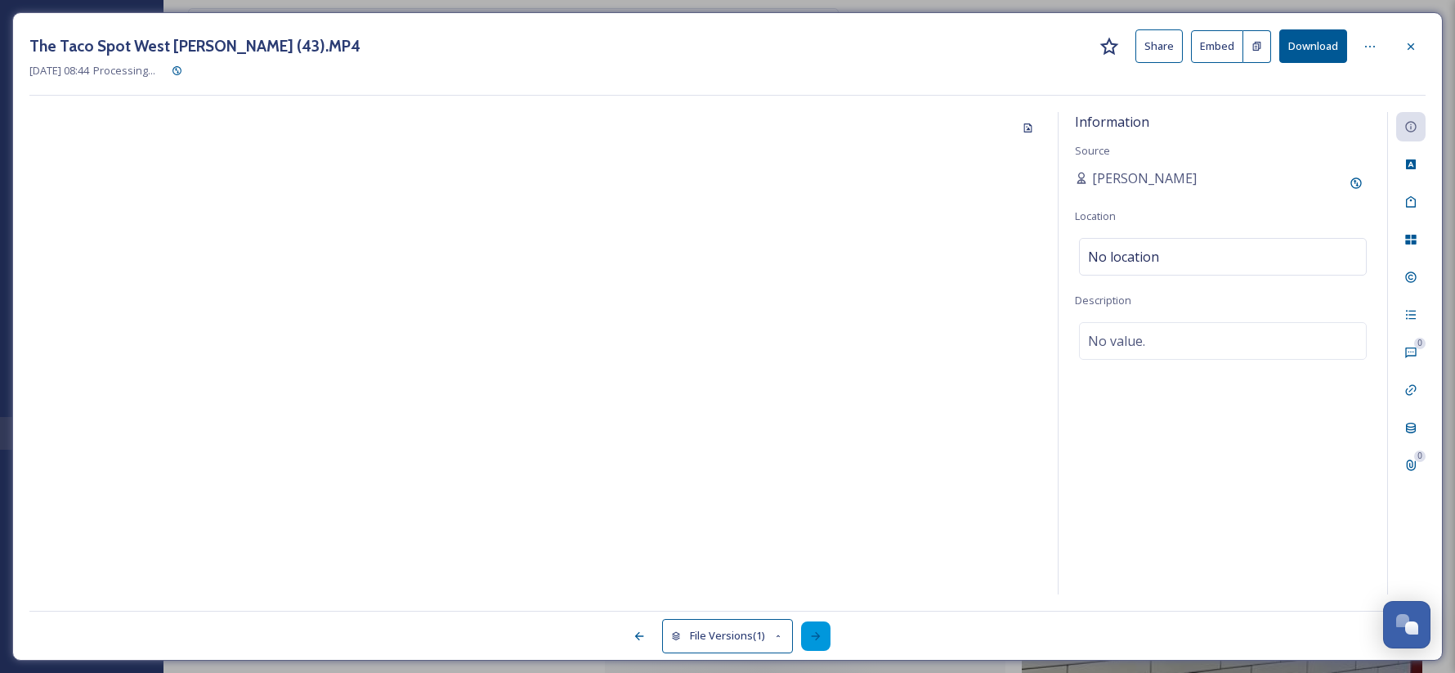
click at [822, 638] on icon at bounding box center [815, 636] width 13 height 13
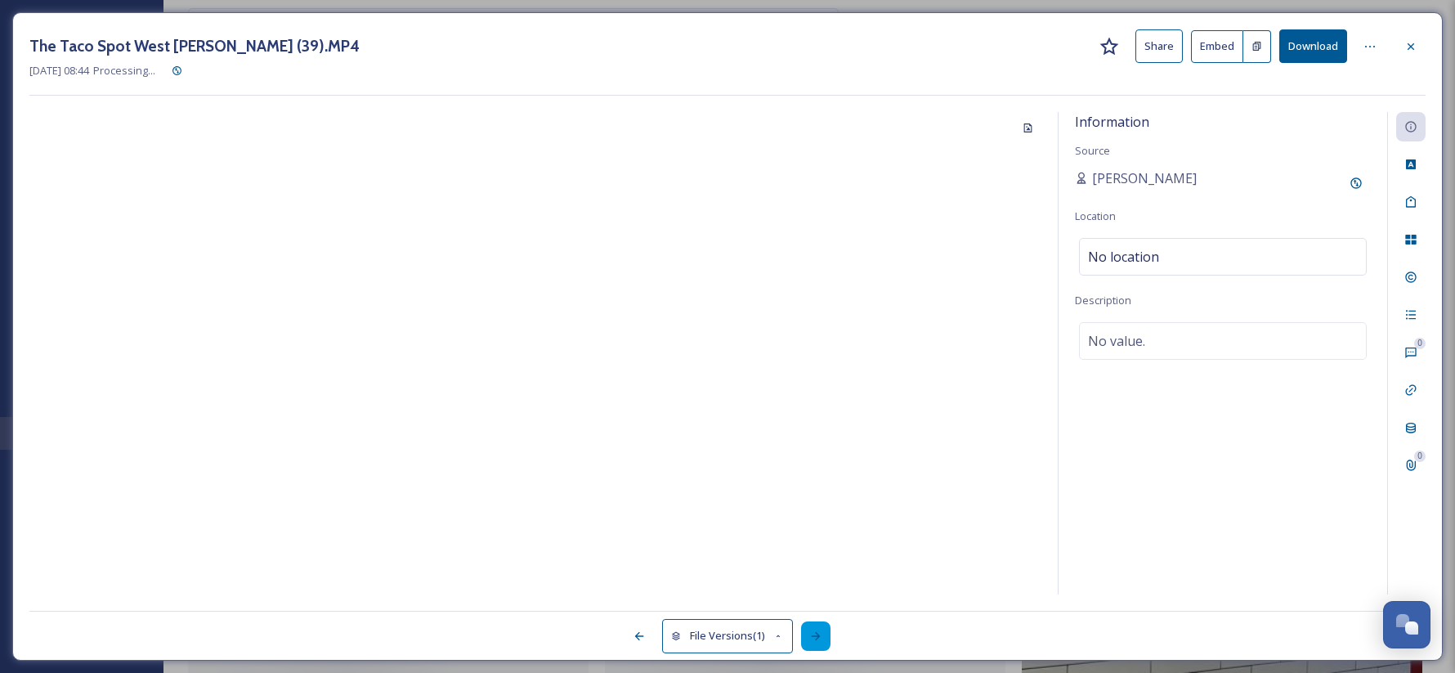
click at [822, 638] on icon at bounding box center [815, 636] width 13 height 13
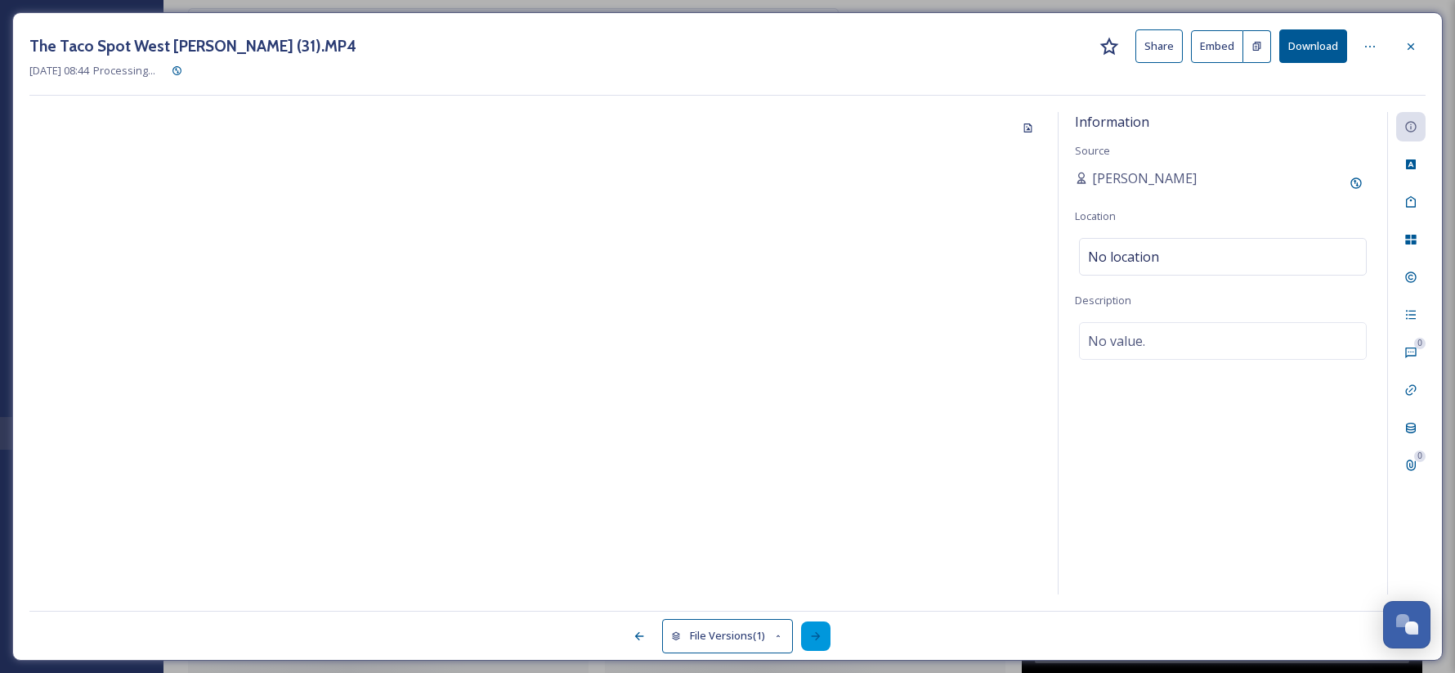
click at [822, 638] on icon at bounding box center [815, 636] width 13 height 13
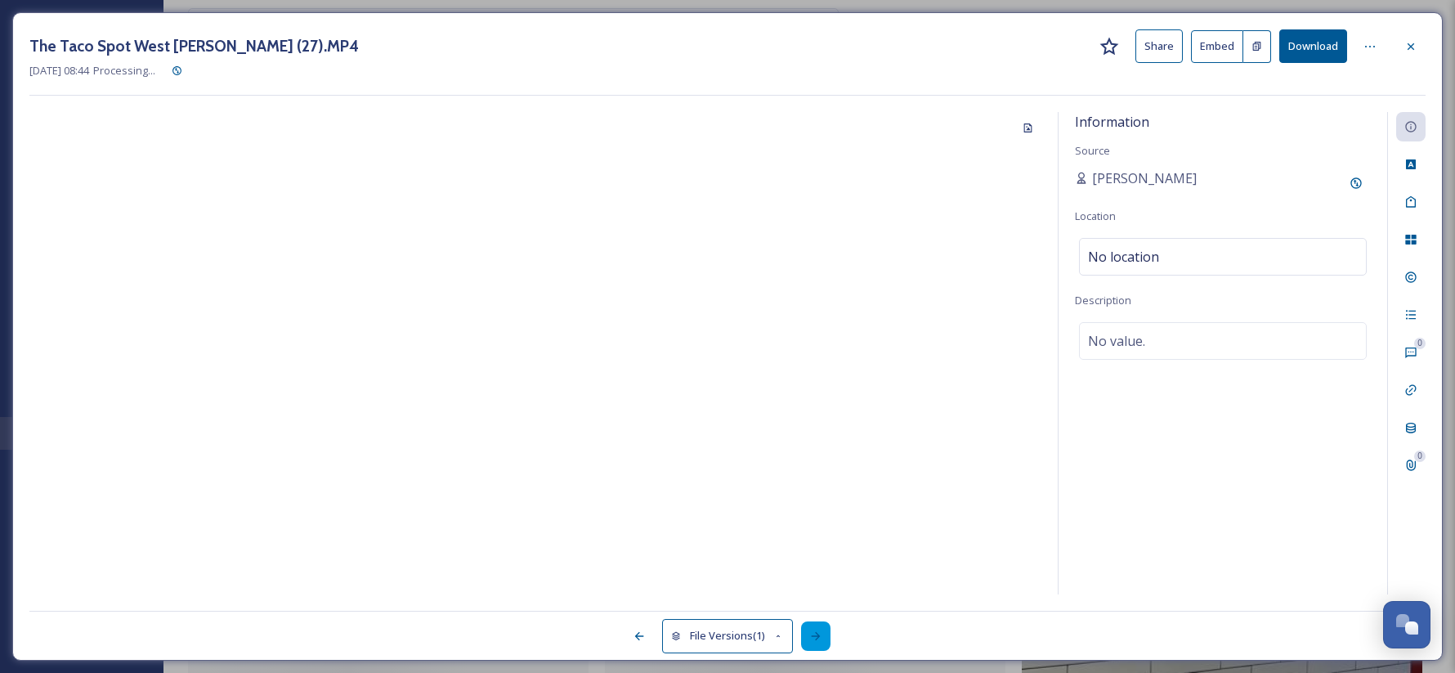
click at [822, 638] on icon at bounding box center [815, 636] width 13 height 13
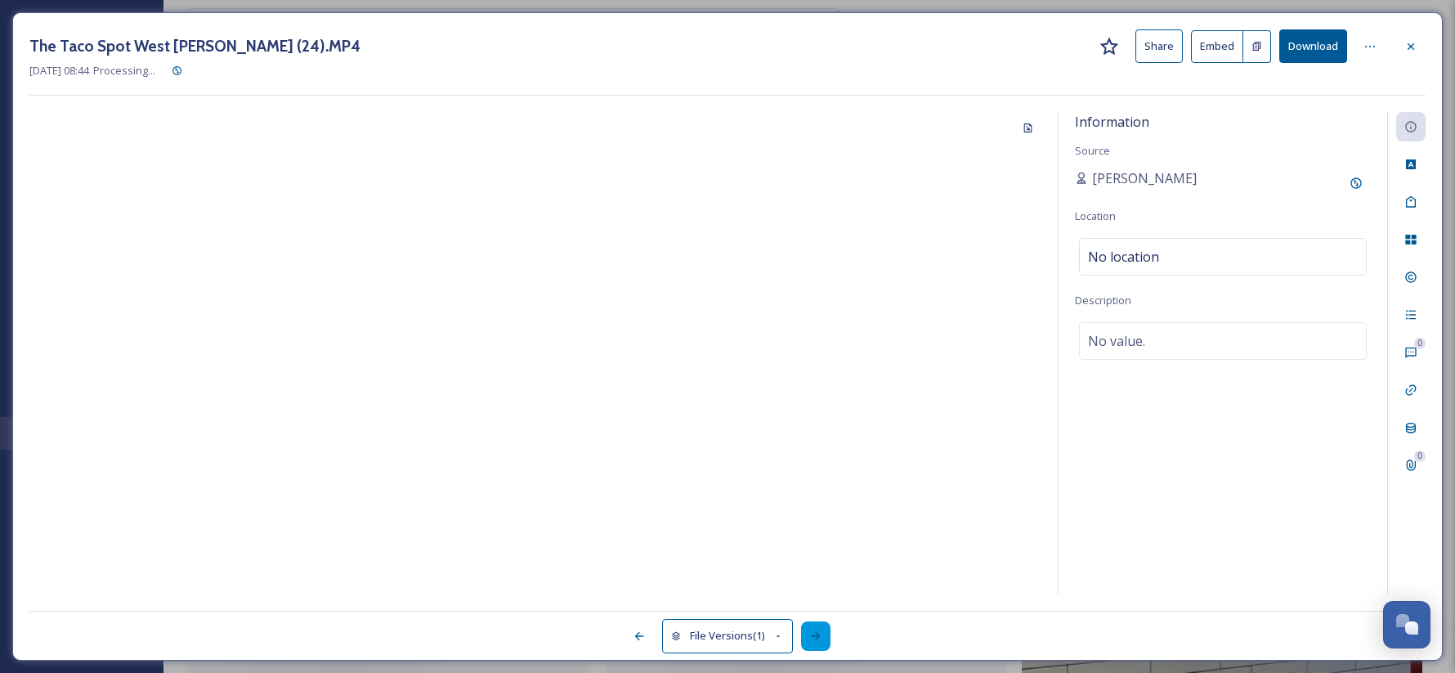
click at [822, 638] on icon at bounding box center [815, 636] width 13 height 13
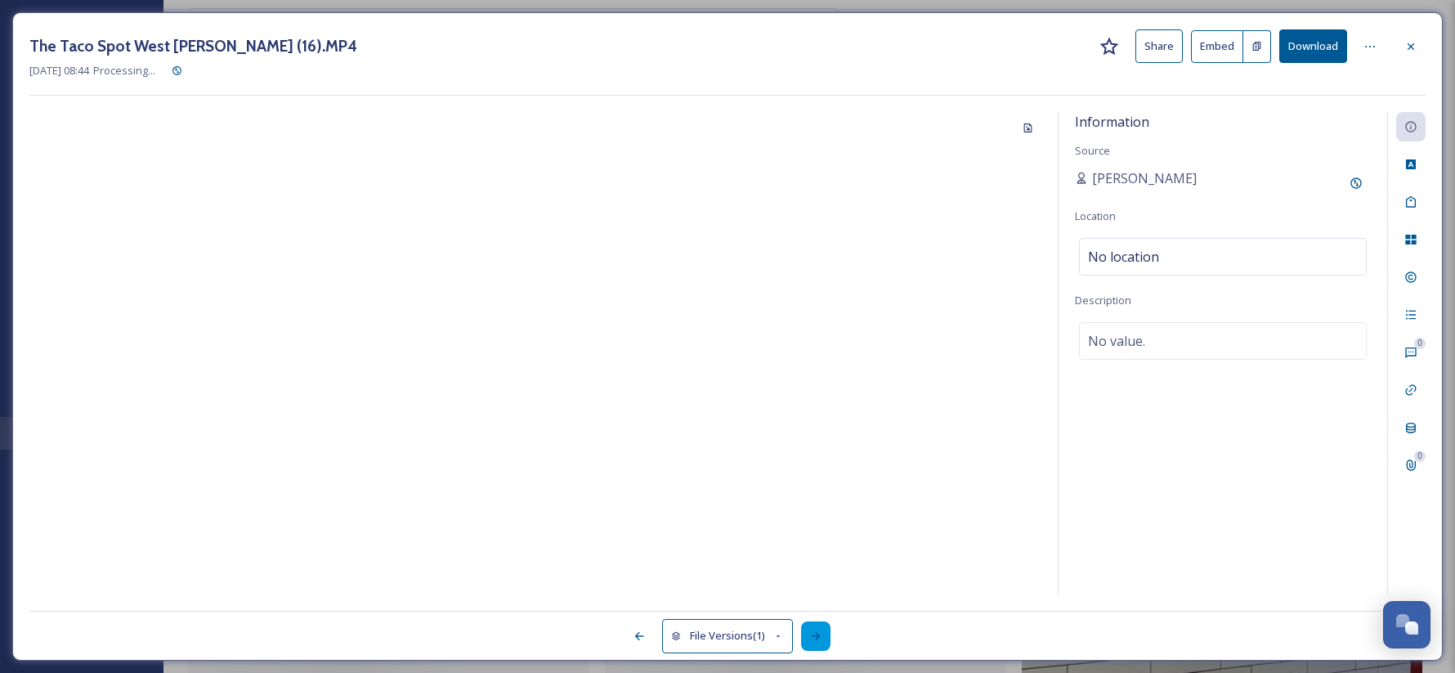
click at [822, 638] on icon at bounding box center [815, 636] width 13 height 13
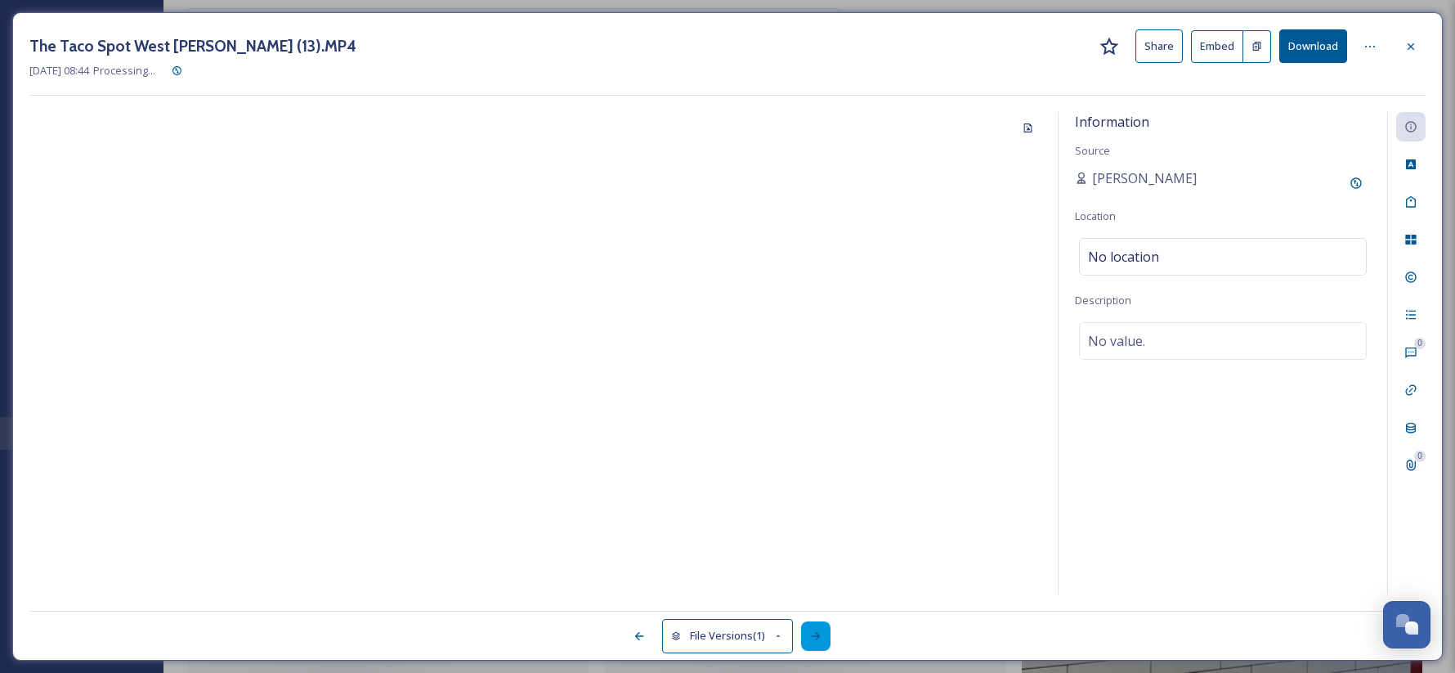
click at [822, 638] on icon at bounding box center [815, 636] width 13 height 13
click at [1413, 55] on div at bounding box center [1410, 46] width 29 height 29
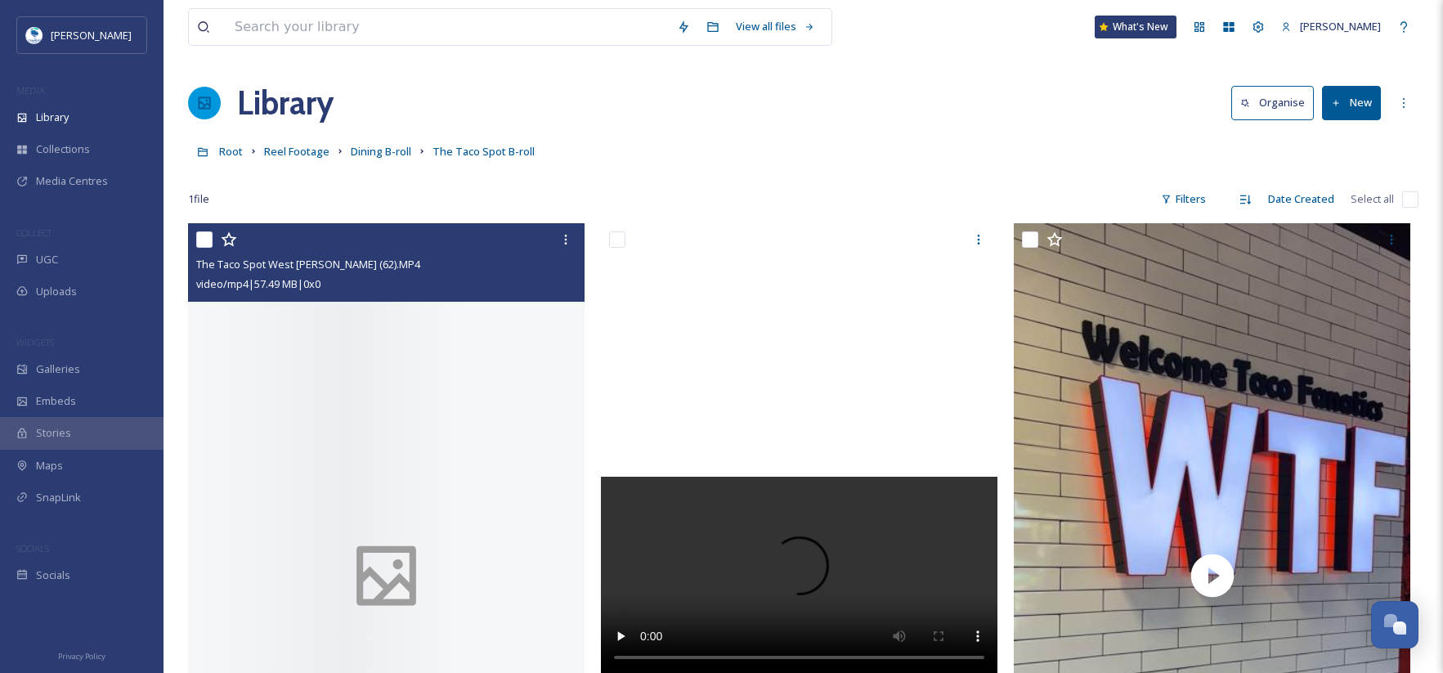
click at [366, 448] on div at bounding box center [386, 575] width 397 height 705
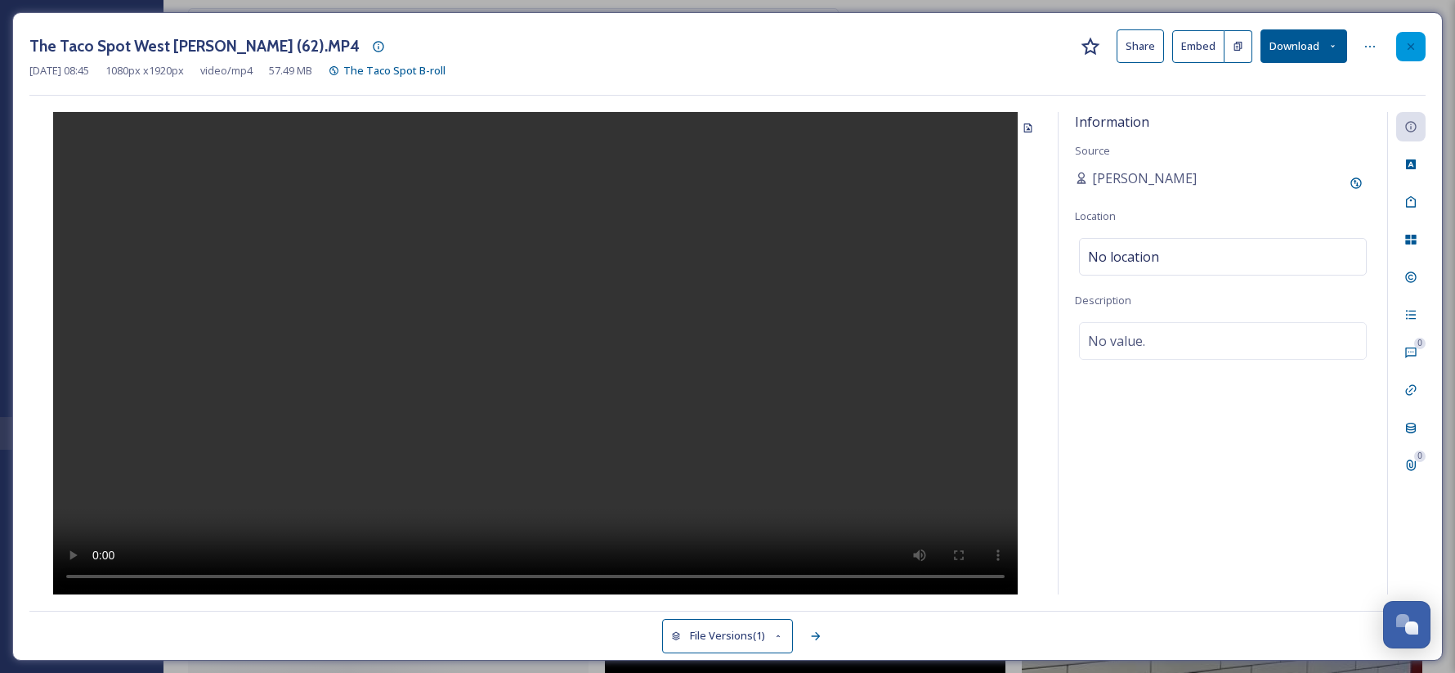
click at [1418, 43] on div at bounding box center [1410, 46] width 29 height 29
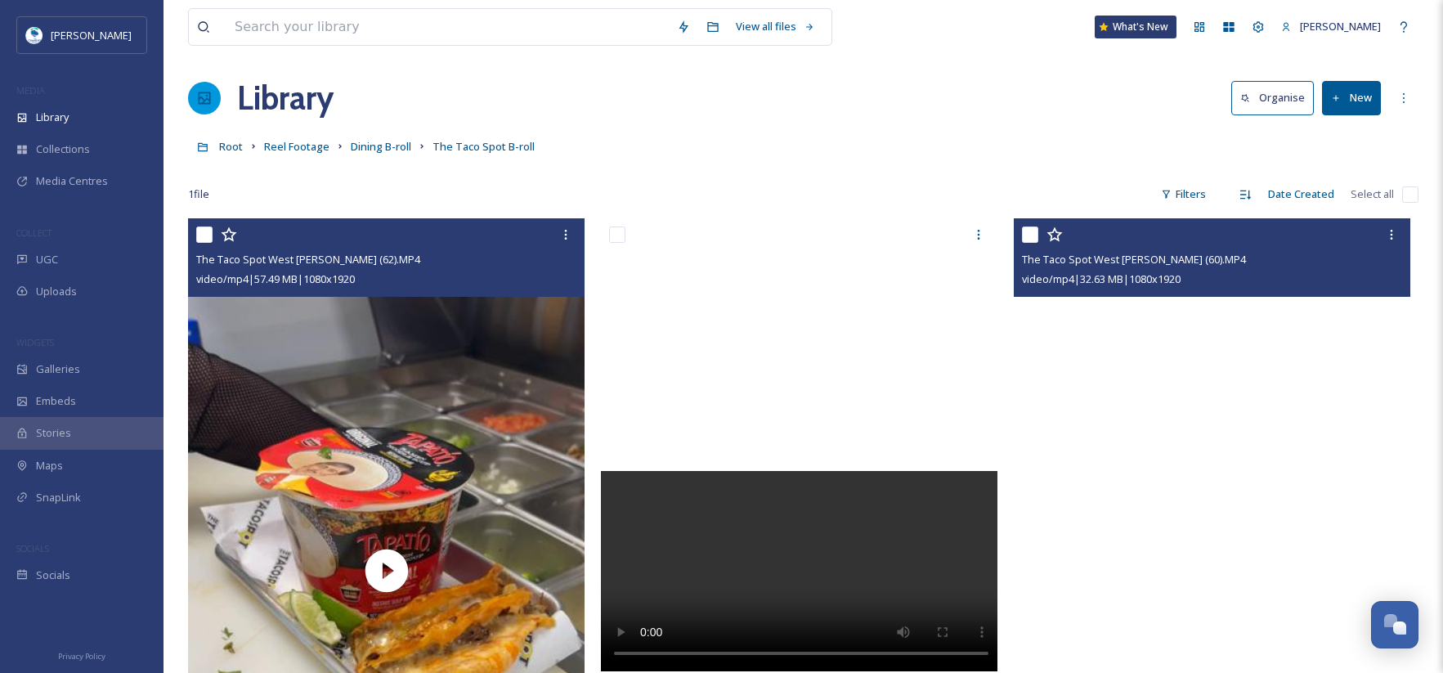
scroll to position [82, 0]
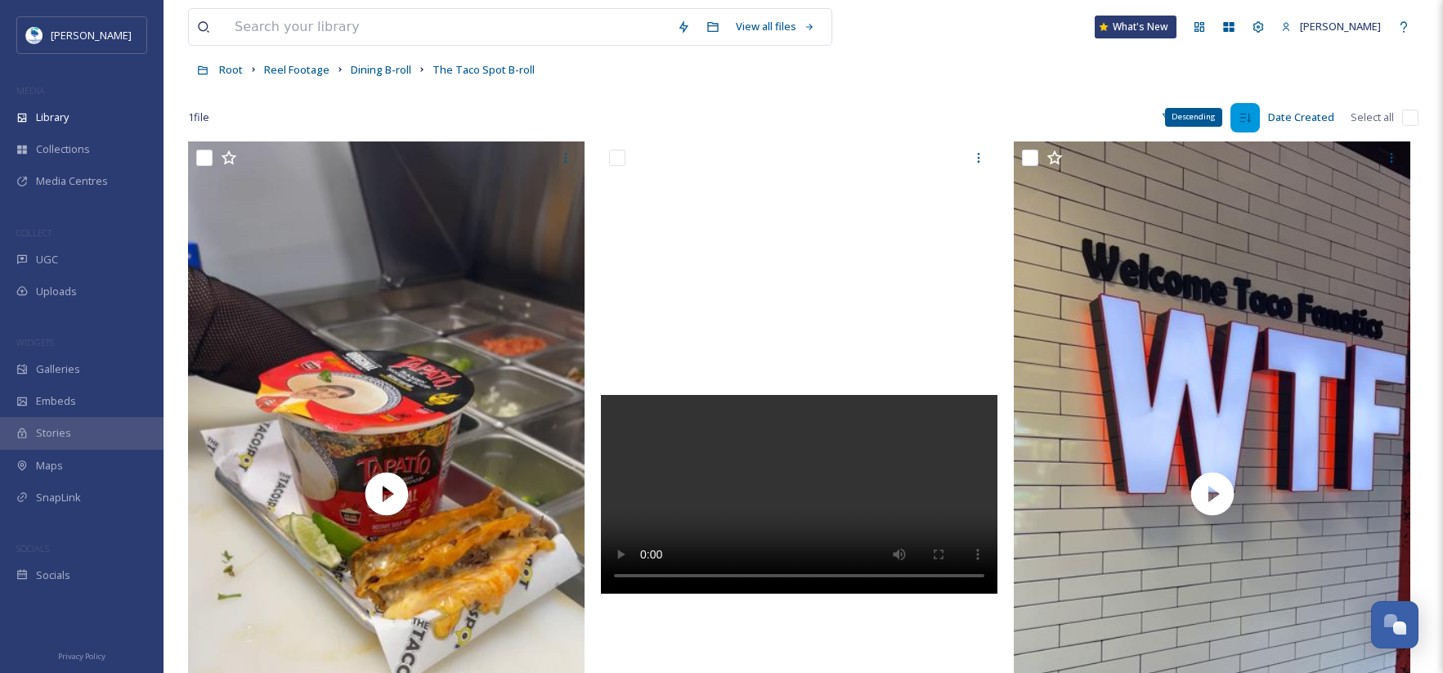
click at [1242, 116] on icon at bounding box center [1245, 117] width 13 height 13
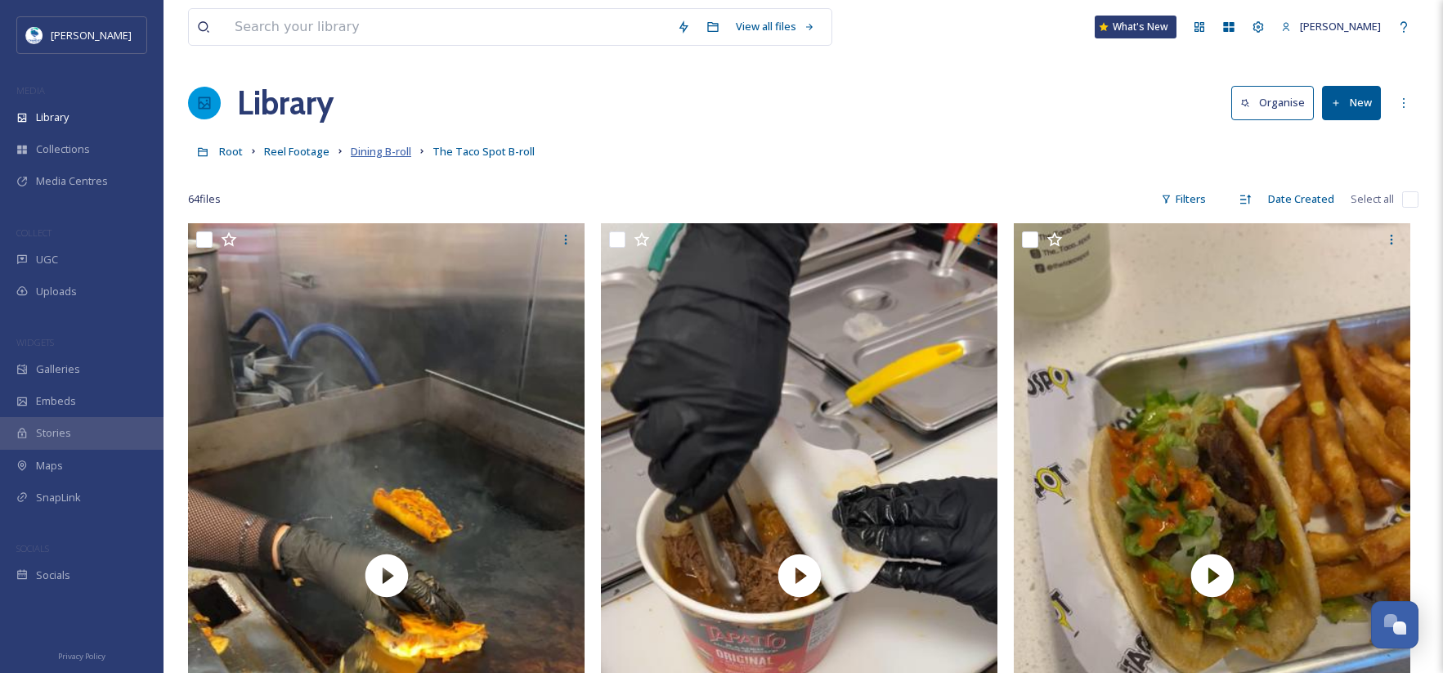
click at [391, 150] on span "Dining B-roll" at bounding box center [381, 151] width 60 height 15
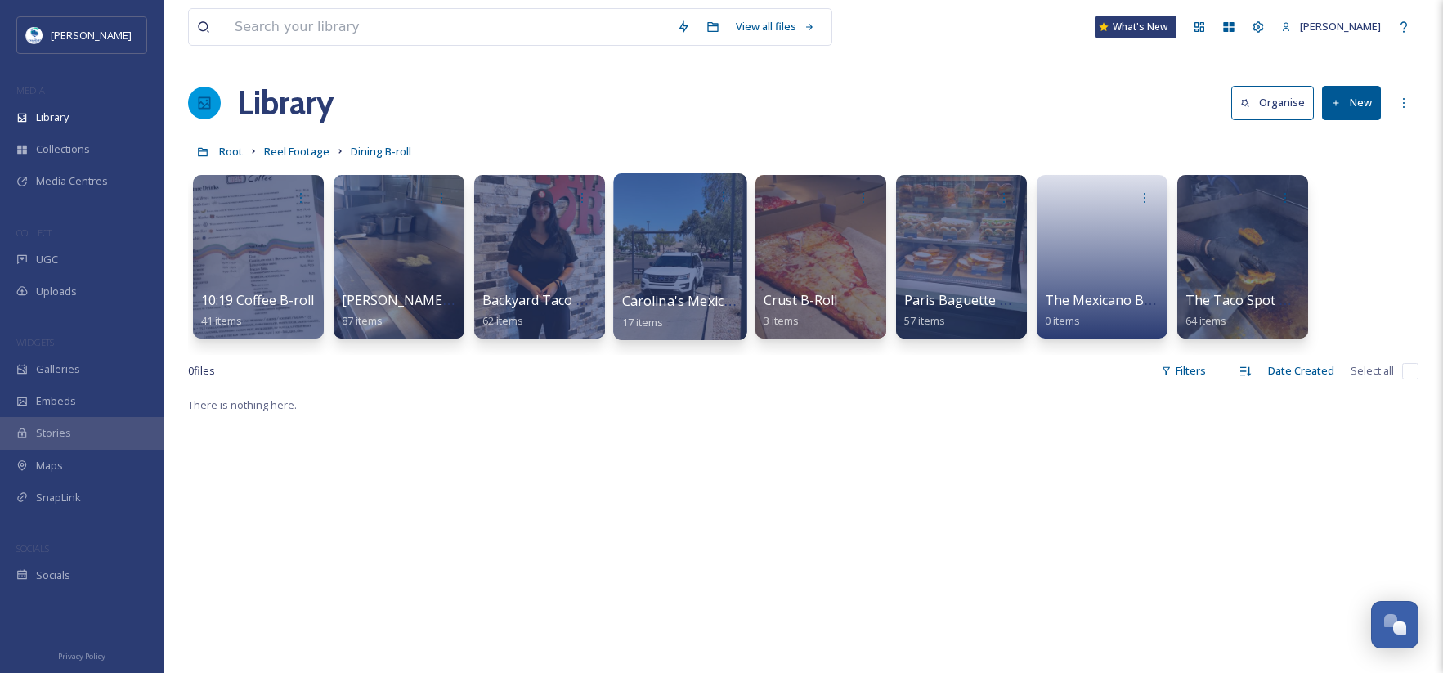
click at [708, 266] on div at bounding box center [679, 256] width 133 height 167
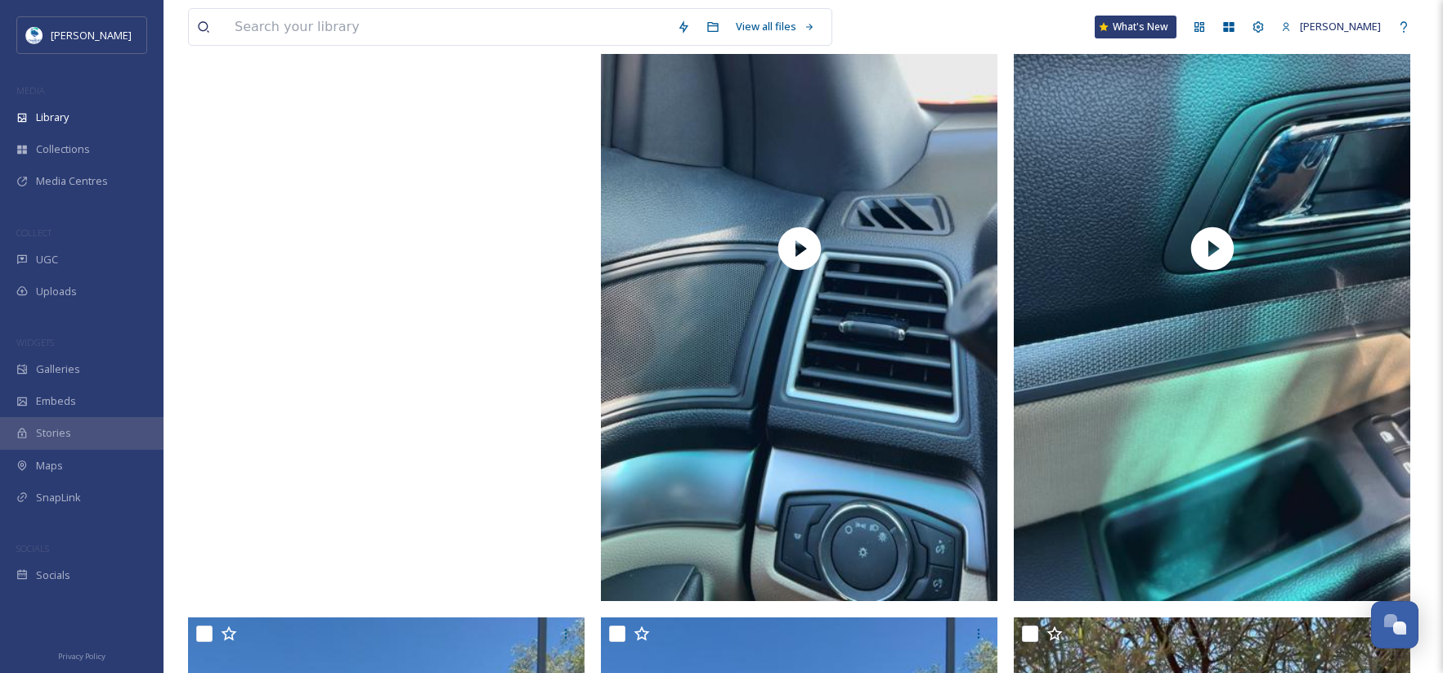
scroll to position [164, 0]
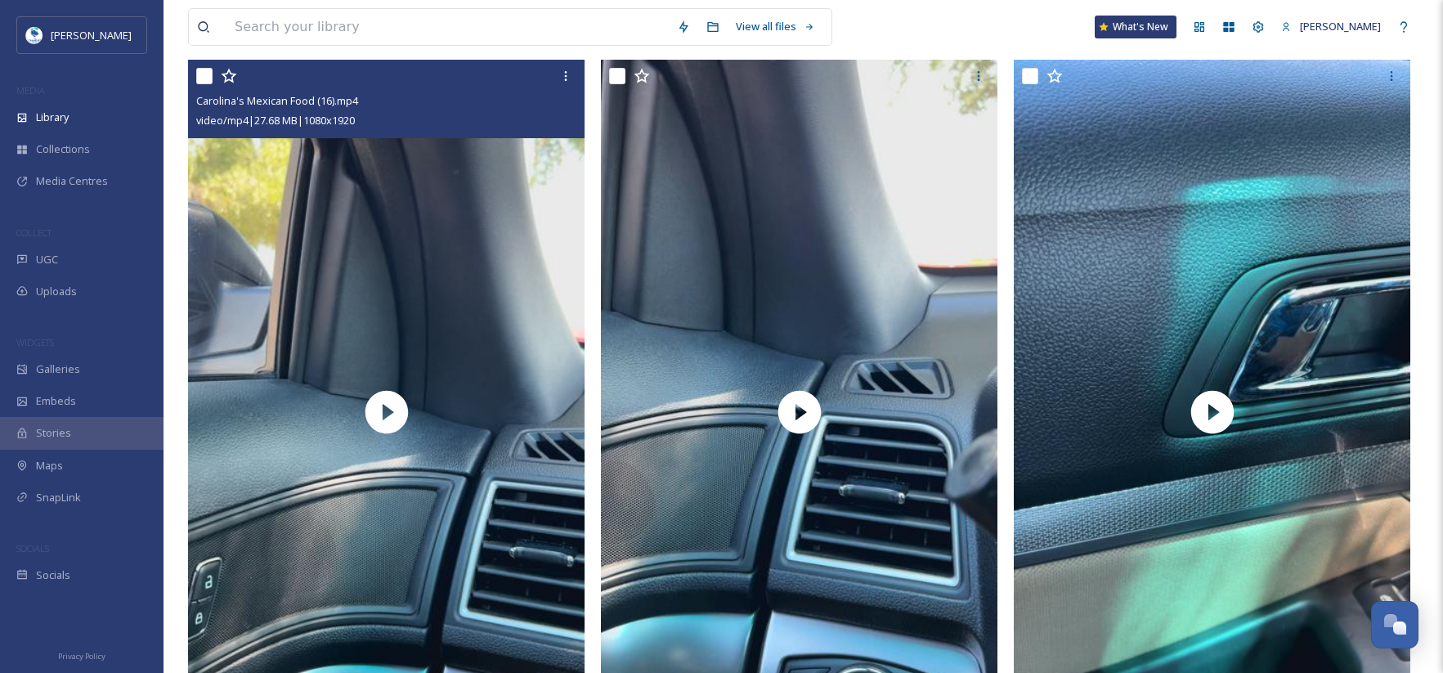
click at [199, 74] on input "checkbox" at bounding box center [204, 76] width 16 height 16
checkbox input "true"
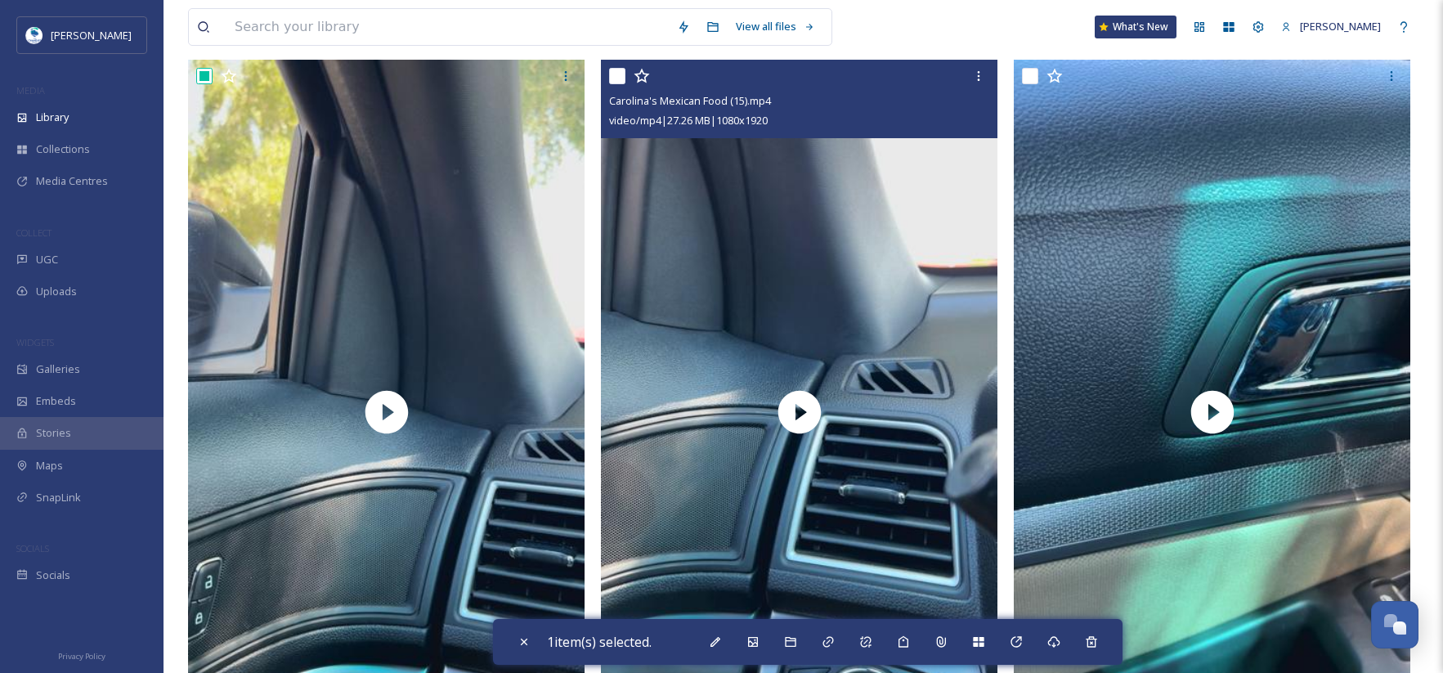
click at [616, 77] on input "checkbox" at bounding box center [617, 76] width 16 height 16
checkbox input "true"
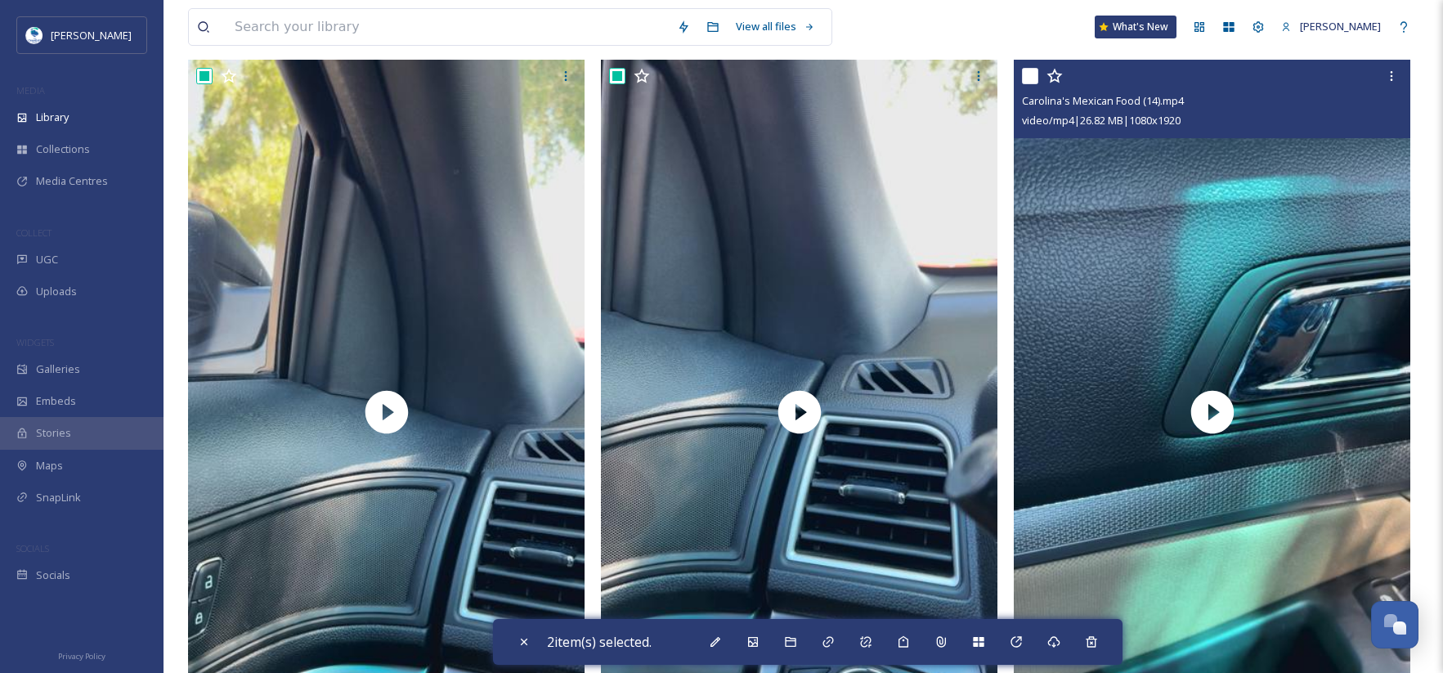
click at [1024, 74] on input "checkbox" at bounding box center [1030, 76] width 16 height 16
checkbox input "true"
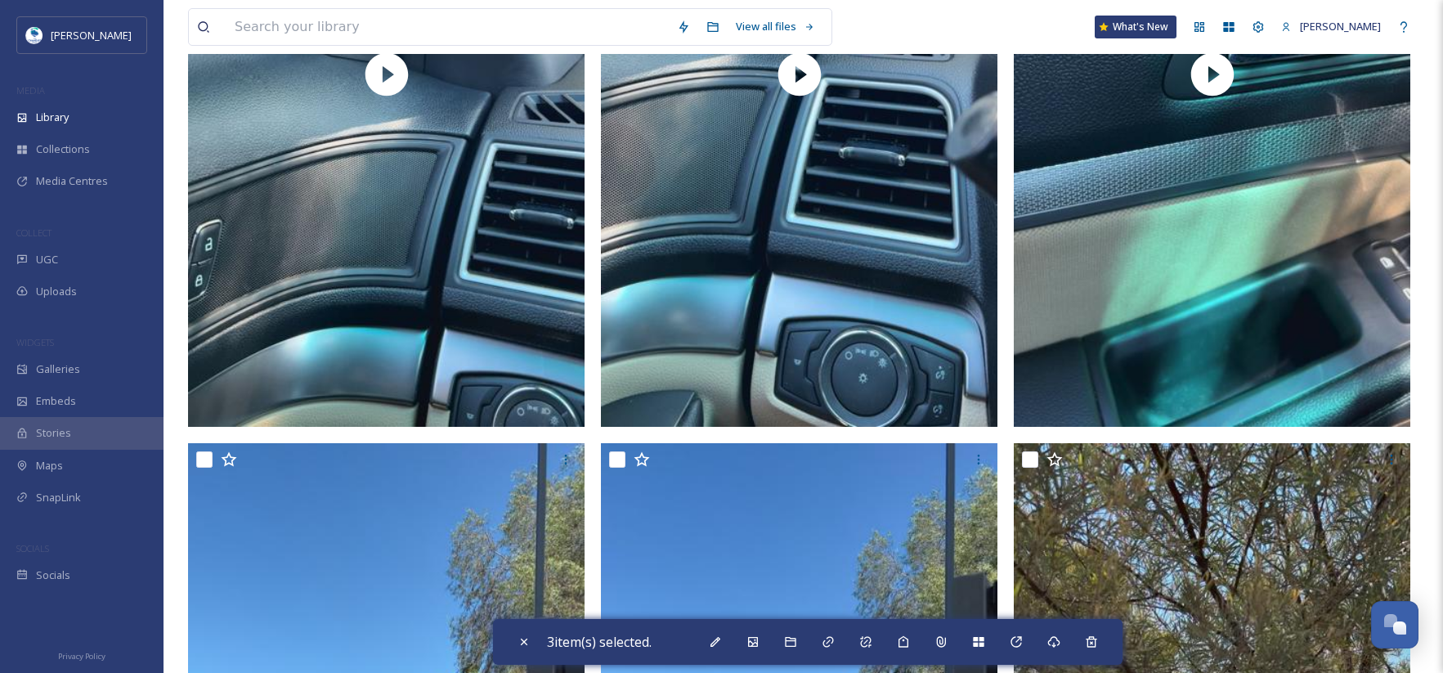
scroll to position [449, 0]
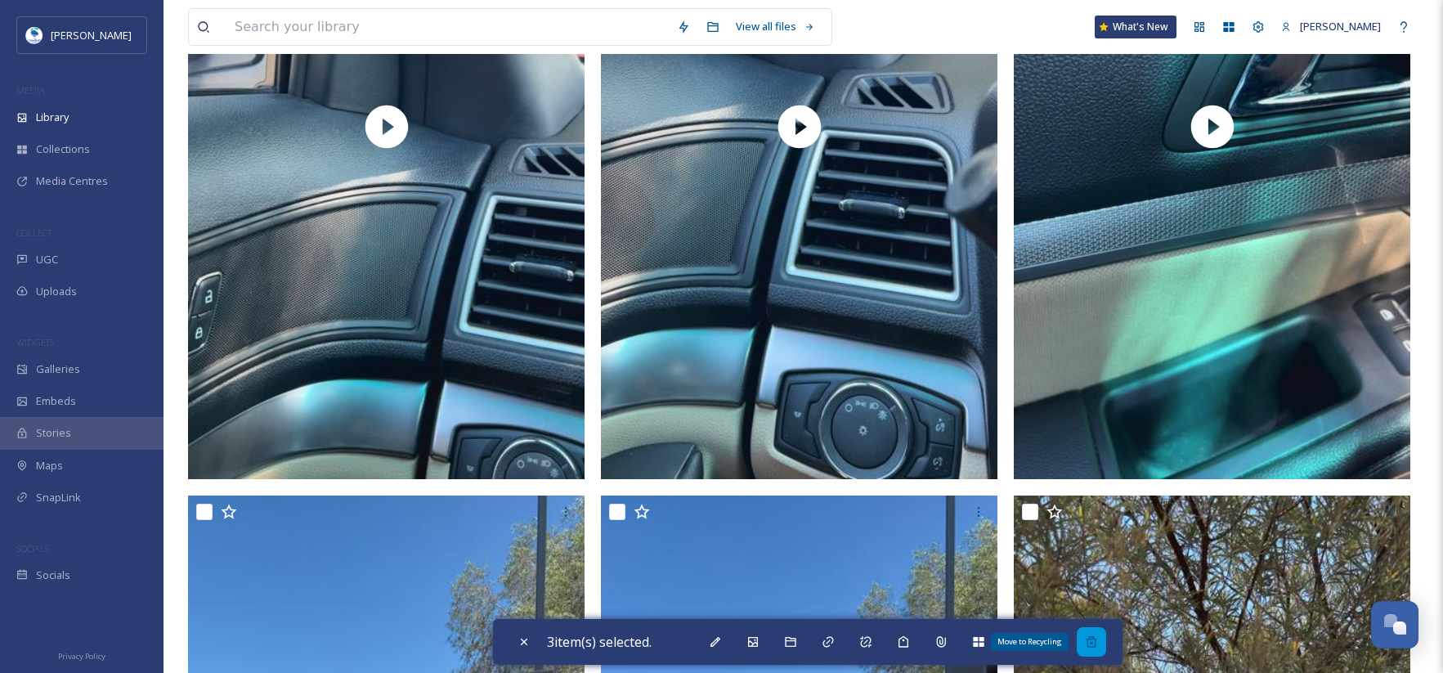
click at [1091, 643] on icon at bounding box center [1091, 641] width 13 height 13
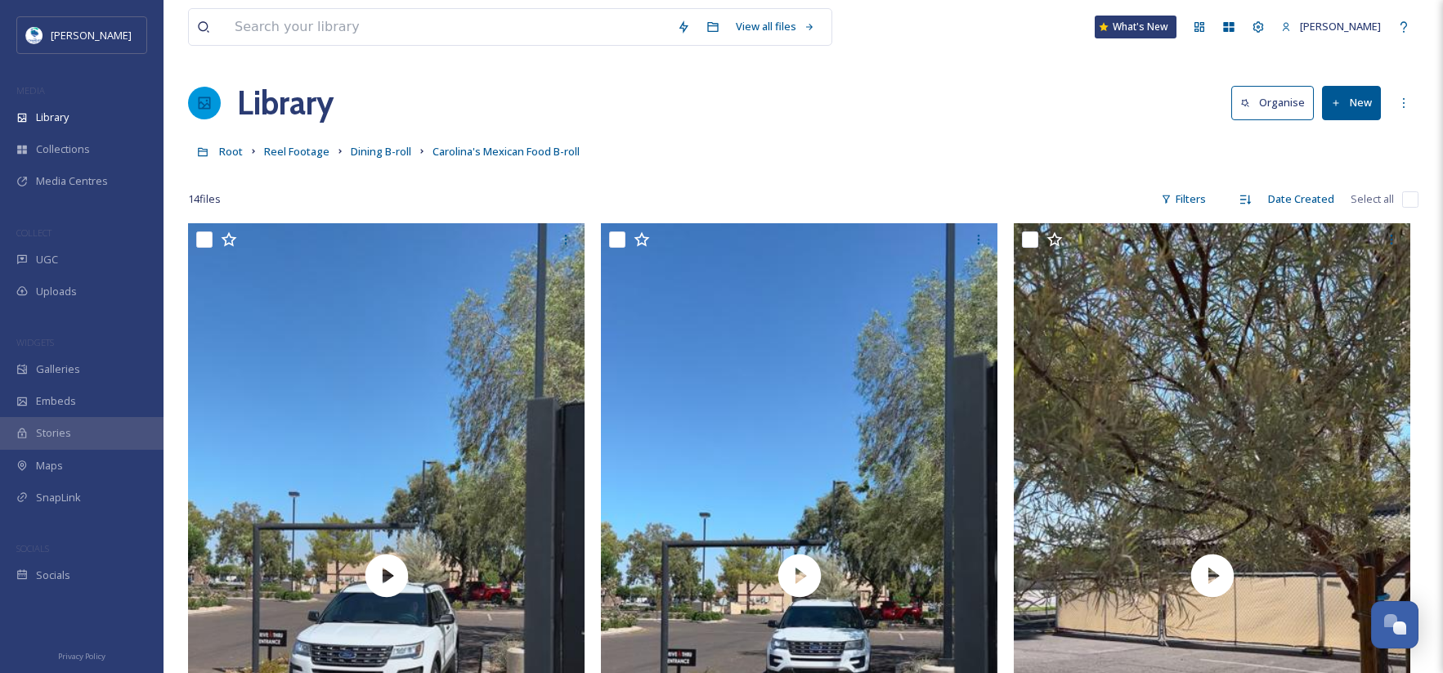
click at [1352, 96] on button "New" at bounding box center [1351, 103] width 59 height 34
click at [1342, 207] on span "Folder" at bounding box center [1332, 205] width 31 height 16
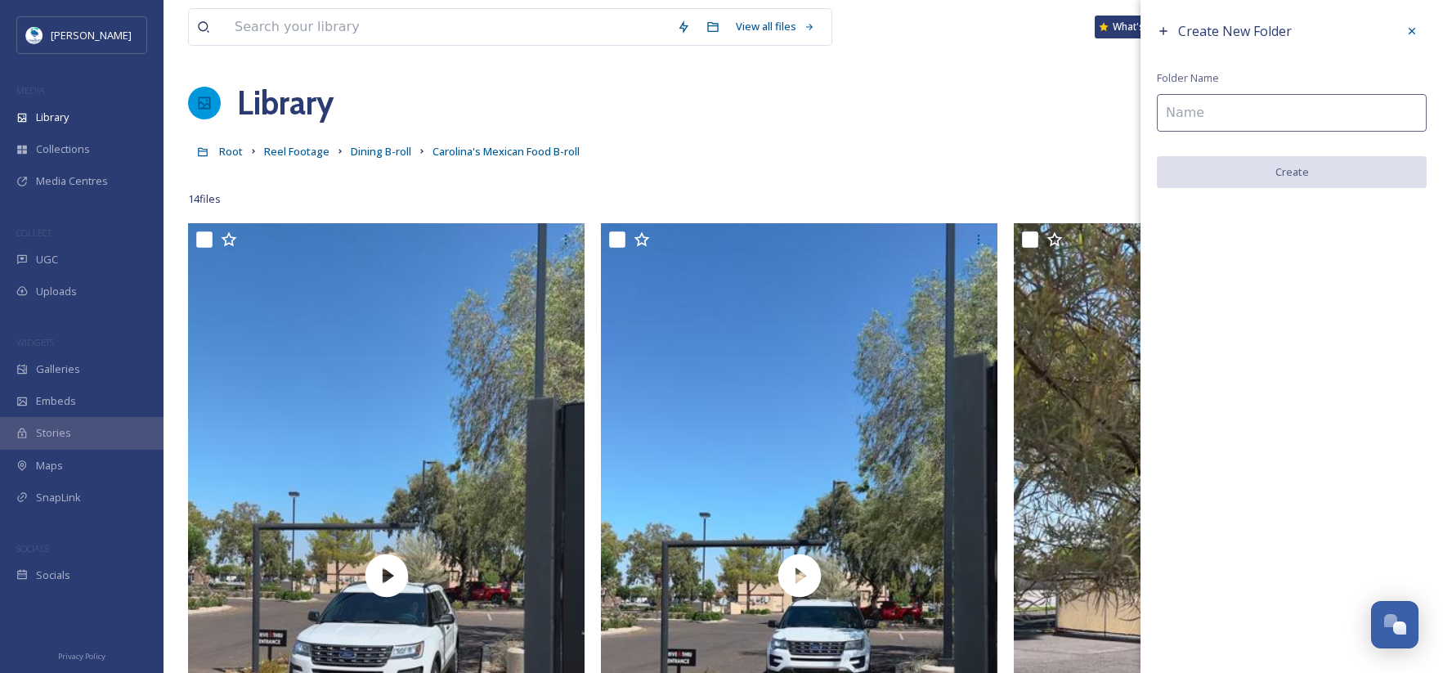
click at [1194, 110] on input at bounding box center [1292, 113] width 270 height 38
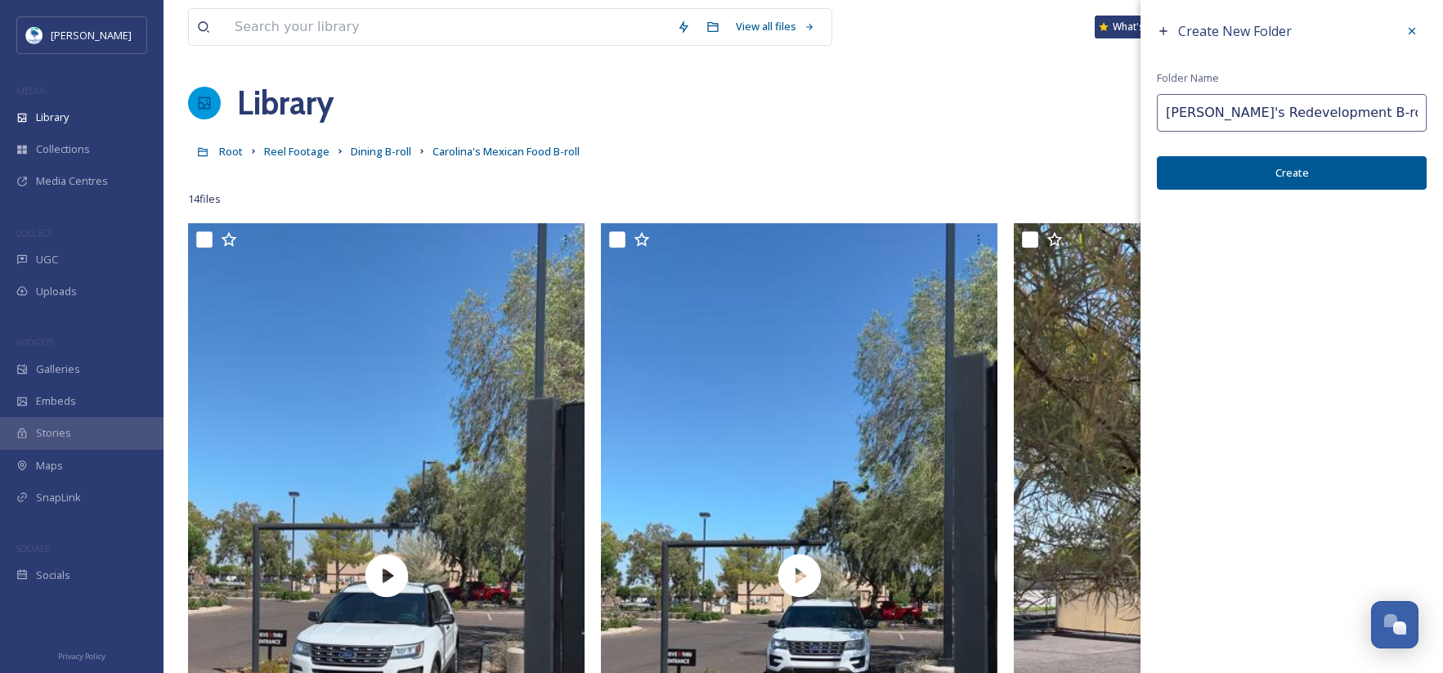
type input "[PERSON_NAME]'s Redevelopment B-roll"
click at [1310, 182] on button "Create" at bounding box center [1292, 173] width 270 height 34
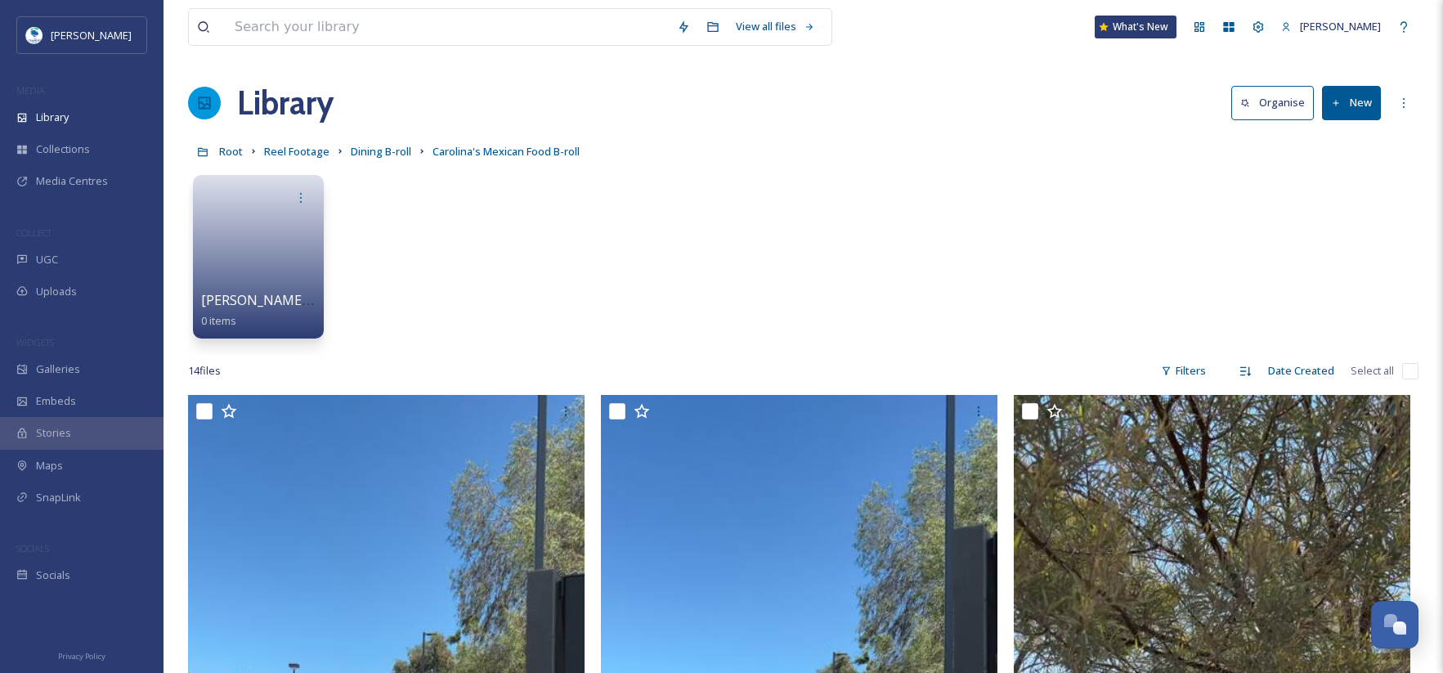
click at [1409, 369] on input "checkbox" at bounding box center [1410, 371] width 16 height 16
checkbox input "true"
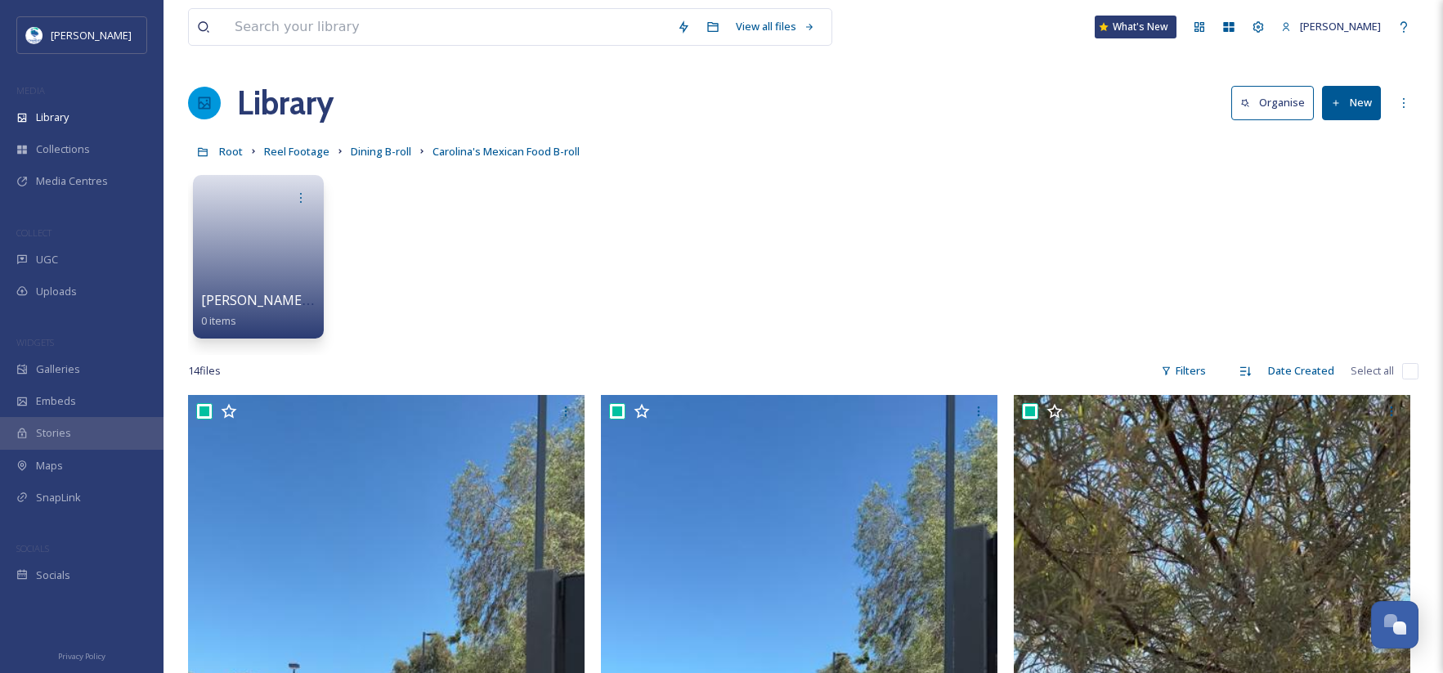
checkbox input "true"
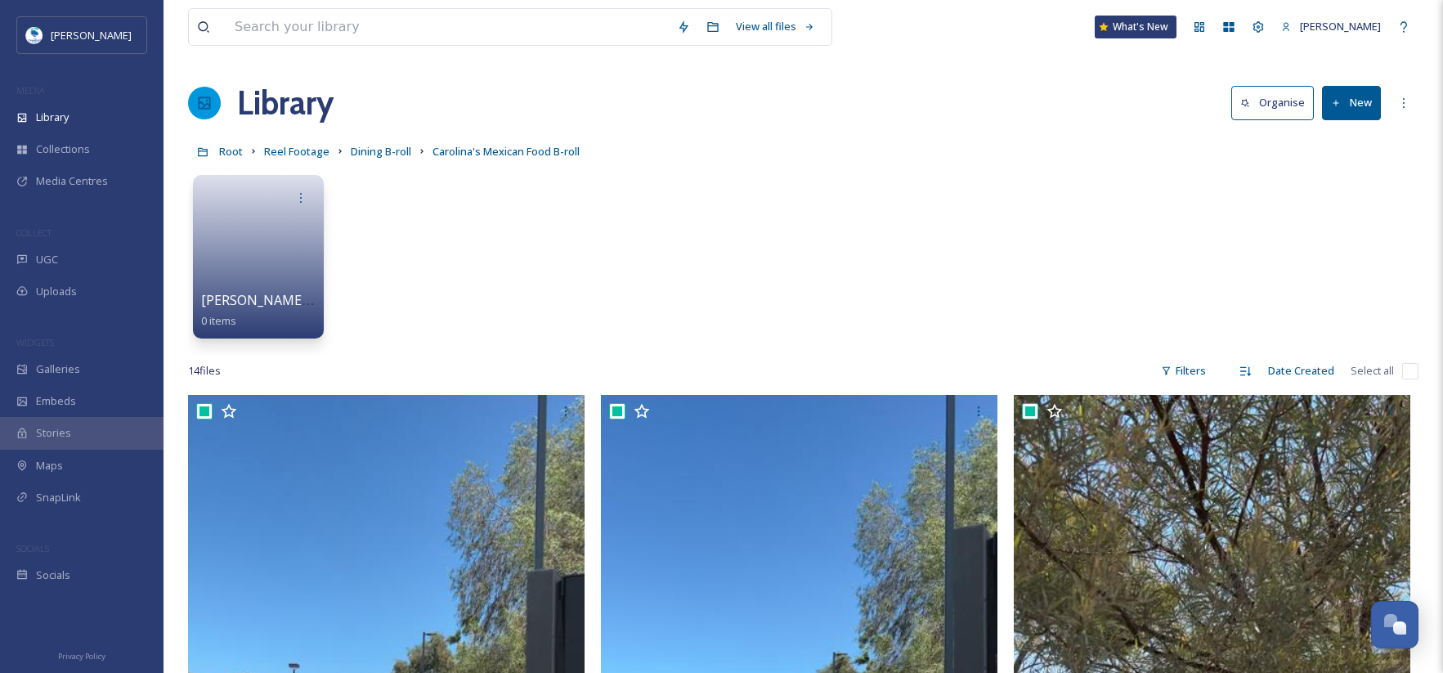
checkbox input "true"
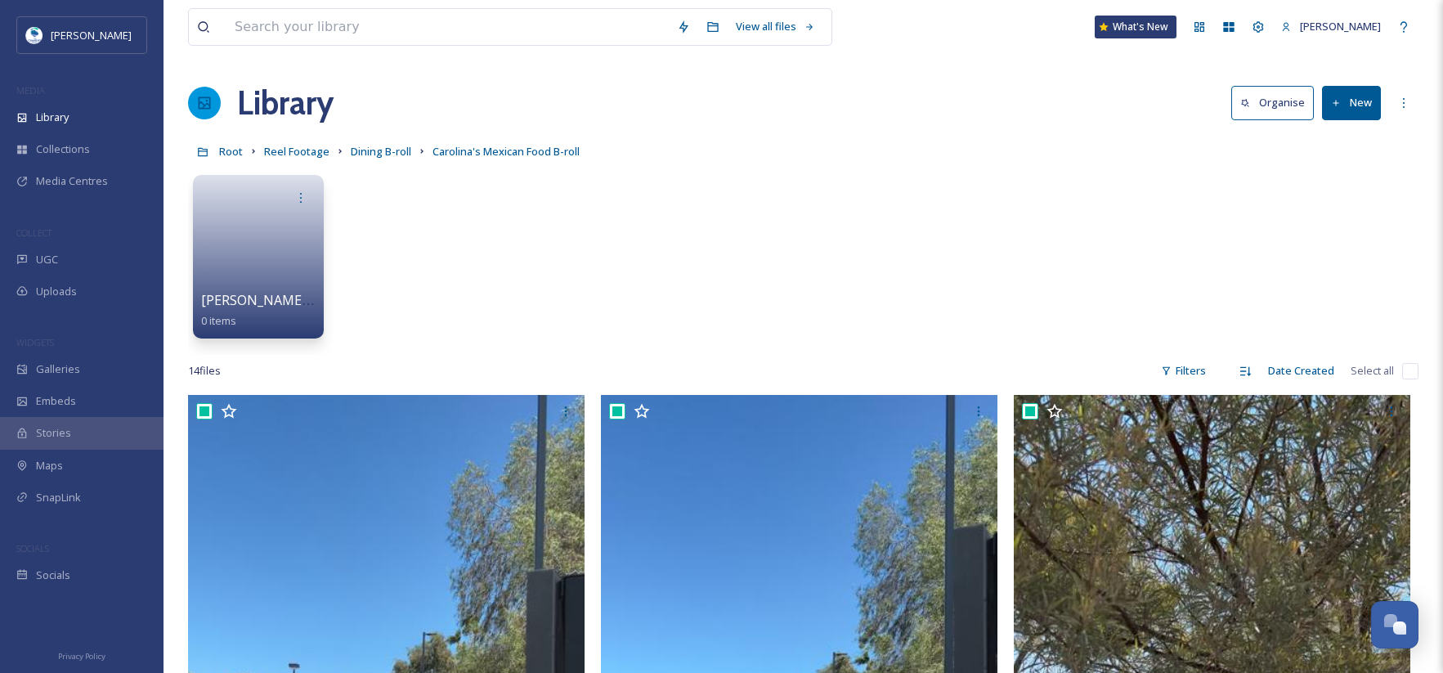
checkbox input "true"
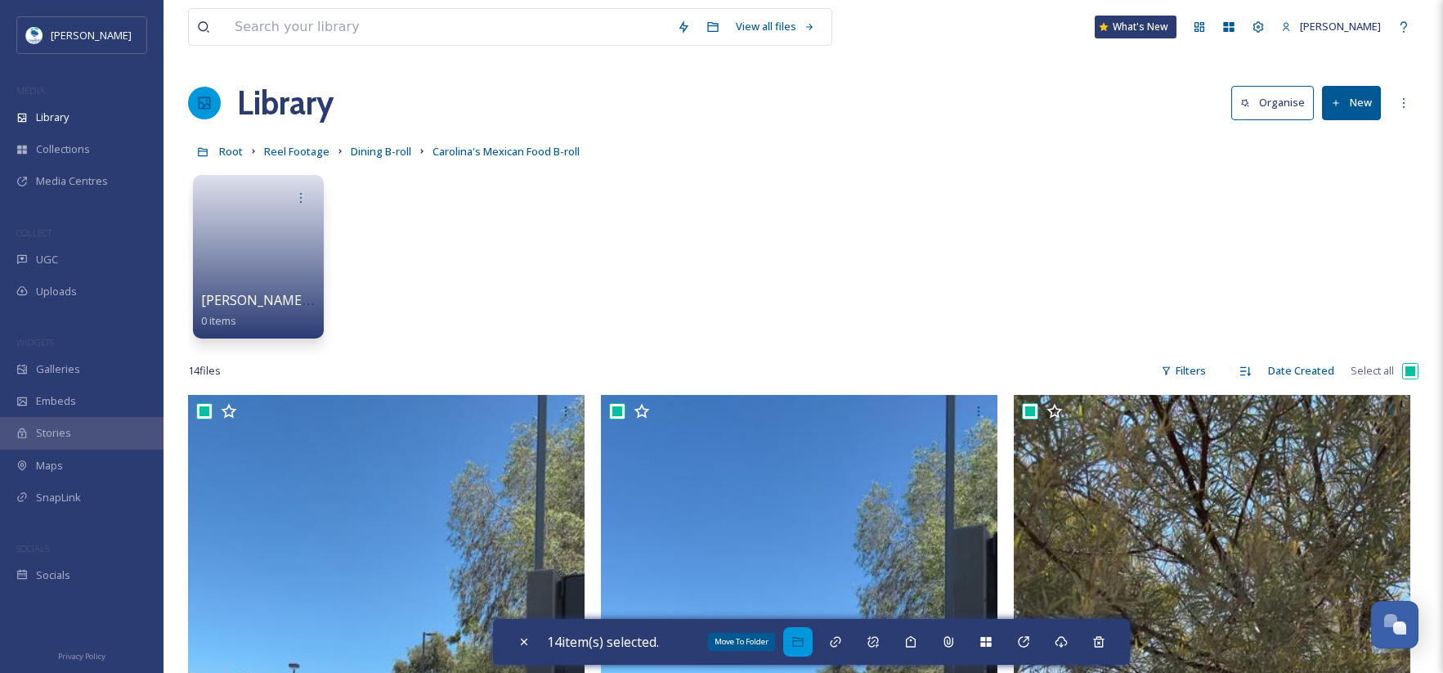
click at [813, 644] on div "Move To Folder" at bounding box center [797, 641] width 29 height 29
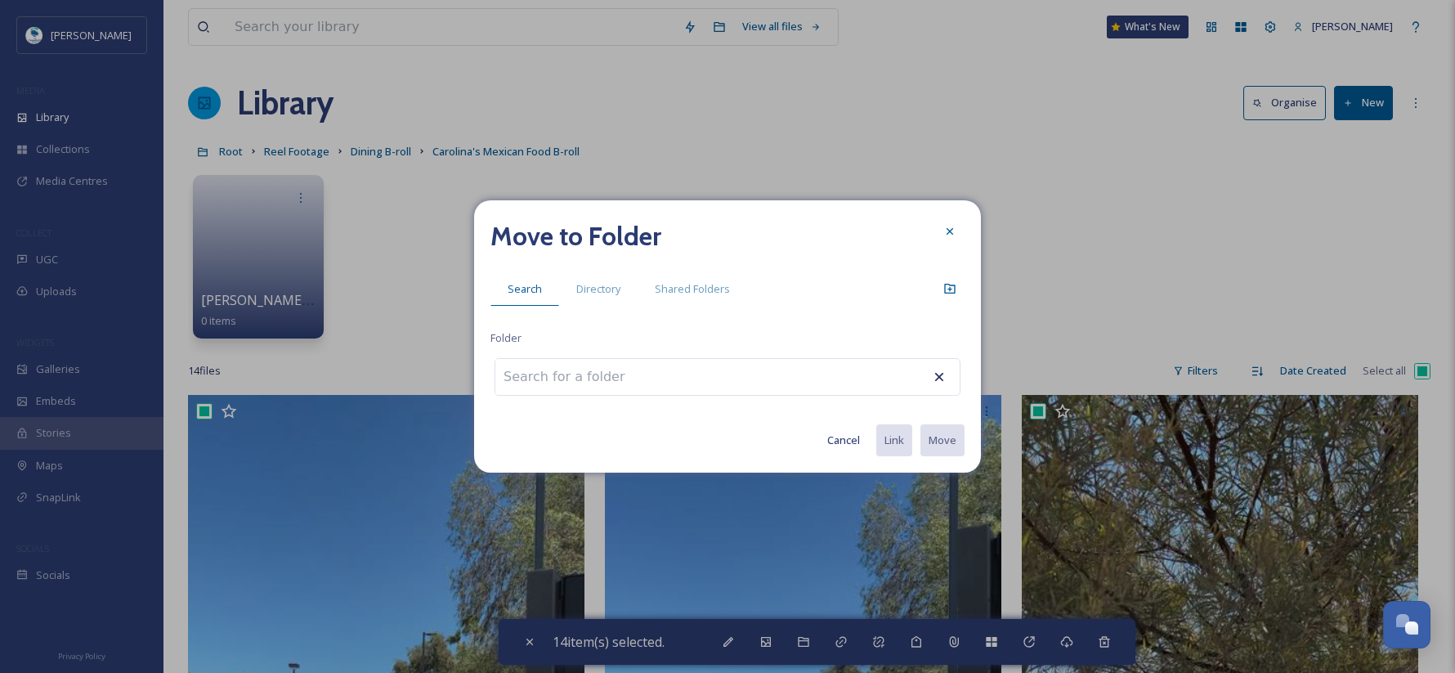
click at [637, 387] on input at bounding box center [585, 377] width 180 height 36
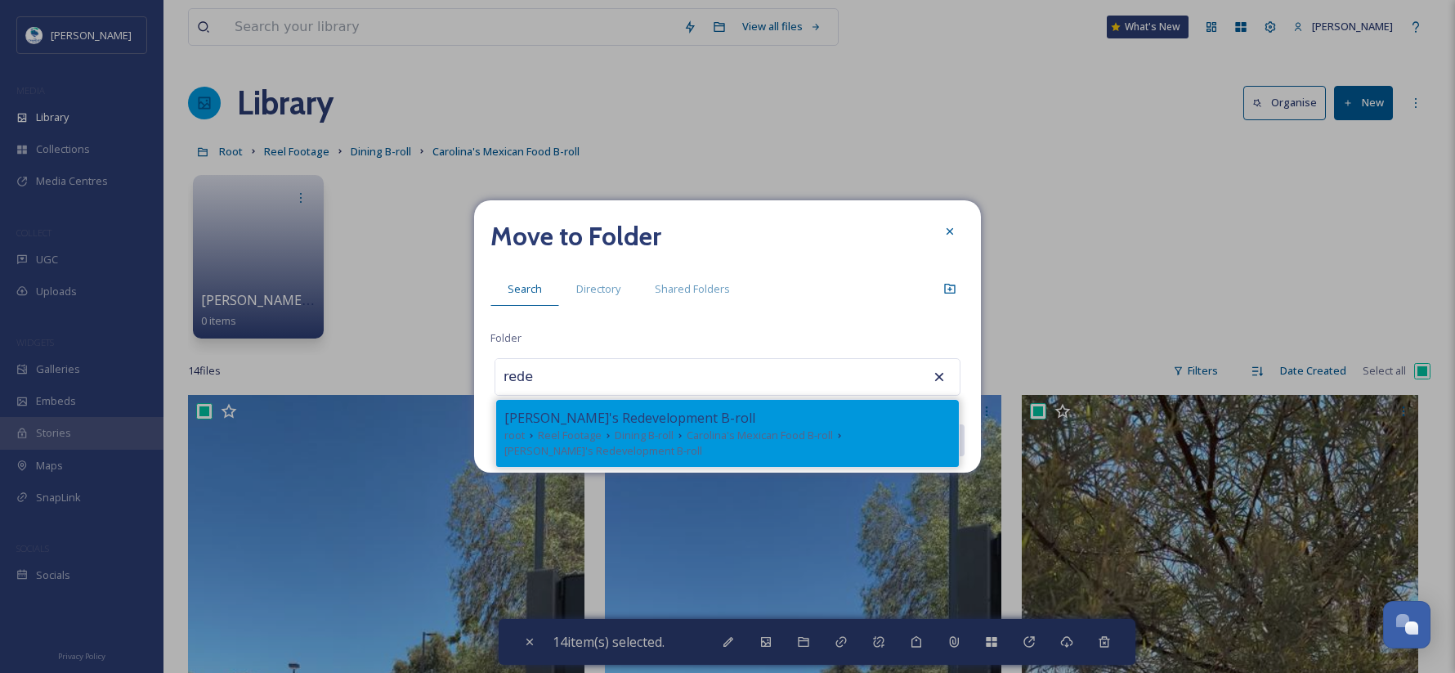
click at [674, 434] on icon at bounding box center [680, 435] width 13 height 13
type input "[PERSON_NAME]'s Redevelopment B-roll"
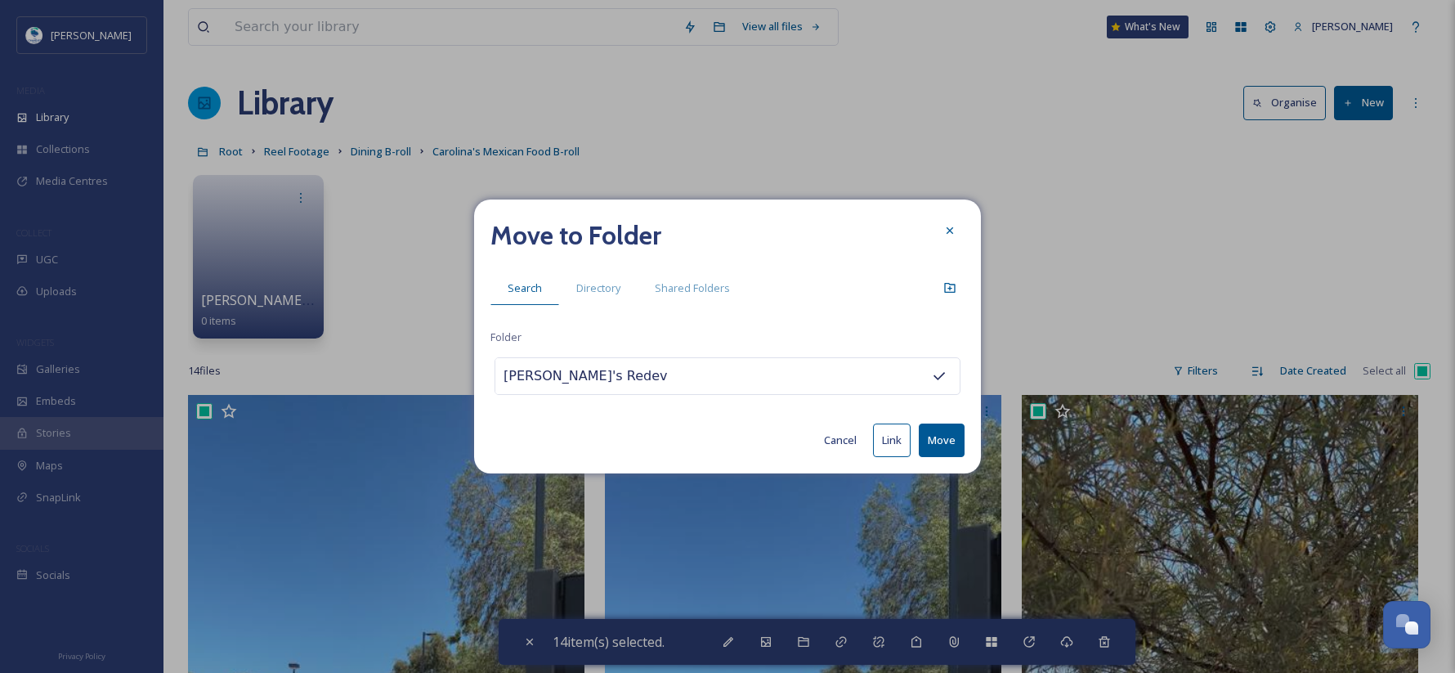
click at [947, 437] on button "Move" at bounding box center [942, 440] width 46 height 34
checkbox input "false"
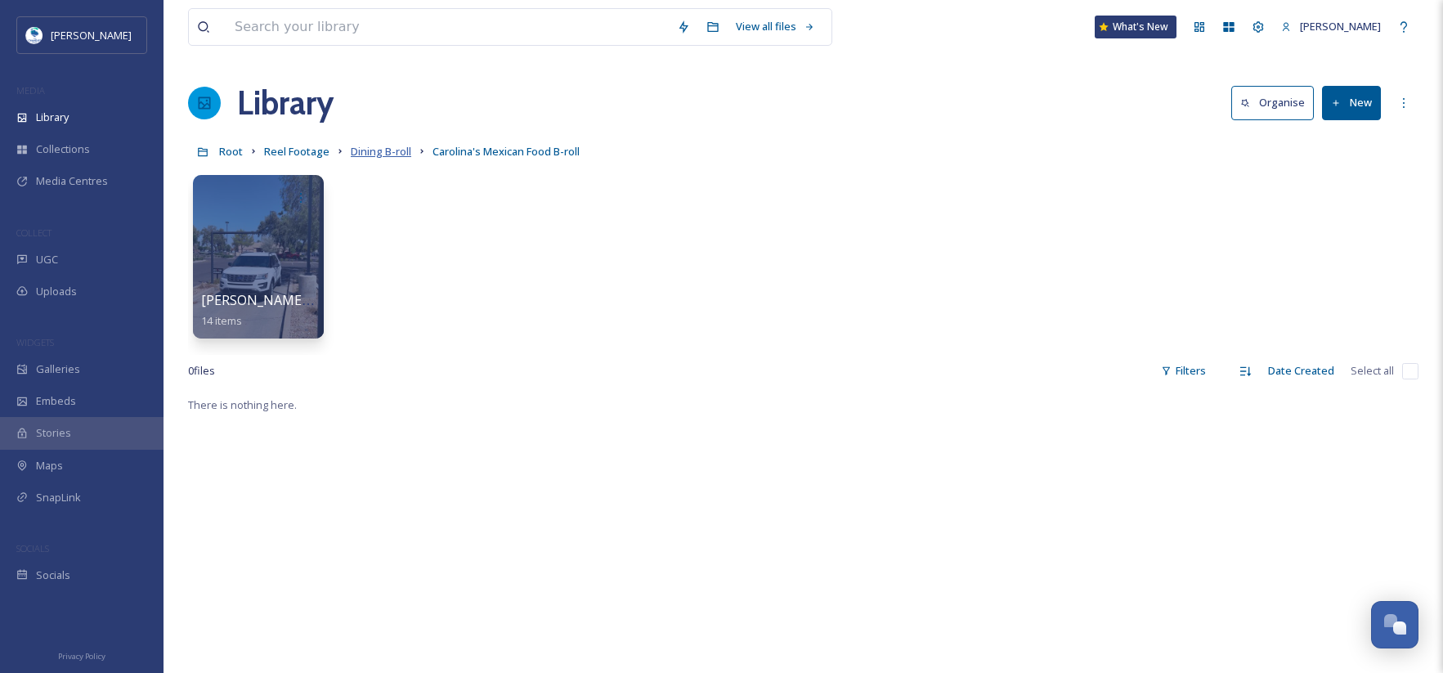
click at [374, 153] on span "Dining B-roll" at bounding box center [381, 151] width 60 height 15
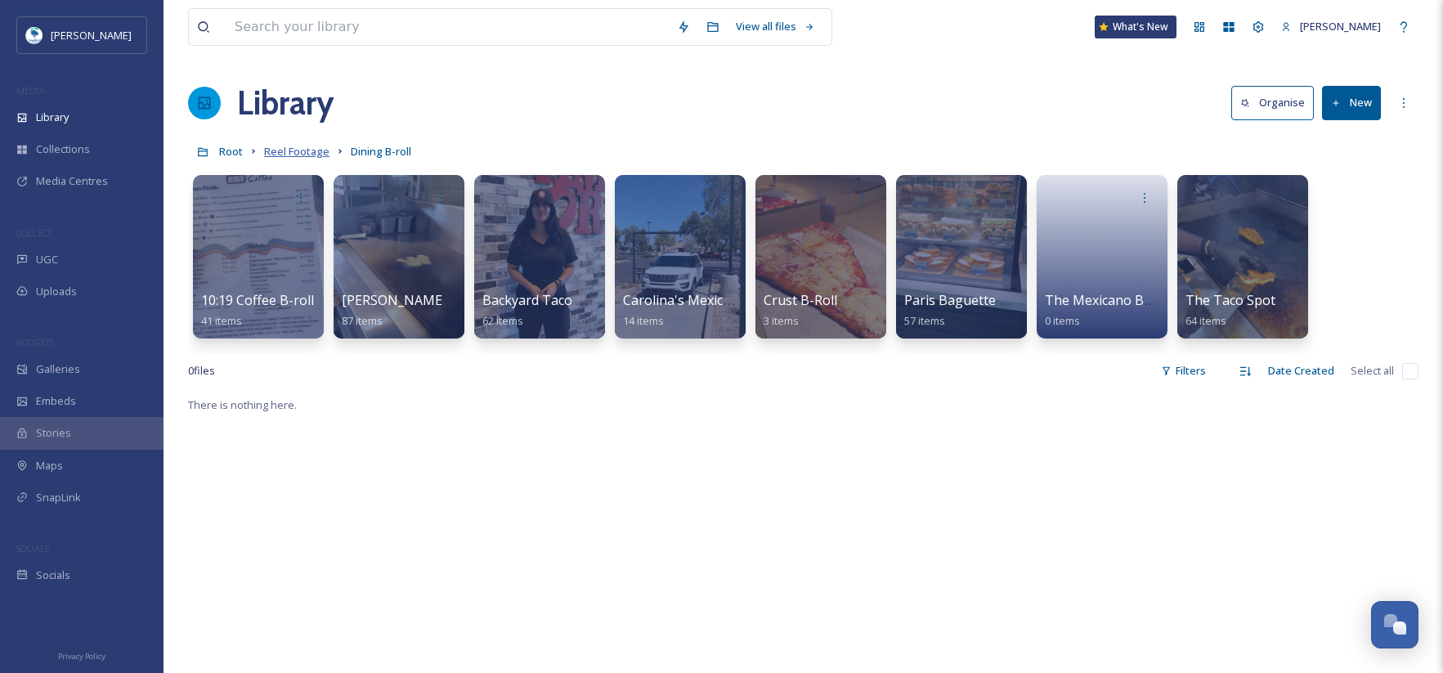
click at [315, 158] on span "Reel Footage" at bounding box center [296, 151] width 65 height 15
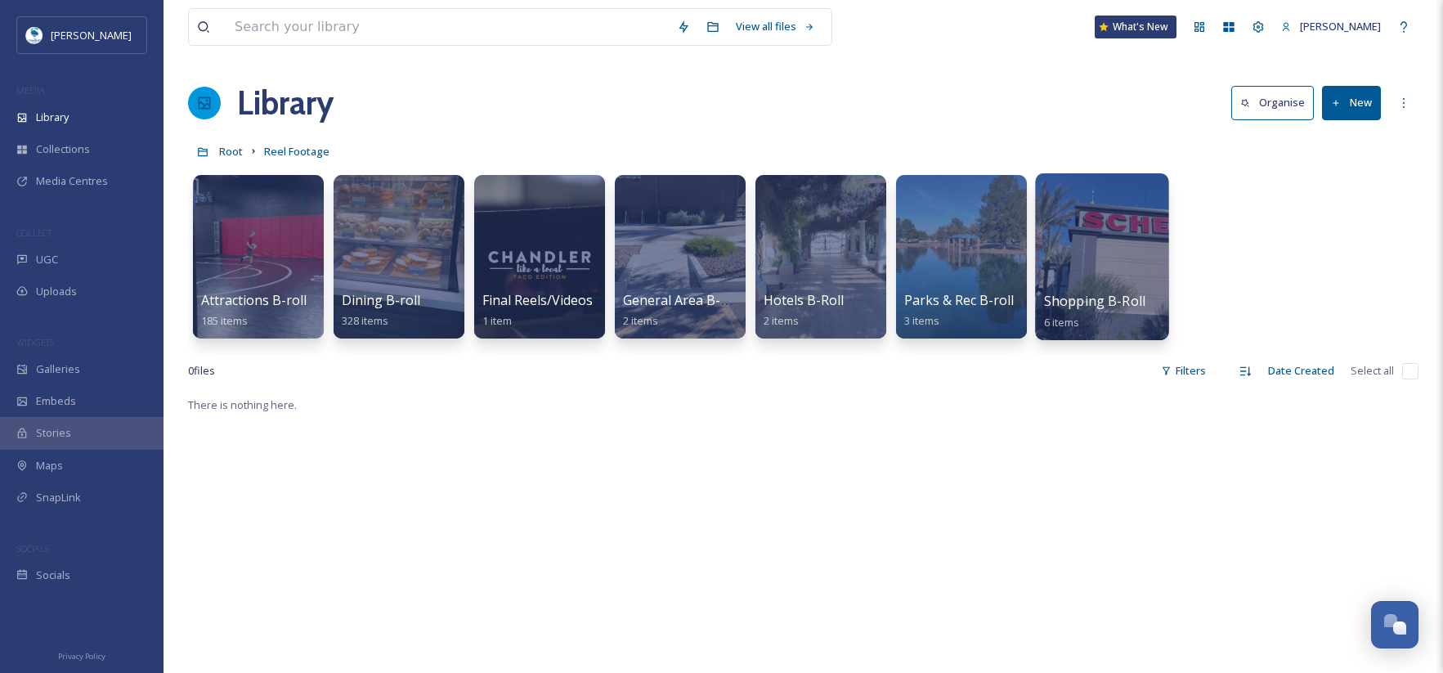
click at [1127, 206] on div at bounding box center [1102, 196] width 117 height 30
click at [1123, 283] on div at bounding box center [1101, 256] width 133 height 167
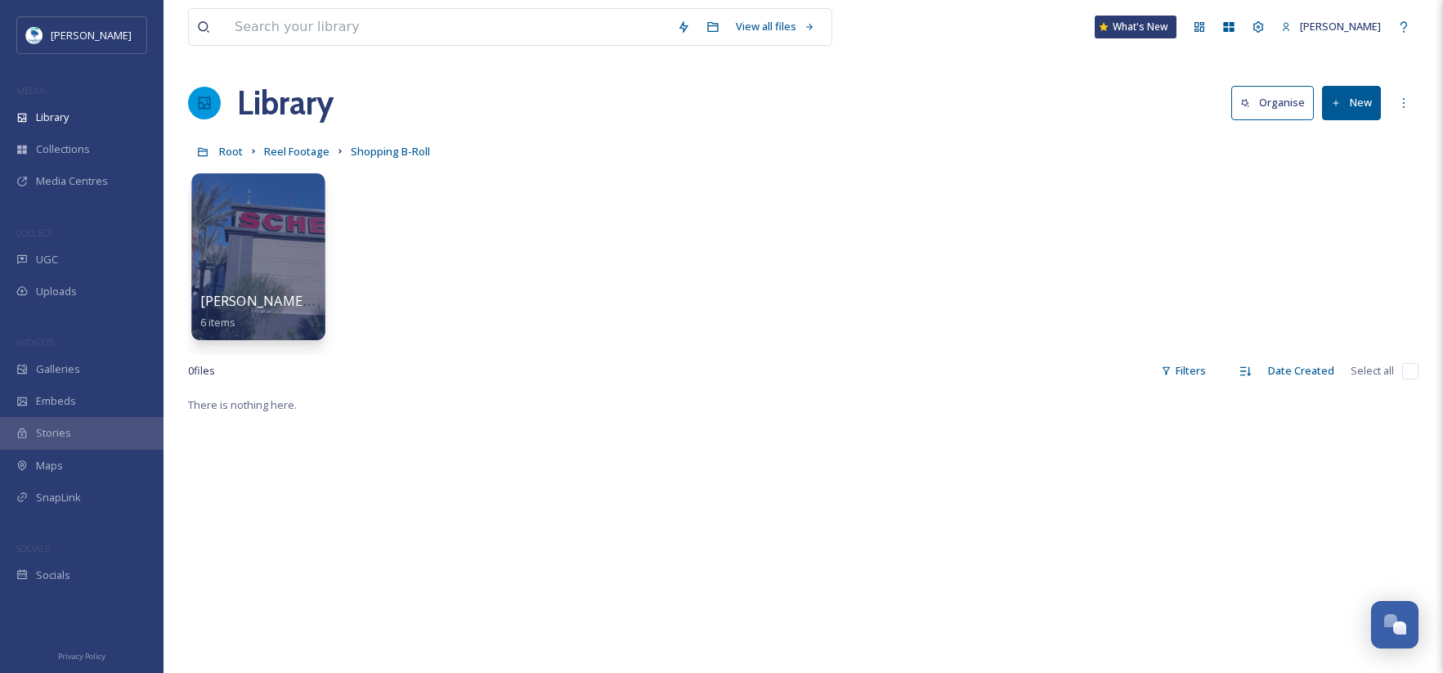
click at [233, 226] on div at bounding box center [257, 256] width 133 height 167
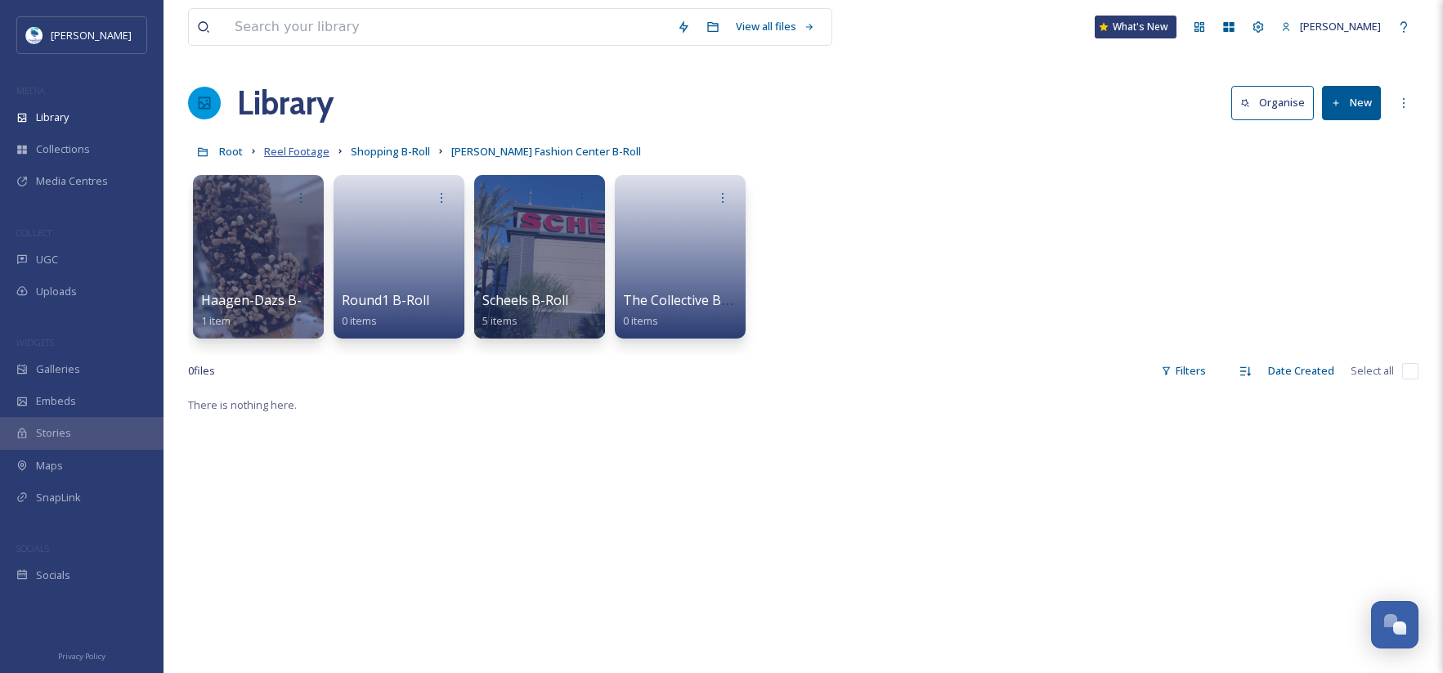
click at [278, 148] on span "Reel Footage" at bounding box center [296, 151] width 65 height 15
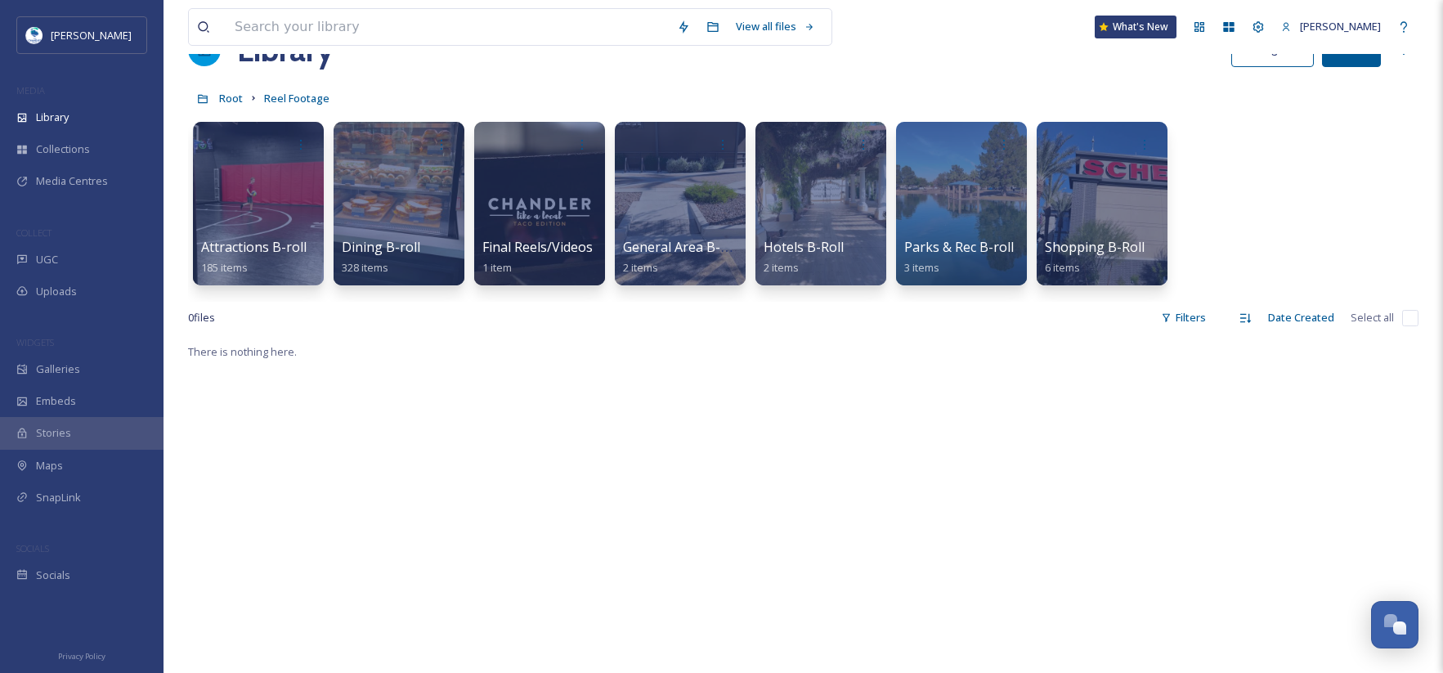
scroll to position [82, 0]
